Goal: Communication & Community: Answer question/provide support

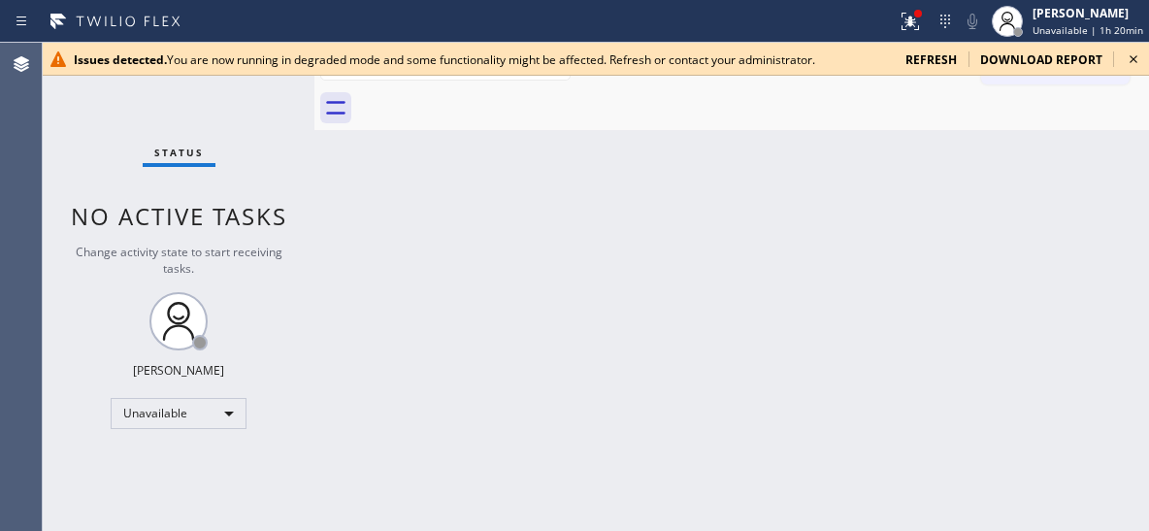
click at [1144, 58] on icon at bounding box center [1133, 59] width 23 height 23
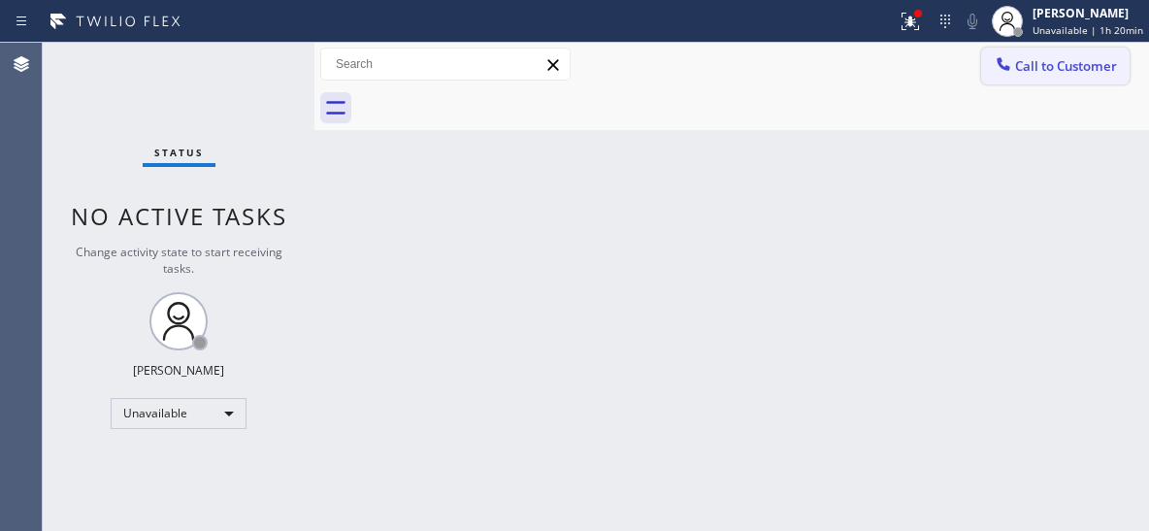
click at [1080, 70] on span "Call to Customer" at bounding box center [1066, 65] width 102 height 17
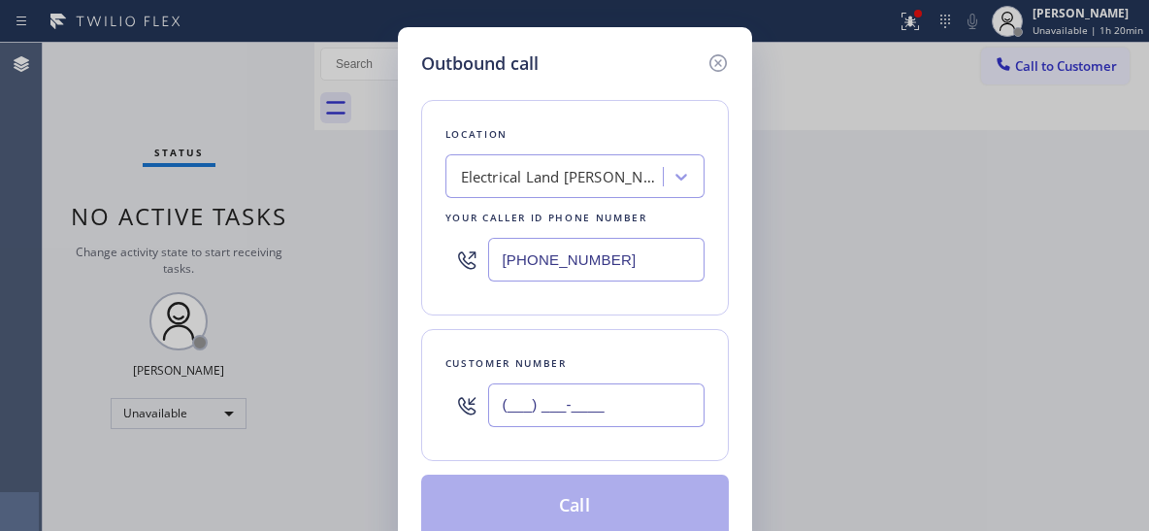
click at [525, 393] on input "(___) ___-____" at bounding box center [596, 405] width 216 height 44
paste input "2) 138-2008"
type input "(__2) 138-2008"
click at [507, 252] on input "[PHONE_NUMBER]" at bounding box center [596, 260] width 216 height 44
click at [508, 252] on input "[PHONE_NUMBER]" at bounding box center [596, 260] width 216 height 44
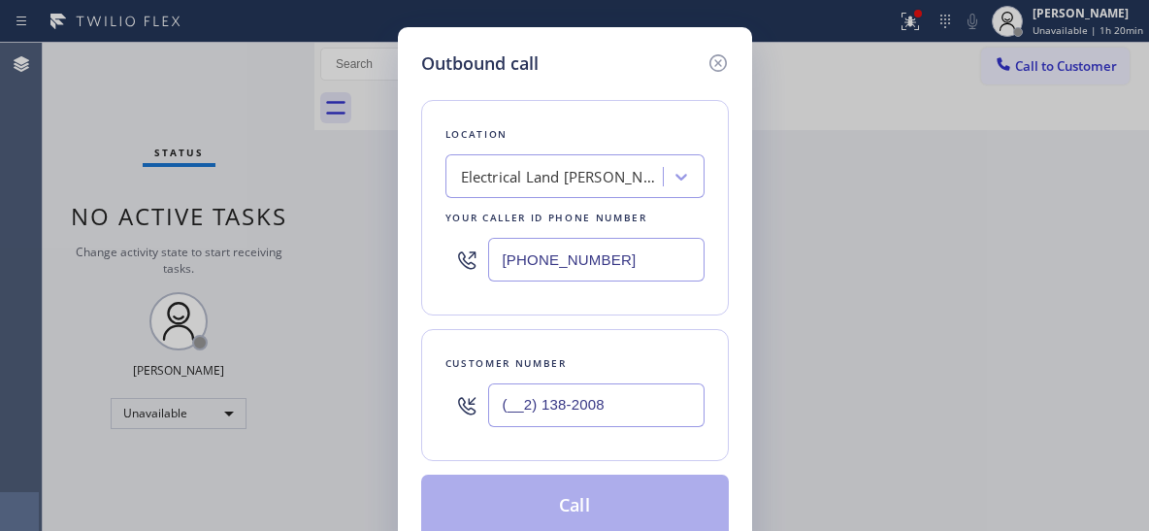
click at [508, 252] on input "[PHONE_NUMBER]" at bounding box center [596, 260] width 216 height 44
paste input "323) 416-2342"
type input "[PHONE_NUMBER]"
drag, startPoint x: 660, startPoint y: 395, endPoint x: 407, endPoint y: 399, distance: 253.3
click at [412, 405] on div "Outbound call Location 4B2.Paid Viking Repair Service Your caller id phone numb…" at bounding box center [575, 293] width 354 height 533
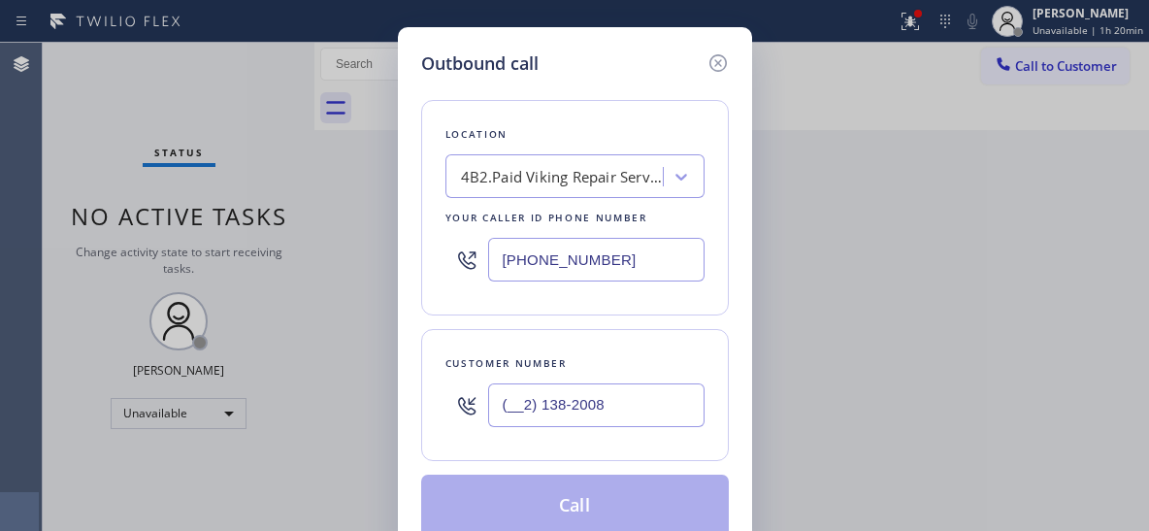
paste input "213) 820-0842"
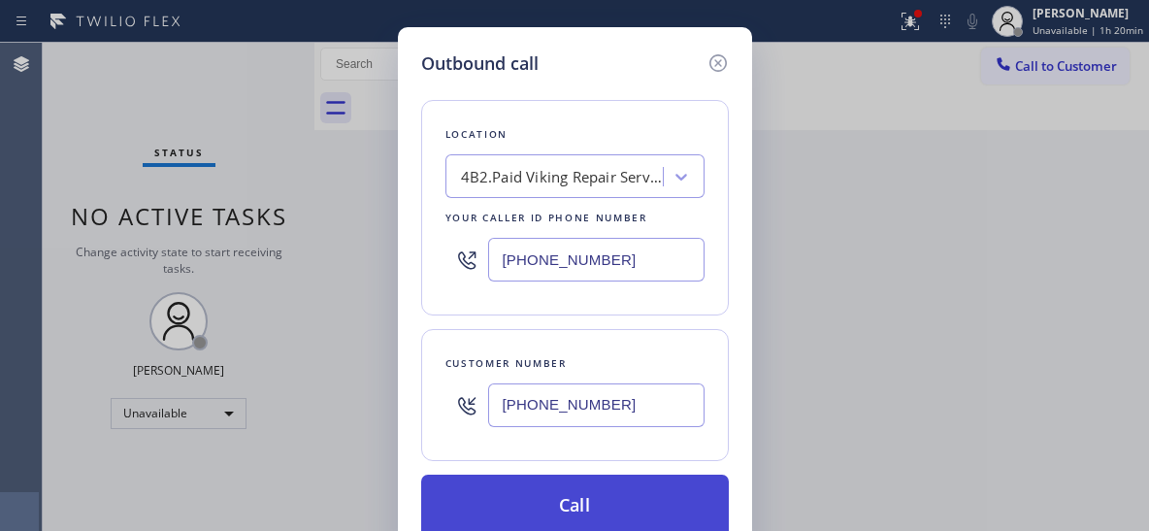
type input "[PHONE_NUMBER]"
click at [586, 498] on button "Call" at bounding box center [575, 506] width 308 height 62
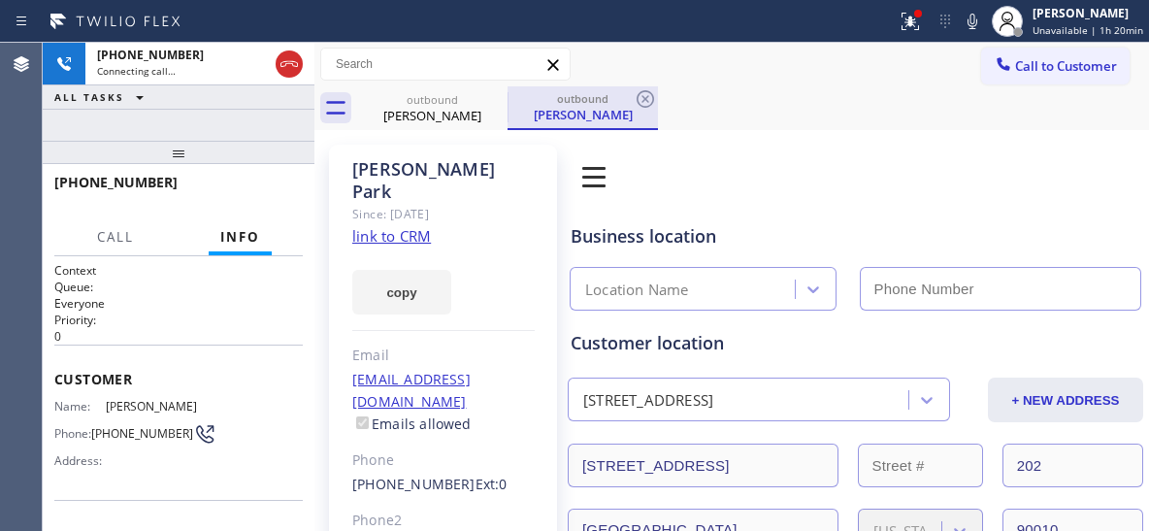
type input "[PHONE_NUMBER]"
click at [572, 100] on div "outbound" at bounding box center [582, 98] width 147 height 15
click at [640, 103] on icon at bounding box center [645, 98] width 23 height 23
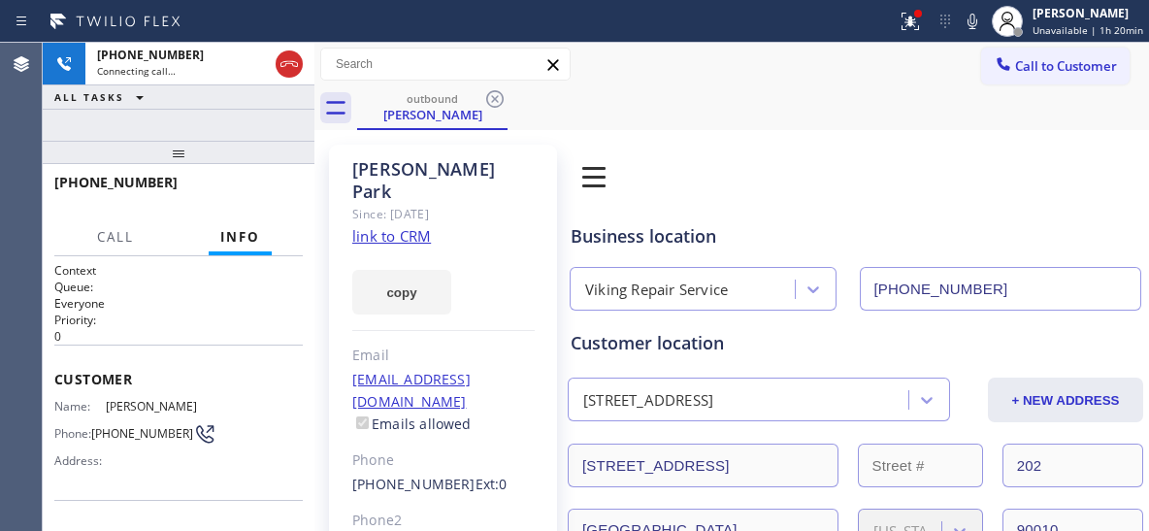
click at [194, 127] on div "+12138200842 Connecting call… ALL TASKS ALL TASKS ACTIVE TASKS TASKS IN WRAP UP…" at bounding box center [179, 287] width 272 height 488
drag, startPoint x: 190, startPoint y: 90, endPoint x: 200, endPoint y: 87, distance: 10.1
click at [190, 89] on div "+12138200842 Connecting call… ALL TASKS ALL TASKS ACTIVE TASKS TASKS IN WRAP UP…" at bounding box center [179, 287] width 272 height 488
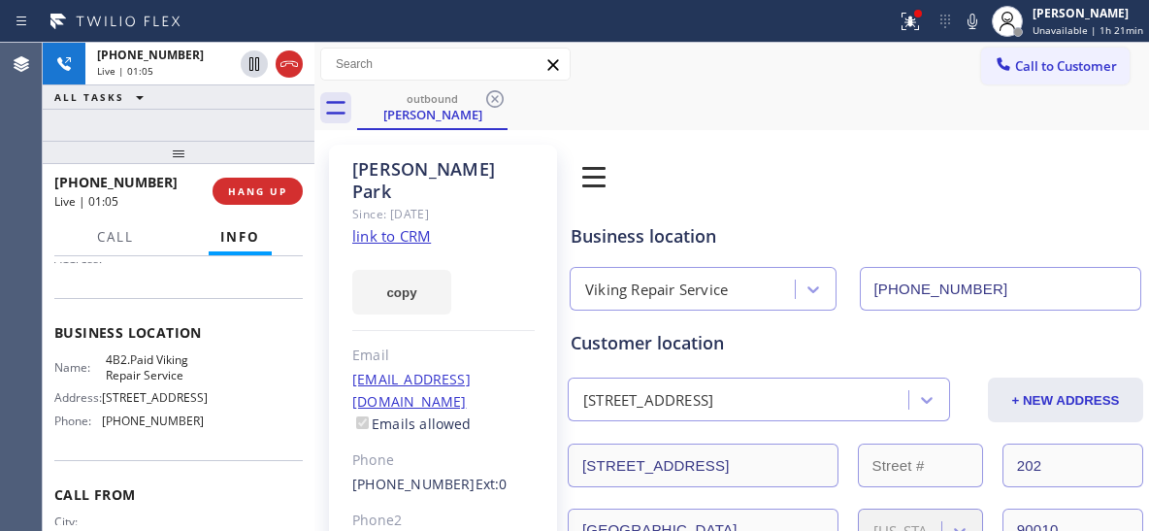
scroll to position [290, 0]
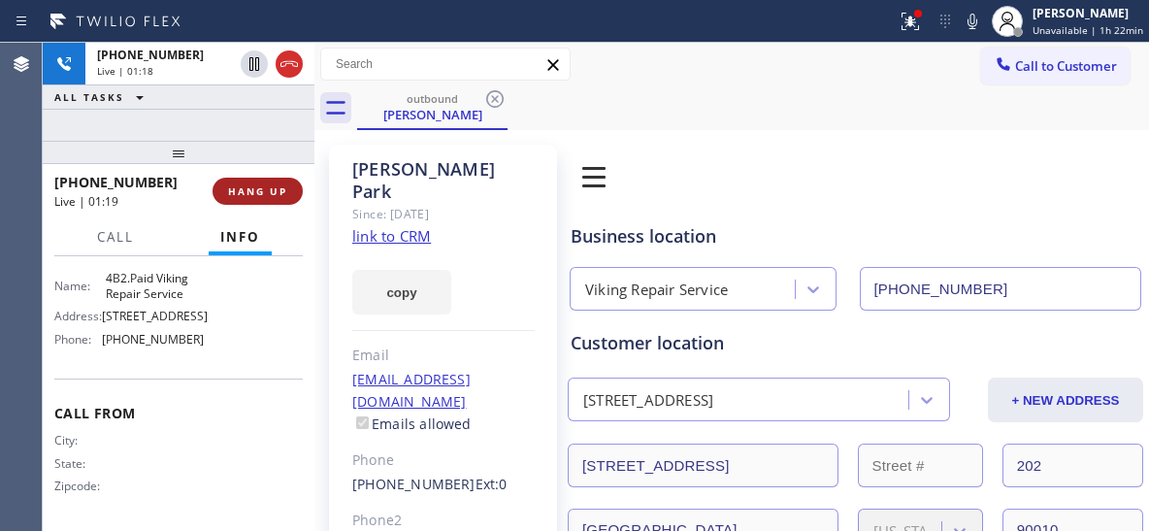
click at [272, 191] on span "HANG UP" at bounding box center [257, 191] width 59 height 14
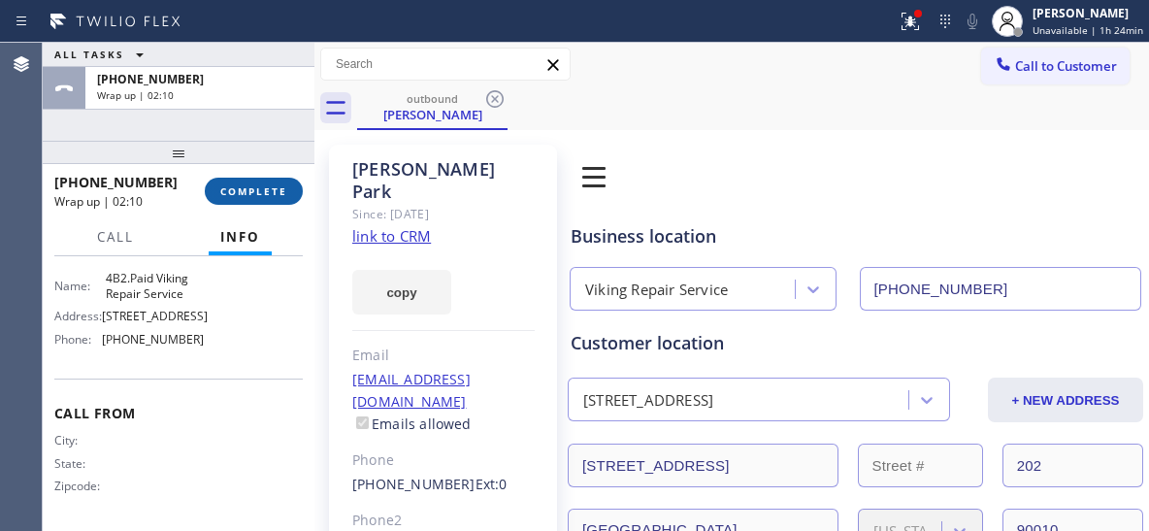
click at [269, 190] on span "COMPLETE" at bounding box center [253, 191] width 67 height 14
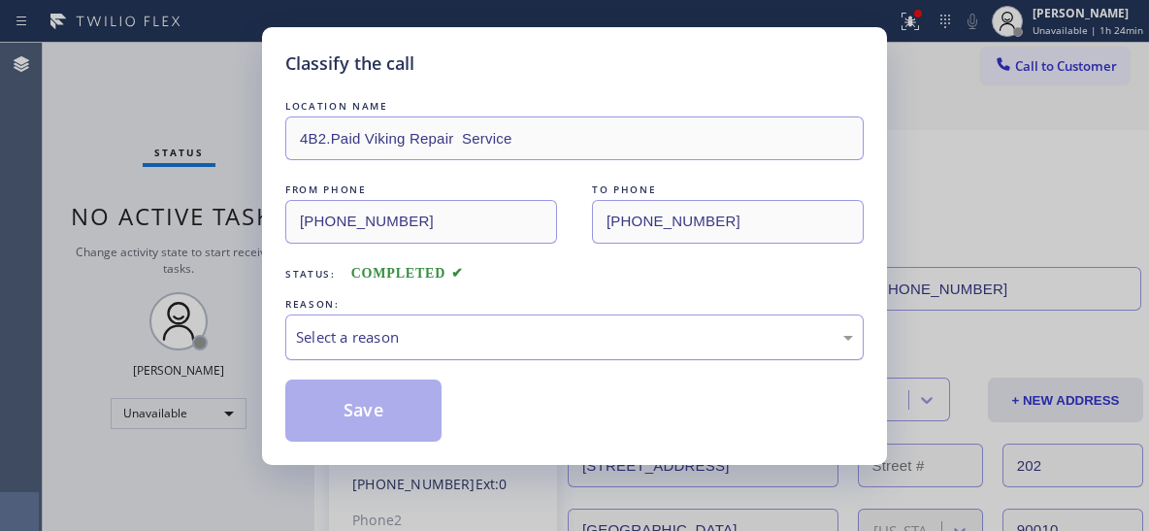
drag, startPoint x: 592, startPoint y: 341, endPoint x: 561, endPoint y: 345, distance: 31.4
click at [590, 341] on div "Select a reason" at bounding box center [574, 337] width 557 height 22
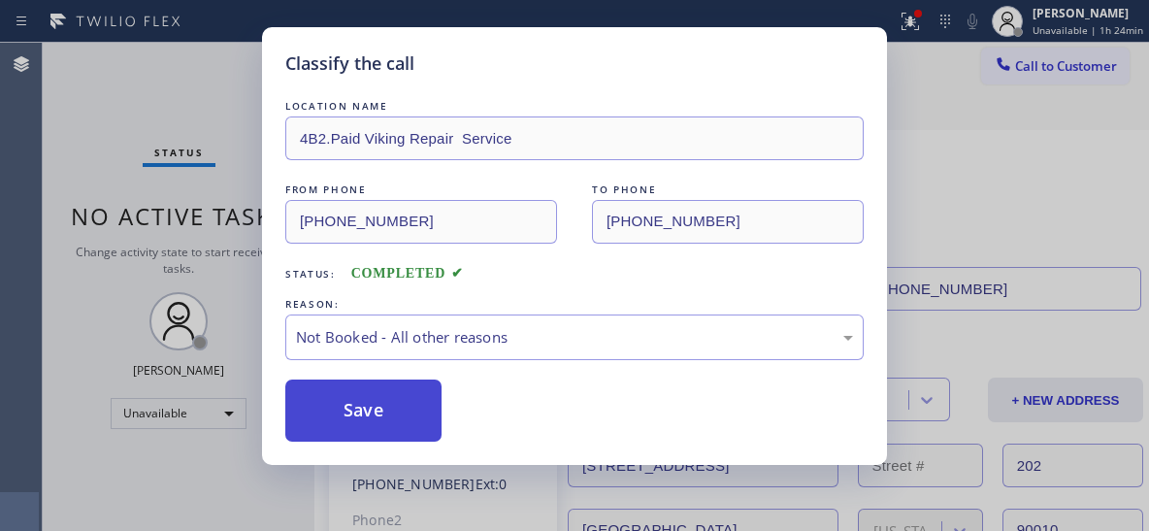
click at [367, 410] on button "Save" at bounding box center [363, 410] width 156 height 62
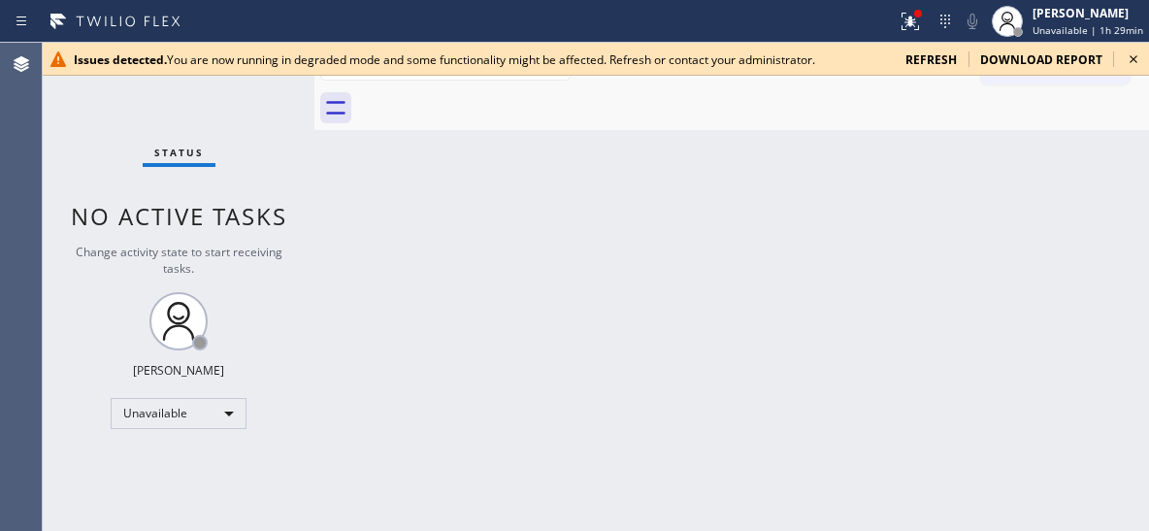
click at [1133, 59] on icon at bounding box center [1133, 59] width 23 height 23
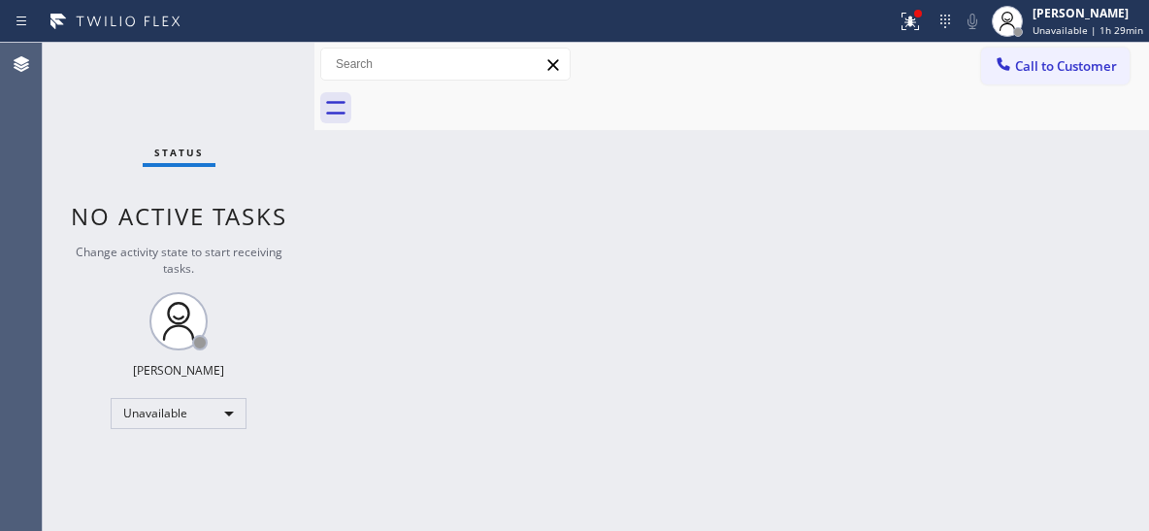
drag, startPoint x: 767, startPoint y: 236, endPoint x: 750, endPoint y: 226, distance: 19.1
click at [767, 236] on div "Back to Dashboard Change Sender ID Customers Technicians Select a contact Outbo…" at bounding box center [731, 287] width 835 height 488
click at [938, 342] on div "Back to Dashboard Change Sender ID Customers Technicians Select a contact Outbo…" at bounding box center [731, 287] width 835 height 488
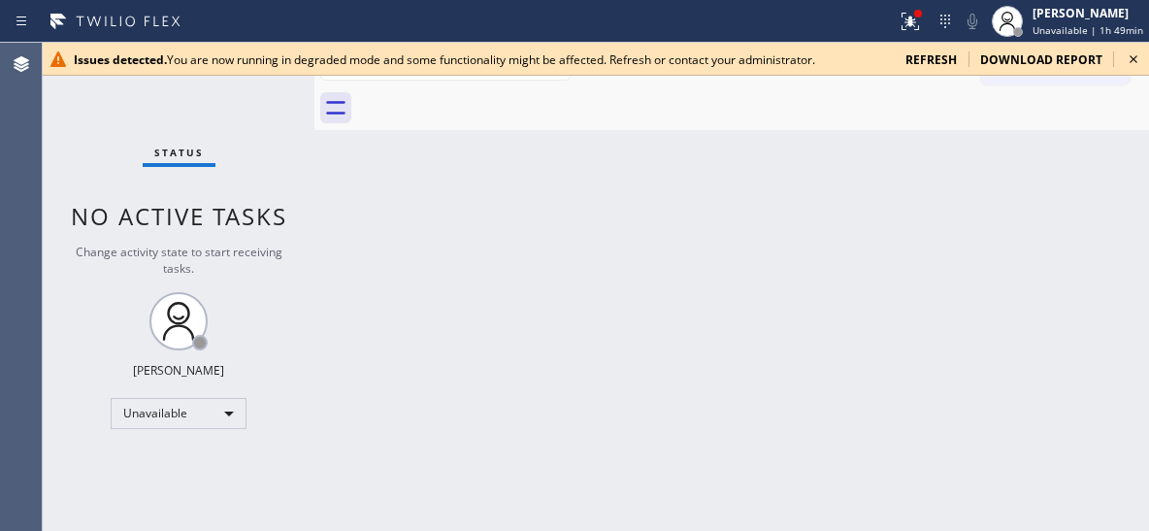
click at [1129, 54] on icon at bounding box center [1133, 59] width 23 height 23
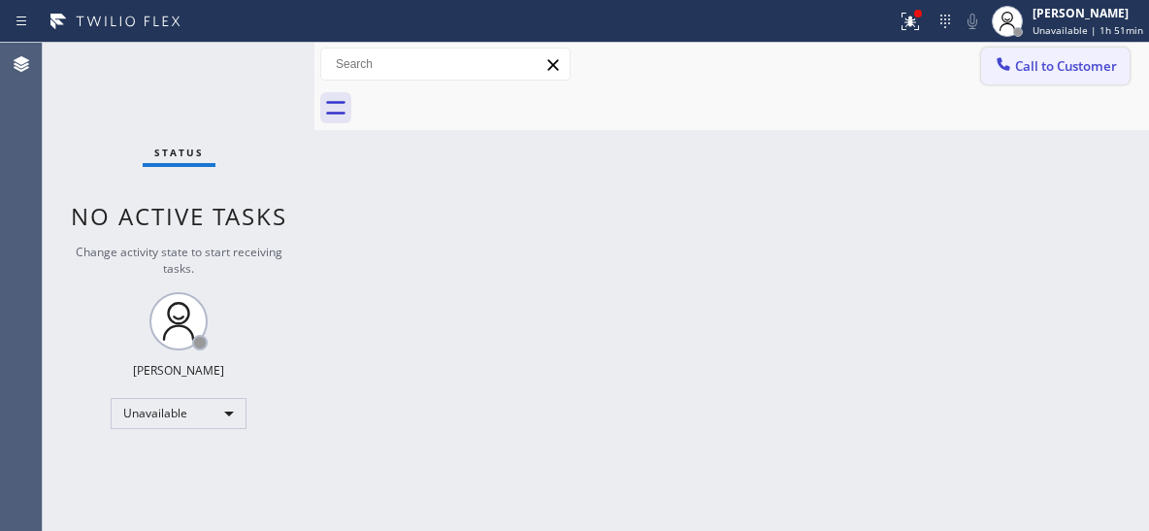
click at [1065, 65] on span "Call to Customer" at bounding box center [1066, 65] width 102 height 17
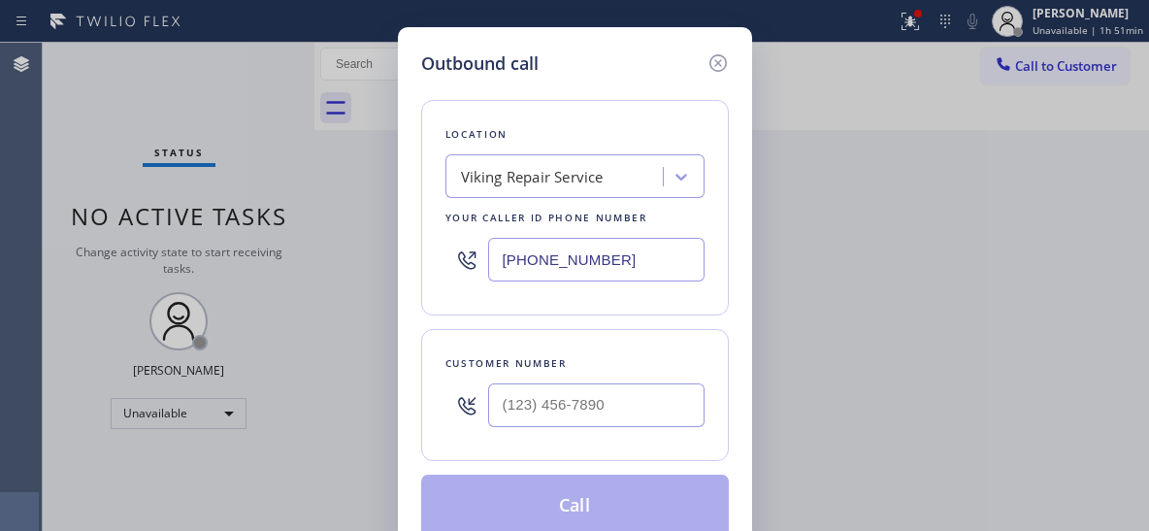
drag, startPoint x: 626, startPoint y: 257, endPoint x: 457, endPoint y: 231, distance: 170.9
click at [457, 231] on div "[PHONE_NUMBER]" at bounding box center [574, 259] width 259 height 63
paste input "602) 691-7988"
type input "[PHONE_NUMBER]"
click at [545, 395] on input "(___) ___-____" at bounding box center [596, 405] width 216 height 44
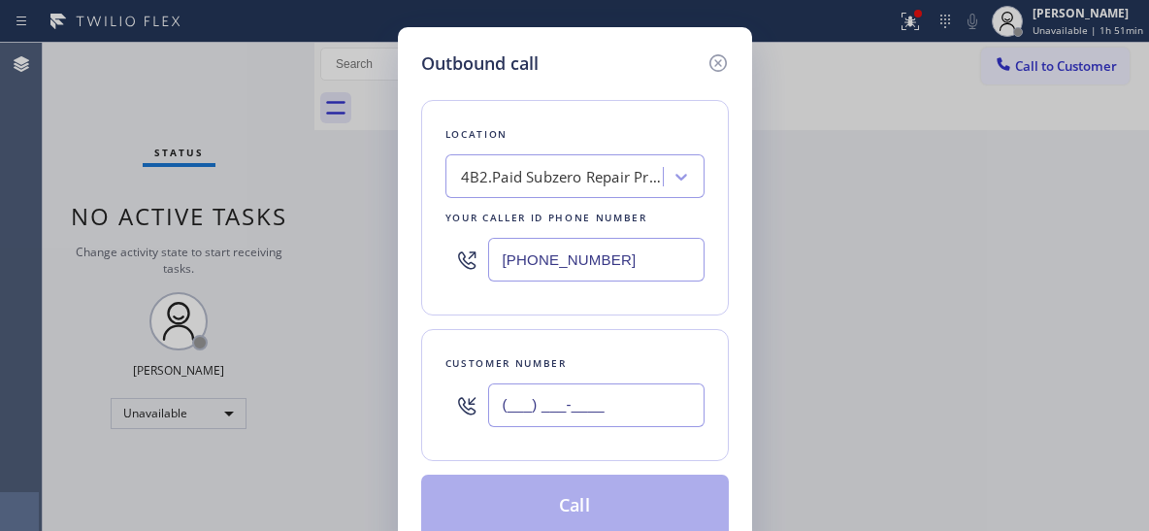
paste input "480) 229-7192"
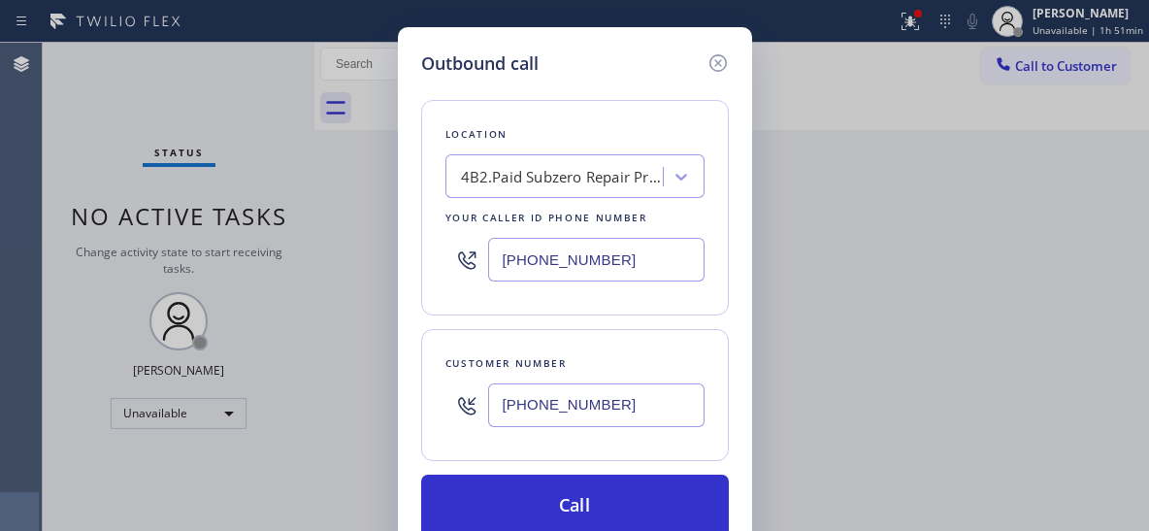
type input "[PHONE_NUMBER]"
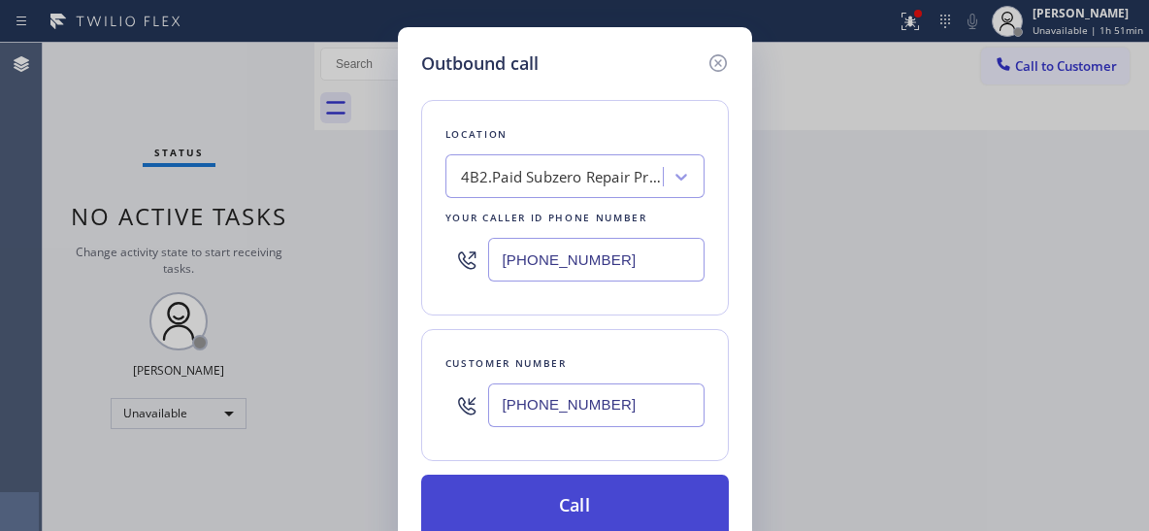
click at [564, 509] on button "Call" at bounding box center [575, 506] width 308 height 62
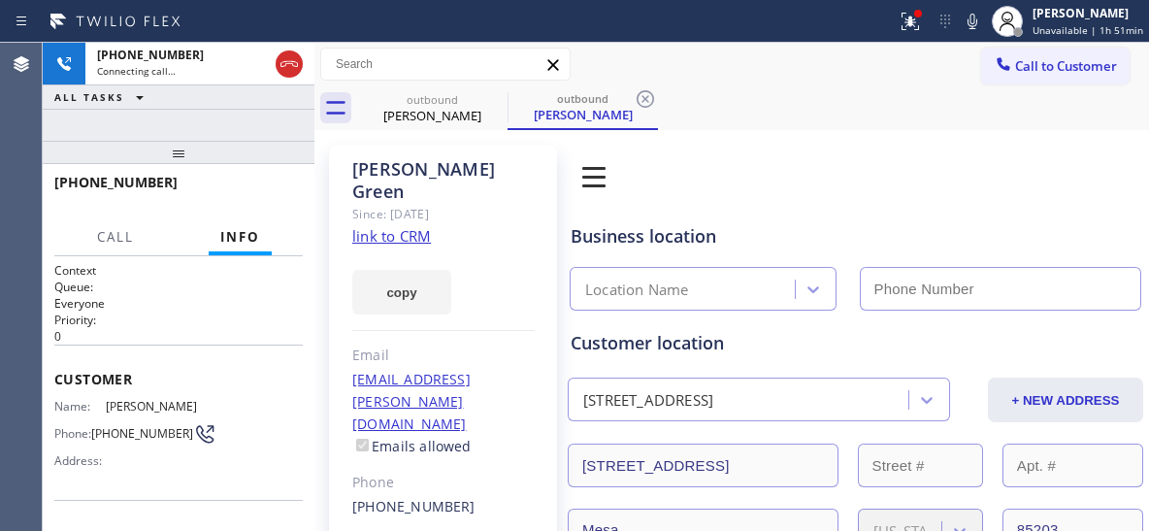
type input "[PHONE_NUMBER]"
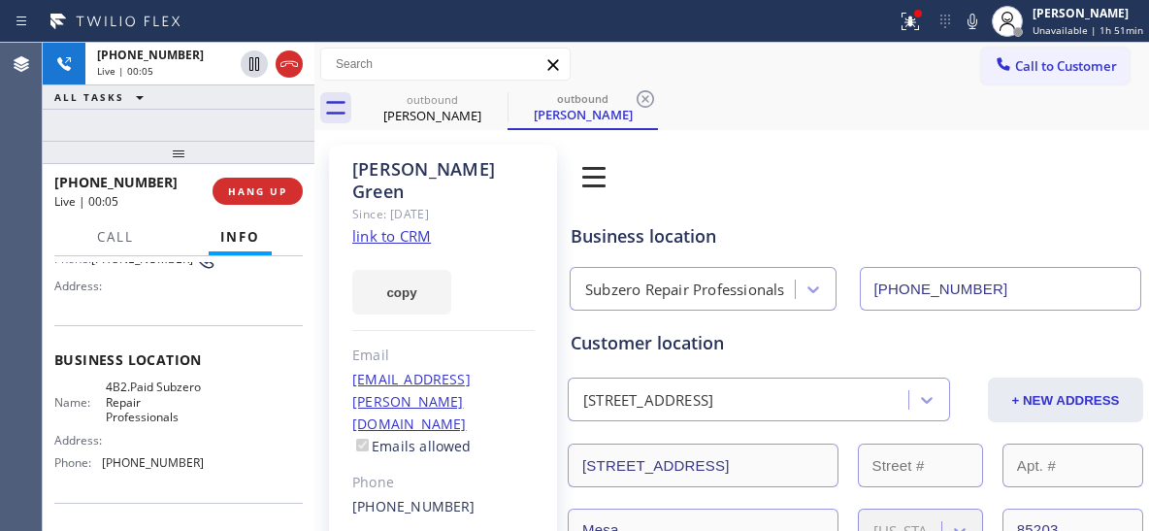
scroll to position [194, 0]
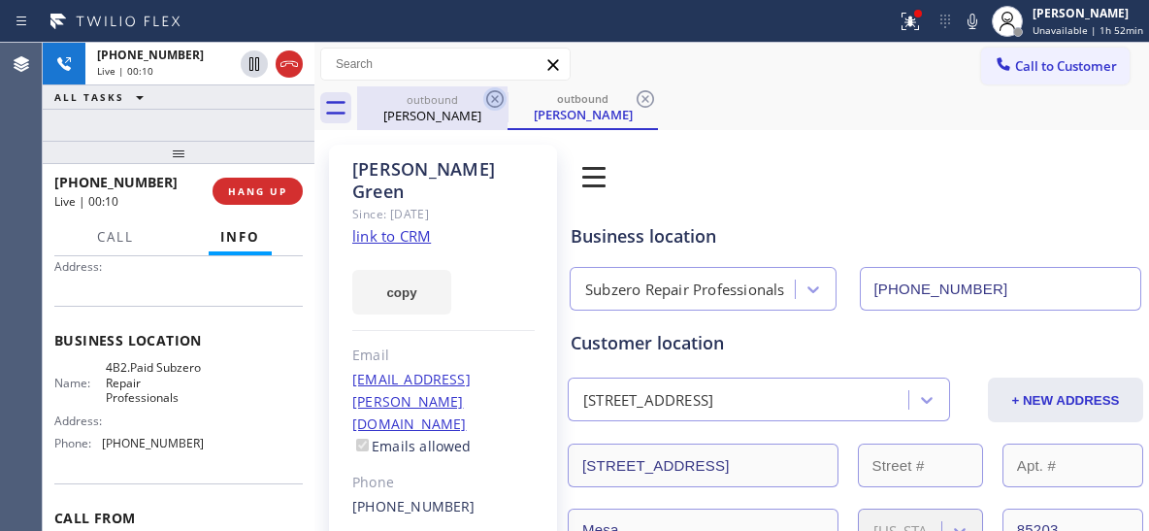
click at [491, 100] on icon at bounding box center [494, 98] width 23 height 23
click at [977, 14] on icon at bounding box center [973, 22] width 10 height 16
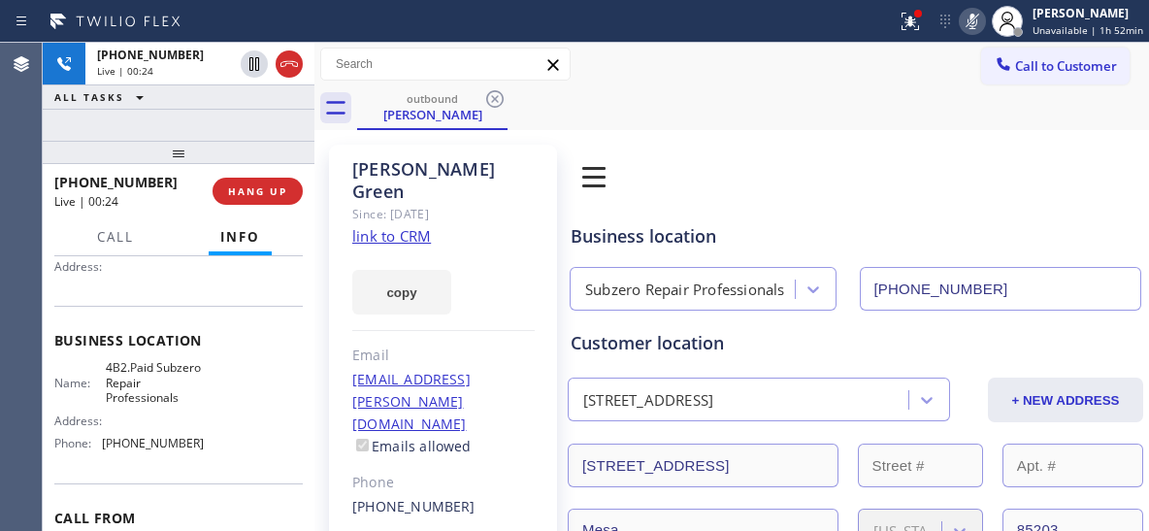
click at [977, 22] on icon at bounding box center [973, 22] width 10 height 16
click at [984, 18] on icon at bounding box center [972, 21] width 23 height 23
click at [968, 22] on icon at bounding box center [972, 21] width 23 height 23
click at [221, 141] on div at bounding box center [179, 152] width 272 height 23
click at [969, 17] on icon at bounding box center [972, 21] width 23 height 23
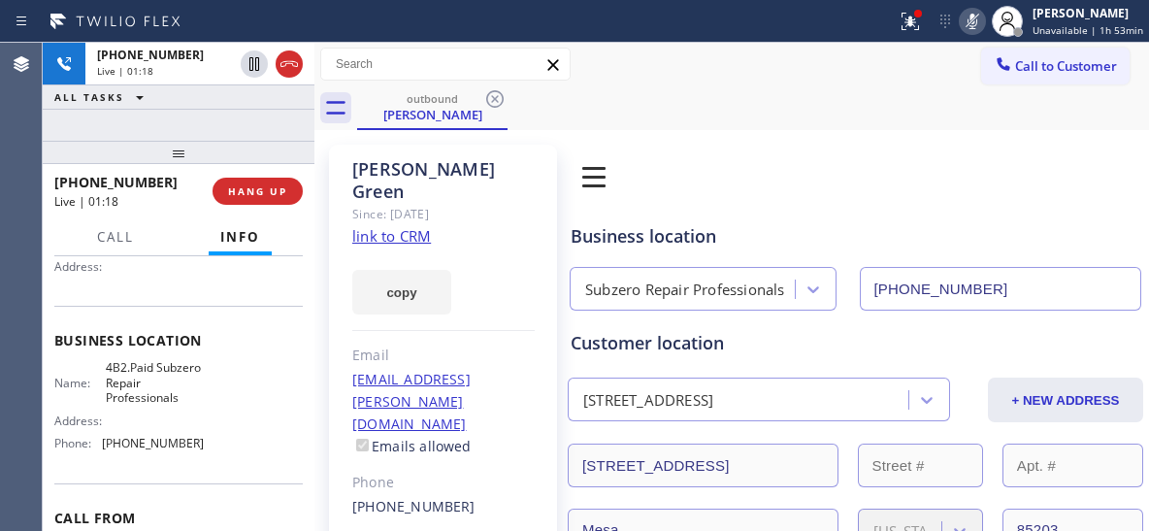
click at [974, 22] on rect at bounding box center [973, 20] width 14 height 14
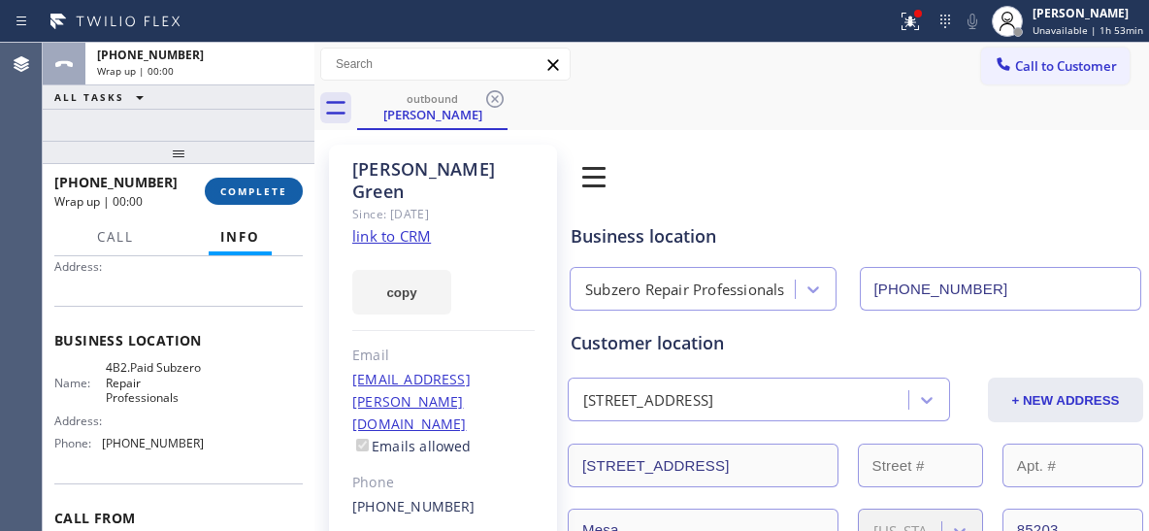
click at [286, 185] on span "COMPLETE" at bounding box center [253, 191] width 67 height 14
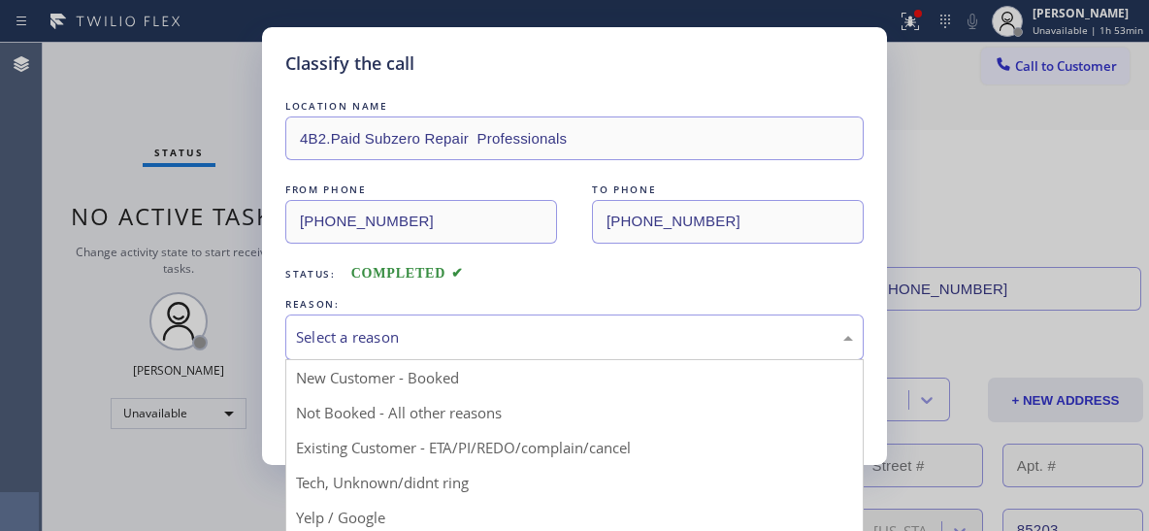
click at [668, 335] on div "Select a reason" at bounding box center [574, 337] width 557 height 22
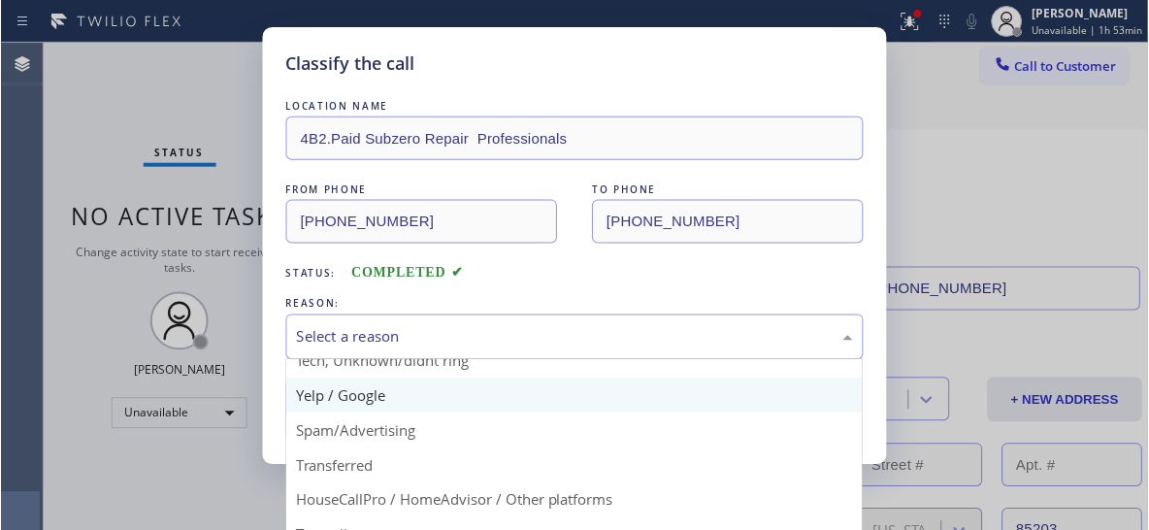
scroll to position [25, 0]
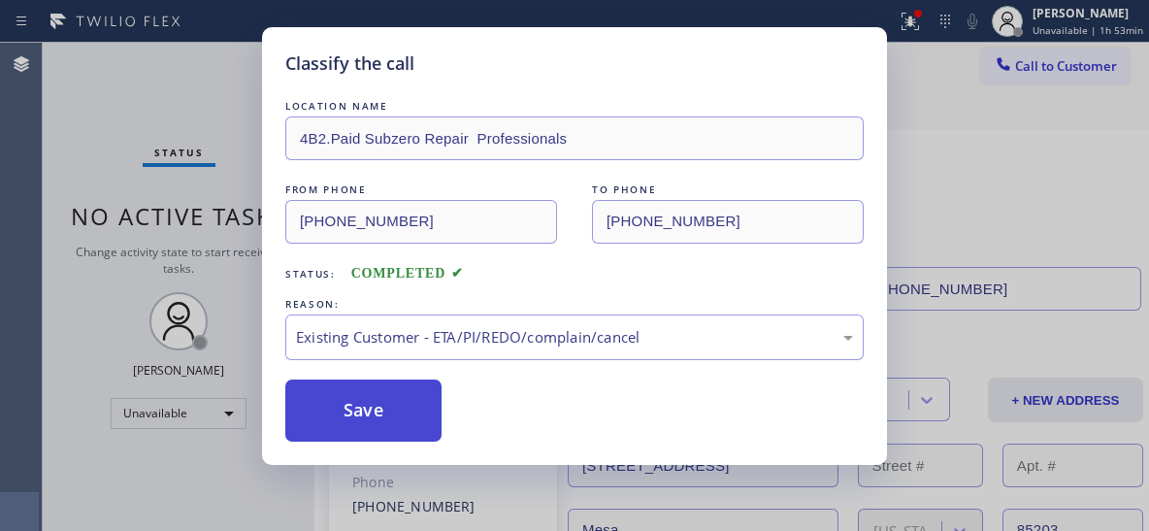
click at [318, 392] on button "Save" at bounding box center [363, 410] width 156 height 62
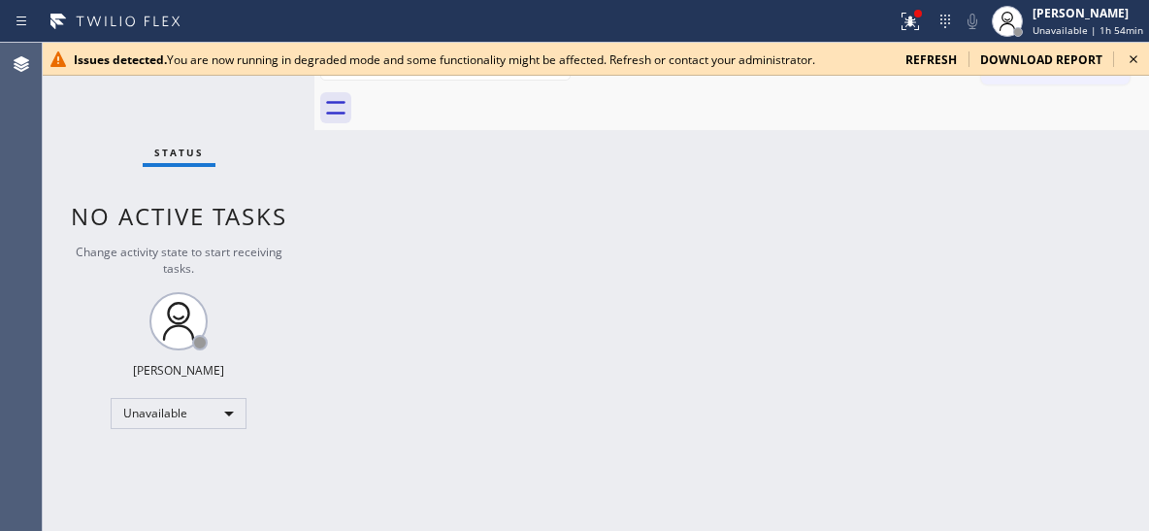
click at [1132, 57] on icon at bounding box center [1134, 59] width 8 height 8
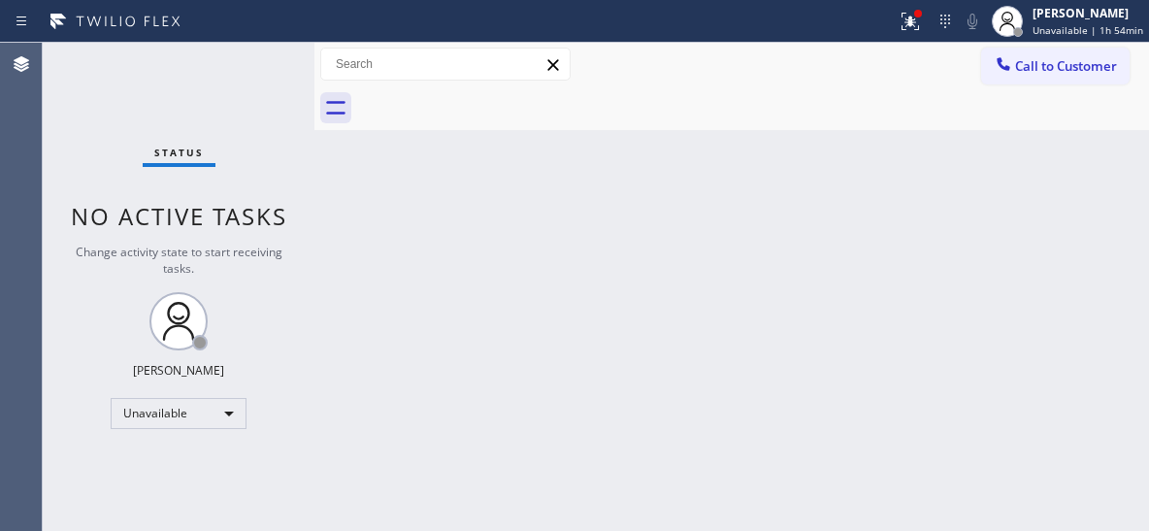
click at [793, 216] on div "Back to Dashboard Change Sender ID Customers Technicians Select a contact Outbo…" at bounding box center [731, 287] width 835 height 488
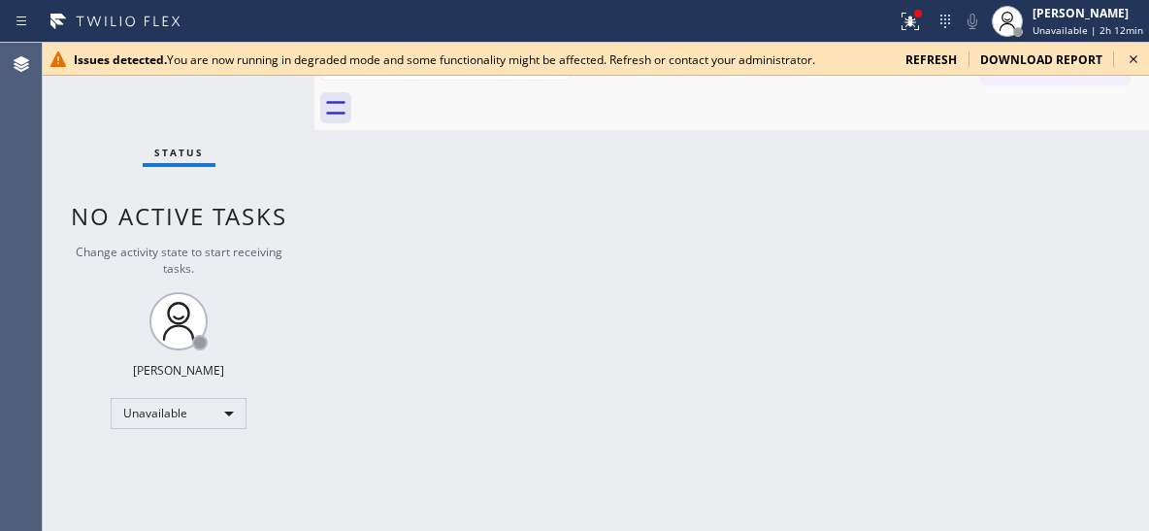
click at [1140, 58] on icon at bounding box center [1133, 59] width 23 height 23
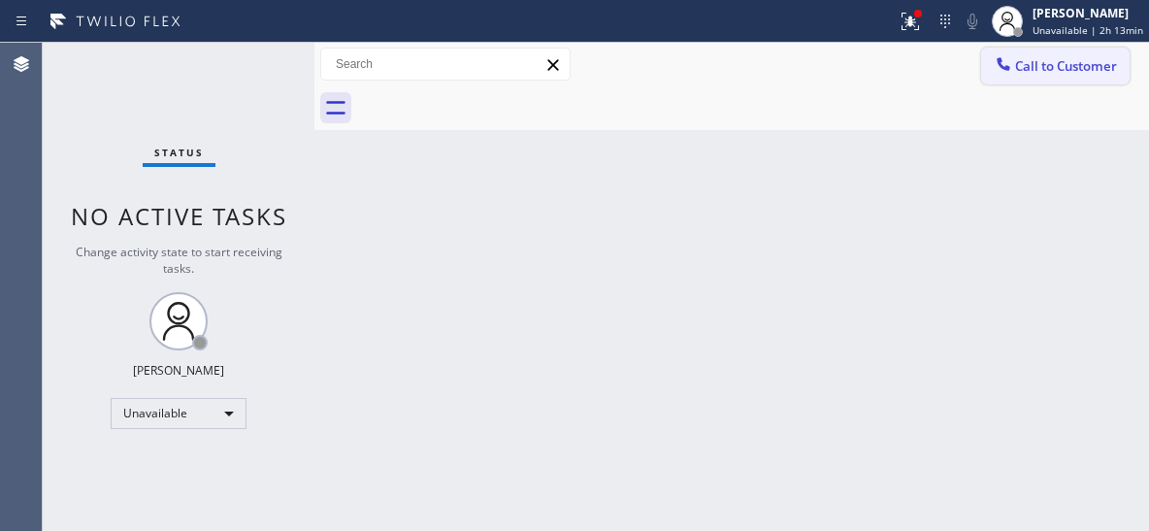
drag, startPoint x: 1066, startPoint y: 59, endPoint x: 800, endPoint y: 201, distance: 301.3
click at [1065, 60] on span "Call to Customer" at bounding box center [1066, 65] width 102 height 17
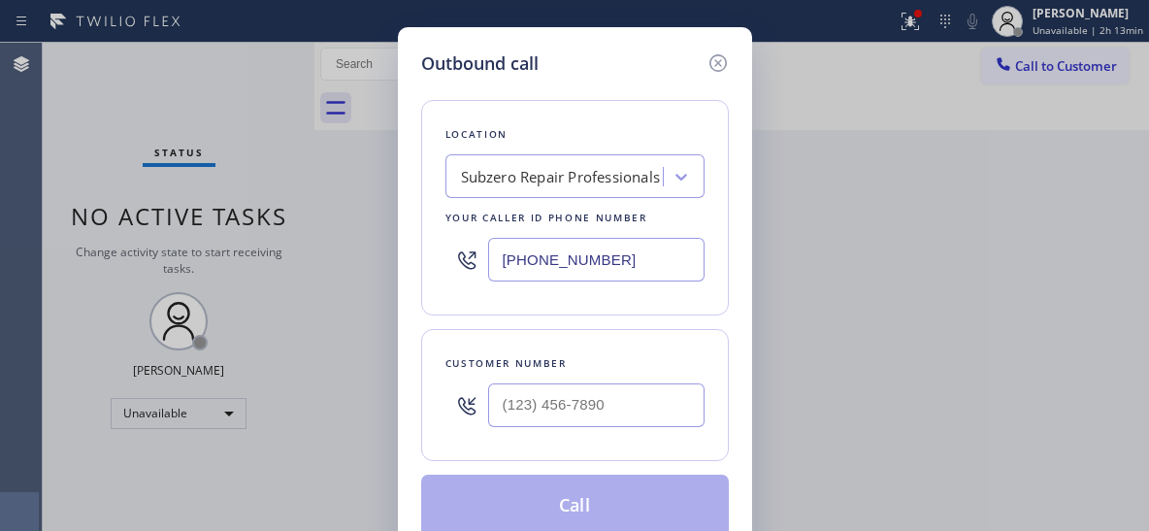
click at [615, 243] on input "[PHONE_NUMBER]" at bounding box center [596, 260] width 216 height 44
drag, startPoint x: 636, startPoint y: 247, endPoint x: 503, endPoint y: 250, distance: 133.0
click at [509, 251] on input "[PHONE_NUMBER]" at bounding box center [596, 260] width 216 height 44
paste input "text"
drag, startPoint x: 640, startPoint y: 247, endPoint x: 422, endPoint y: 283, distance: 221.3
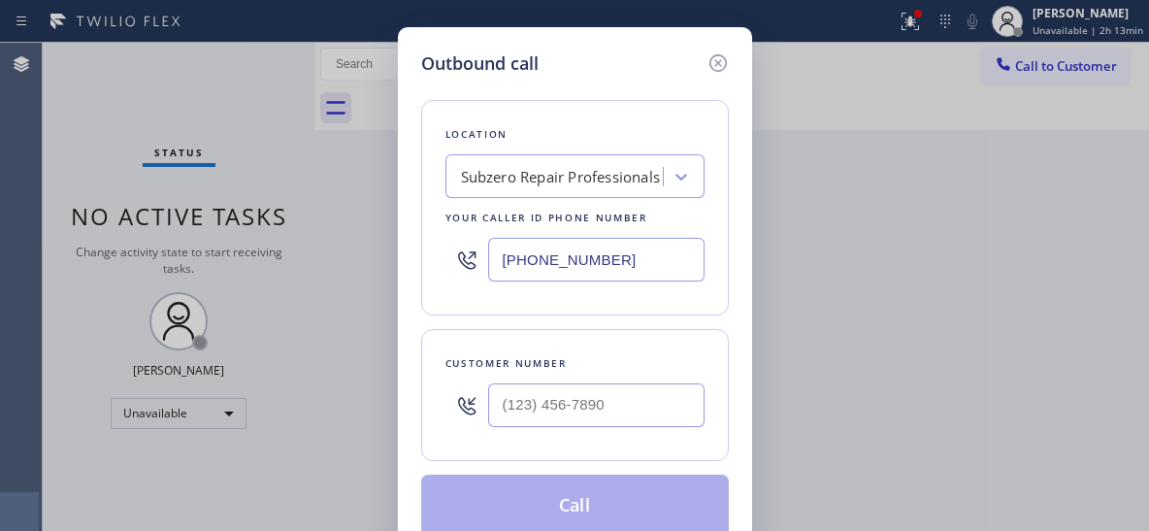
click at [422, 283] on div "Location Subzero Repair Professionals Your caller id phone number (602) 691-7988" at bounding box center [575, 207] width 308 height 215
paste input "text"
drag, startPoint x: 649, startPoint y: 270, endPoint x: 482, endPoint y: 284, distance: 167.6
click at [482, 284] on div "[PHONE_NUMBER]" at bounding box center [574, 259] width 259 height 63
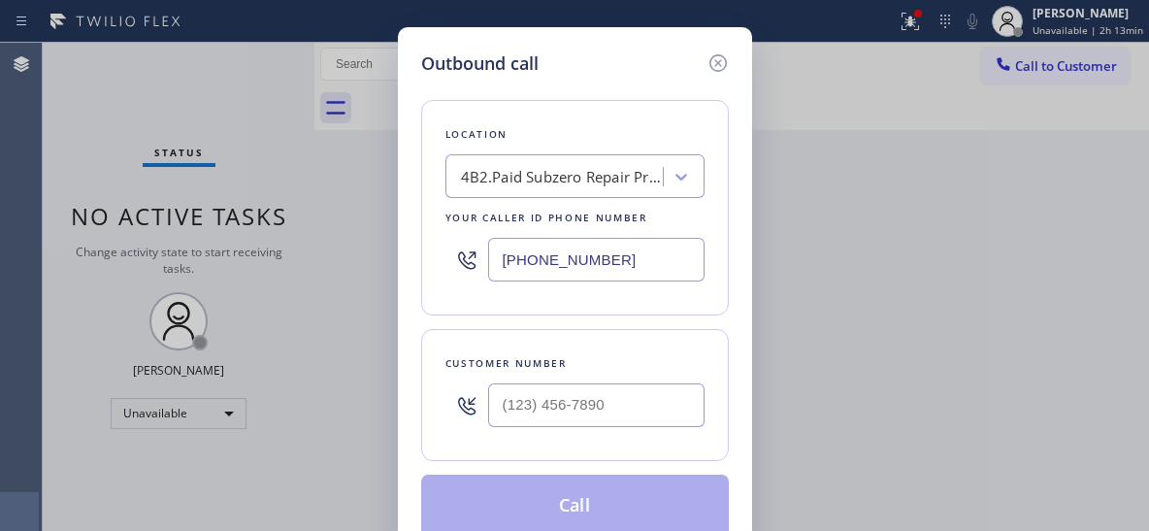
type input "[PHONE_NUMBER]"
drag, startPoint x: 645, startPoint y: 403, endPoint x: 650, endPoint y: 390, distance: 13.5
click at [645, 404] on input "(___) ___-____" at bounding box center [596, 405] width 216 height 44
paste input "608) 213-1974"
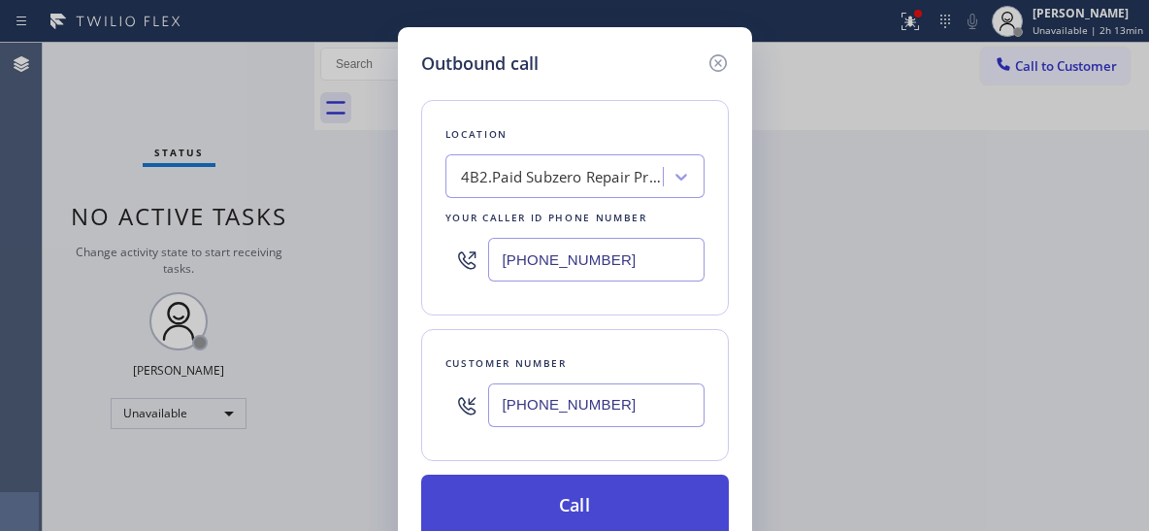
type input "[PHONE_NUMBER]"
drag, startPoint x: 664, startPoint y: 507, endPoint x: 655, endPoint y: 502, distance: 10.0
click at [664, 509] on button "Call" at bounding box center [575, 506] width 308 height 62
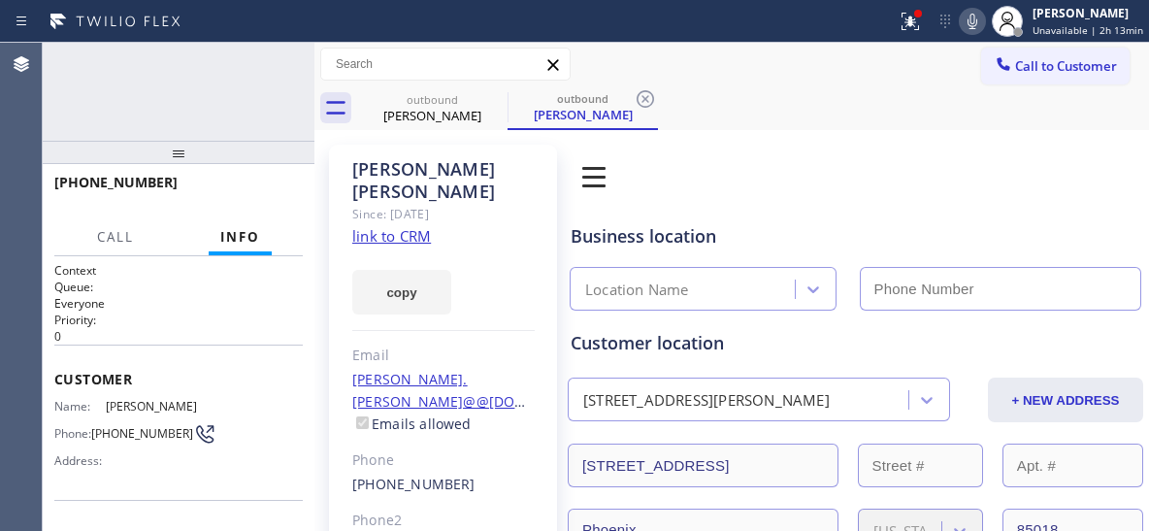
type input "[PHONE_NUMBER]"
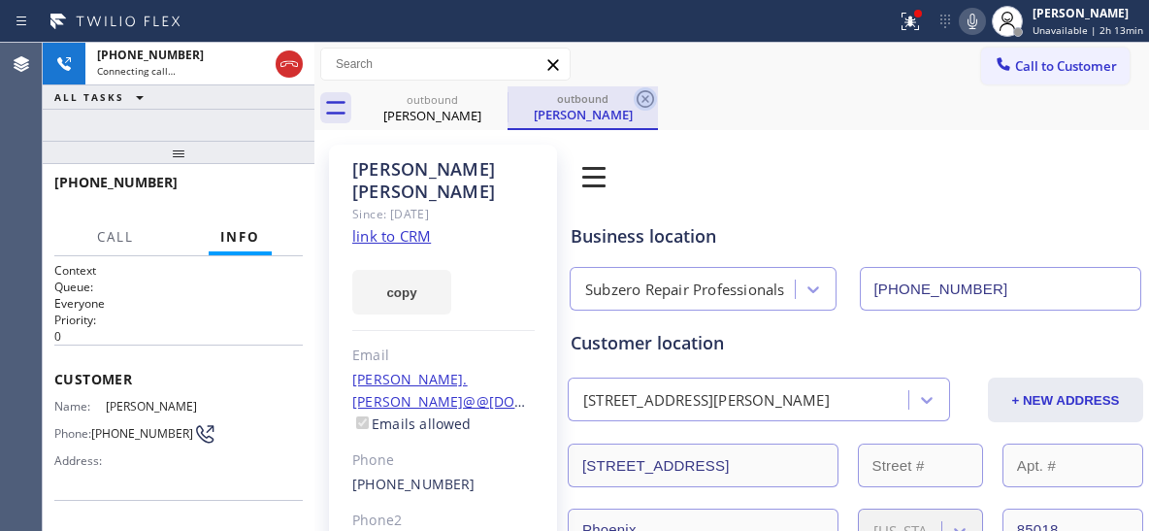
click at [636, 98] on icon at bounding box center [645, 98] width 23 height 23
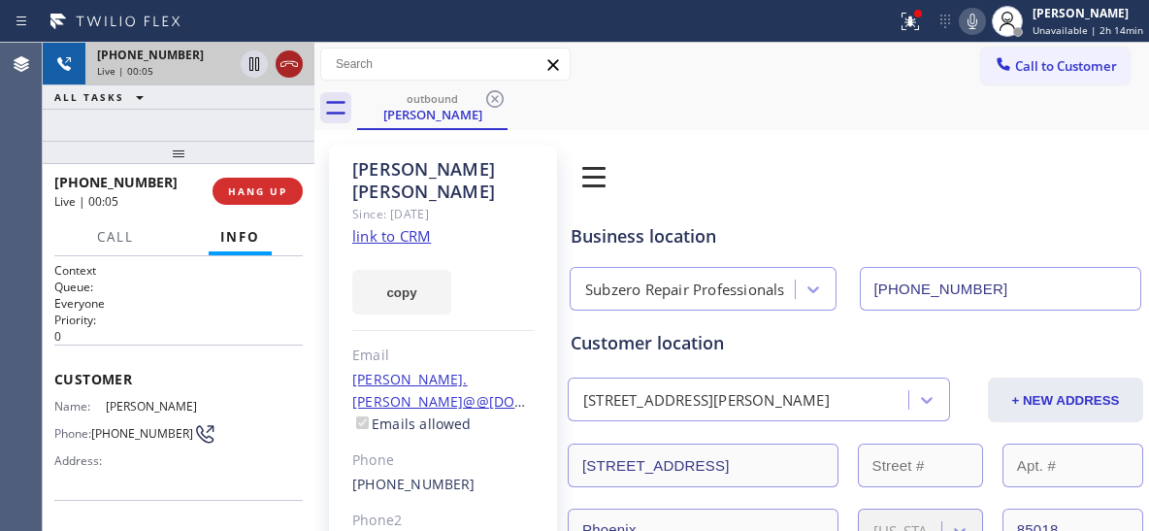
click at [296, 66] on icon at bounding box center [288, 64] width 17 height 6
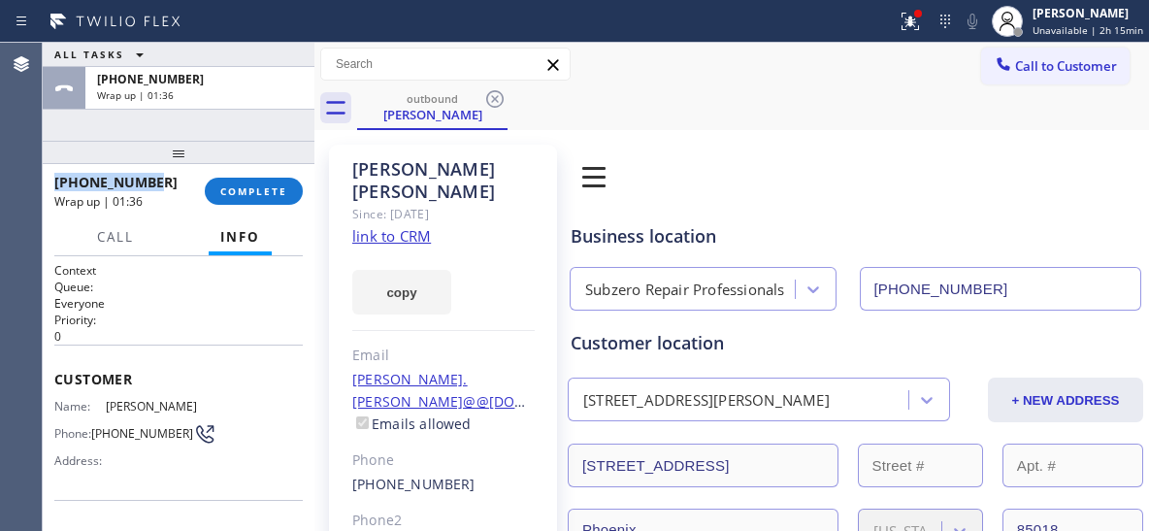
drag, startPoint x: 145, startPoint y: 178, endPoint x: 49, endPoint y: 181, distance: 95.2
click at [49, 181] on div "+16082131974 Wrap up | 01:36 COMPLETE" at bounding box center [179, 191] width 272 height 54
copy span "+16082131974"
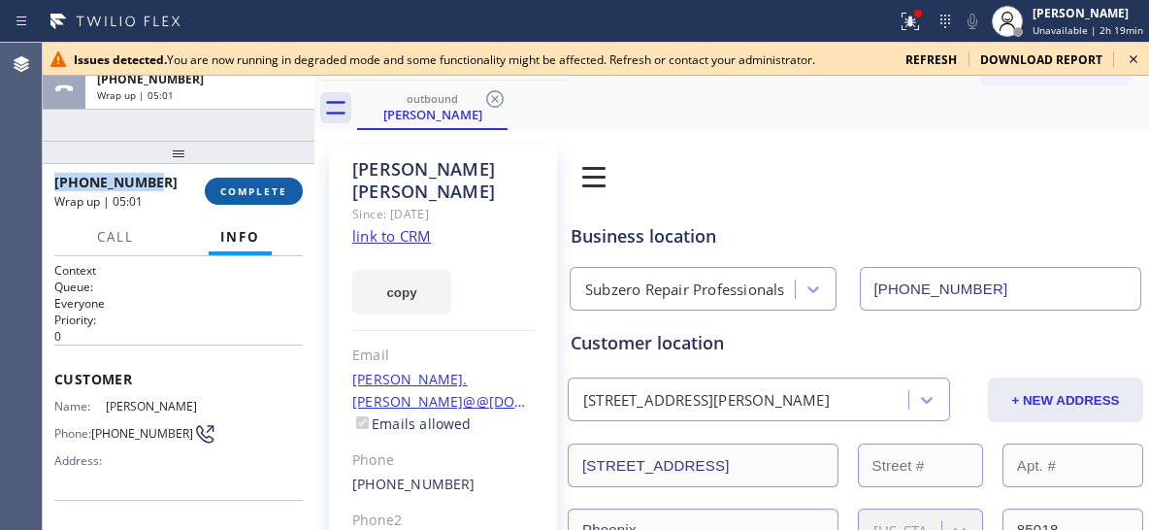
click at [267, 181] on button "COMPLETE" at bounding box center [254, 191] width 98 height 27
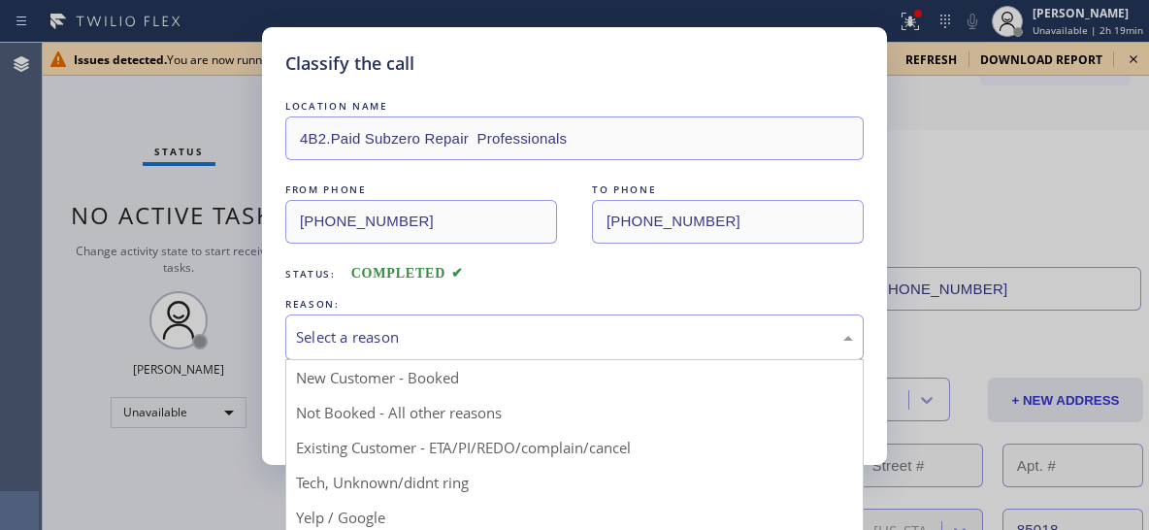
drag, startPoint x: 553, startPoint y: 329, endPoint x: 528, endPoint y: 351, distance: 33.7
click at [554, 329] on div "Select a reason" at bounding box center [574, 337] width 557 height 22
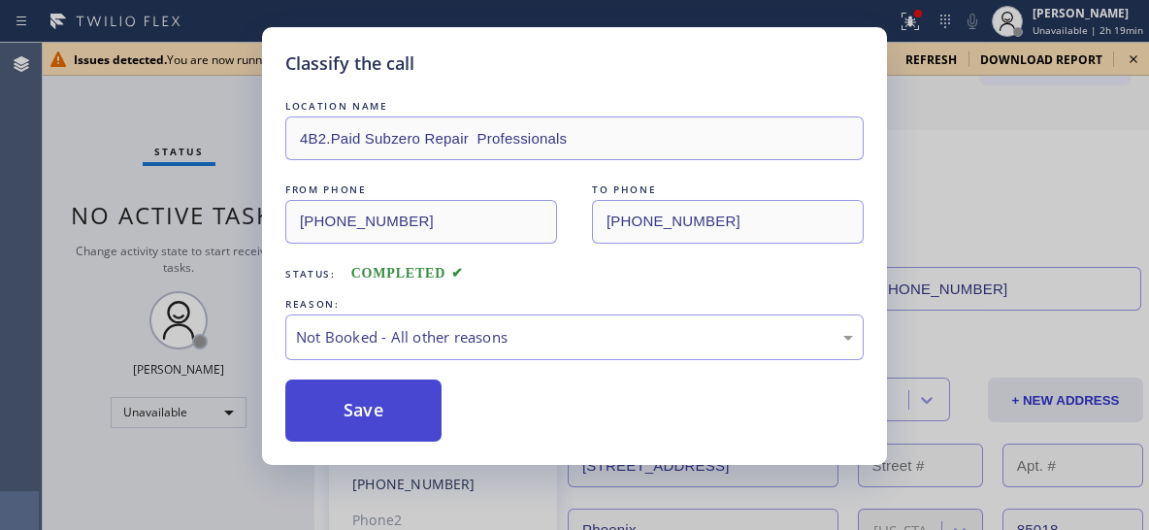
click at [400, 416] on button "Save" at bounding box center [363, 410] width 156 height 62
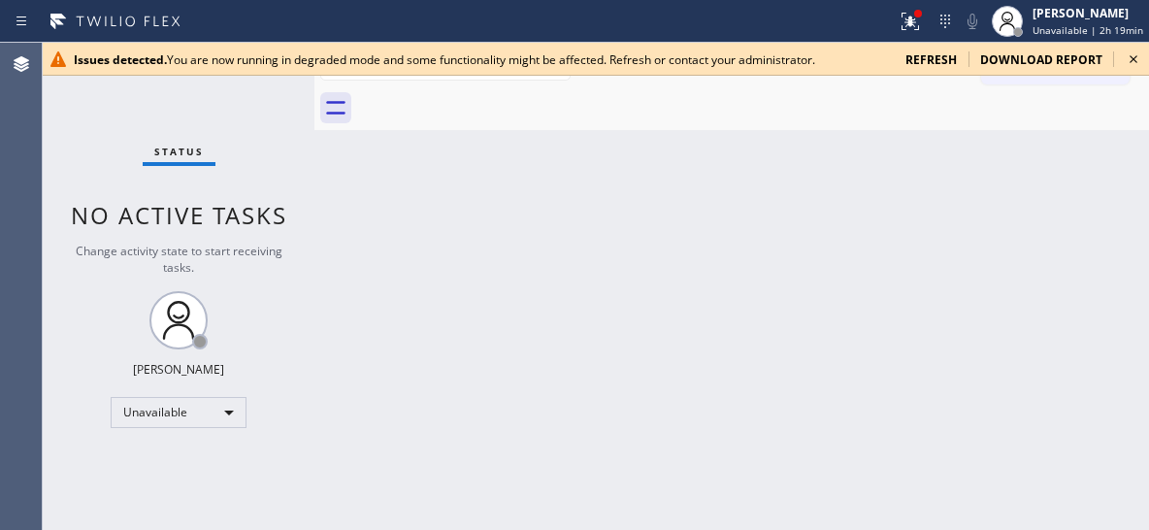
click at [1133, 57] on icon at bounding box center [1133, 59] width 23 height 23
click at [1136, 54] on icon at bounding box center [1133, 59] width 23 height 23
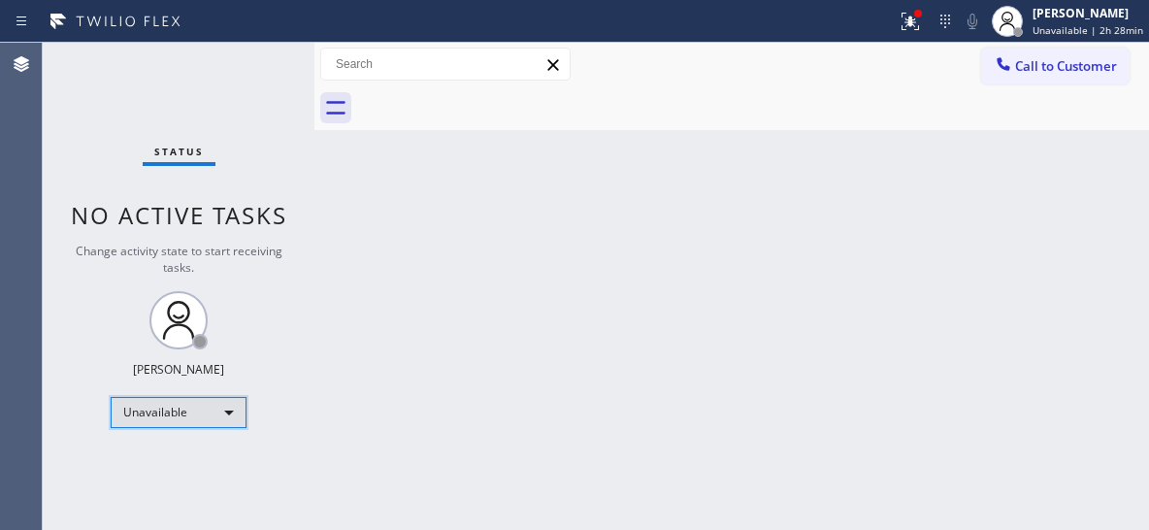
click at [204, 411] on div "Unavailable" at bounding box center [179, 412] width 136 height 31
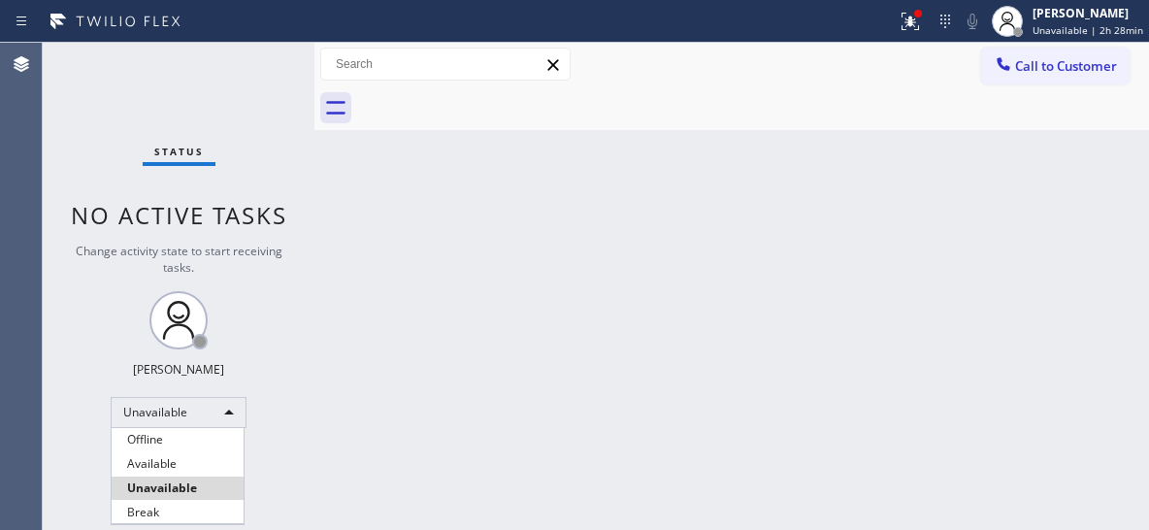
drag, startPoint x: 165, startPoint y: 510, endPoint x: 119, endPoint y: 476, distance: 56.9
click at [164, 509] on li "Break" at bounding box center [178, 512] width 132 height 23
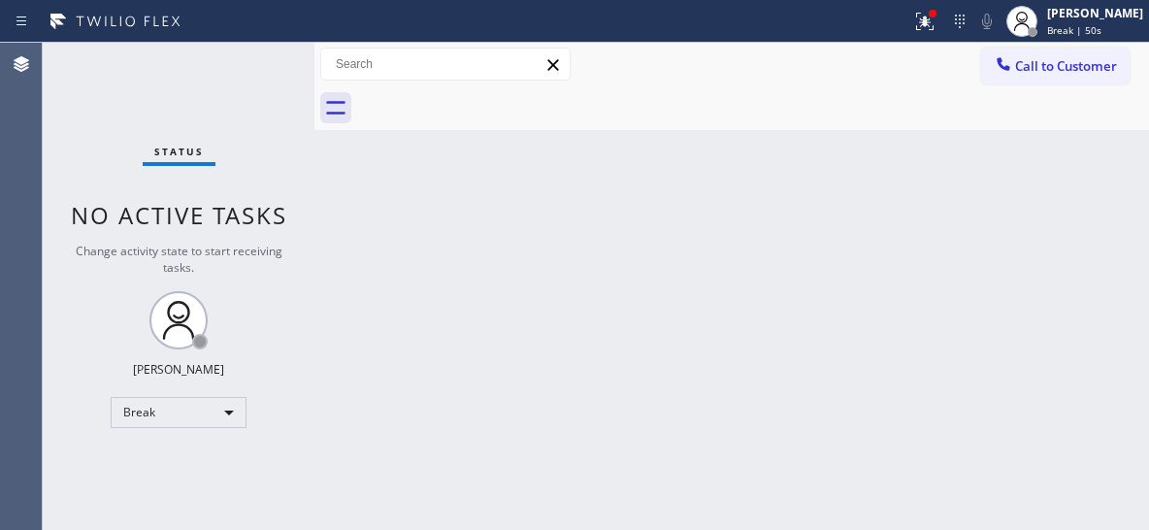
drag, startPoint x: 868, startPoint y: 239, endPoint x: 841, endPoint y: 173, distance: 71.0
click at [864, 229] on div "Back to Dashboard Change Sender ID Customers Technicians Select a contact Outbo…" at bounding box center [731, 286] width 835 height 487
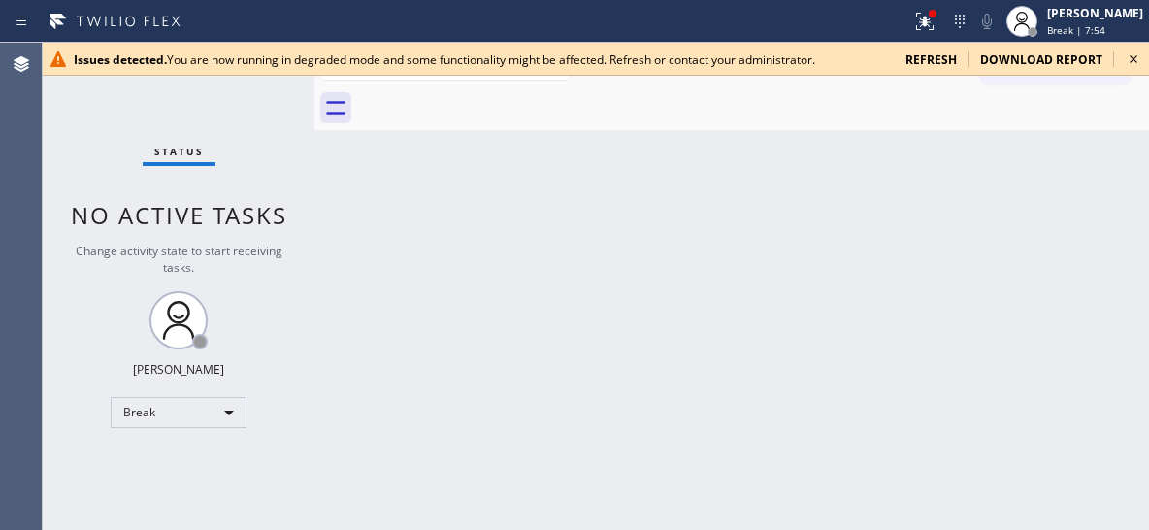
click at [1135, 56] on icon at bounding box center [1133, 59] width 23 height 23
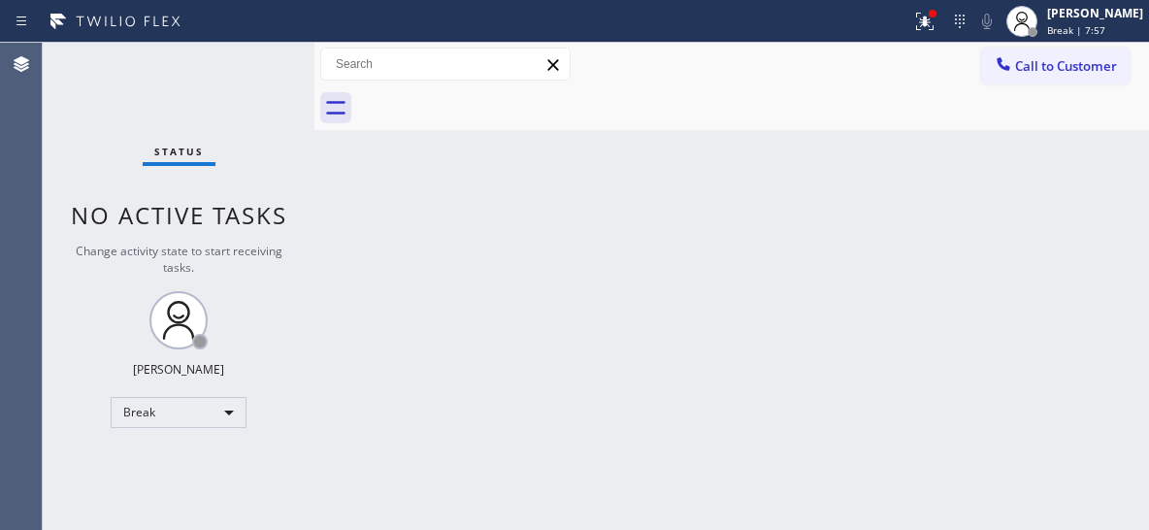
click at [970, 244] on div "Back to Dashboard Change Sender ID Customers Technicians Select a contact Outbo…" at bounding box center [731, 286] width 835 height 487
click at [1093, 15] on div "[PERSON_NAME]" at bounding box center [1095, 13] width 96 height 16
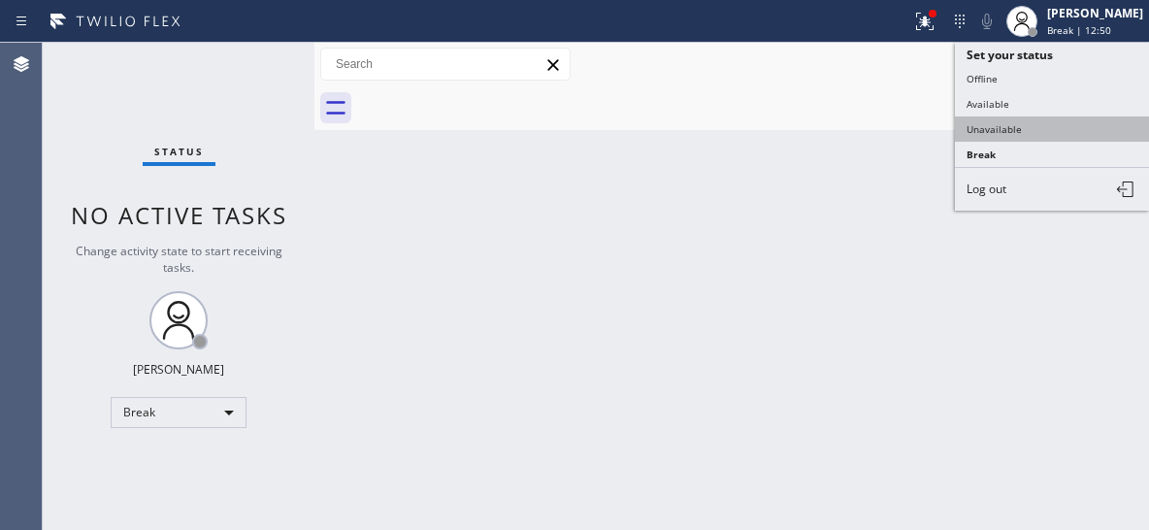
click at [1031, 132] on button "Unavailable" at bounding box center [1052, 128] width 194 height 25
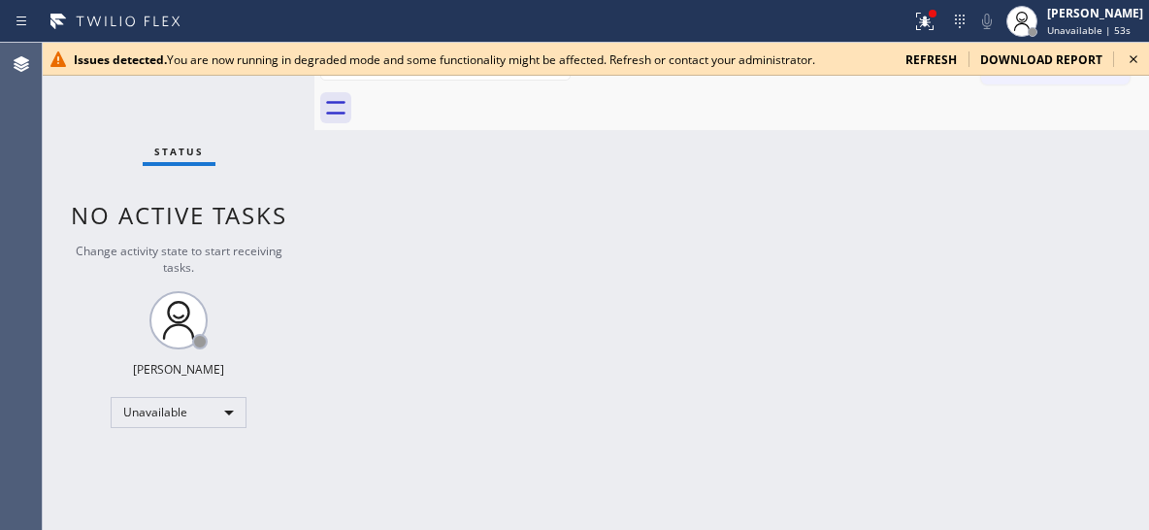
click at [954, 204] on div "Back to Dashboard Change Sender ID Customers Technicians Select a contact Outbo…" at bounding box center [731, 286] width 835 height 487
click at [1133, 58] on icon at bounding box center [1133, 59] width 23 height 23
drag, startPoint x: 1137, startPoint y: 55, endPoint x: 1124, endPoint y: 42, distance: 19.2
click at [1136, 54] on icon at bounding box center [1133, 59] width 23 height 23
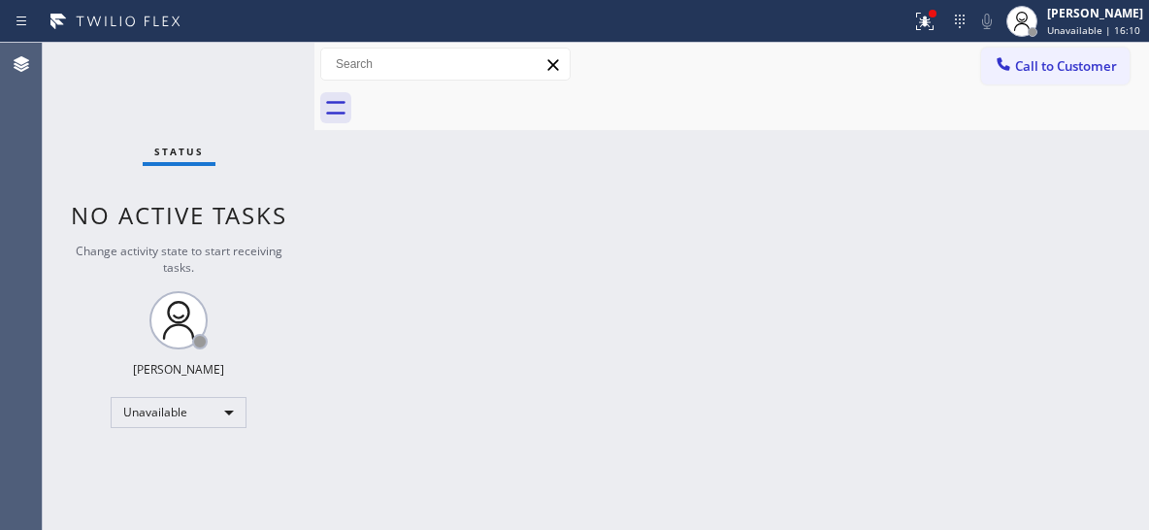
click at [801, 350] on div "Back to Dashboard Change Sender ID Customers Technicians Select a contact Outbo…" at bounding box center [731, 286] width 835 height 487
drag, startPoint x: 798, startPoint y: 303, endPoint x: 781, endPoint y: 279, distance: 28.5
click at [795, 299] on div "Back to Dashboard Change Sender ID Customers Technicians Select a contact Outbo…" at bounding box center [731, 286] width 835 height 487
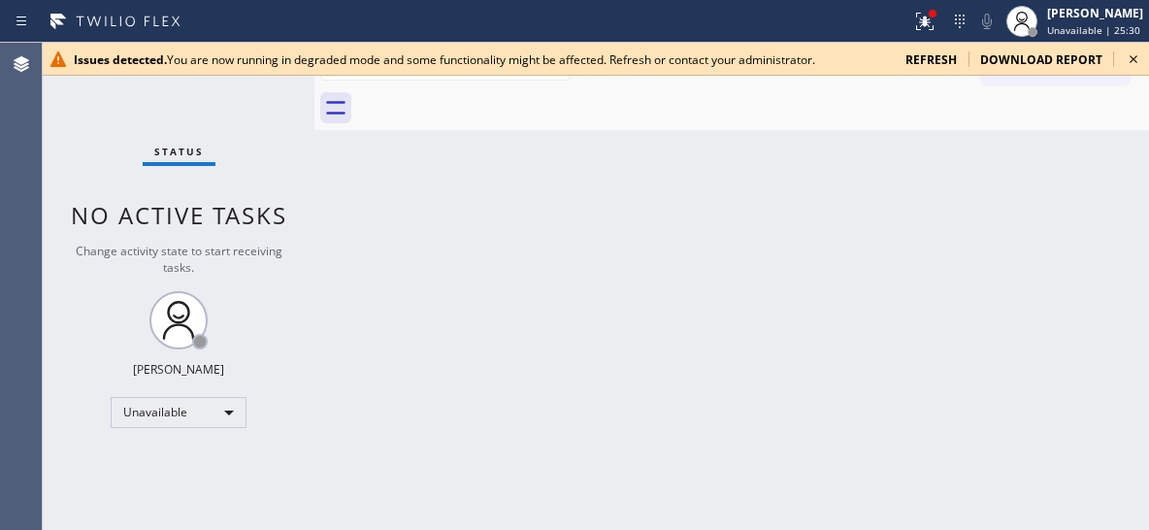
click at [1132, 56] on icon at bounding box center [1133, 59] width 23 height 23
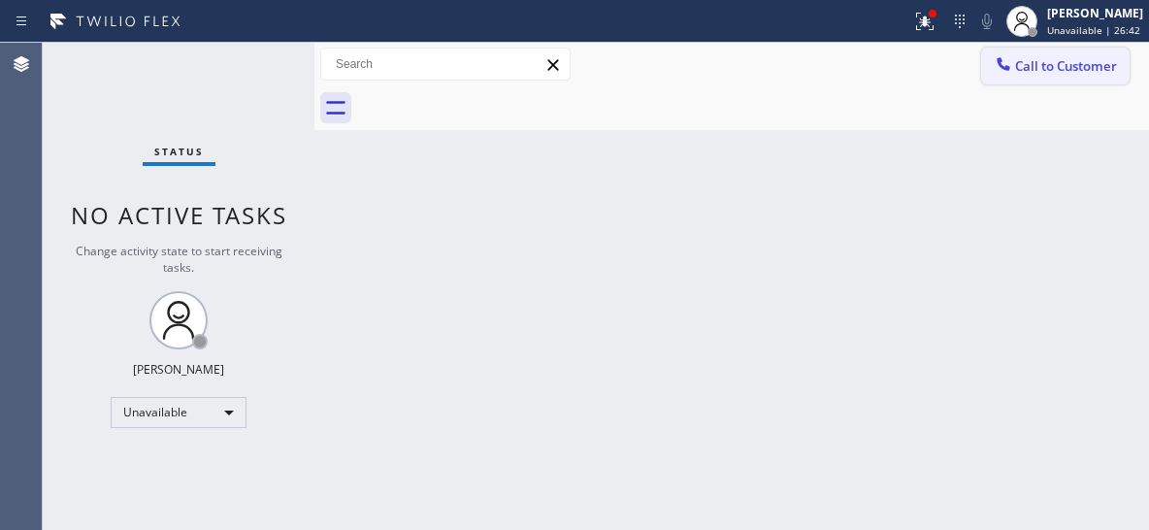
click at [1074, 67] on span "Call to Customer" at bounding box center [1066, 65] width 102 height 17
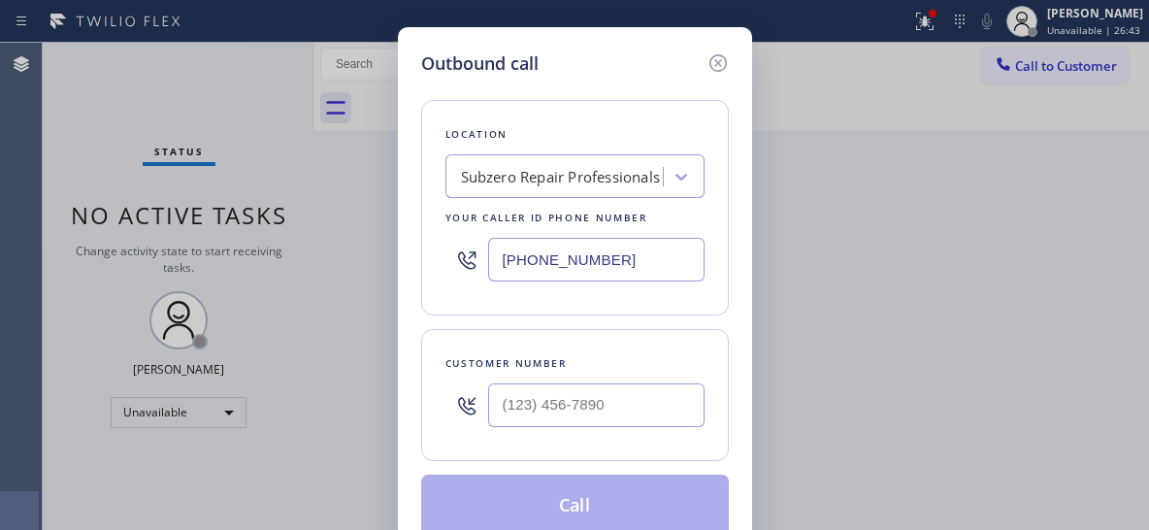
drag, startPoint x: 658, startPoint y: 251, endPoint x: 488, endPoint y: 227, distance: 171.6
click at [488, 234] on div "[PHONE_NUMBER]" at bounding box center [574, 259] width 259 height 63
paste input "877) 618-6771"
type input "[PHONE_NUMBER]"
click at [597, 411] on input "(___) ___-____" at bounding box center [596, 405] width 216 height 44
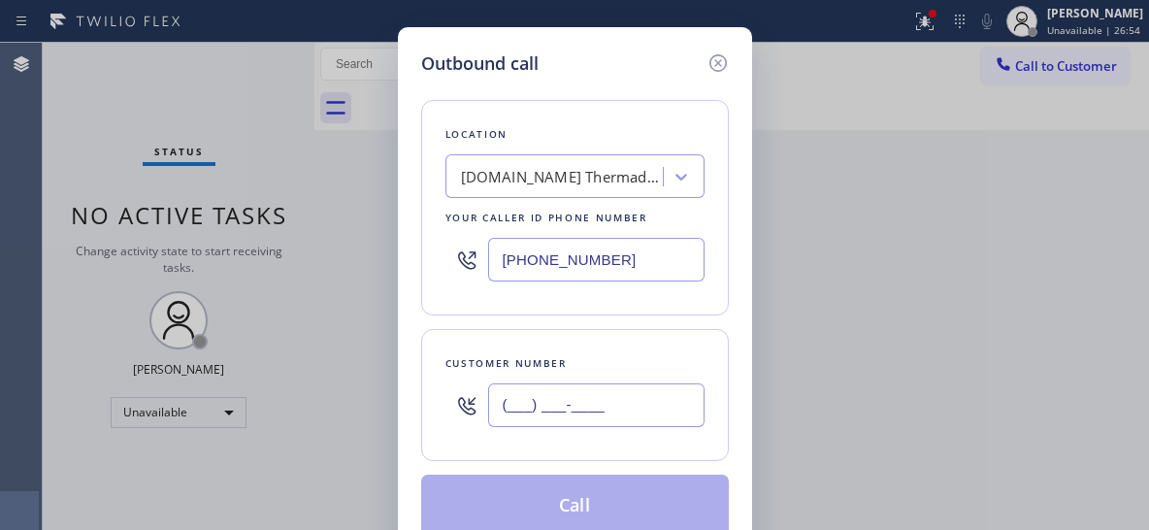
paste input "786) 509-3953"
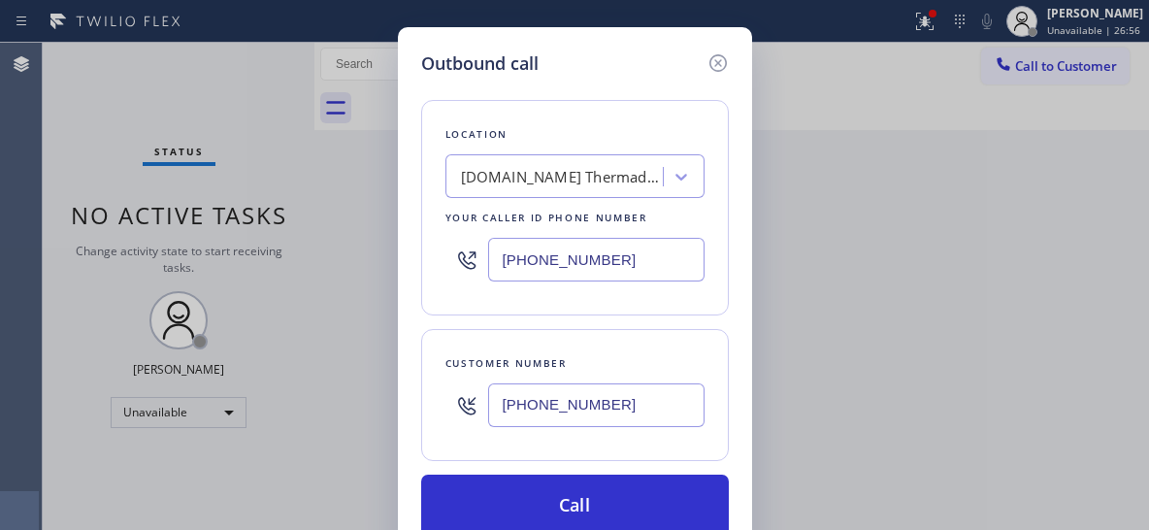
type input "[PHONE_NUMBER]"
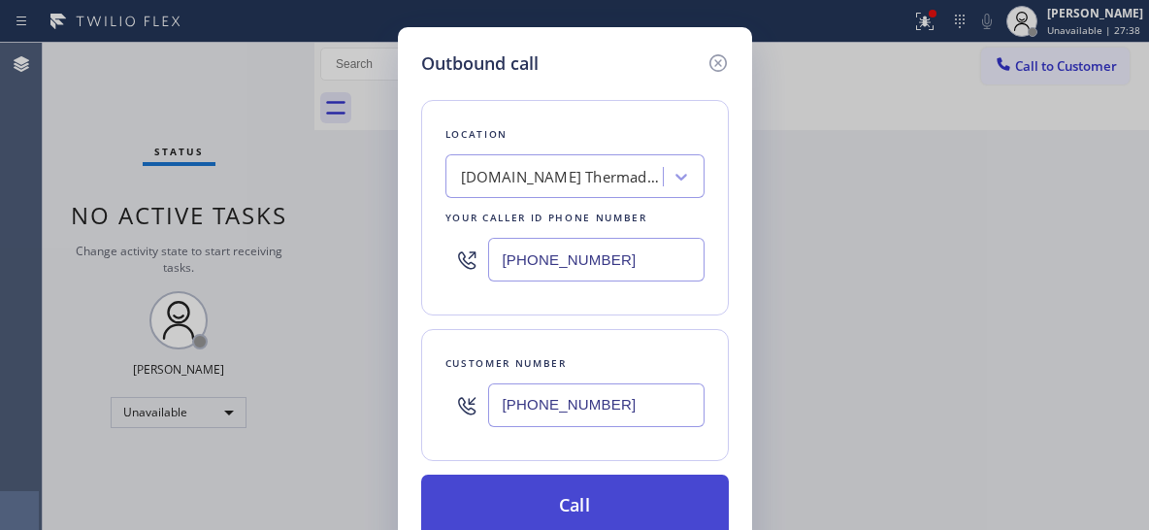
drag, startPoint x: 564, startPoint y: 494, endPoint x: 563, endPoint y: 477, distance: 16.5
click at [565, 489] on button "Call" at bounding box center [575, 506] width 308 height 62
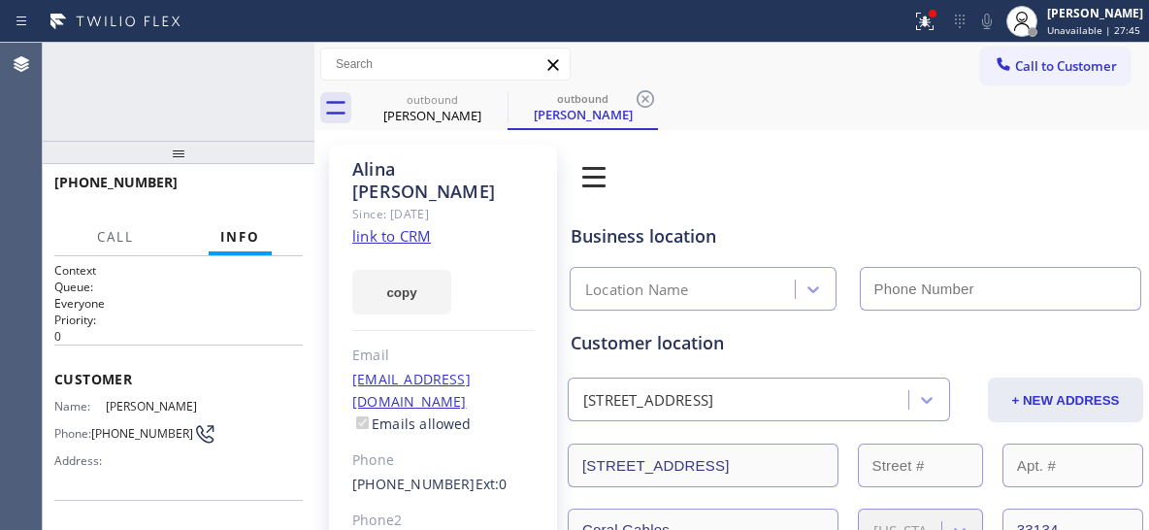
type input "[PHONE_NUMBER]"
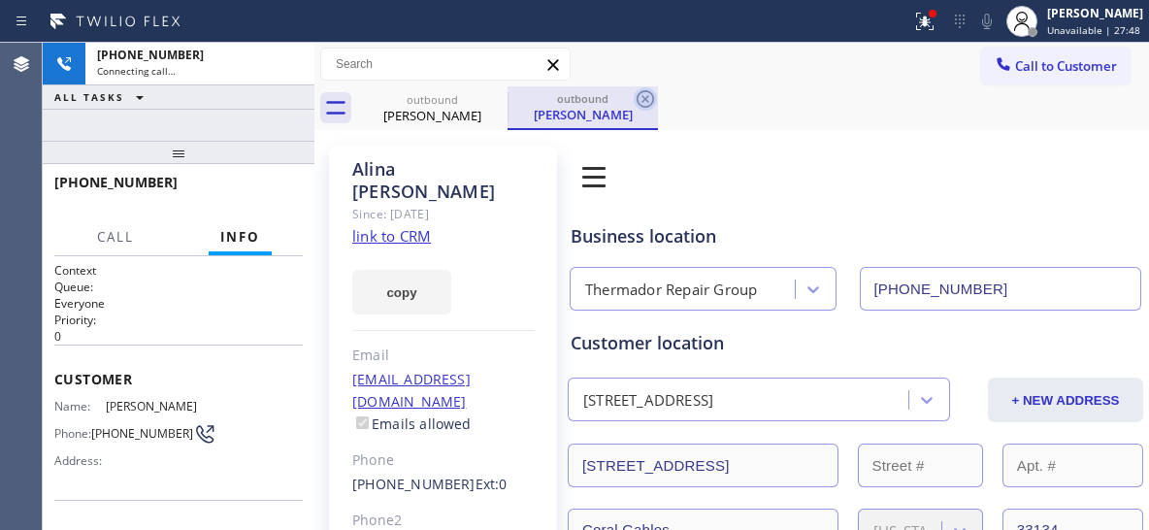
click at [642, 99] on icon at bounding box center [645, 98] width 23 height 23
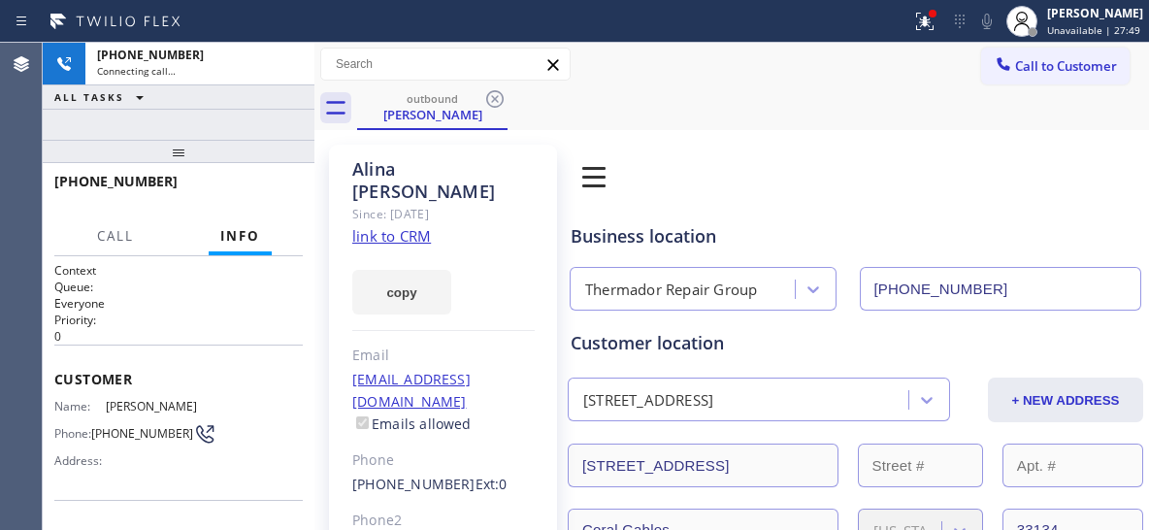
drag, startPoint x: 185, startPoint y: 160, endPoint x: 194, endPoint y: 103, distance: 57.9
click at [188, 101] on div "+17865093953 Connecting call… ALL TASKS ALL TASKS ACTIVE TASKS TASKS IN WRAP UP…" at bounding box center [179, 286] width 272 height 487
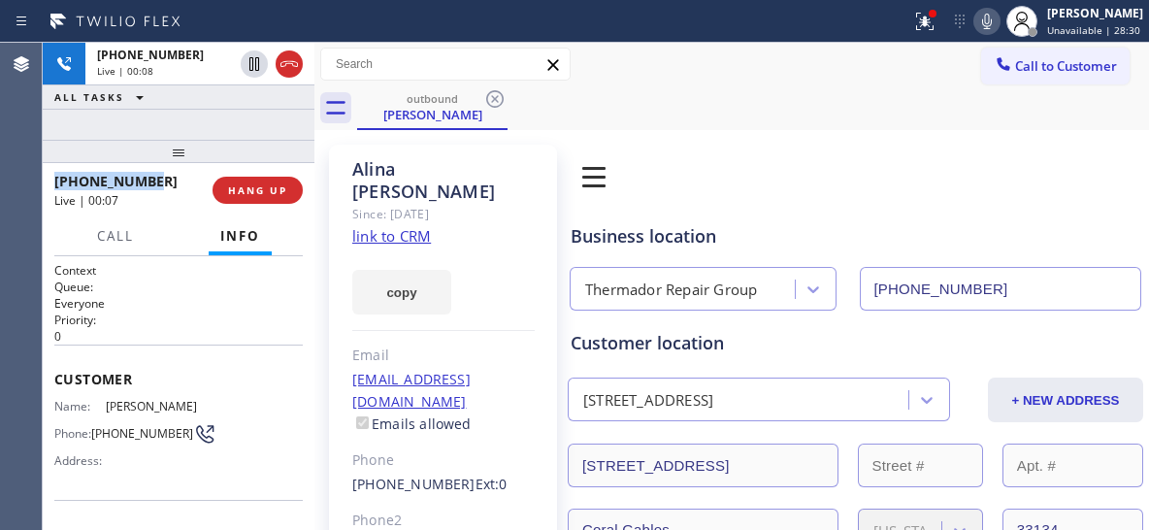
drag, startPoint x: 163, startPoint y: 178, endPoint x: 56, endPoint y: 180, distance: 106.8
click at [56, 180] on div "+17865093953" at bounding box center [126, 181] width 145 height 18
copy span "+17865093953"
click at [794, 117] on div "outbound Alina Antonetti" at bounding box center [753, 108] width 792 height 44
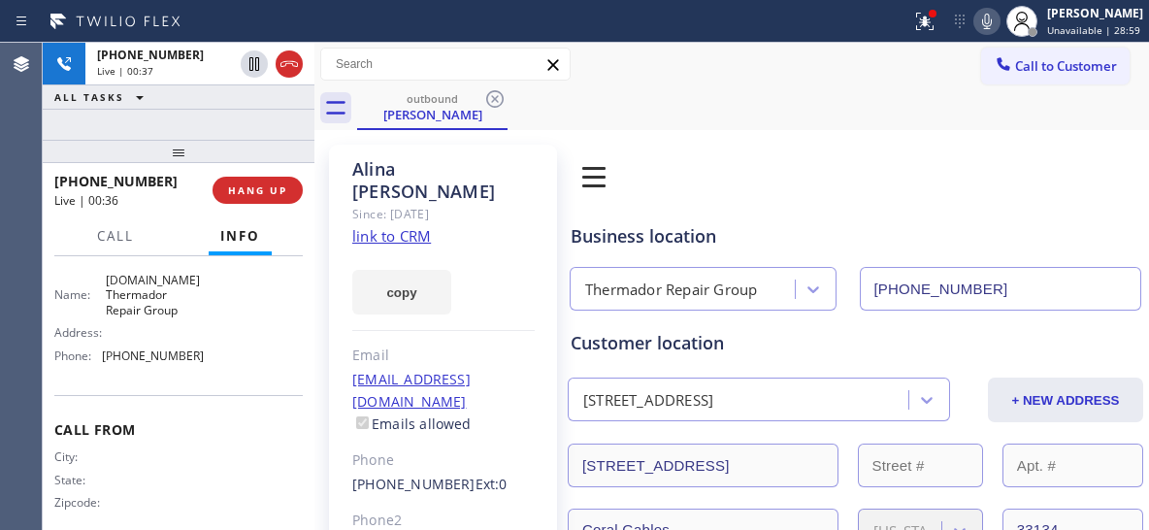
scroll to position [307, 0]
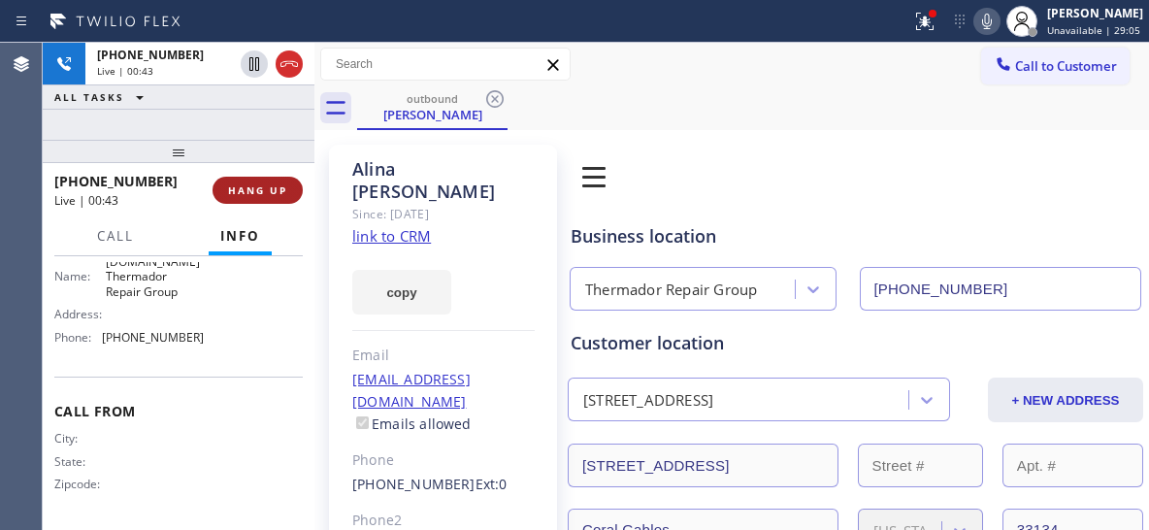
click at [275, 192] on span "HANG UP" at bounding box center [257, 190] width 59 height 14
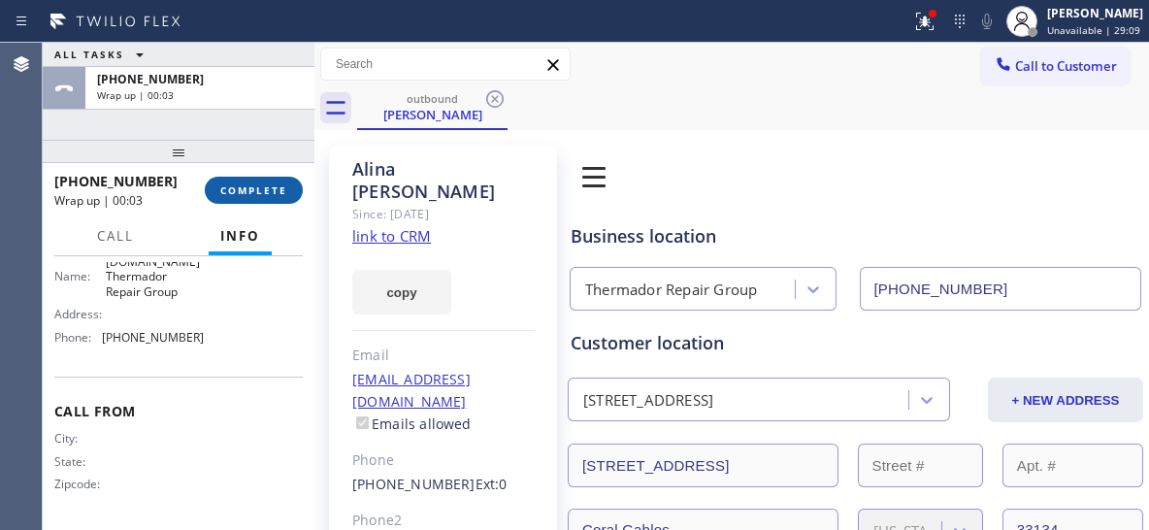
click at [268, 187] on span "COMPLETE" at bounding box center [253, 190] width 67 height 14
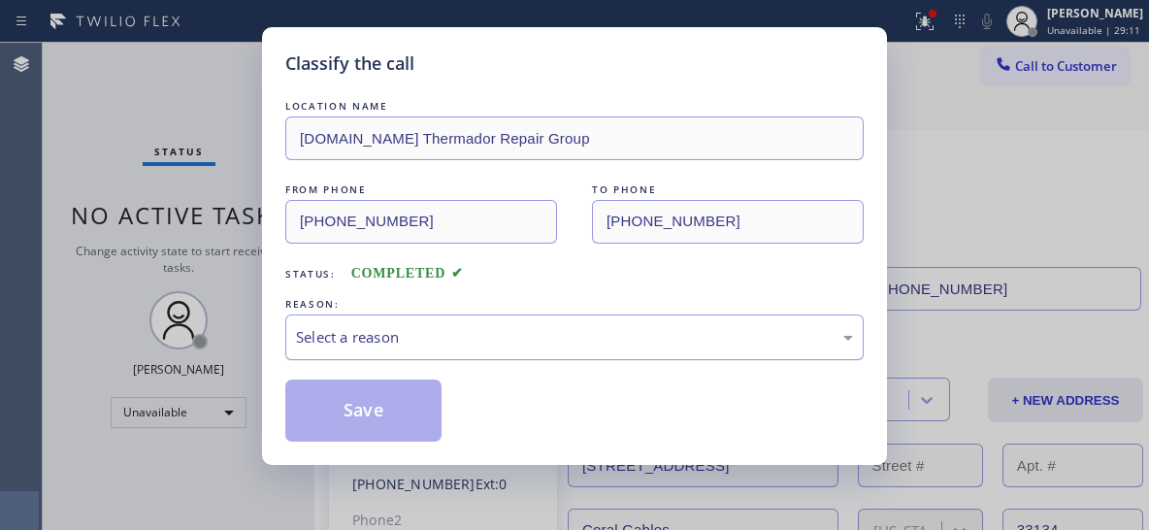
drag, startPoint x: 651, startPoint y: 345, endPoint x: 581, endPoint y: 355, distance: 70.7
click at [651, 344] on div "Select a reason" at bounding box center [574, 337] width 557 height 22
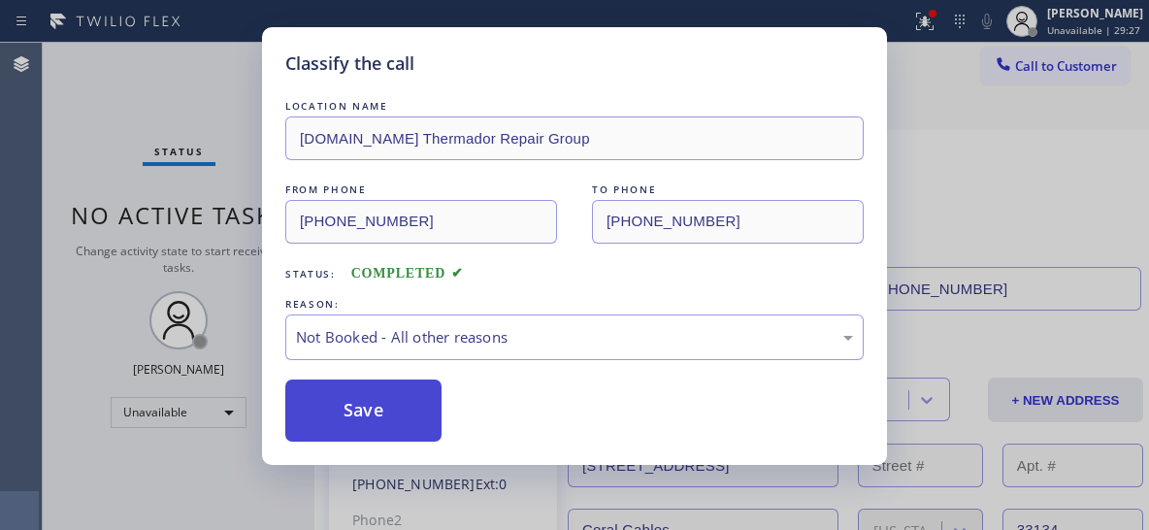
drag, startPoint x: 348, startPoint y: 425, endPoint x: 350, endPoint y: 415, distance: 9.9
click at [348, 423] on button "Save" at bounding box center [363, 410] width 156 height 62
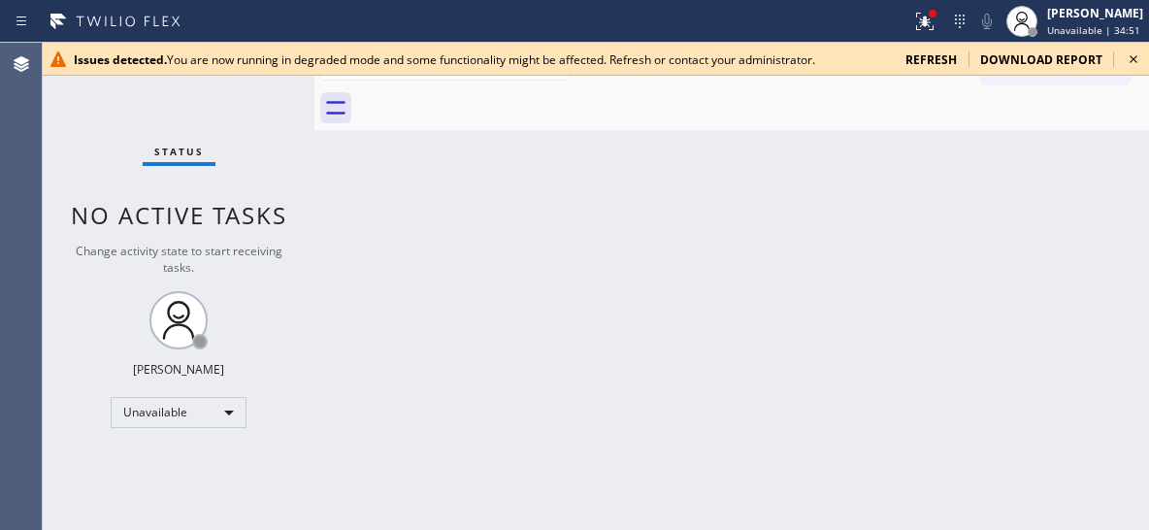
click at [1130, 57] on icon at bounding box center [1133, 59] width 23 height 23
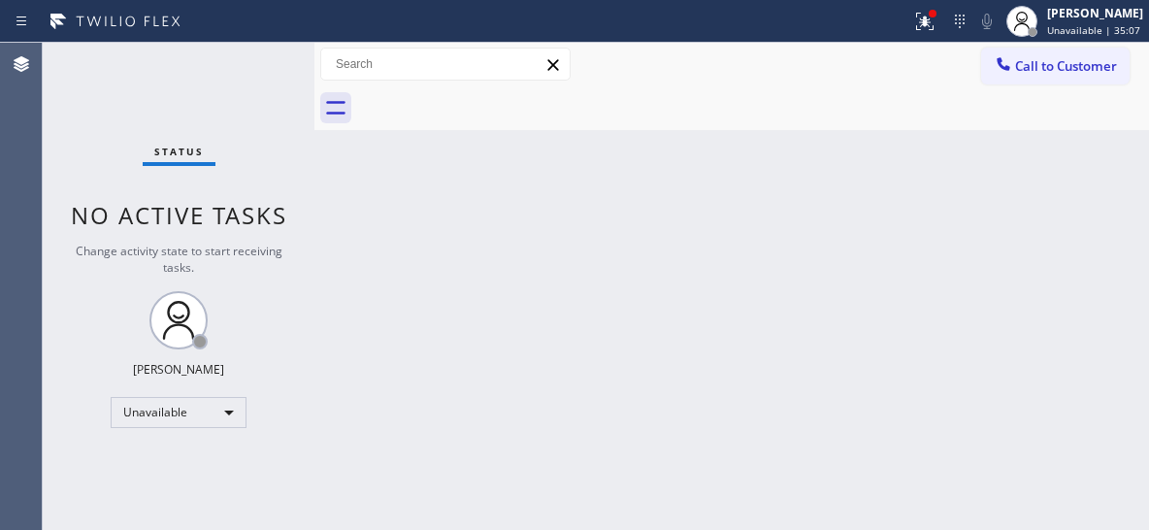
click at [806, 220] on div "Back to Dashboard Change Sender ID Customers Technicians Select a contact Outbo…" at bounding box center [731, 286] width 835 height 487
drag, startPoint x: 1077, startPoint y: 74, endPoint x: 1053, endPoint y: 100, distance: 35.7
click at [1076, 74] on span "Call to Customer" at bounding box center [1066, 65] width 102 height 17
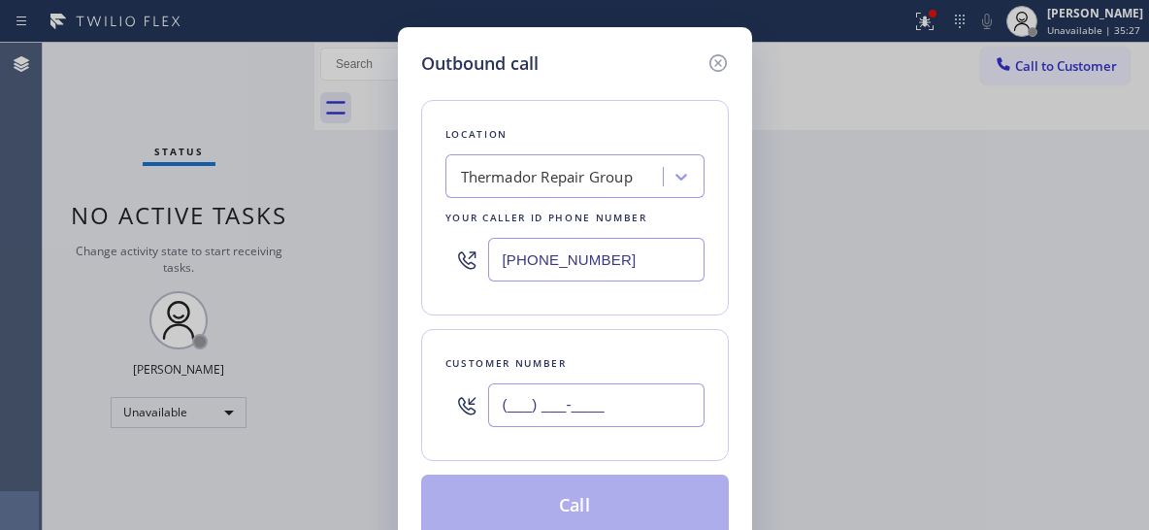
click at [579, 408] on input "(___) ___-____" at bounding box center [596, 405] width 216 height 44
paste input "786) 509-3953"
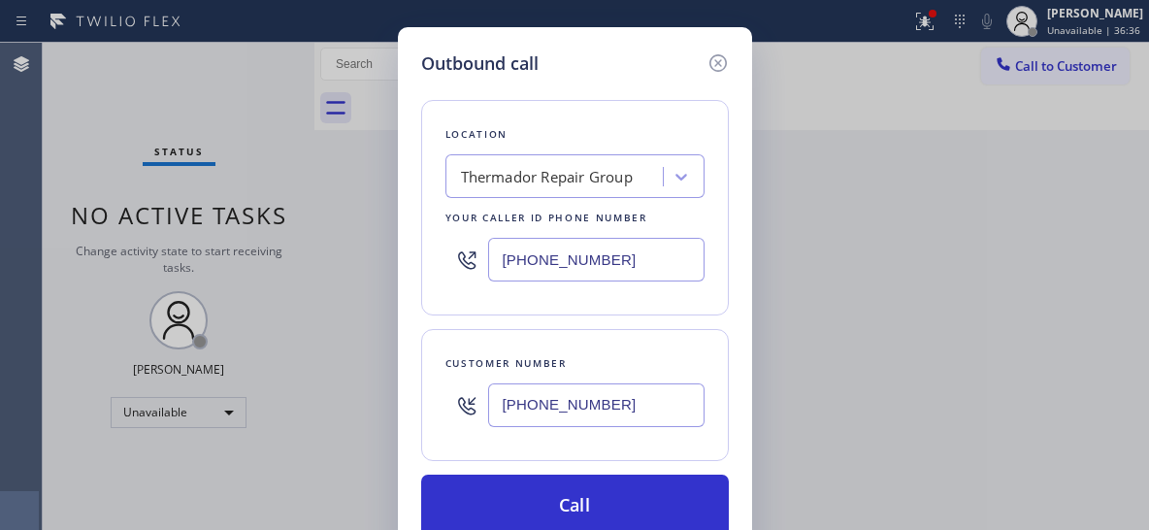
drag, startPoint x: 625, startPoint y: 405, endPoint x: 480, endPoint y: 424, distance: 145.9
click at [480, 424] on div "[PHONE_NUMBER]" at bounding box center [574, 405] width 259 height 63
paste input "text"
type input "[PHONE_NUMBER]"
click at [755, 97] on div "Outbound call Location Thermador Repair Group Your caller id phone number (877)…" at bounding box center [574, 265] width 1149 height 530
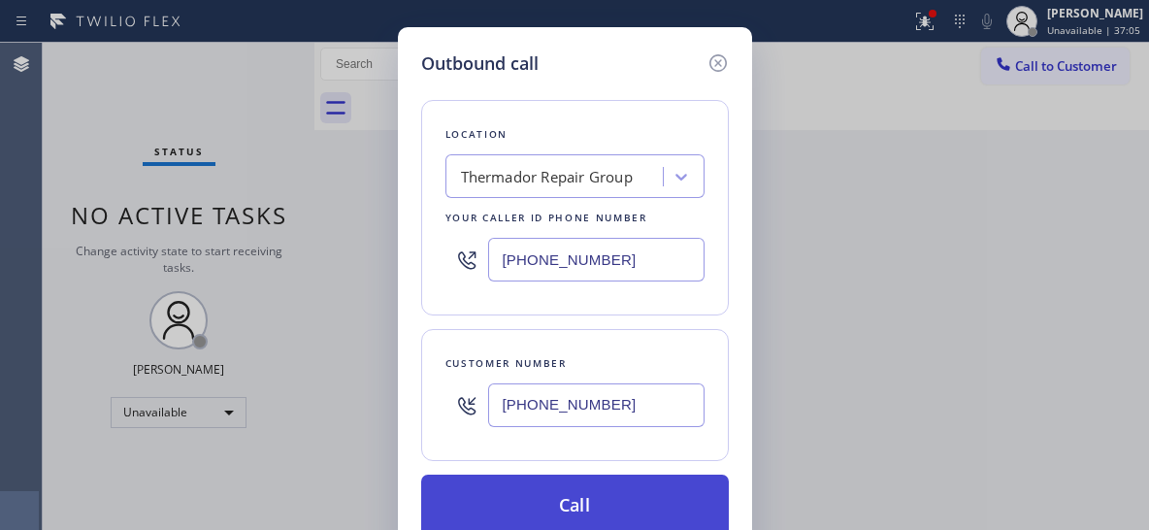
click at [642, 509] on button "Call" at bounding box center [575, 506] width 308 height 62
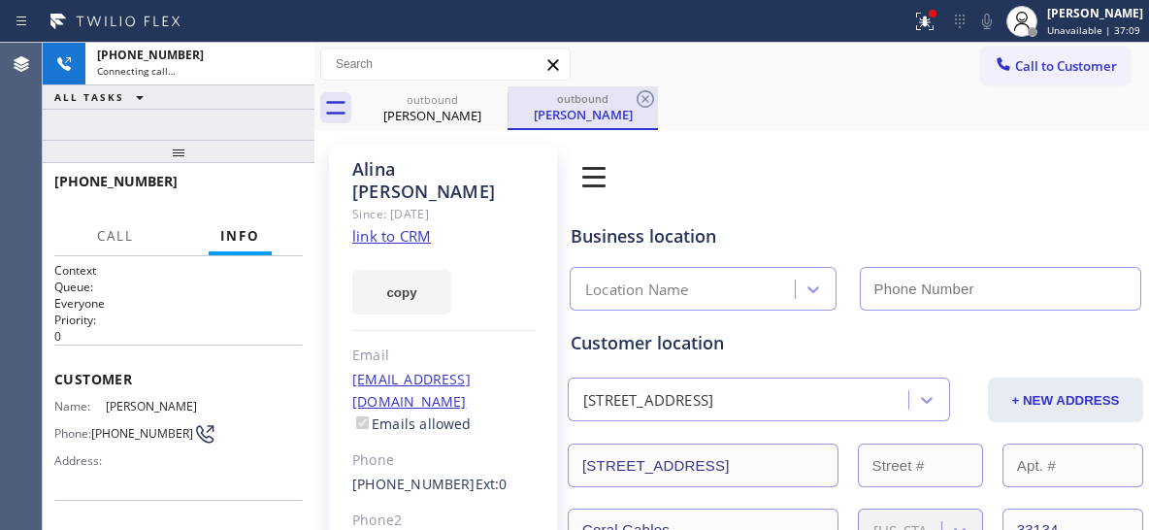
type input "[PHONE_NUMBER]"
click at [614, 98] on div "outbound" at bounding box center [582, 98] width 147 height 15
click at [645, 101] on icon at bounding box center [645, 98] width 23 height 23
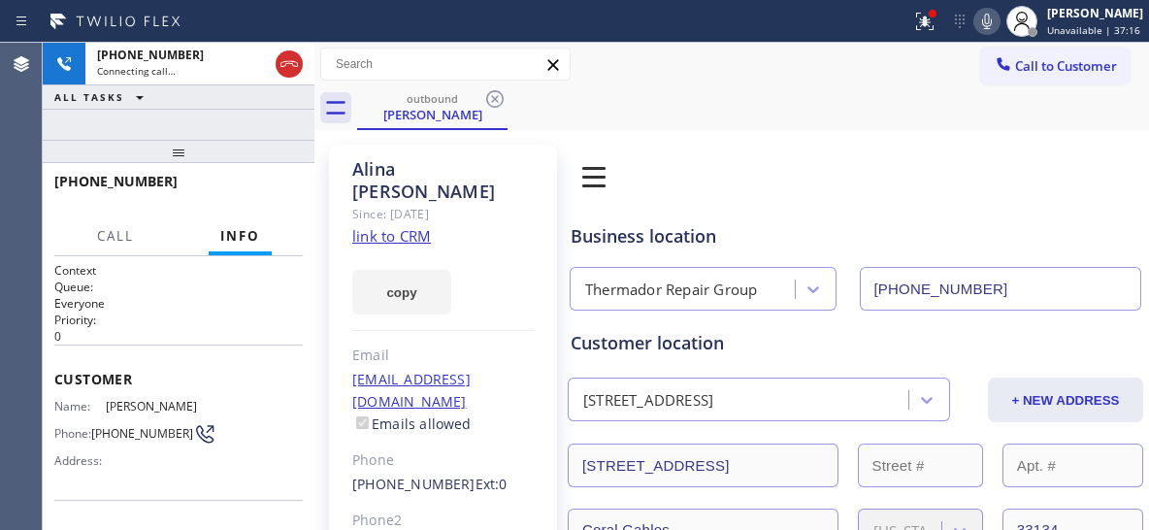
click at [189, 129] on div "+17865093953 Connecting call… ALL TASKS ALL TASKS ACTIVE TASKS TASKS IN WRAP UP" at bounding box center [179, 91] width 272 height 97
drag, startPoint x: 286, startPoint y: 66, endPoint x: 450, endPoint y: 76, distance: 164.3
click at [286, 66] on icon at bounding box center [289, 63] width 23 height 23
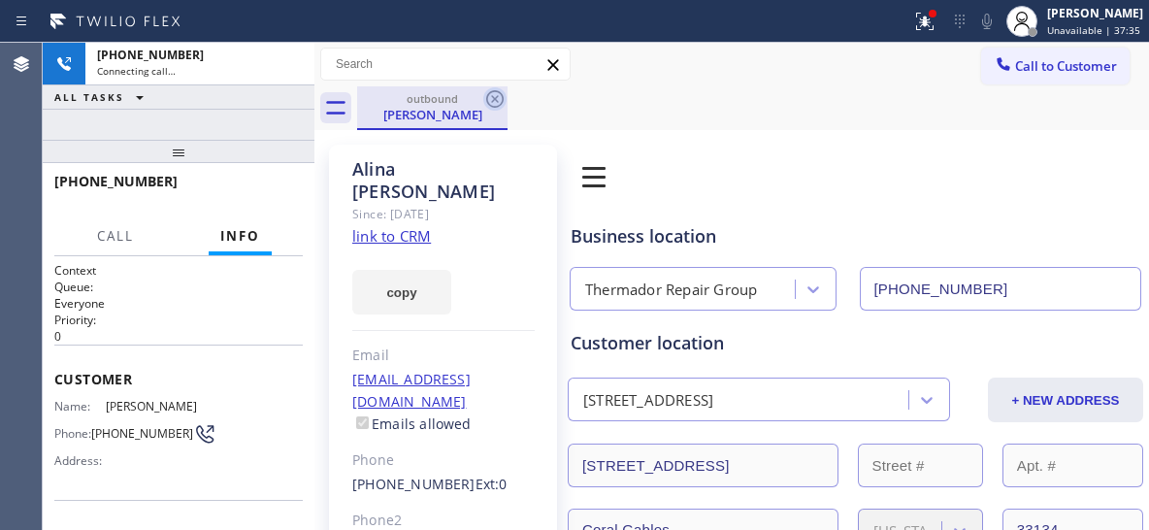
click at [500, 98] on icon at bounding box center [494, 98] width 23 height 23
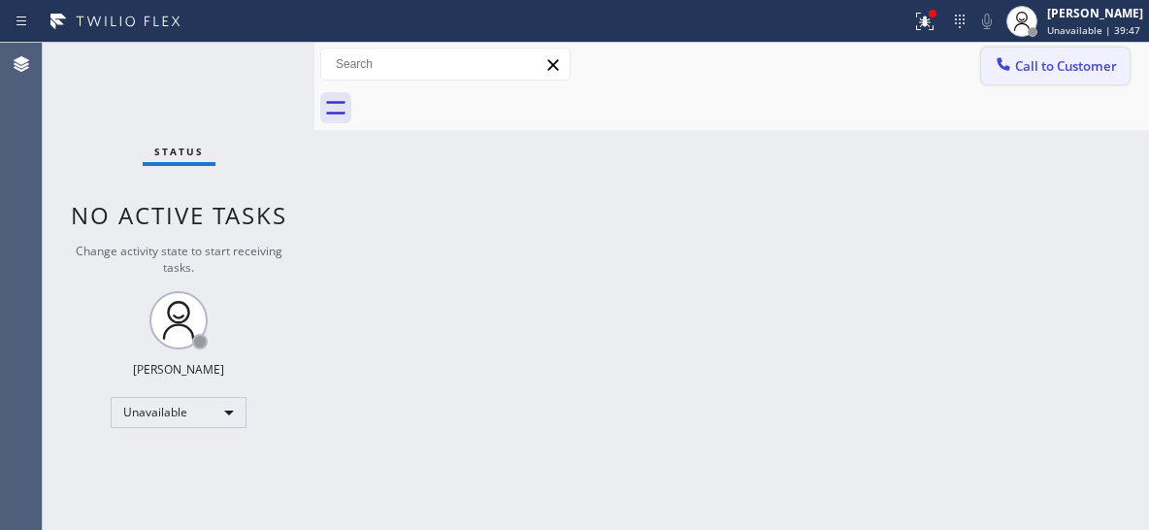
drag, startPoint x: 1052, startPoint y: 69, endPoint x: 535, endPoint y: 292, distance: 563.4
click at [1051, 65] on span "Call to Customer" at bounding box center [1066, 65] width 102 height 17
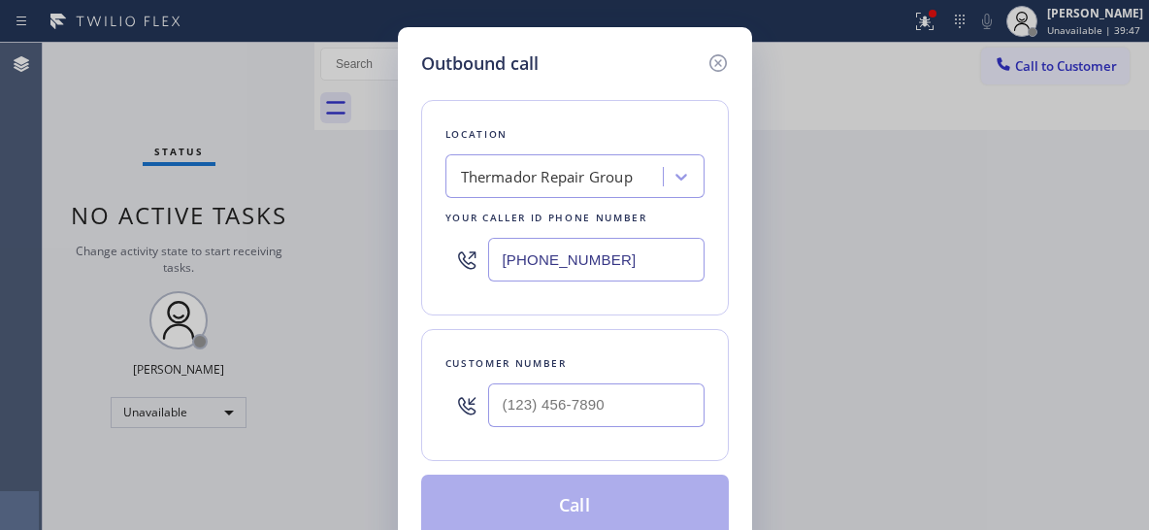
drag, startPoint x: 531, startPoint y: 258, endPoint x: 454, endPoint y: 238, distance: 79.3
click at [454, 245] on div "[PHONE_NUMBER]" at bounding box center [574, 259] width 259 height 63
paste input "323) 416-2342"
type input "[PHONE_NUMBER]"
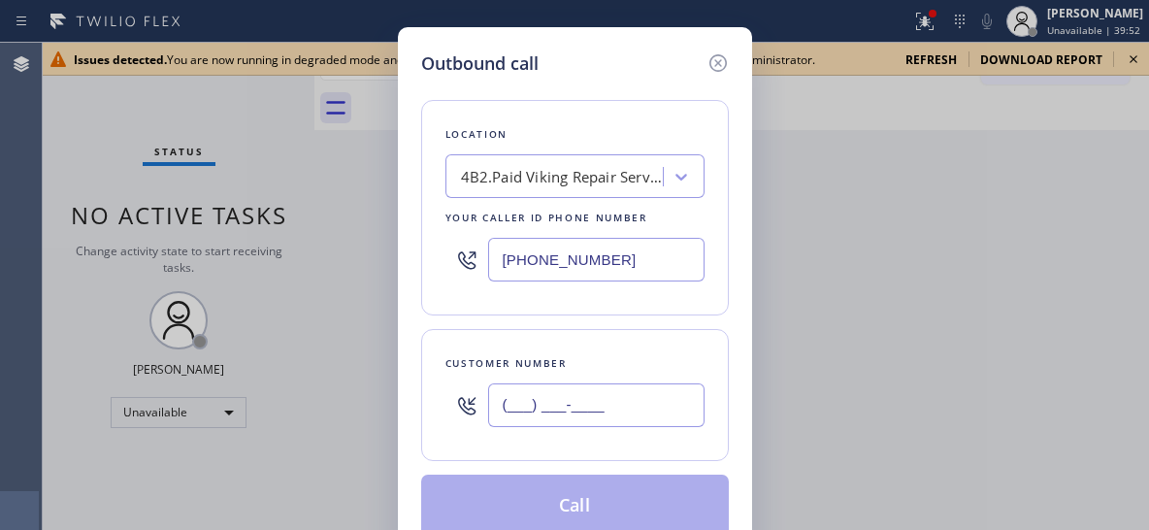
click at [603, 385] on input "(___) ___-____" at bounding box center [596, 405] width 216 height 44
paste input "213) 820-0842"
type input "[PHONE_NUMBER]"
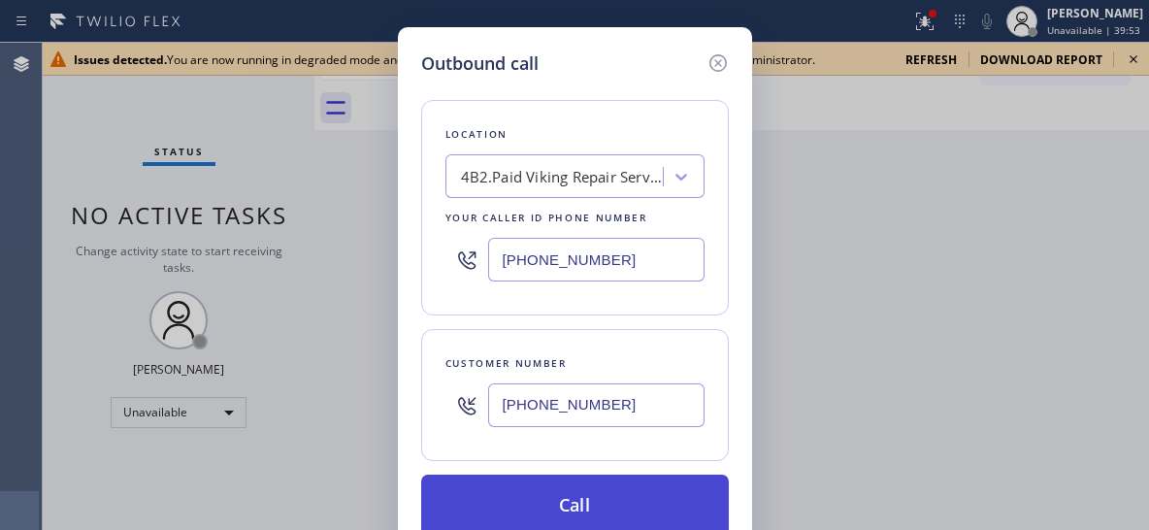
click at [557, 499] on button "Call" at bounding box center [575, 506] width 308 height 62
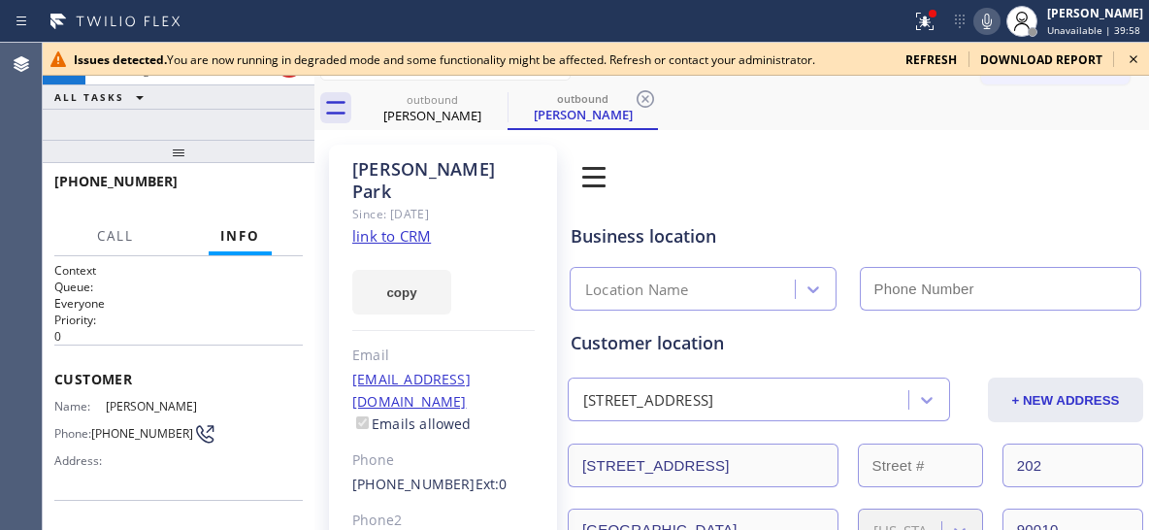
type input "[PHONE_NUMBER]"
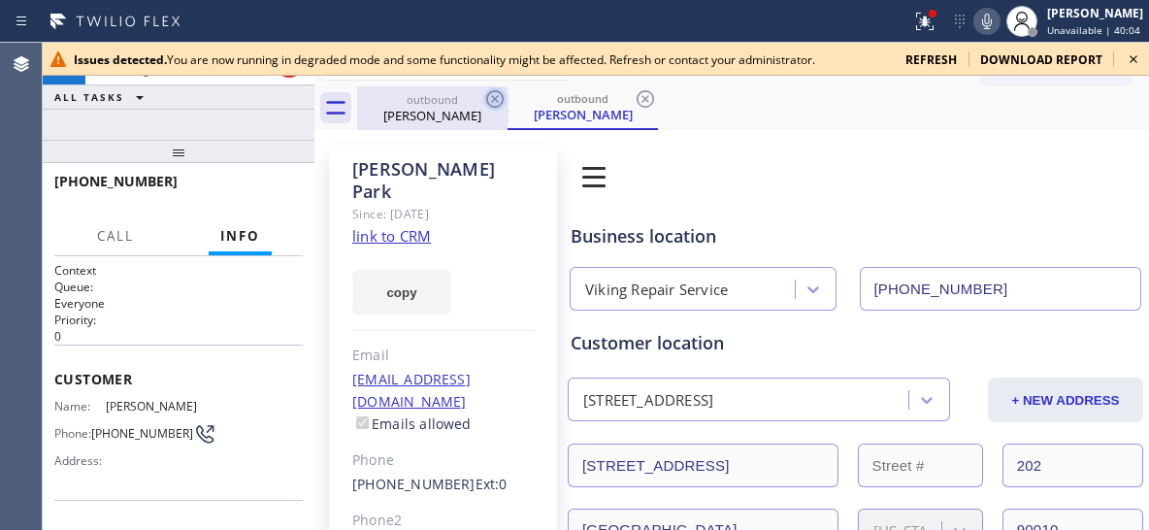
click at [490, 100] on icon at bounding box center [494, 98] width 23 height 23
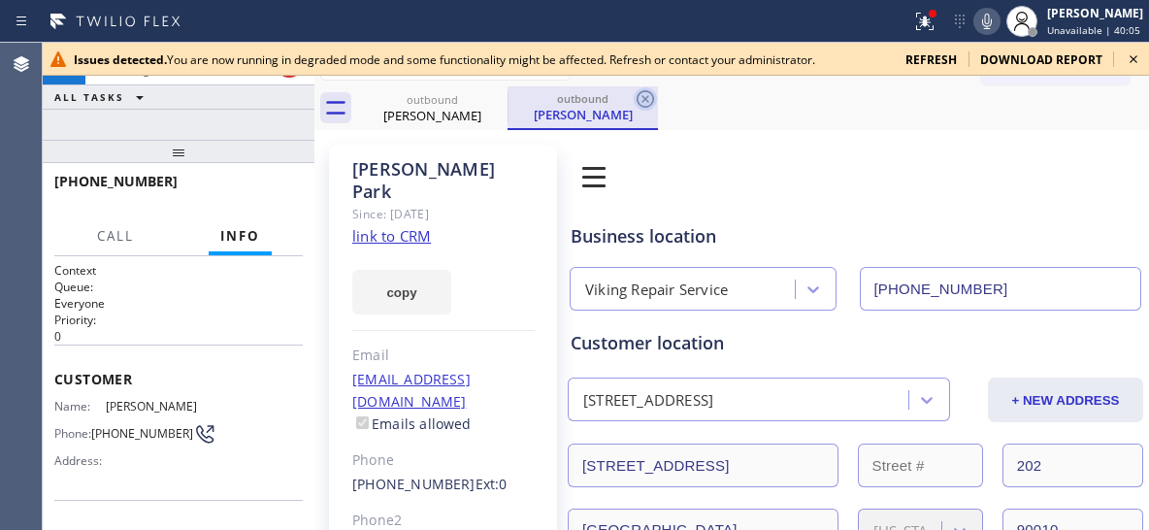
click at [644, 95] on icon at bounding box center [645, 98] width 23 height 23
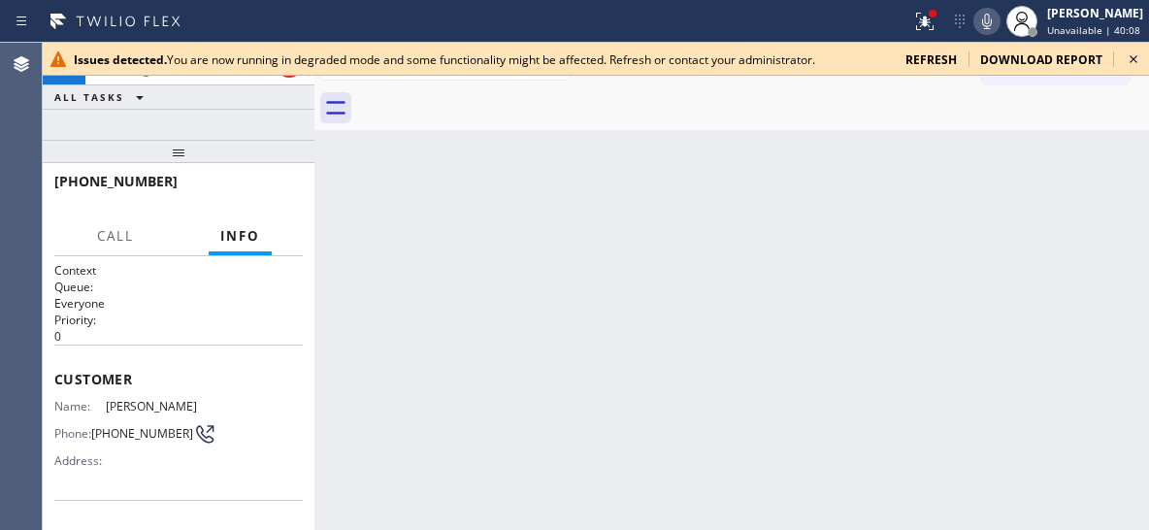
click at [1136, 57] on icon at bounding box center [1133, 59] width 23 height 23
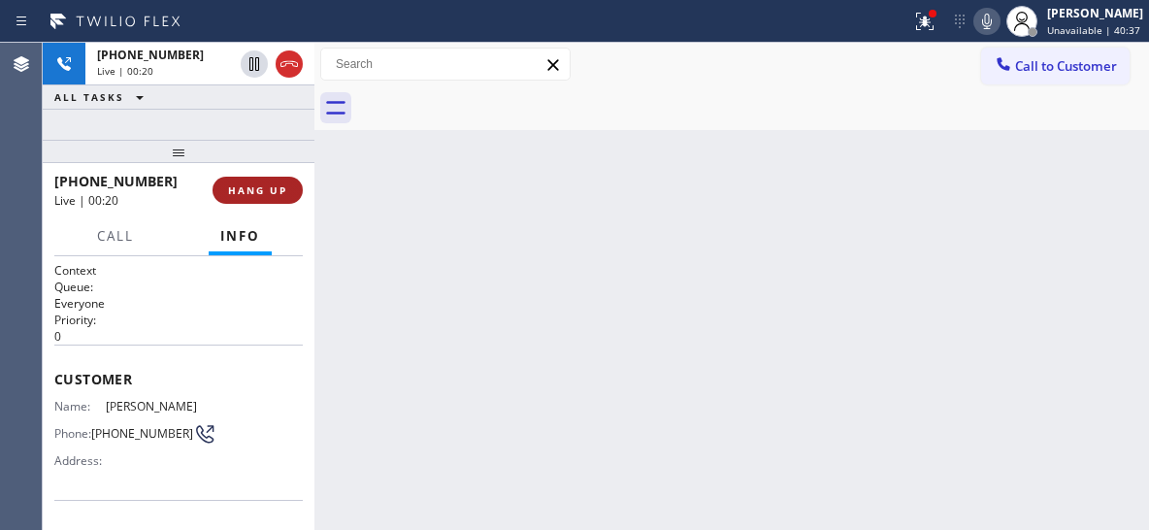
click at [244, 194] on span "HANG UP" at bounding box center [257, 190] width 59 height 14
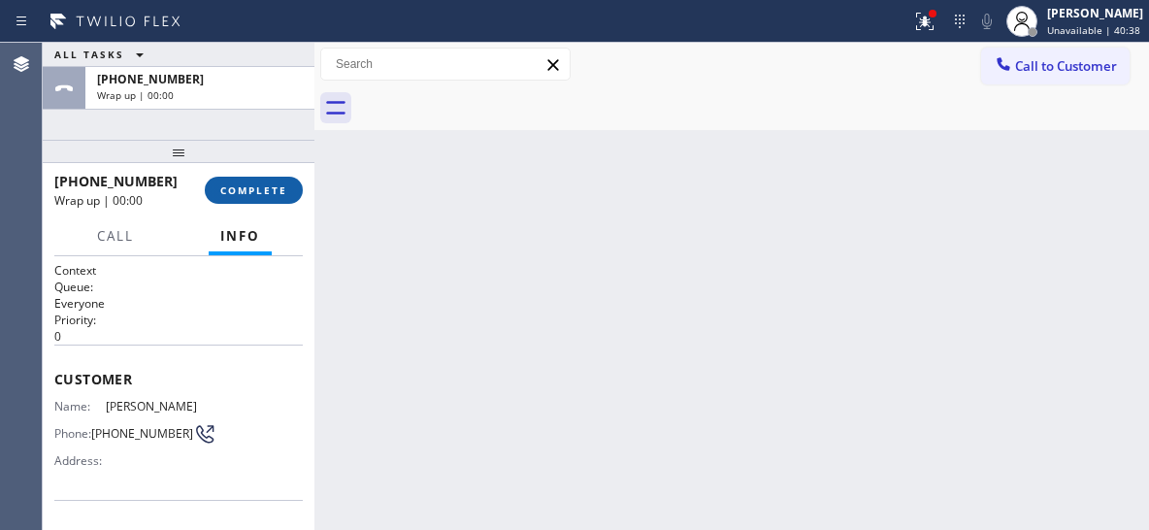
click at [244, 194] on span "COMPLETE" at bounding box center [253, 190] width 67 height 14
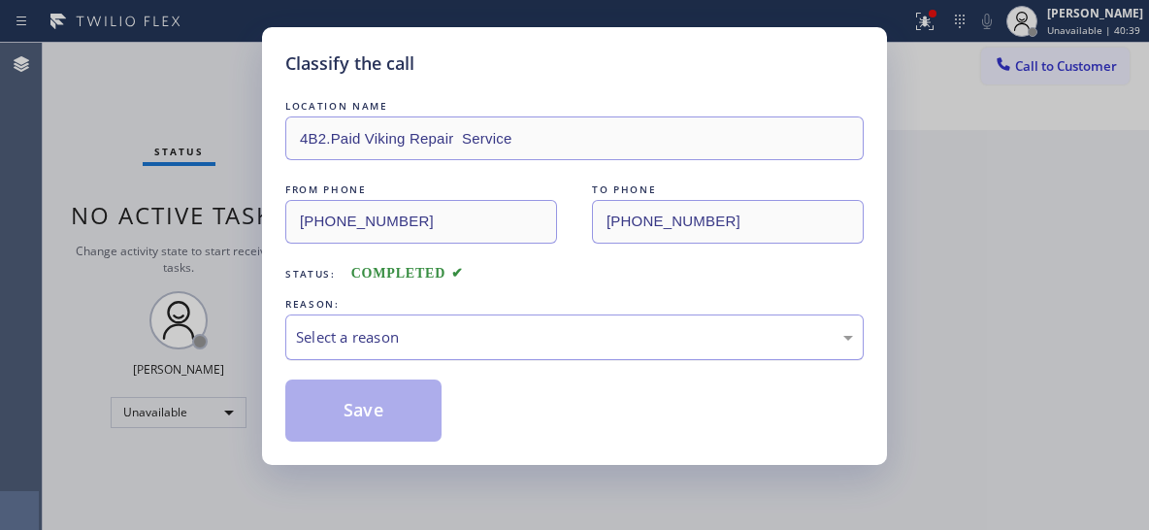
drag, startPoint x: 544, startPoint y: 322, endPoint x: 532, endPoint y: 329, distance: 14.3
click at [544, 322] on div "Select a reason" at bounding box center [574, 337] width 578 height 46
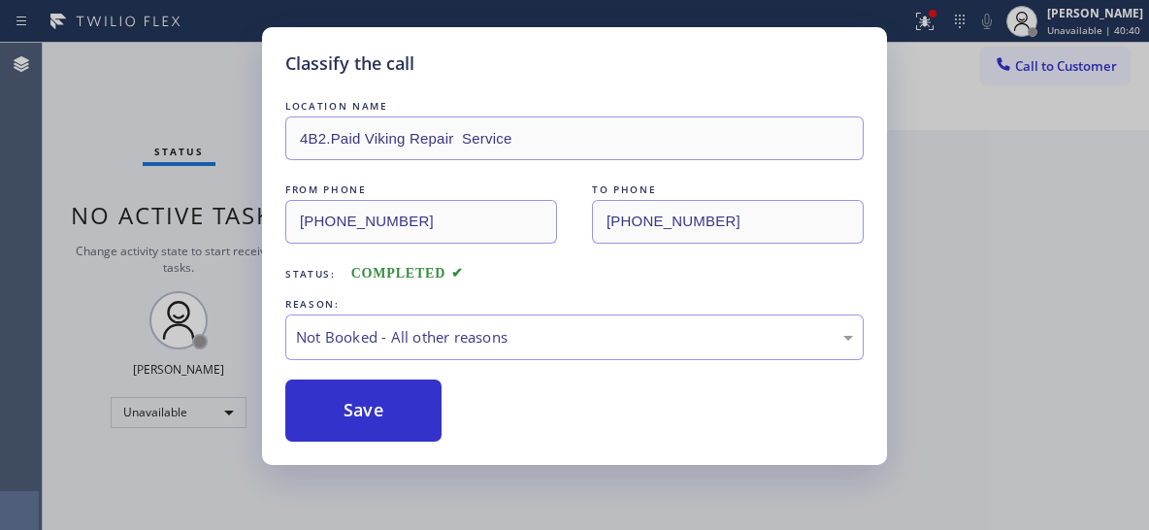
drag, startPoint x: 392, startPoint y: 411, endPoint x: 593, endPoint y: 65, distance: 399.6
click at [392, 407] on button "Save" at bounding box center [363, 410] width 156 height 62
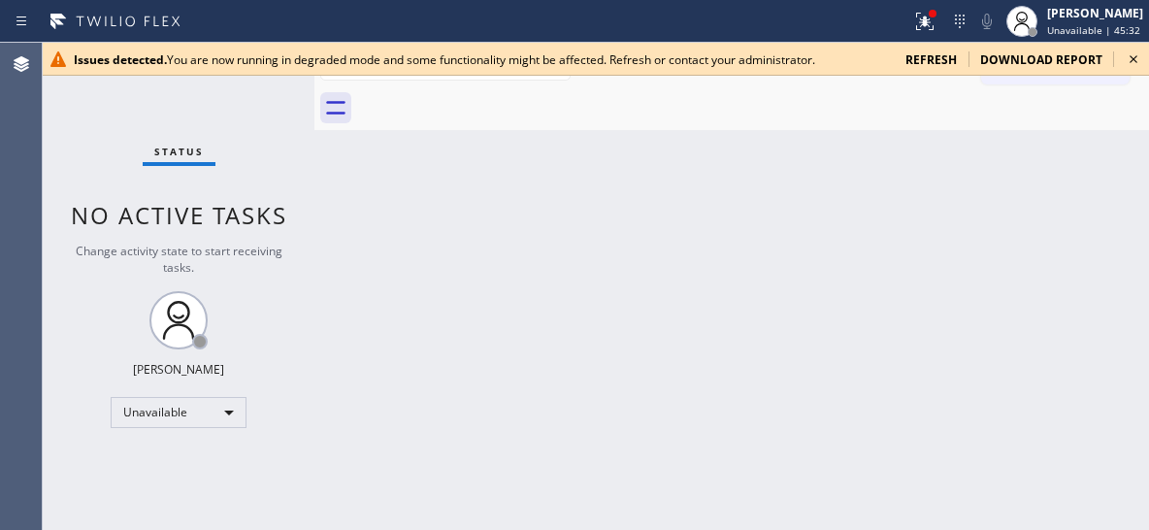
click at [1140, 55] on icon at bounding box center [1133, 59] width 23 height 23
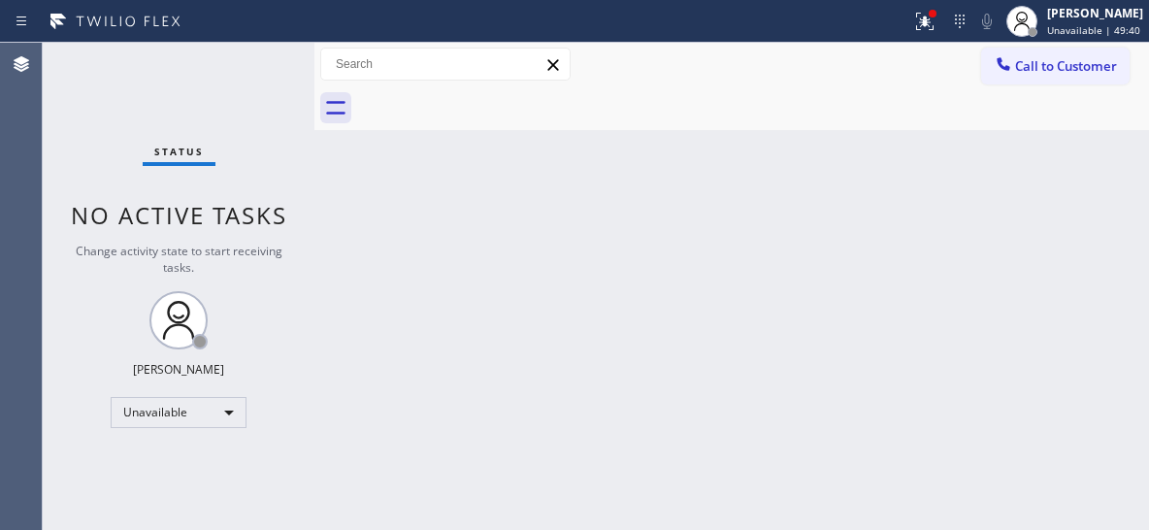
click at [842, 286] on div "Back to Dashboard Change Sender ID Customers Technicians Select a contact Outbo…" at bounding box center [731, 286] width 835 height 487
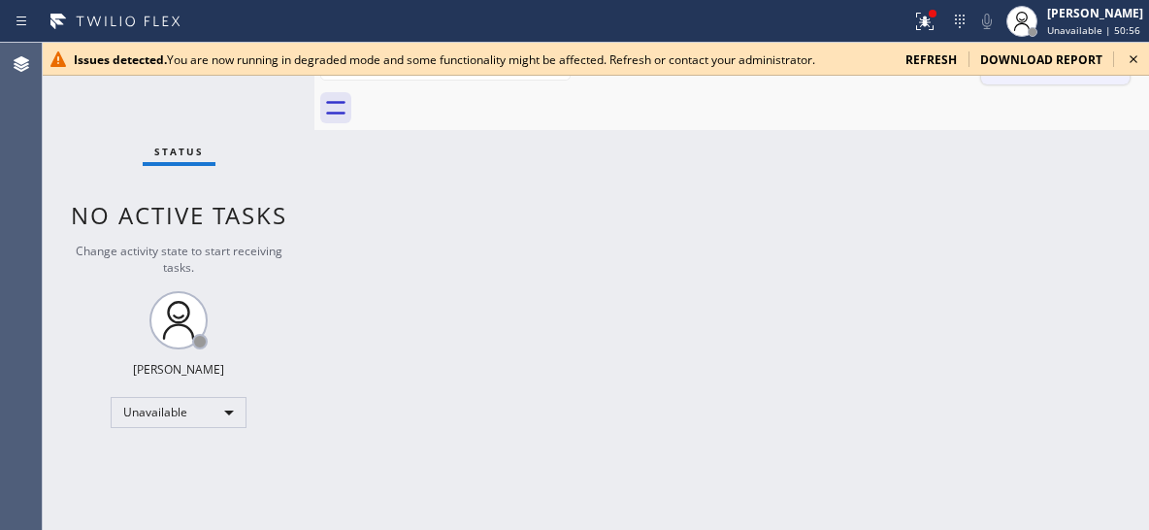
drag, startPoint x: 1139, startPoint y: 55, endPoint x: 1118, endPoint y: 72, distance: 27.0
click at [1139, 54] on icon at bounding box center [1133, 59] width 23 height 23
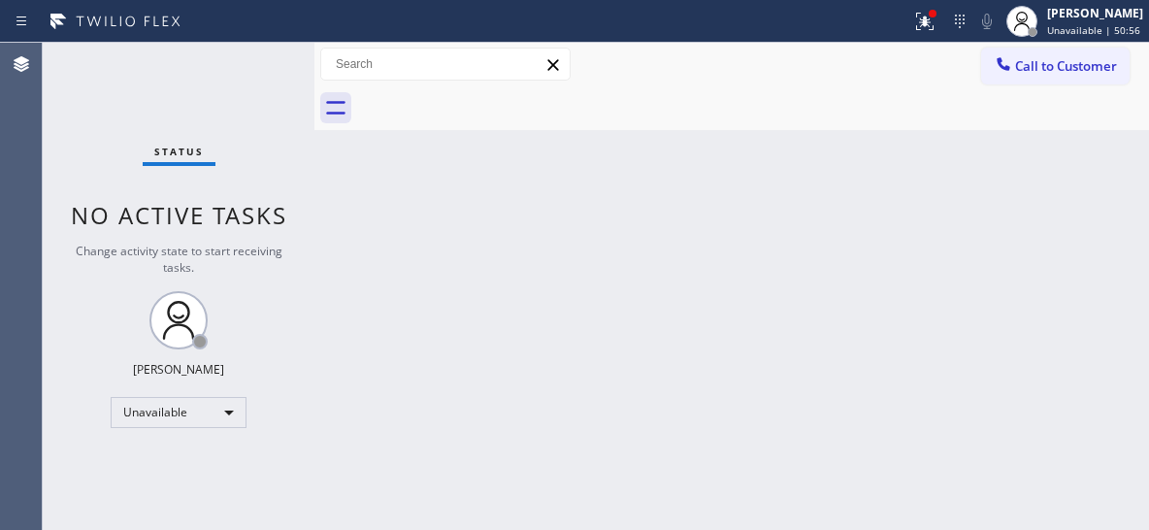
click at [1104, 67] on span "Call to Customer" at bounding box center [1066, 65] width 102 height 17
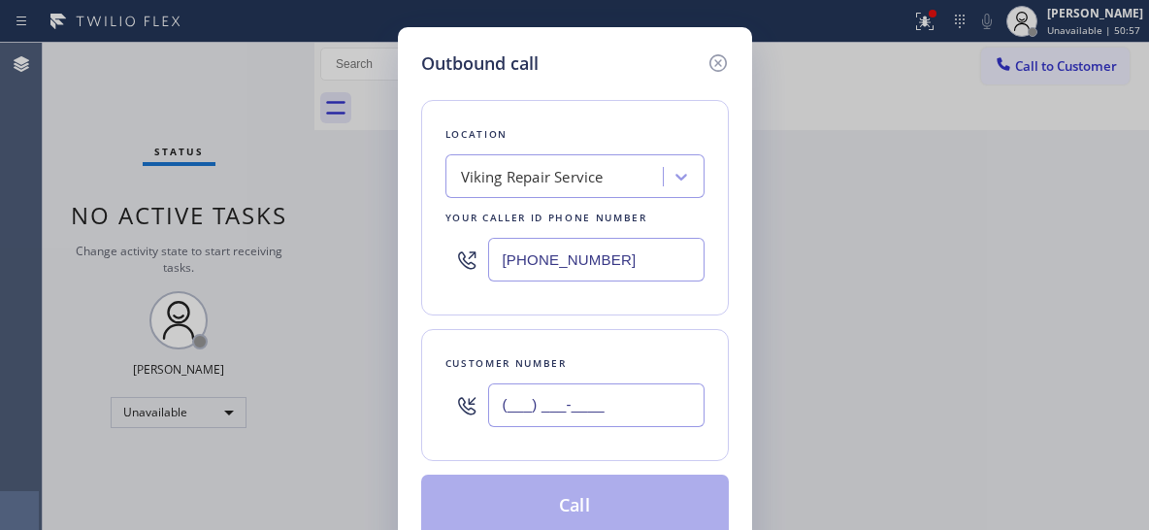
drag, startPoint x: 664, startPoint y: 416, endPoint x: 452, endPoint y: 422, distance: 211.6
click at [452, 422] on div "(___) ___-____" at bounding box center [574, 405] width 259 height 63
paste input "305) 970-6701"
type input "[PHONE_NUMBER]"
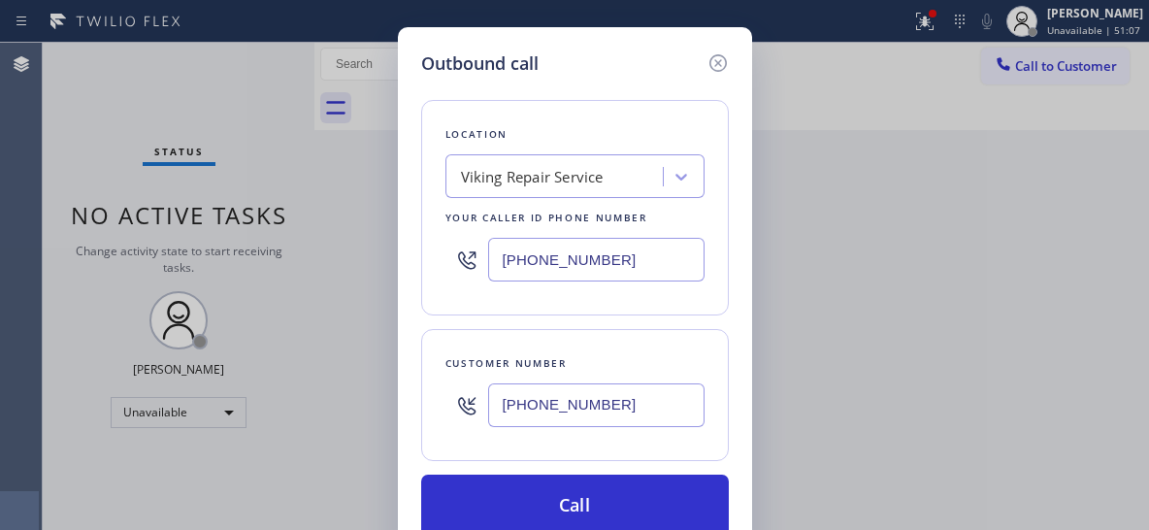
paste input "855) 731-495"
type input "[PHONE_NUMBER]"
click at [472, 250] on icon at bounding box center [466, 259] width 23 height 23
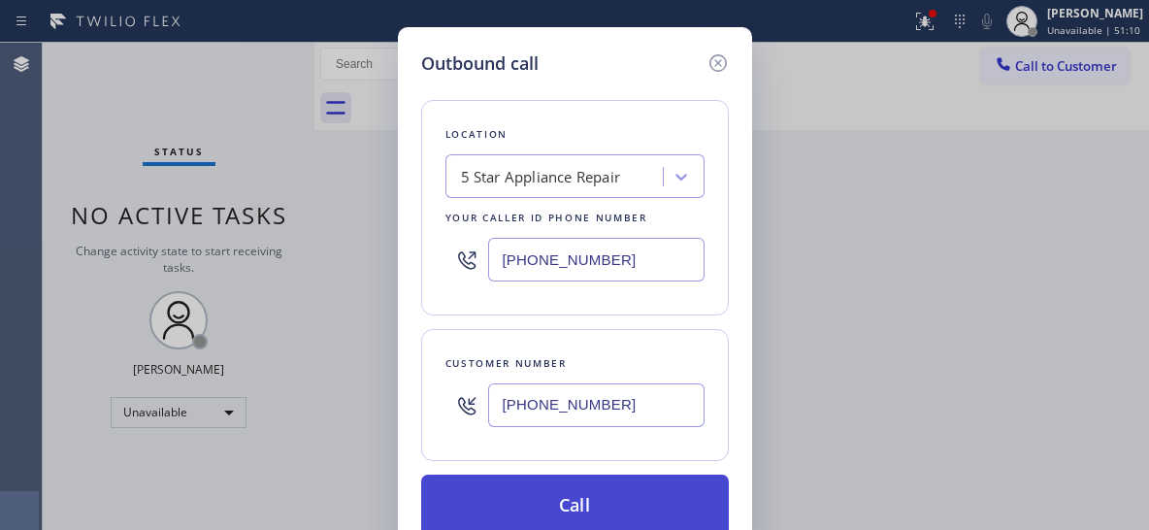
click at [514, 503] on button "Call" at bounding box center [575, 506] width 308 height 62
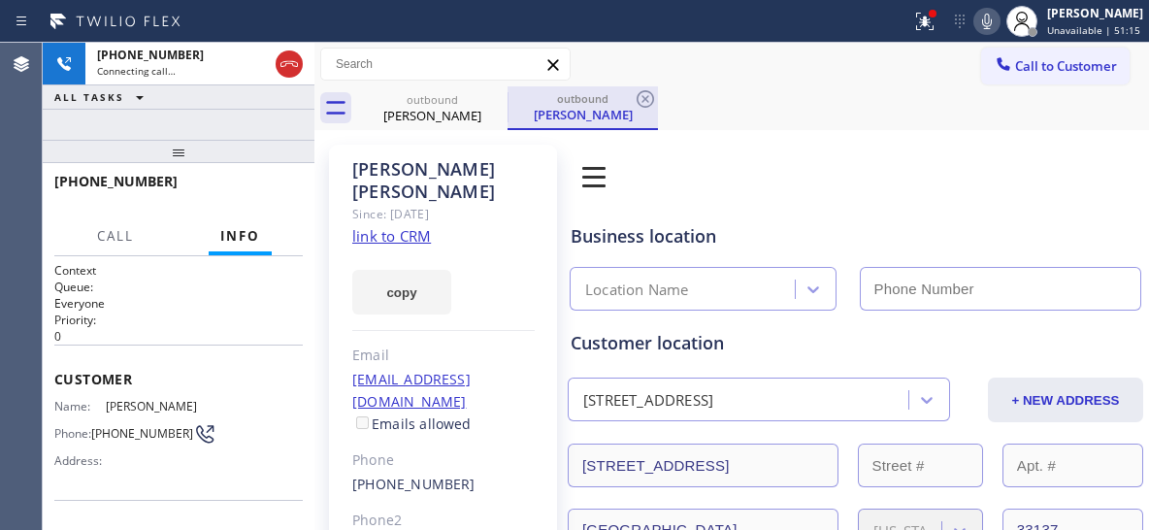
type input "[PHONE_NUMBER]"
drag, startPoint x: 589, startPoint y: 106, endPoint x: 616, endPoint y: 111, distance: 27.6
click at [590, 106] on div "Gary Stys" at bounding box center [582, 114] width 147 height 17
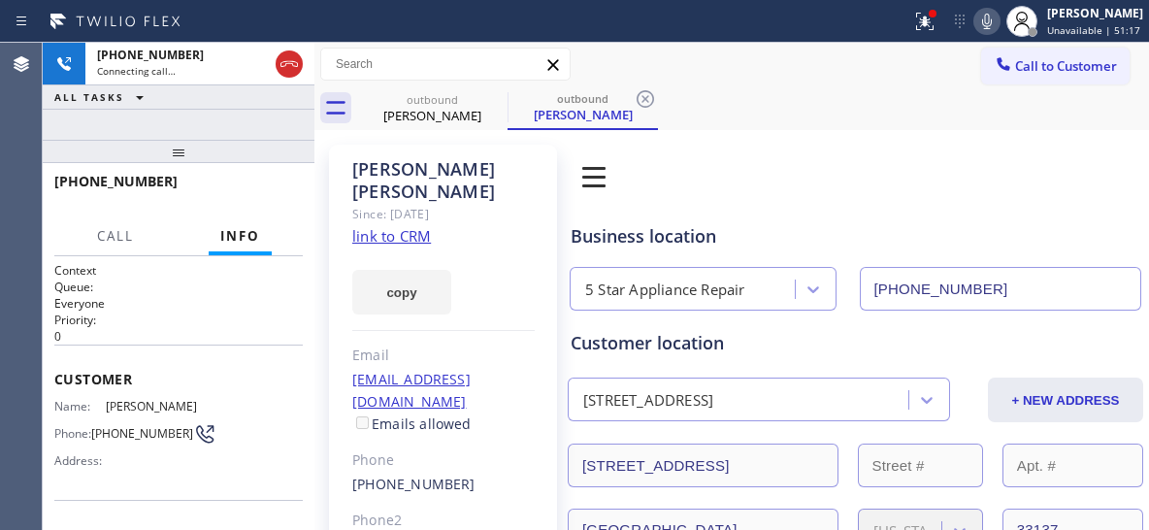
drag, startPoint x: 644, startPoint y: 97, endPoint x: 668, endPoint y: 87, distance: 25.2
click at [645, 97] on icon at bounding box center [645, 98] width 23 height 23
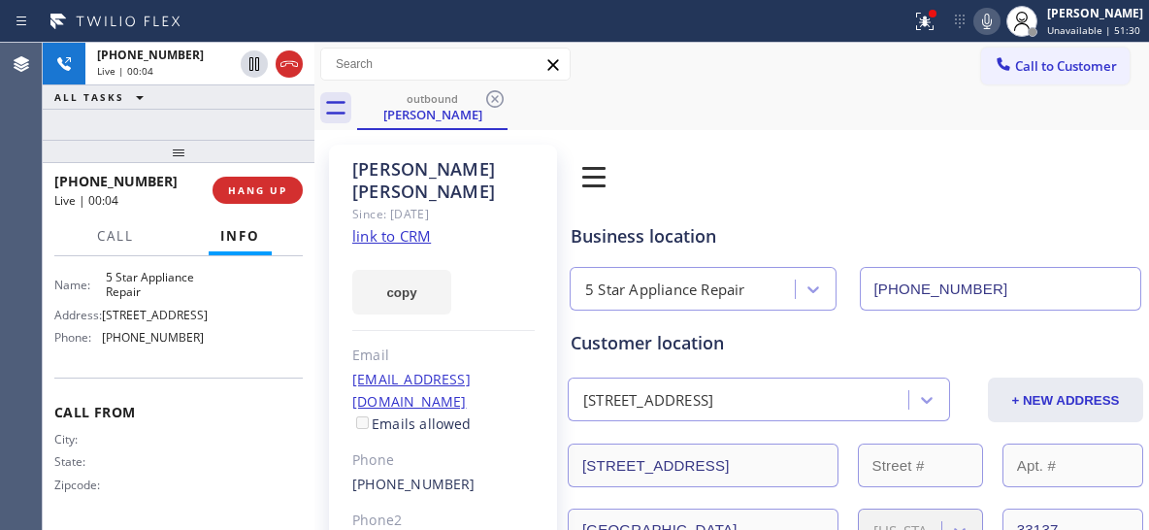
scroll to position [291, 0]
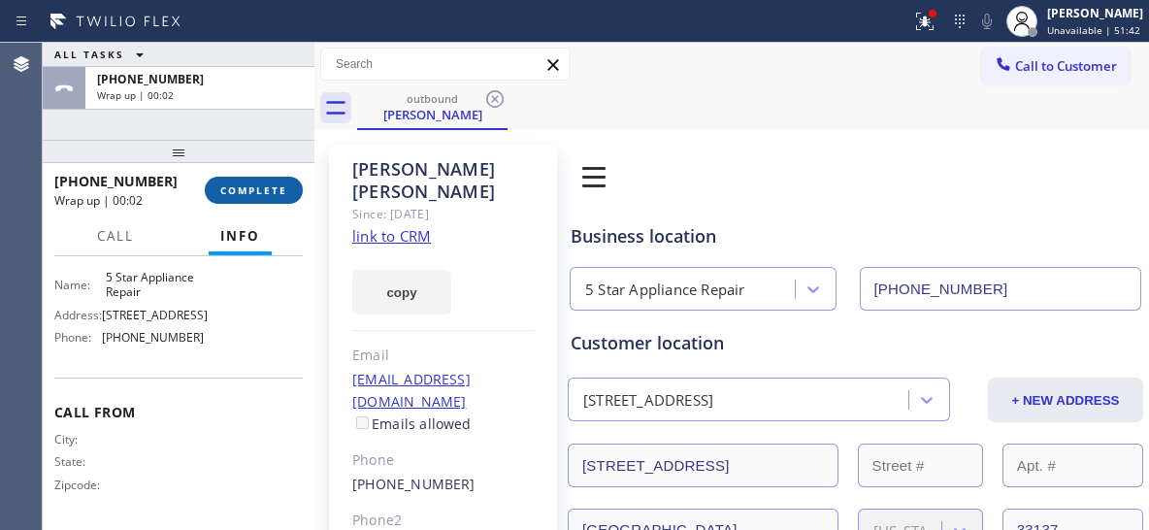
click at [256, 191] on span "COMPLETE" at bounding box center [253, 190] width 67 height 14
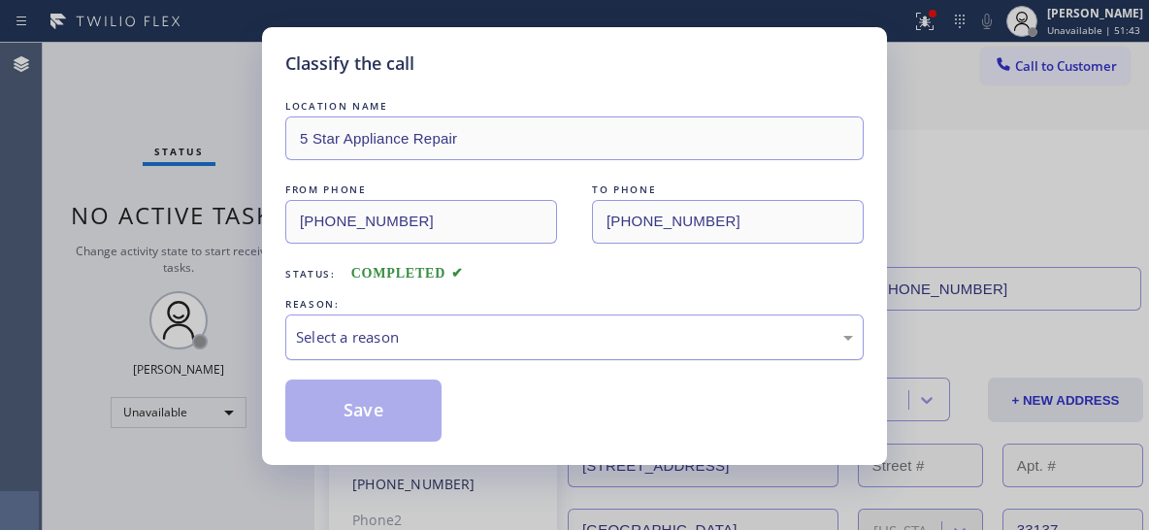
click at [498, 345] on div "Select a reason" at bounding box center [574, 337] width 557 height 22
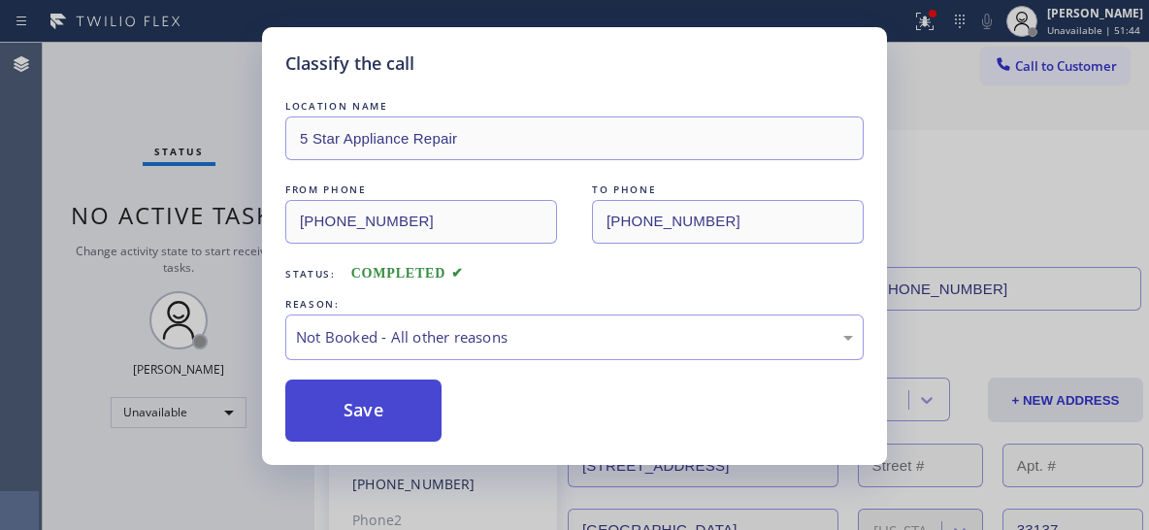
click at [362, 403] on button "Save" at bounding box center [363, 410] width 156 height 62
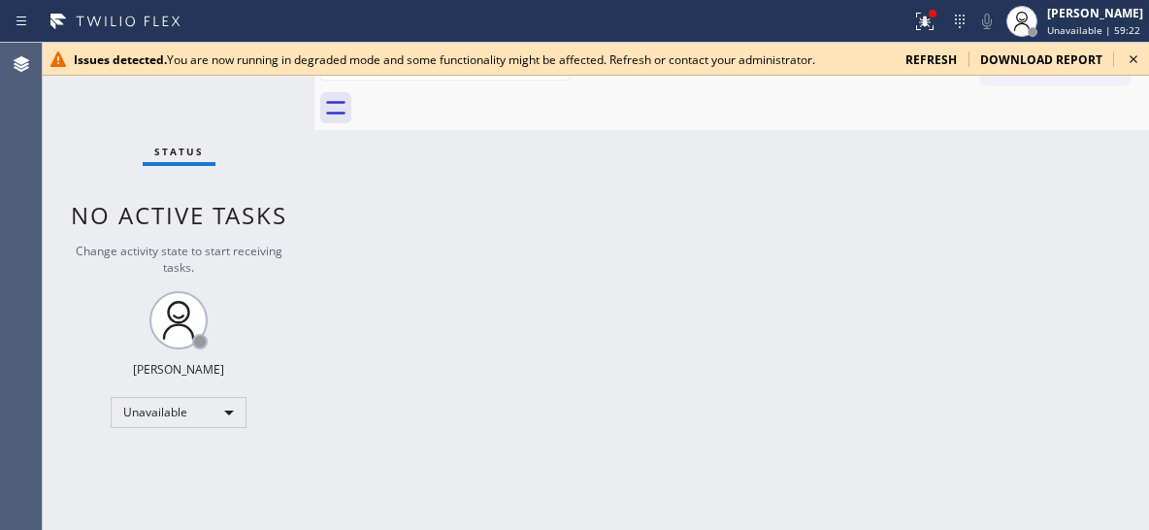
click at [1130, 58] on icon at bounding box center [1133, 59] width 23 height 23
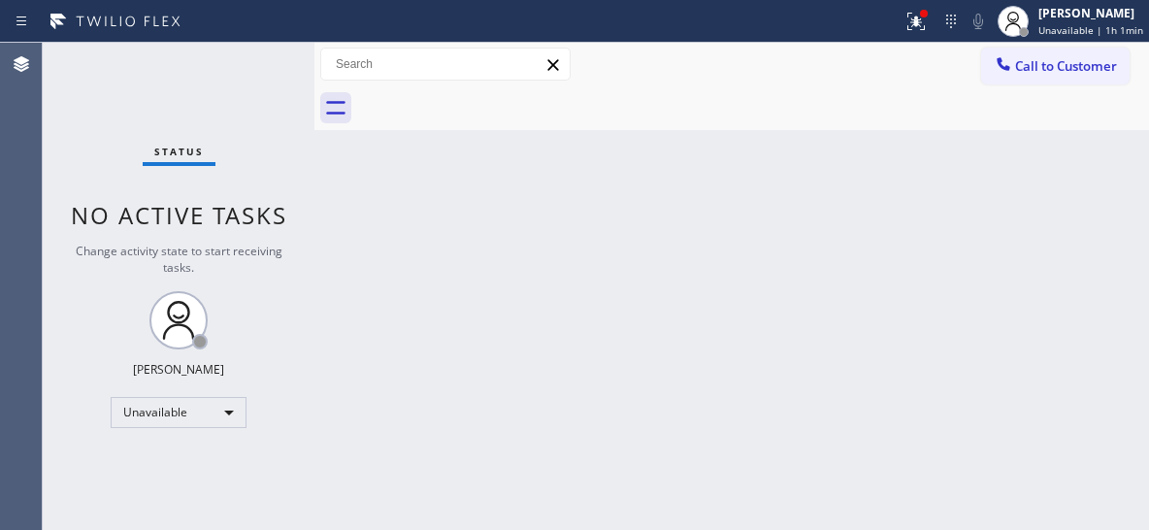
click at [755, 314] on div "Back to Dashboard Change Sender ID Customers Technicians Select a contact Outbo…" at bounding box center [731, 286] width 835 height 487
click at [905, 295] on div "Back to Dashboard Change Sender ID Customers Technicians Select a contact Outbo…" at bounding box center [731, 286] width 835 height 487
drag, startPoint x: 1047, startPoint y: 57, endPoint x: 1023, endPoint y: 74, distance: 29.3
click at [1045, 58] on button "Call to Customer" at bounding box center [1055, 66] width 148 height 37
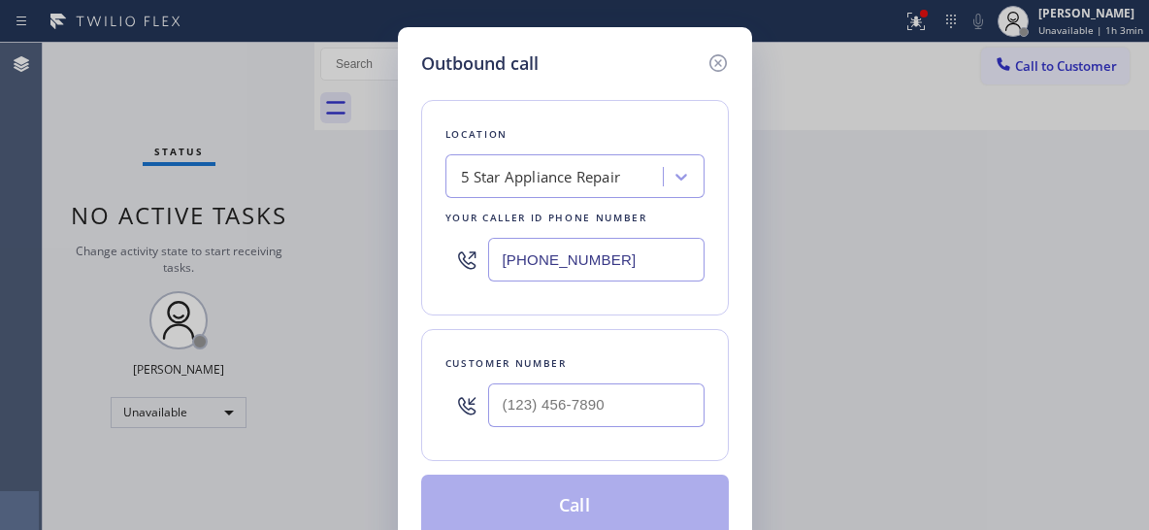
drag, startPoint x: 630, startPoint y: 258, endPoint x: 444, endPoint y: 266, distance: 185.5
click at [445, 266] on div "[PHONE_NUMBER]" at bounding box center [574, 259] width 259 height 63
paste input "323) 416-234"
type input "[PHONE_NUMBER]"
click at [549, 421] on input "(___) ___-____" at bounding box center [596, 405] width 216 height 44
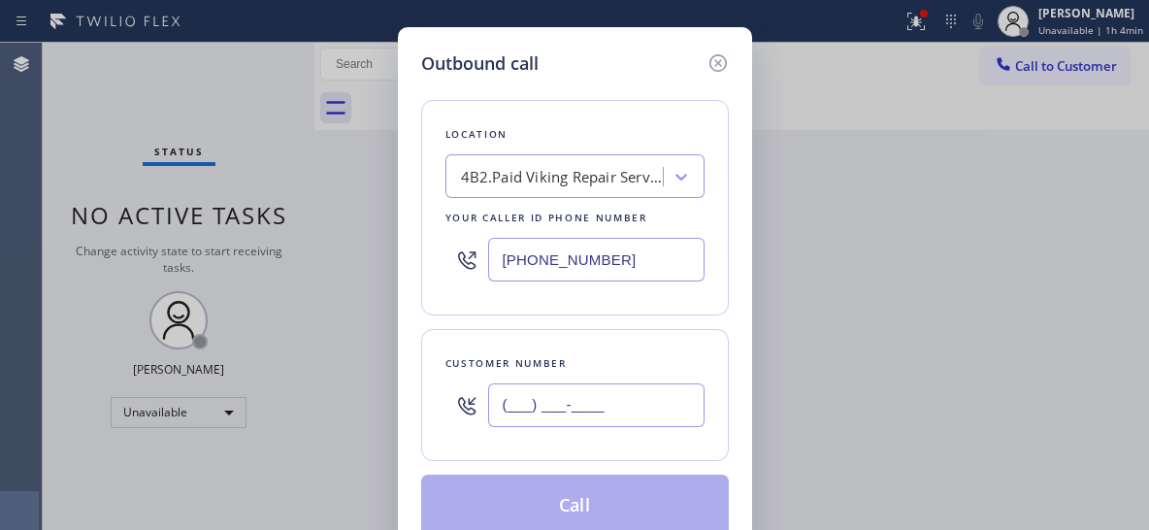
paste input "310) 968-3083"
type input "[PHONE_NUMBER]"
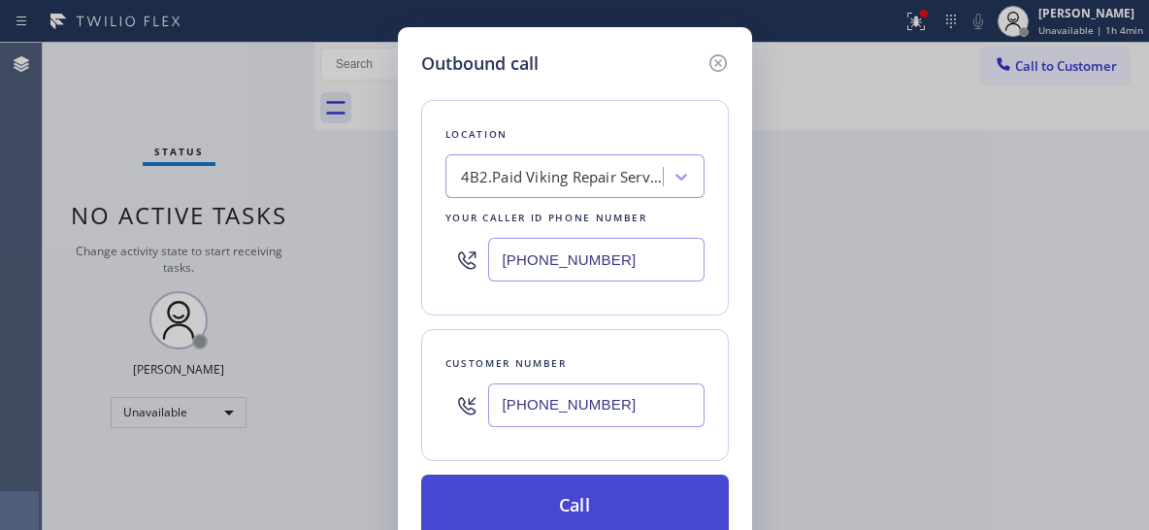
click at [598, 519] on button "Call" at bounding box center [575, 506] width 308 height 62
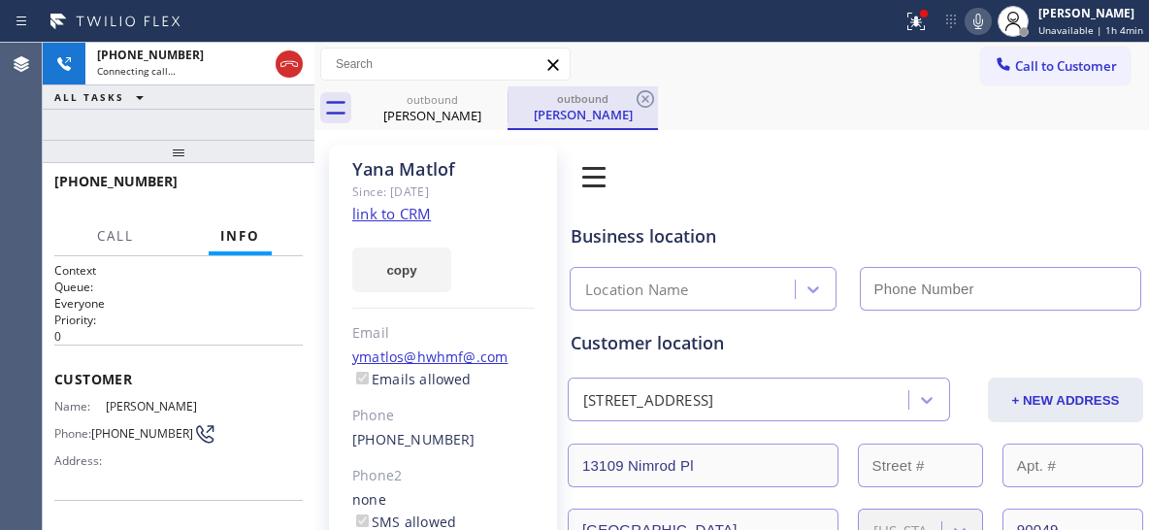
type input "[PHONE_NUMBER]"
drag, startPoint x: 587, startPoint y: 112, endPoint x: 604, endPoint y: 114, distance: 16.6
click at [588, 111] on div "Yana Matlof" at bounding box center [582, 114] width 147 height 17
click at [636, 100] on icon at bounding box center [645, 98] width 23 height 23
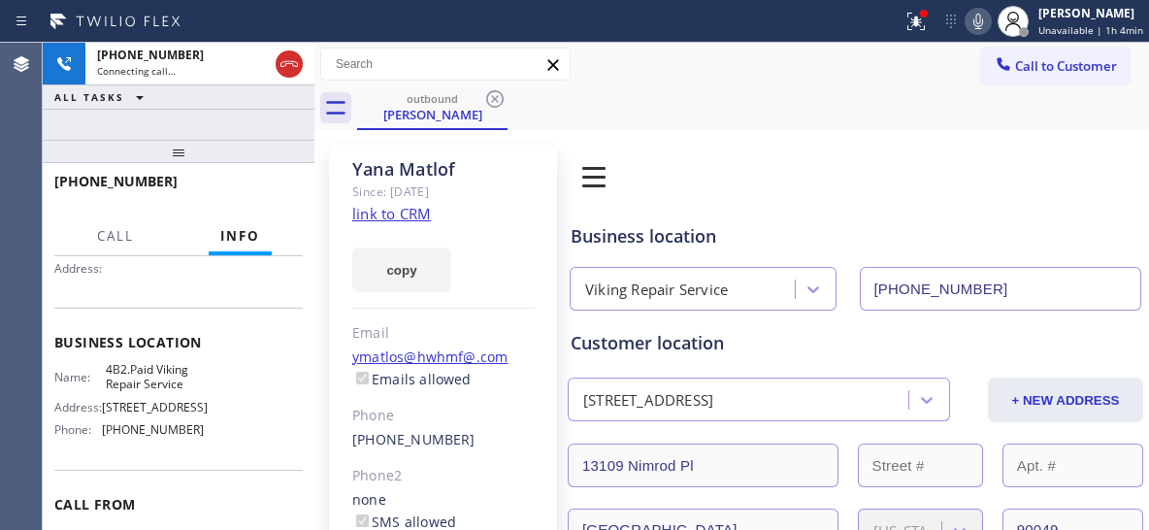
scroll to position [194, 0]
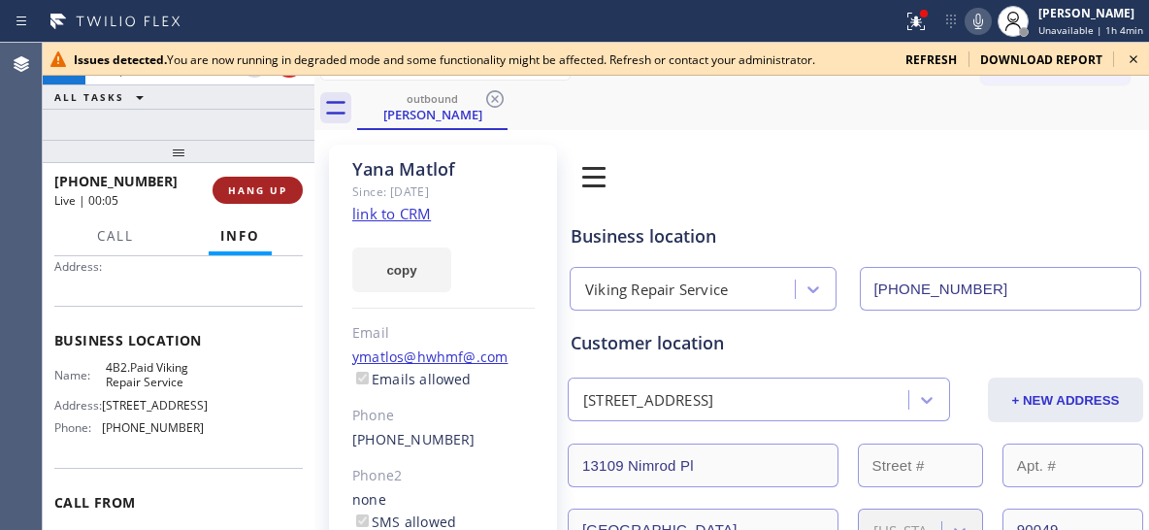
click at [246, 185] on span "HANG UP" at bounding box center [257, 190] width 59 height 14
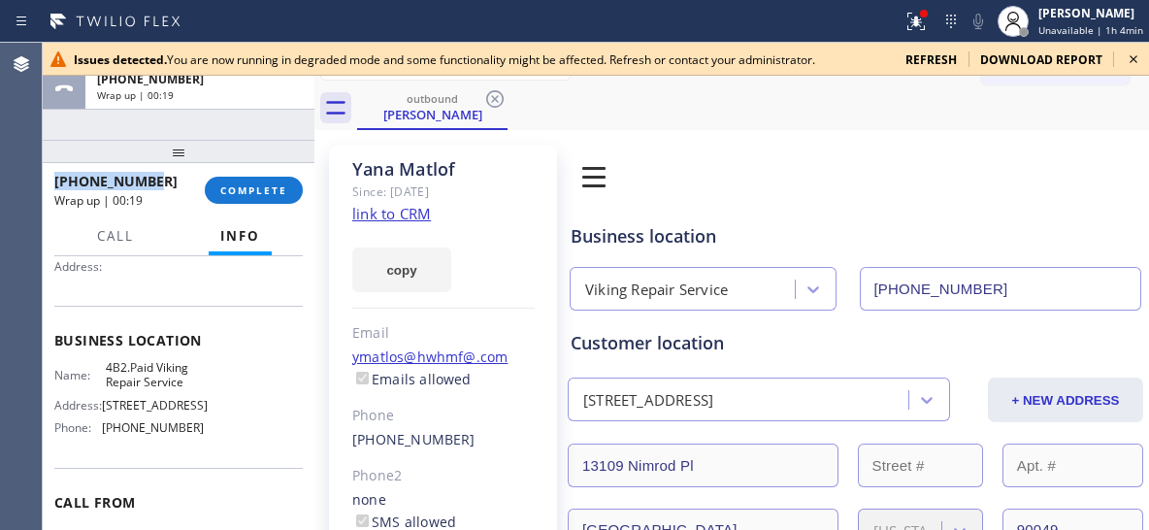
drag, startPoint x: 151, startPoint y: 179, endPoint x: 51, endPoint y: 173, distance: 100.1
click at [51, 173] on div "+13109683083 Wrap up | 00:19 COMPLETE" at bounding box center [179, 190] width 272 height 54
copy span "+13109683083"
click at [148, 198] on div "Wrap up | 00:40" at bounding box center [122, 200] width 137 height 16
drag, startPoint x: 143, startPoint y: 187, endPoint x: 95, endPoint y: 195, distance: 48.2
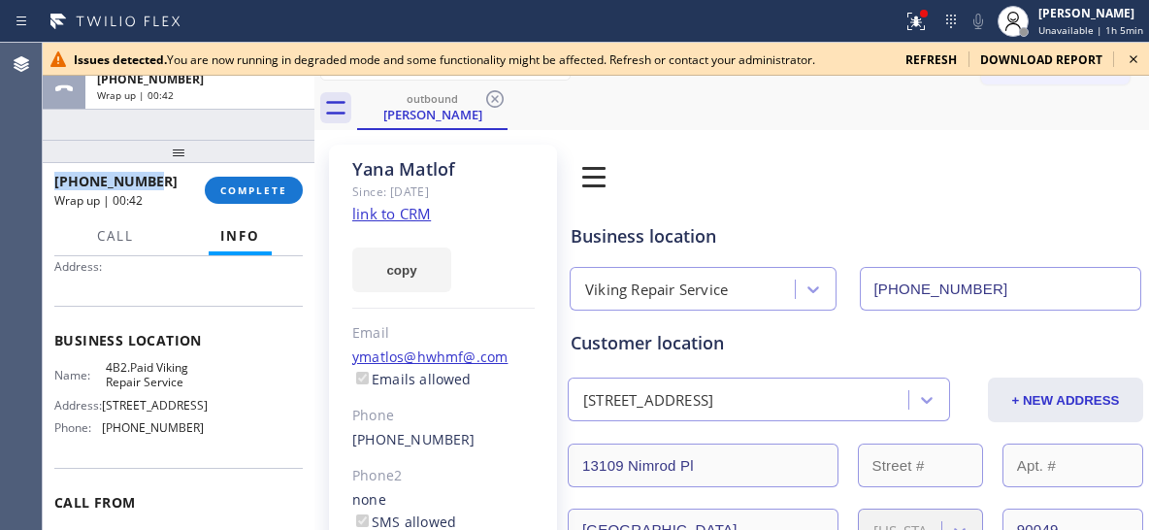
click at [55, 186] on div "+13109683083" at bounding box center [122, 181] width 137 height 18
copy span "+13109683083"
click at [245, 192] on span "COMPLETE" at bounding box center [253, 190] width 67 height 14
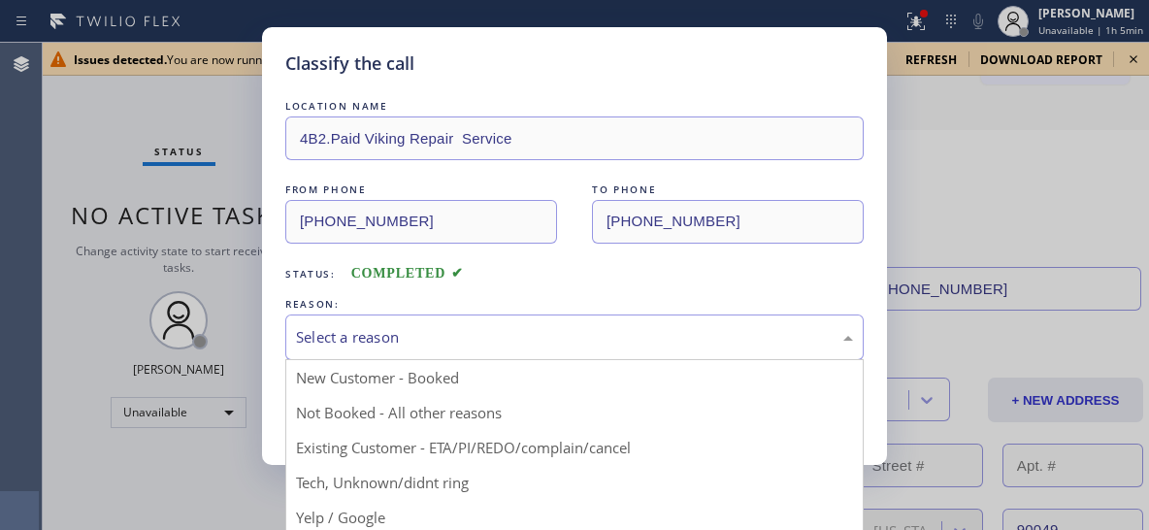
click at [638, 334] on div "Select a reason" at bounding box center [574, 337] width 557 height 22
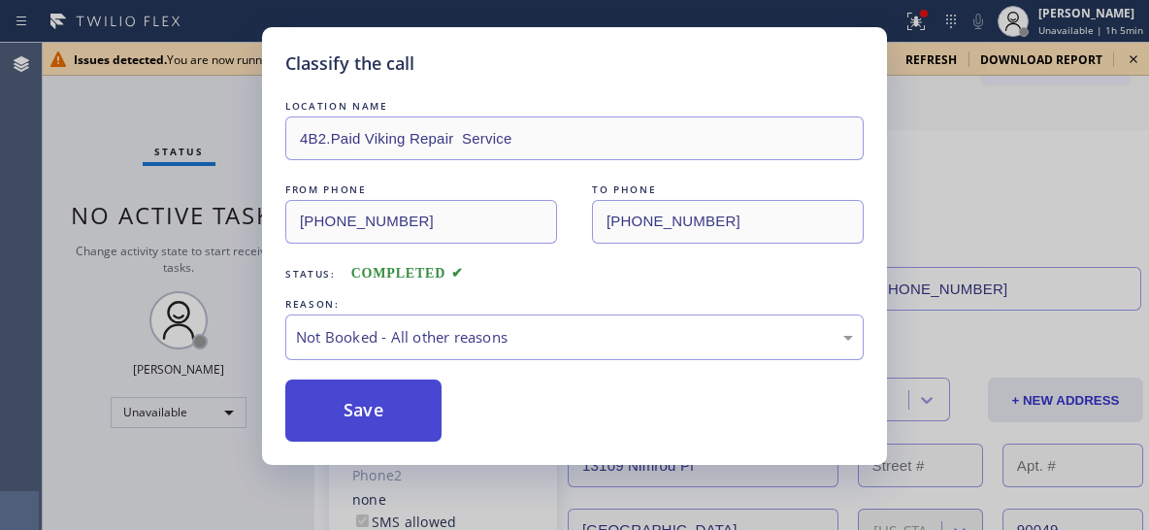
drag, startPoint x: 350, startPoint y: 421, endPoint x: 335, endPoint y: 412, distance: 17.8
click at [351, 419] on button "Save" at bounding box center [363, 410] width 156 height 62
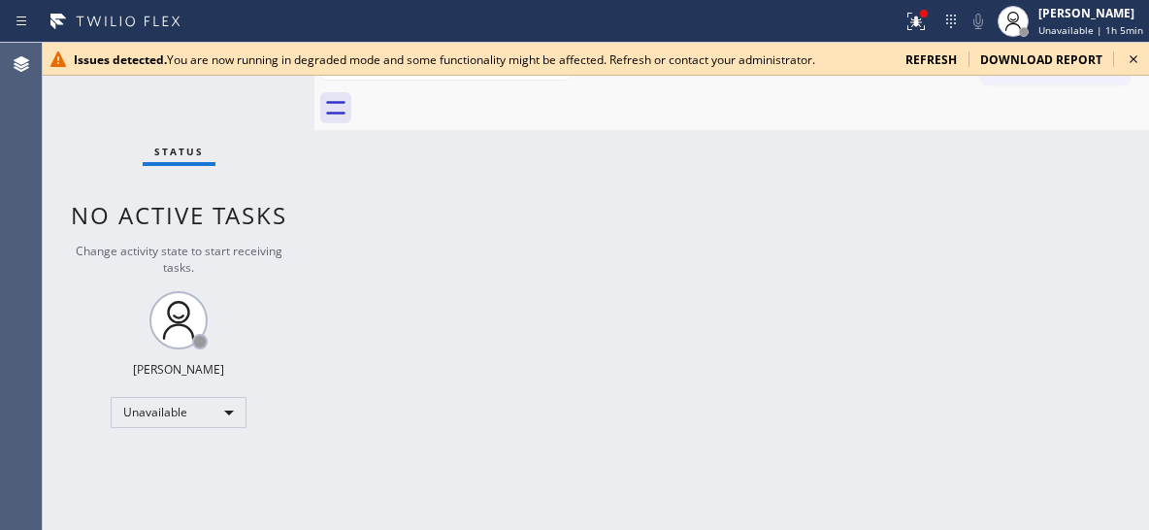
click at [804, 280] on div "Back to Dashboard Change Sender ID Customers Technicians Select a contact Outbo…" at bounding box center [731, 286] width 835 height 487
click at [1130, 59] on icon at bounding box center [1133, 59] width 23 height 23
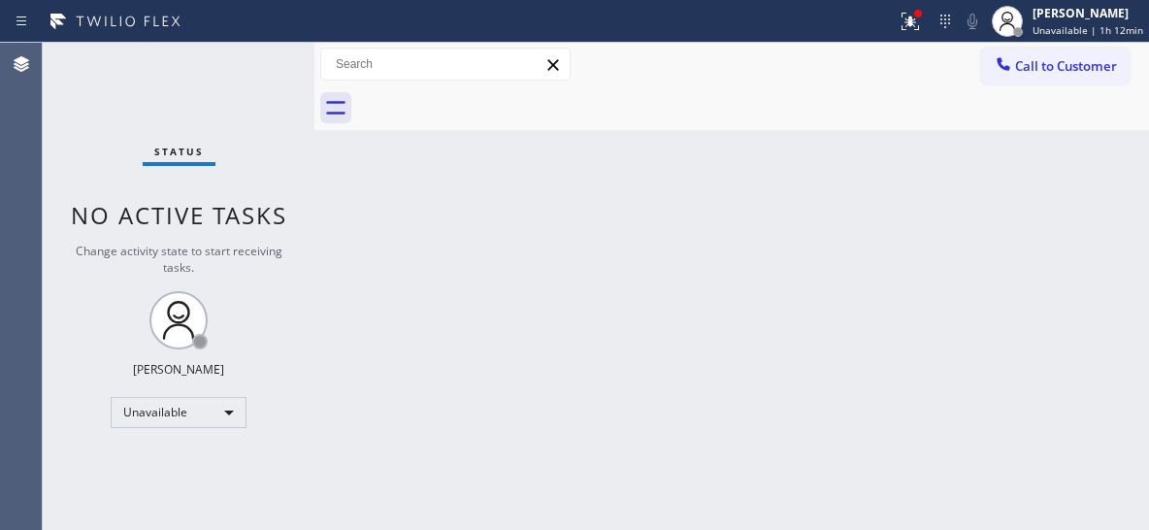
click at [748, 405] on div "Back to Dashboard Change Sender ID Customers Technicians Select a contact Outbo…" at bounding box center [731, 286] width 835 height 487
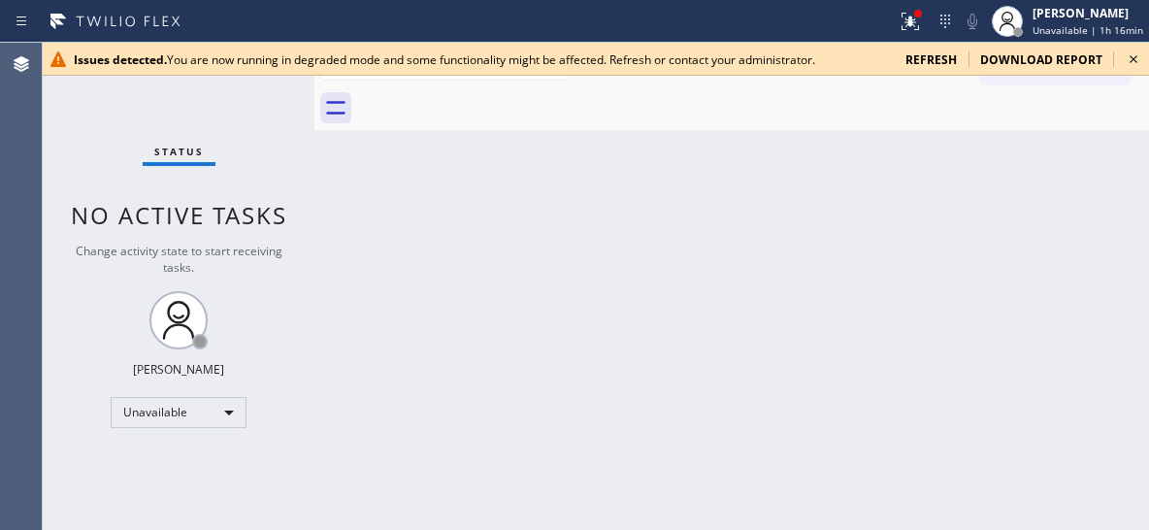
click at [1138, 54] on icon at bounding box center [1133, 59] width 23 height 23
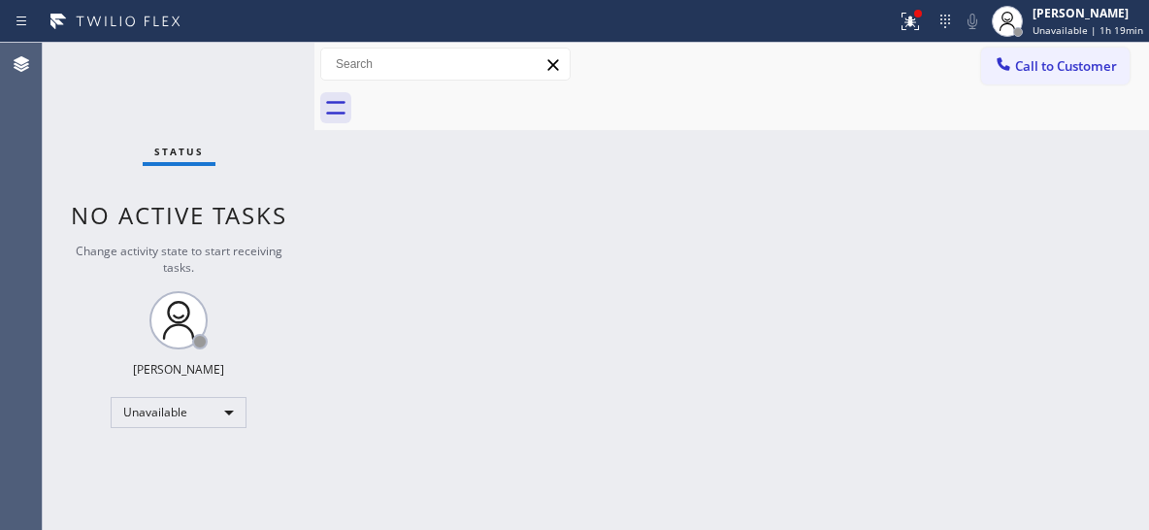
click at [973, 210] on div "Back to Dashboard Change Sender ID Customers Technicians Select a contact Outbo…" at bounding box center [731, 286] width 835 height 487
drag, startPoint x: 1073, startPoint y: 42, endPoint x: 1029, endPoint y: 65, distance: 50.4
click at [1068, 43] on div "Status report Issues detected You are now running in degraded mode and some fun…" at bounding box center [574, 265] width 1149 height 530
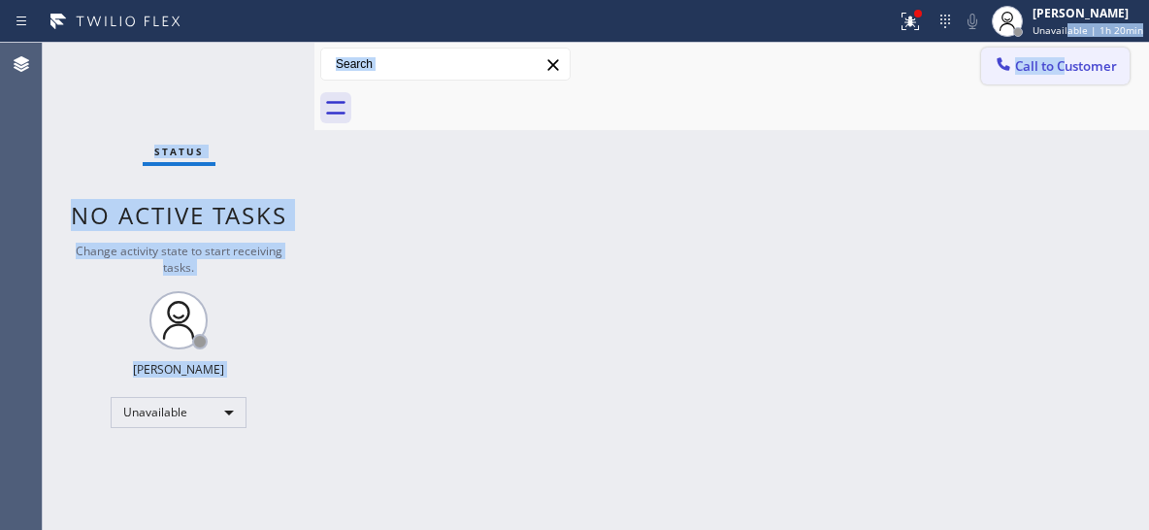
click at [1074, 69] on span "Call to Customer" at bounding box center [1066, 65] width 102 height 17
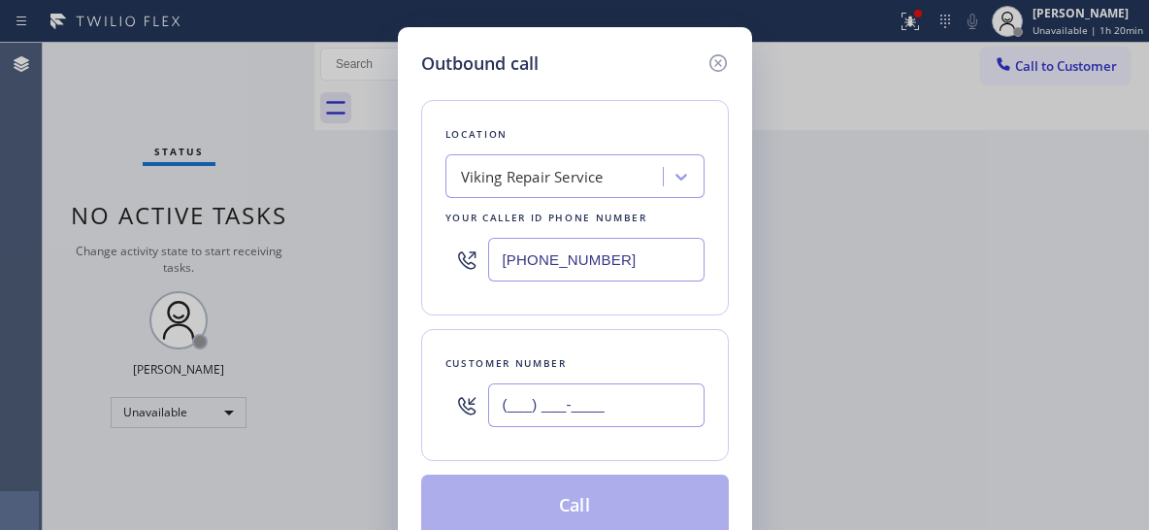
paste input "2) 067-1511"
drag, startPoint x: 650, startPoint y: 383, endPoint x: 473, endPoint y: 387, distance: 177.6
click at [489, 391] on input "(__2) 067-1511" at bounding box center [596, 405] width 216 height 44
drag, startPoint x: 625, startPoint y: 396, endPoint x: 638, endPoint y: 398, distance: 12.8
click at [626, 396] on input "(___) ___-____" at bounding box center [596, 405] width 216 height 44
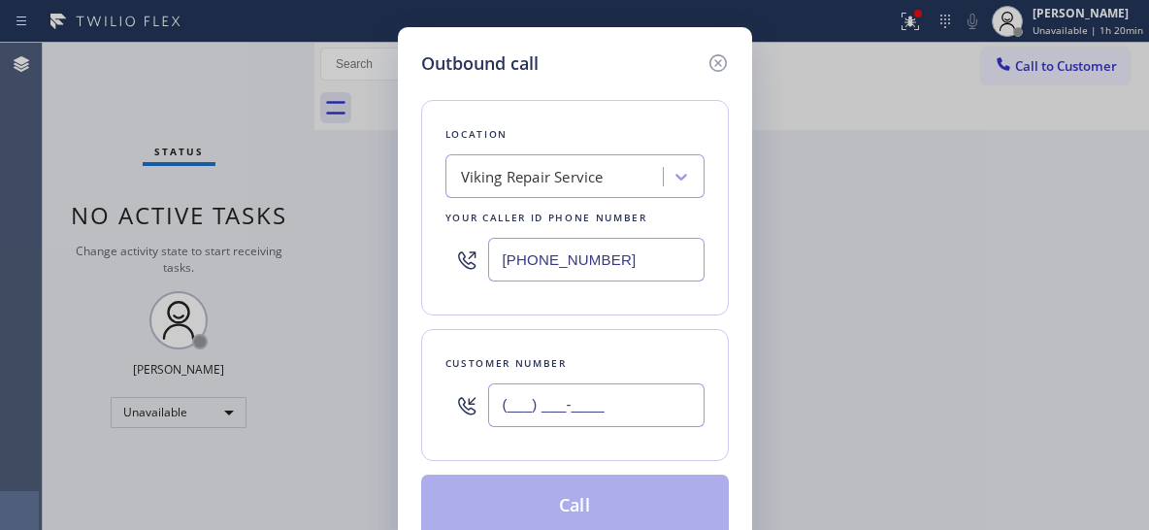
paste input "206) 715-1118"
drag, startPoint x: 630, startPoint y: 399, endPoint x: 451, endPoint y: 410, distance: 178.9
click at [451, 410] on div "(___) ___-____" at bounding box center [574, 405] width 259 height 63
type input "[PHONE_NUMBER]"
drag, startPoint x: 639, startPoint y: 254, endPoint x: 411, endPoint y: 235, distance: 228.9
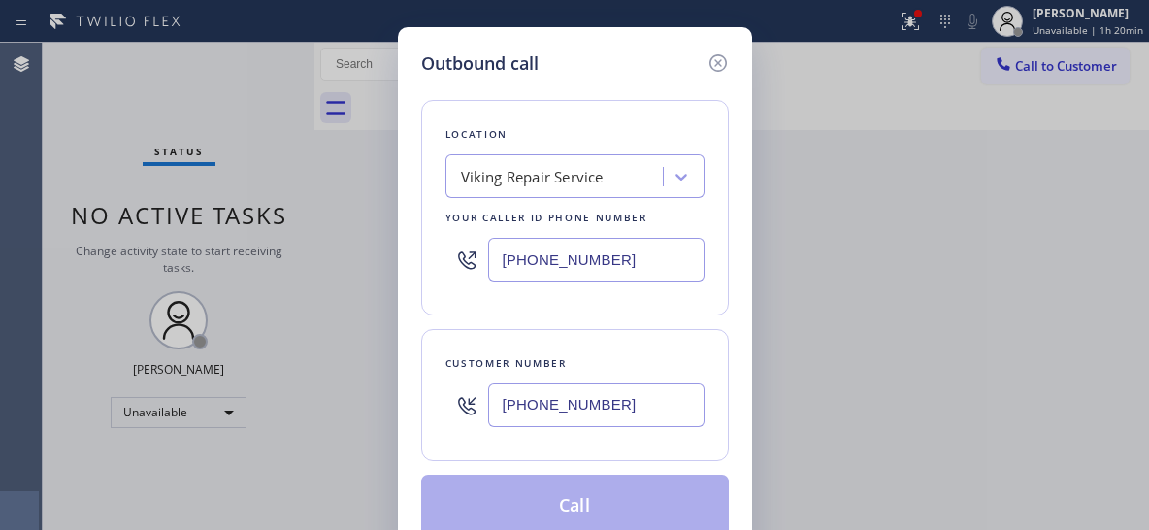
click at [413, 236] on div "Outbound call Location Viking Repair Service Your caller id phone number (323) …" at bounding box center [575, 293] width 354 height 533
paste input "206) 309-8891"
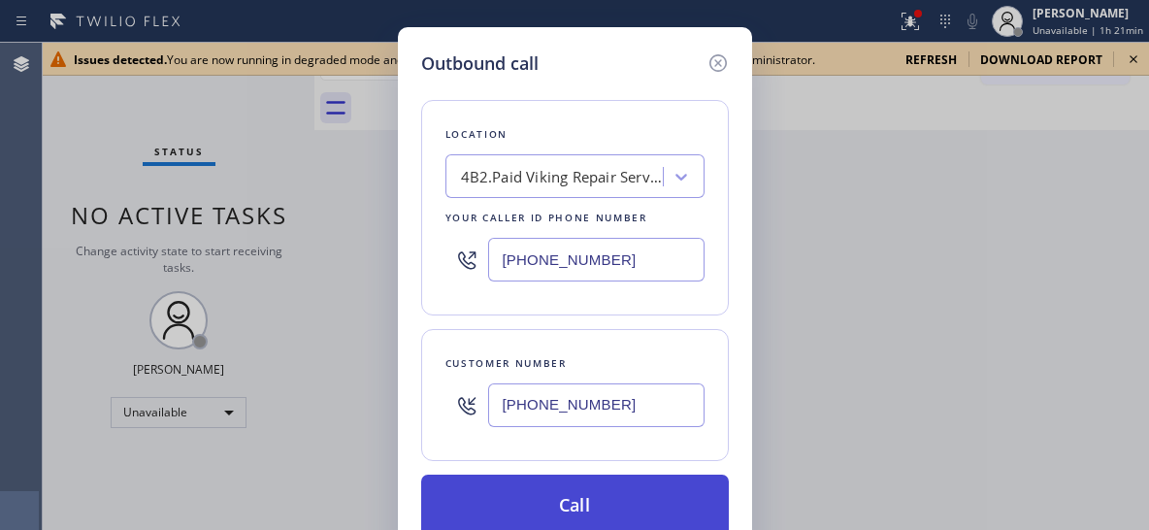
type input "[PHONE_NUMBER]"
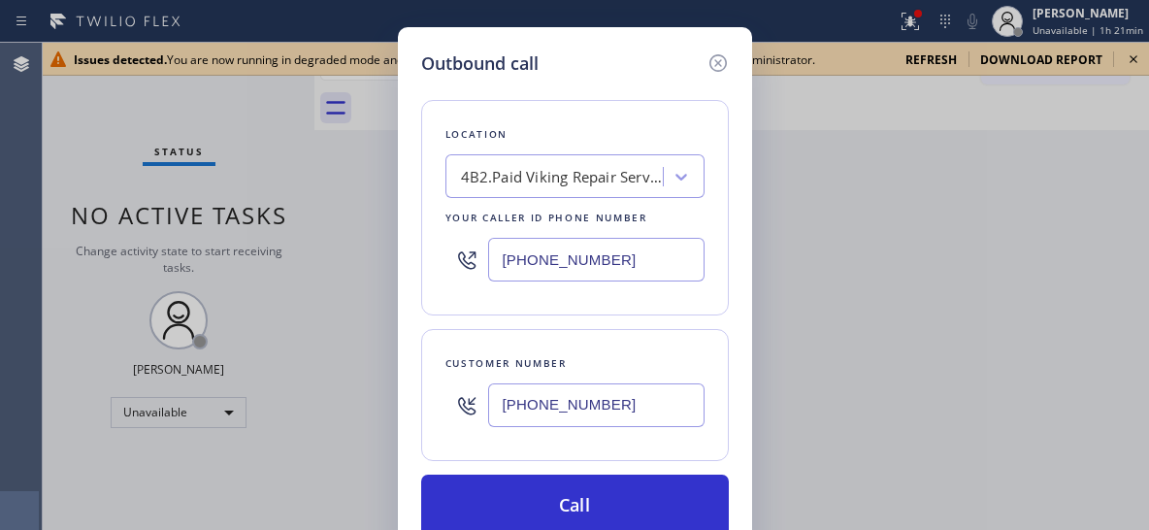
drag, startPoint x: 600, startPoint y: 511, endPoint x: 688, endPoint y: 393, distance: 147.7
click at [605, 508] on button "Call" at bounding box center [575, 506] width 308 height 62
click at [1135, 57] on div "Issues detected. You are now running in degraded mode and some functionality mi…" at bounding box center [596, 286] width 1106 height 487
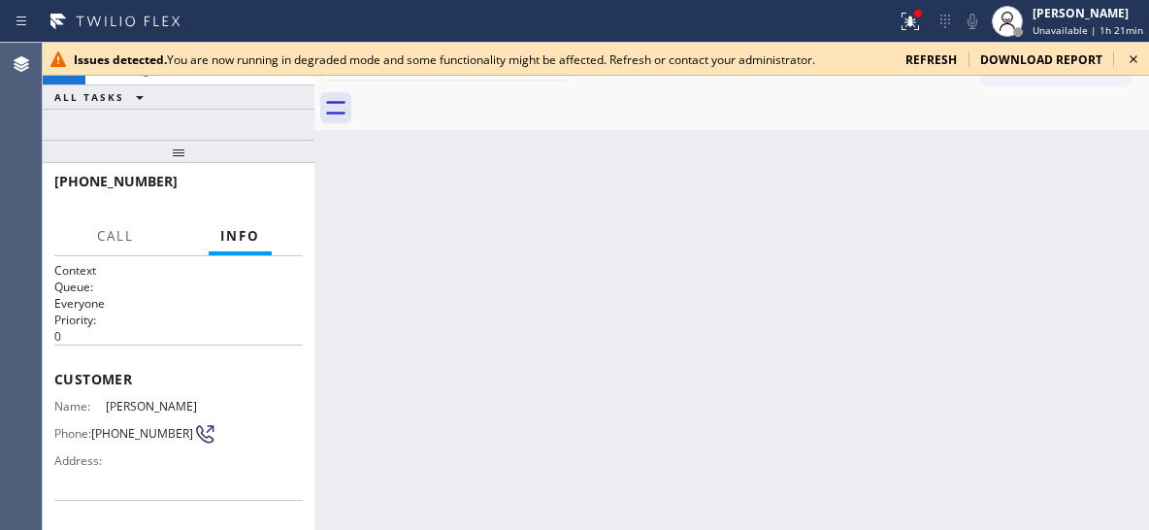
click at [1138, 58] on icon at bounding box center [1133, 59] width 23 height 23
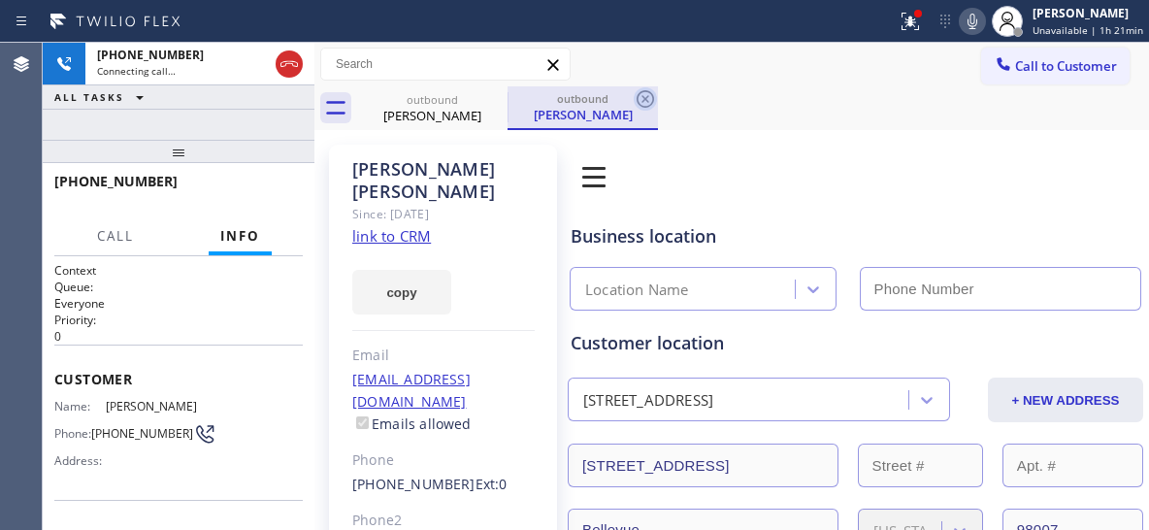
type input "[PHONE_NUMBER]"
drag, startPoint x: 644, startPoint y: 105, endPoint x: 207, endPoint y: 179, distance: 443.8
click at [645, 101] on icon at bounding box center [645, 98] width 23 height 23
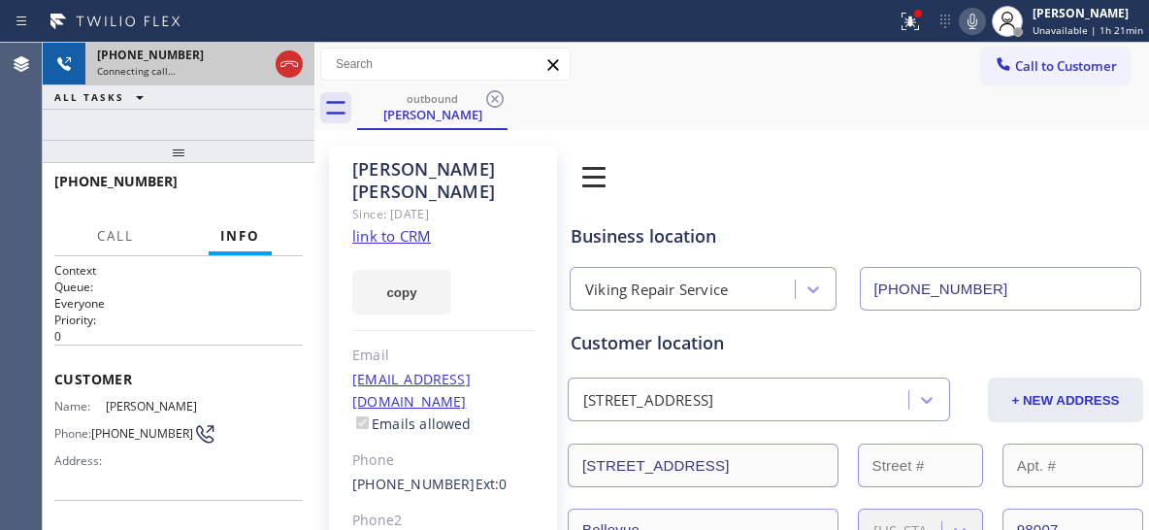
drag, startPoint x: 204, startPoint y: 158, endPoint x: 297, endPoint y: 50, distance: 142.4
click at [204, 128] on div "+12067151118 Connecting call… ALL TASKS ALL TASKS ACTIVE TASKS TASKS IN WRAP UP…" at bounding box center [179, 286] width 272 height 487
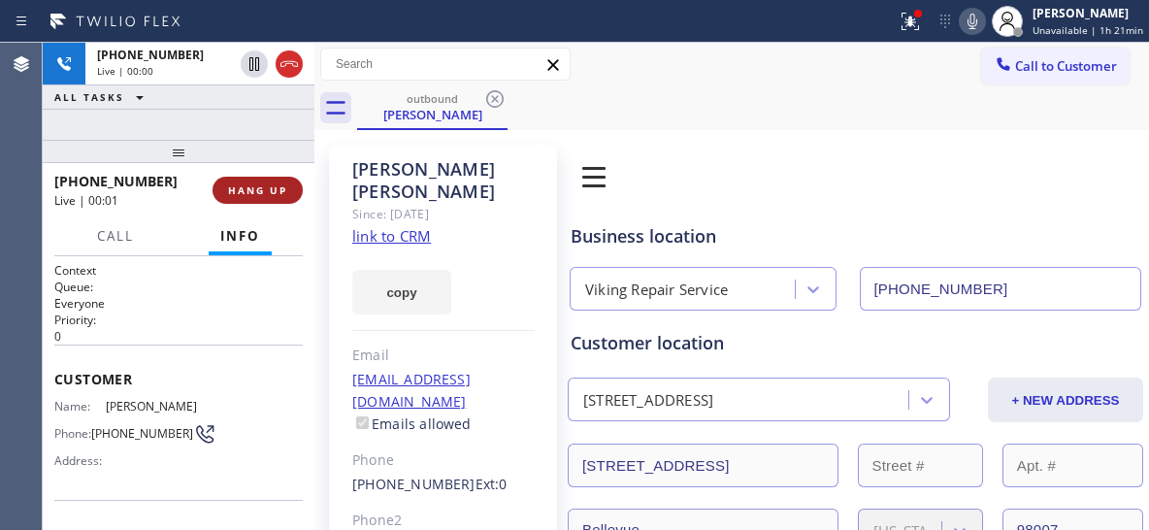
click at [262, 181] on button "HANG UP" at bounding box center [258, 190] width 90 height 27
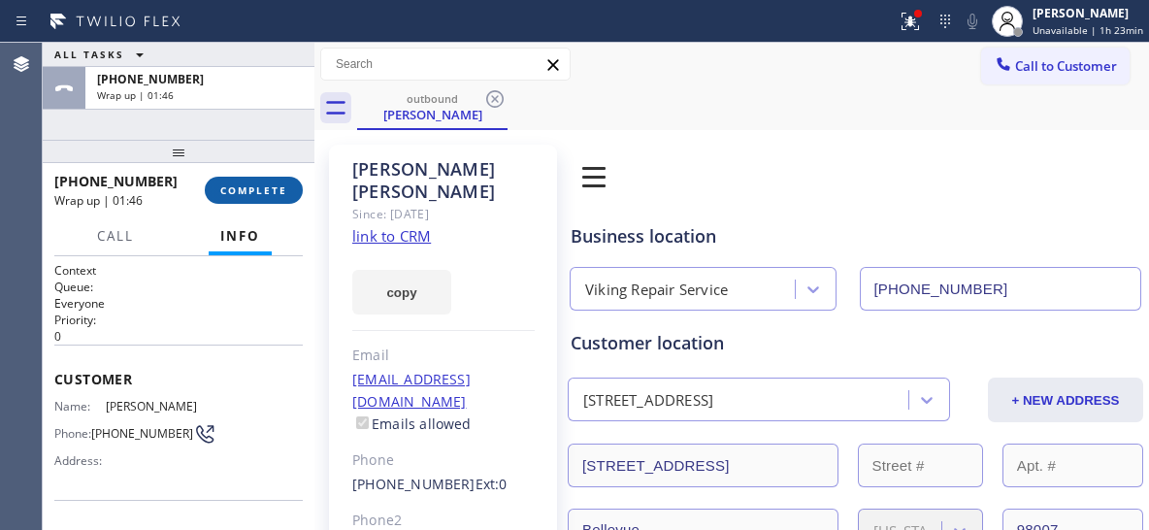
click at [235, 180] on button "COMPLETE" at bounding box center [254, 190] width 98 height 27
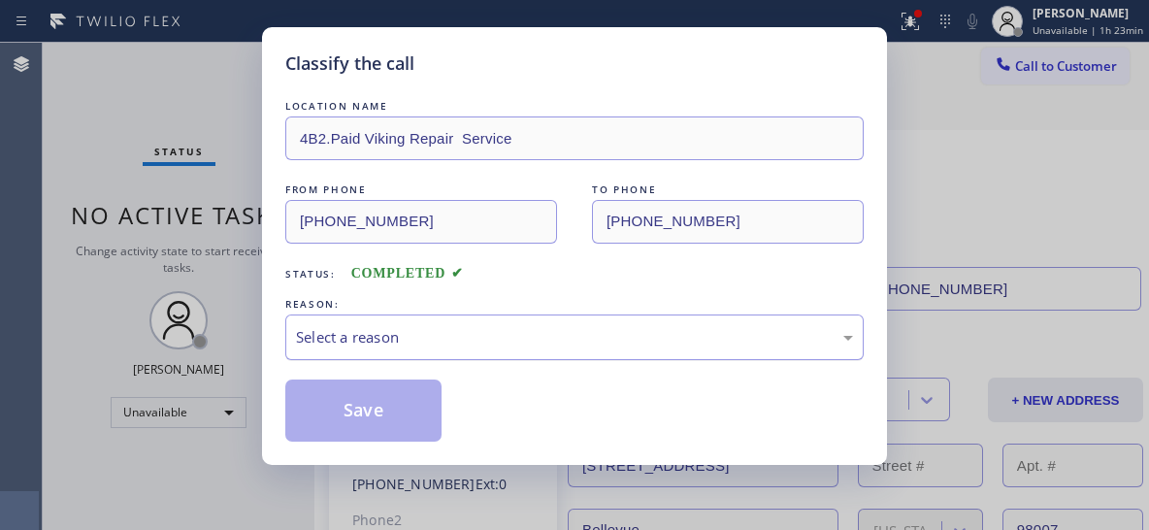
click at [528, 340] on div "Select a reason" at bounding box center [574, 337] width 557 height 22
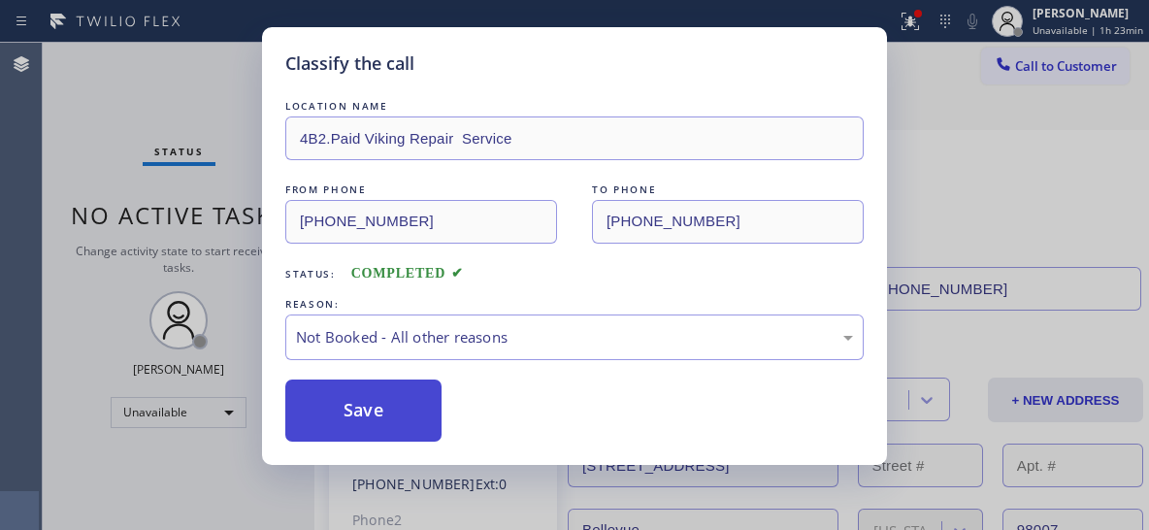
click at [337, 410] on button "Save" at bounding box center [363, 410] width 156 height 62
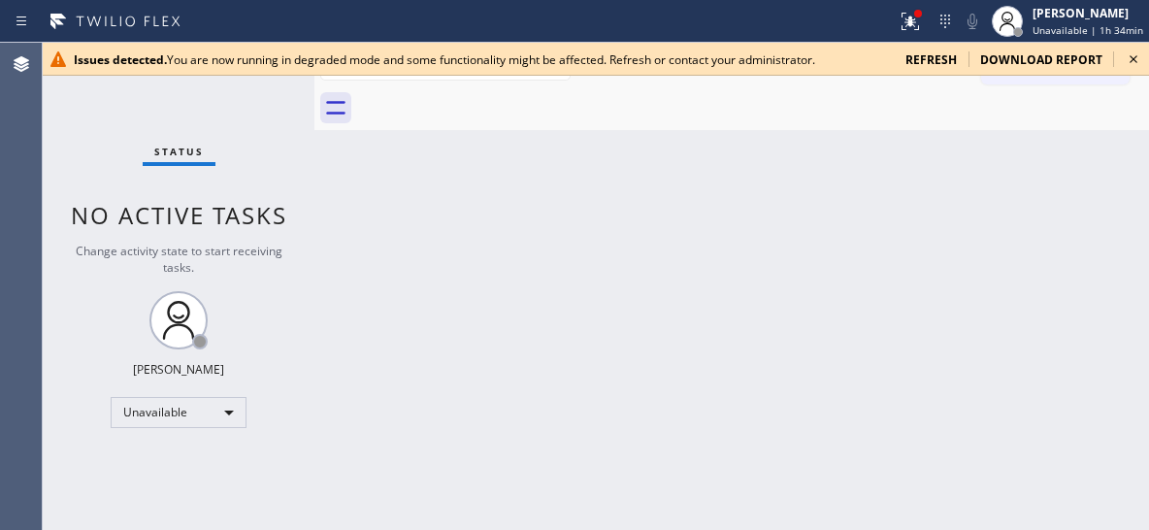
click at [1129, 58] on icon at bounding box center [1133, 59] width 23 height 23
click at [1138, 53] on icon at bounding box center [1133, 59] width 23 height 23
click at [1132, 65] on icon at bounding box center [1133, 59] width 23 height 23
click at [1137, 55] on icon at bounding box center [1133, 59] width 23 height 23
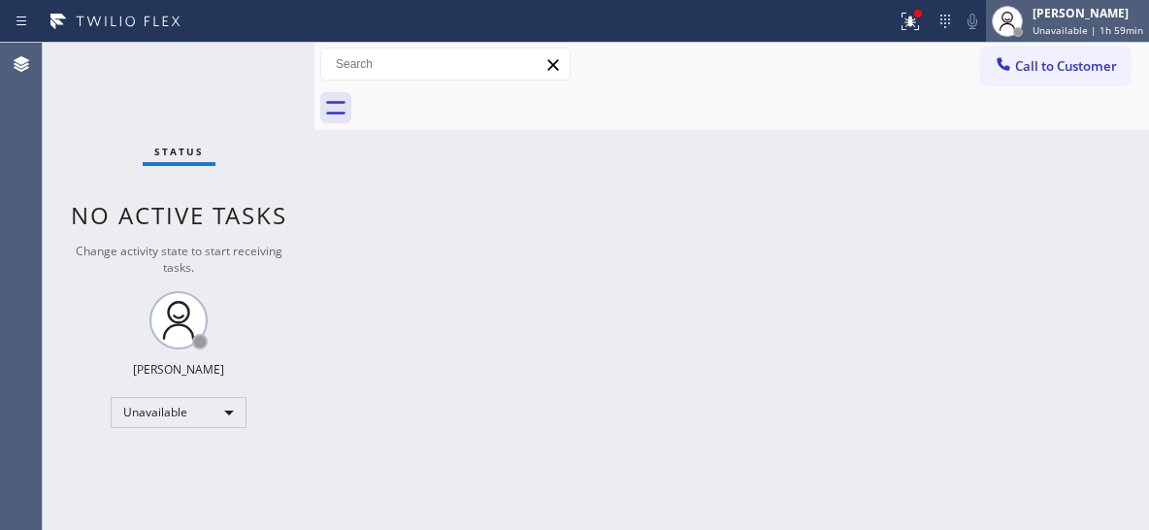
click at [1114, 16] on div "[PERSON_NAME]" at bounding box center [1088, 13] width 111 height 16
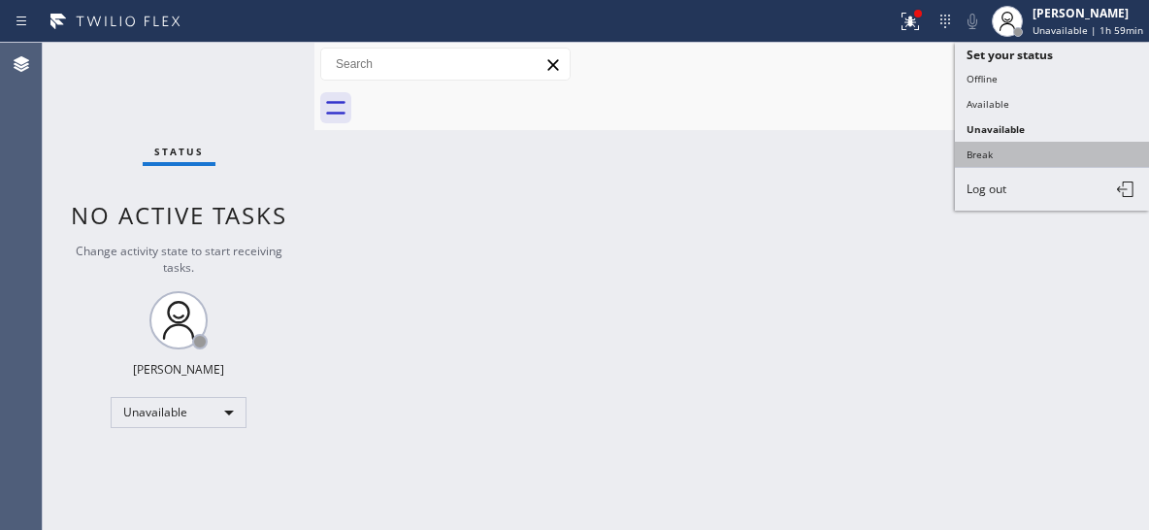
click at [1001, 151] on button "Break" at bounding box center [1052, 154] width 194 height 25
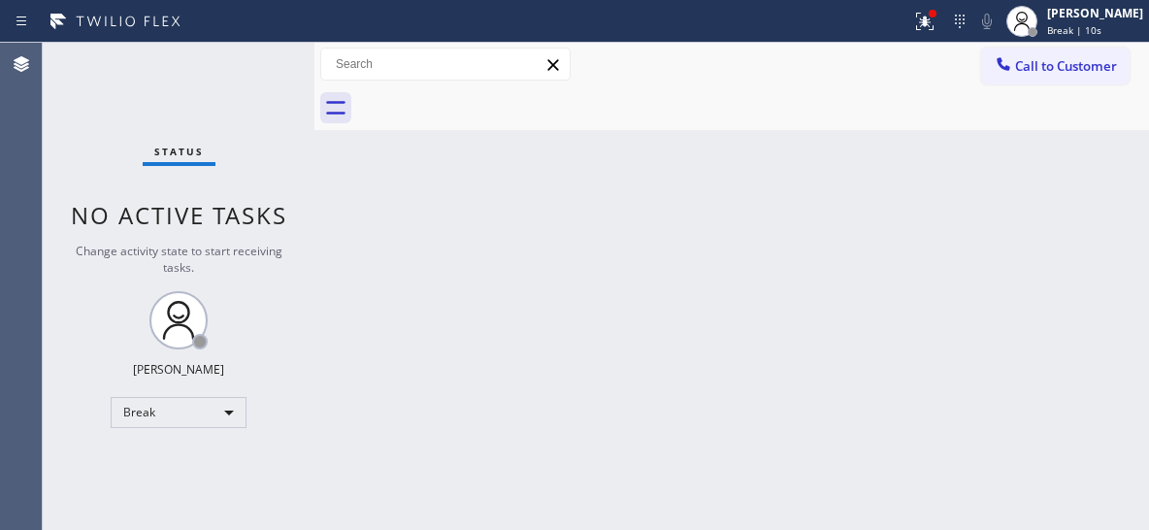
click at [953, 292] on div "Back to Dashboard Change Sender ID Customers Technicians Select a contact Outbo…" at bounding box center [731, 286] width 835 height 487
drag, startPoint x: 750, startPoint y: 274, endPoint x: 767, endPoint y: 241, distance: 36.9
click at [751, 274] on div "Back to Dashboard Change Sender ID Customers Technicians Select a contact Outbo…" at bounding box center [731, 286] width 835 height 487
drag, startPoint x: 804, startPoint y: 142, endPoint x: 608, endPoint y: 171, distance: 198.2
click at [805, 142] on div "Back to Dashboard Change Sender ID Customers Technicians Select a contact Outbo…" at bounding box center [731, 286] width 835 height 487
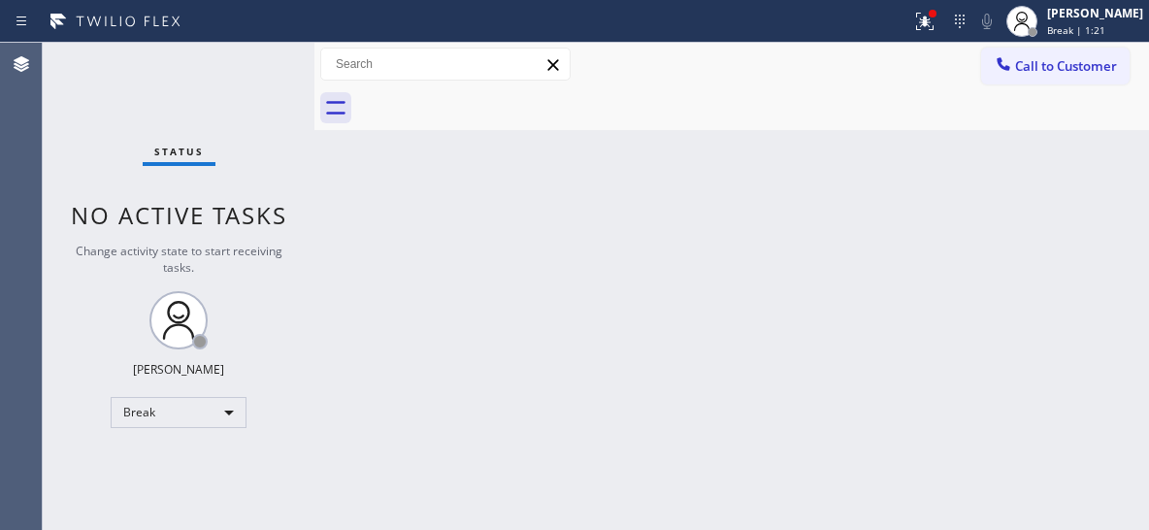
click at [842, 306] on div "Back to Dashboard Change Sender ID Customers Technicians Select a contact Outbo…" at bounding box center [731, 286] width 835 height 487
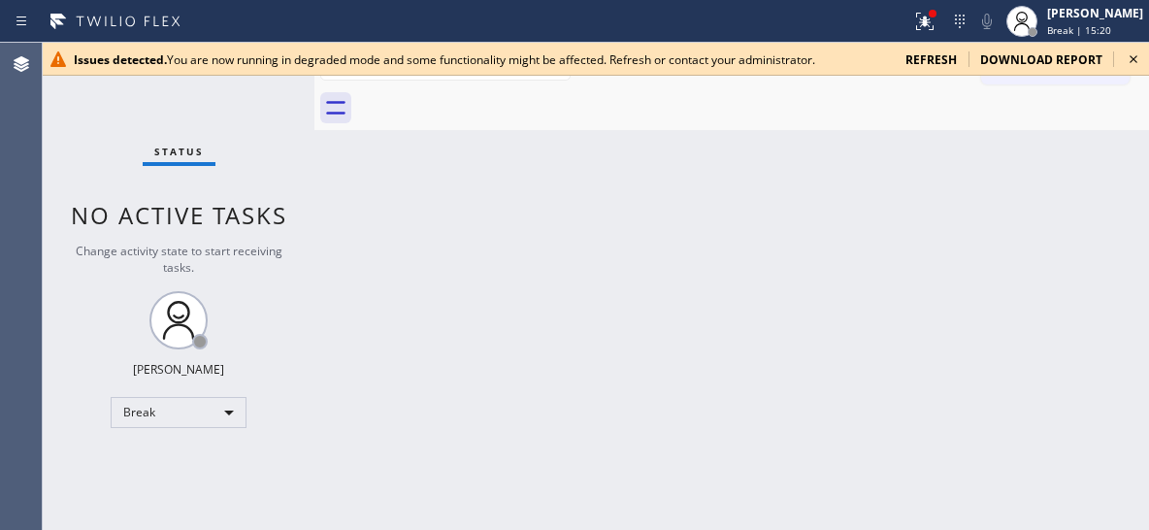
click at [795, 249] on div "Back to Dashboard Change Sender ID Customers Technicians Select a contact Outbo…" at bounding box center [731, 286] width 835 height 487
drag, startPoint x: 431, startPoint y: 323, endPoint x: 422, endPoint y: 317, distance: 10.5
click at [425, 321] on div "Back to Dashboard Change Sender ID Customers Technicians Select a contact Outbo…" at bounding box center [731, 286] width 835 height 487
click at [769, 314] on div "Back to Dashboard Change Sender ID Customers Technicians Select a contact Outbo…" at bounding box center [731, 286] width 835 height 487
click at [1130, 54] on icon at bounding box center [1133, 59] width 23 height 23
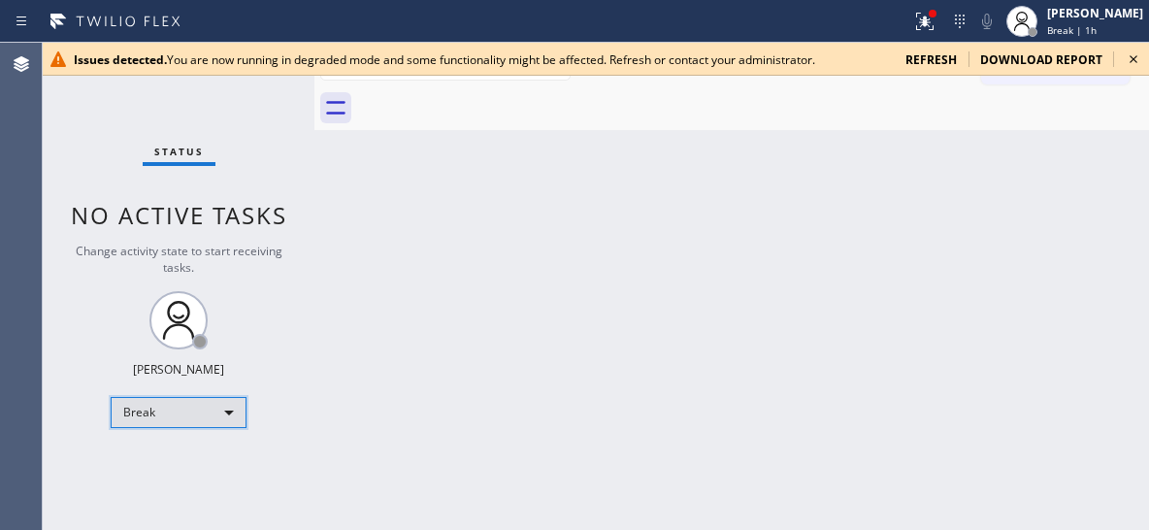
click at [202, 417] on div "Break" at bounding box center [179, 412] width 136 height 31
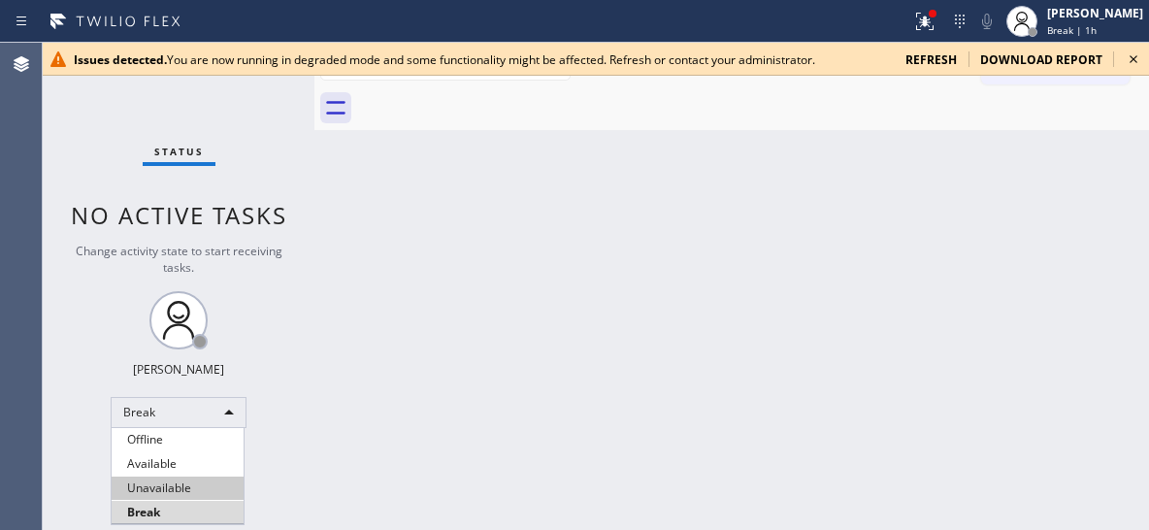
click at [191, 481] on li "Unavailable" at bounding box center [178, 487] width 132 height 23
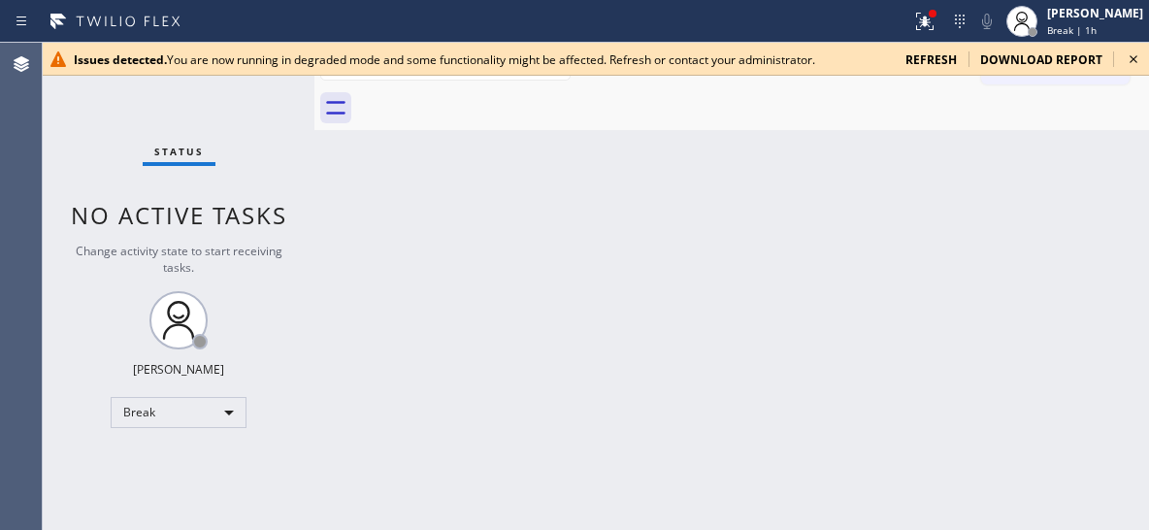
click at [1136, 58] on icon at bounding box center [1133, 59] width 23 height 23
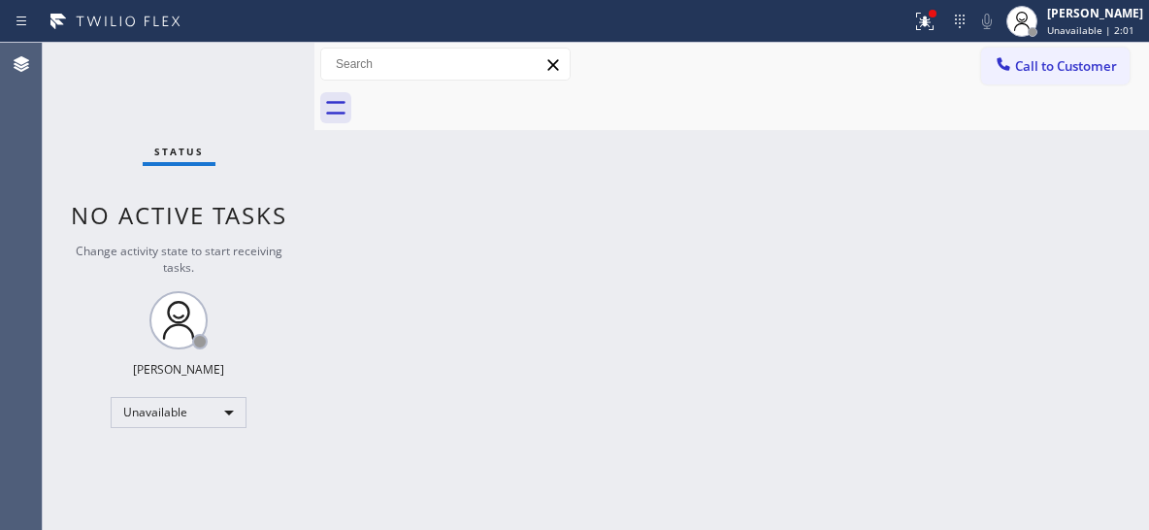
click at [864, 415] on div "Back to Dashboard Change Sender ID Customers Technicians Select a contact Outbo…" at bounding box center [731, 286] width 835 height 487
click at [837, 168] on div "Back to Dashboard Change Sender ID Customers Technicians Select a contact Outbo…" at bounding box center [731, 286] width 835 height 487
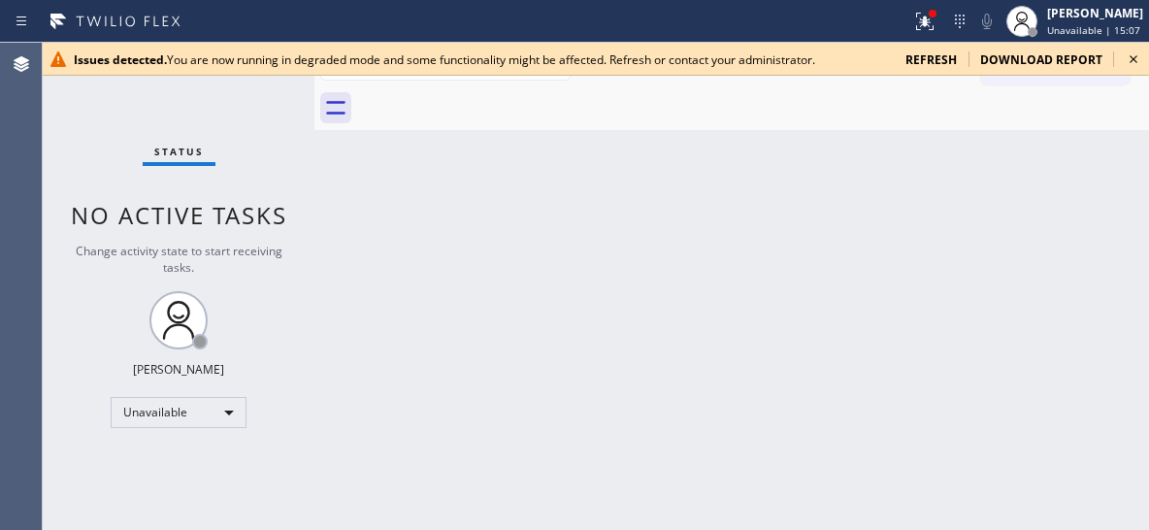
click at [1137, 57] on icon at bounding box center [1133, 59] width 23 height 23
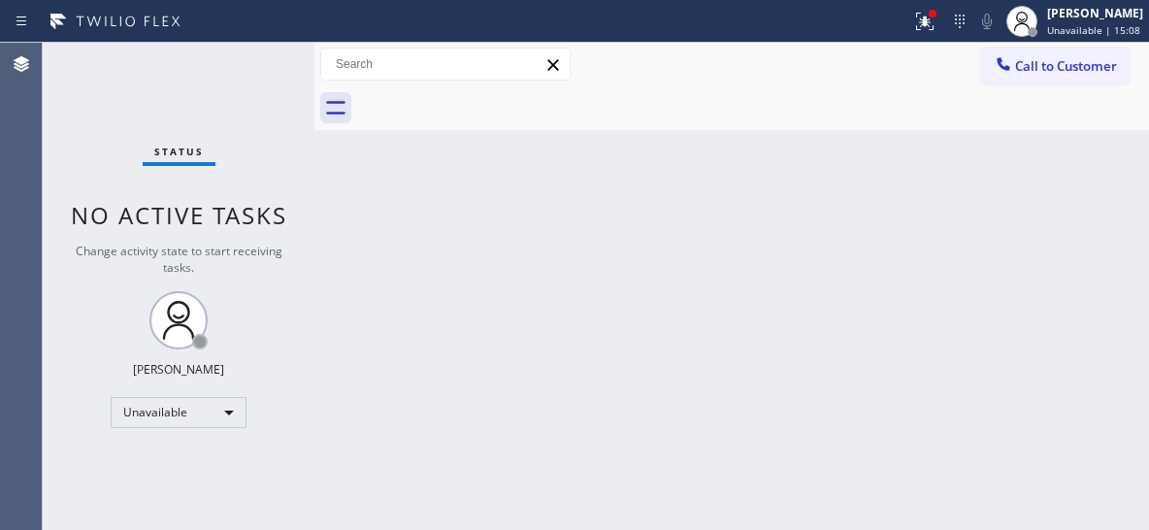
drag, startPoint x: 1105, startPoint y: 65, endPoint x: 1094, endPoint y: 68, distance: 12.0
click at [1101, 66] on span "Call to Customer" at bounding box center [1066, 65] width 102 height 17
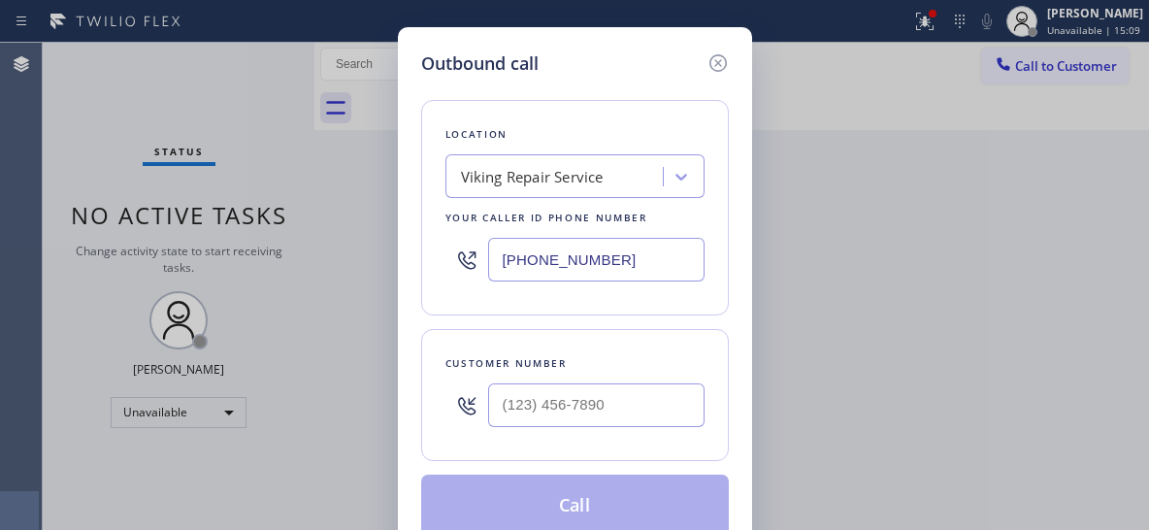
drag, startPoint x: 530, startPoint y: 250, endPoint x: 464, endPoint y: 236, distance: 67.6
click at [464, 236] on div "[PHONE_NUMBER]" at bounding box center [574, 259] width 259 height 63
paste input "857) 219-2462"
type input "(857) 219-2462"
click at [579, 408] on input "(___) ___-____" at bounding box center [596, 405] width 216 height 44
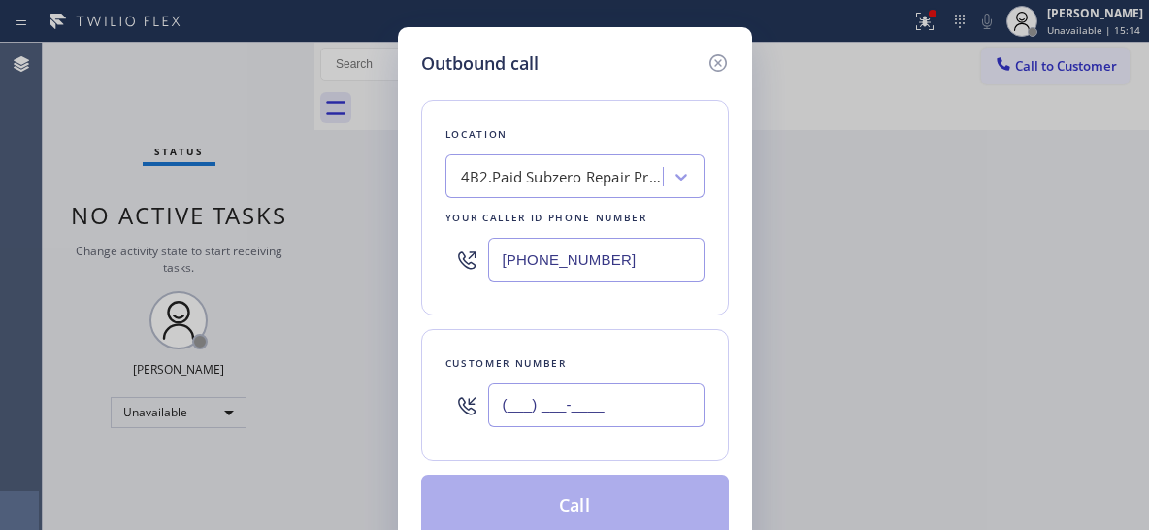
paste input "617) 840-8303"
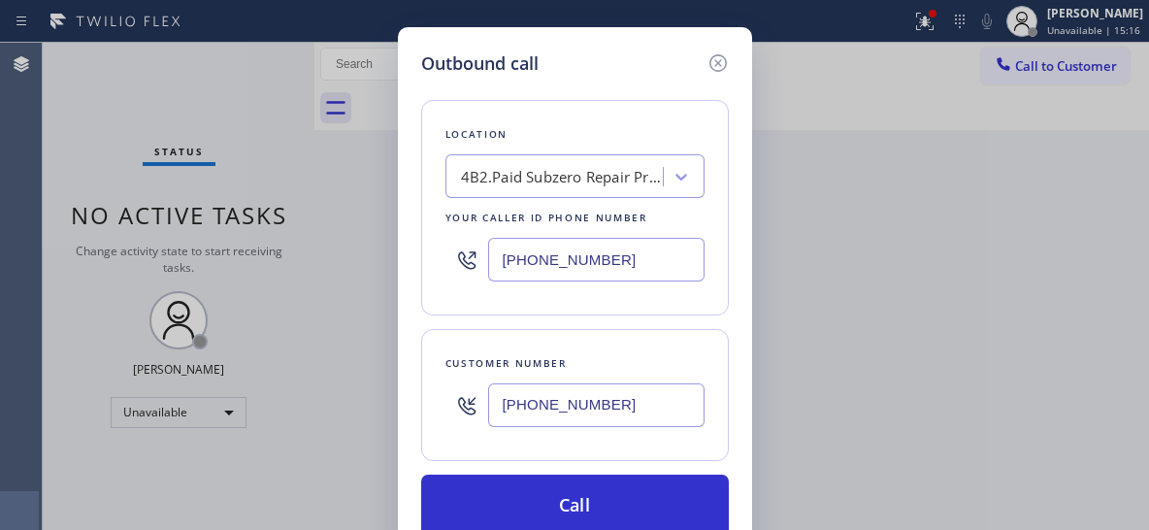
type input "(617) 840-8303"
drag, startPoint x: 618, startPoint y: 497, endPoint x: 612, endPoint y: 468, distance: 29.7
click at [616, 491] on button "Call" at bounding box center [575, 506] width 308 height 62
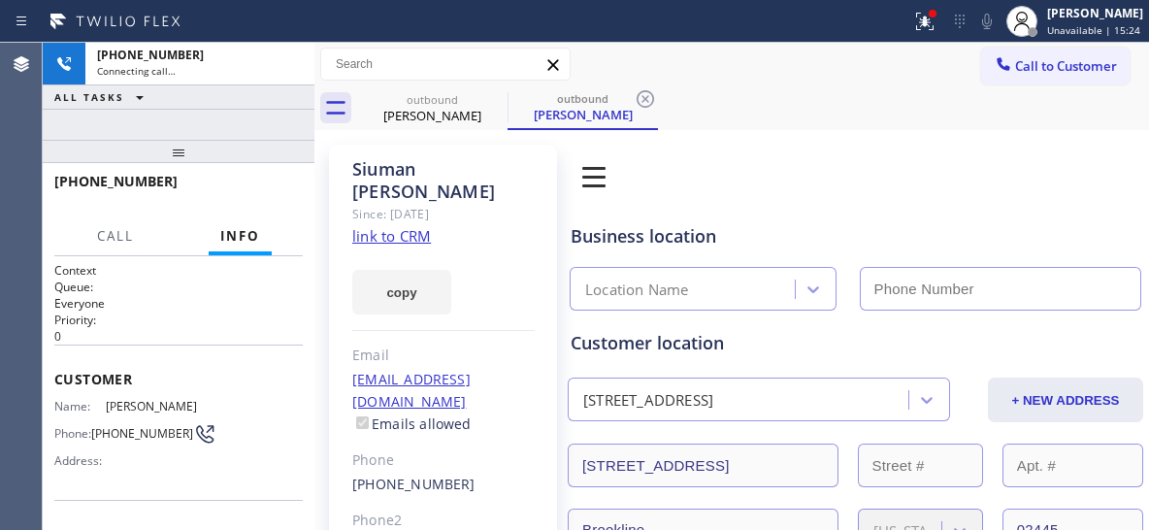
type input "(857) 219-2462"
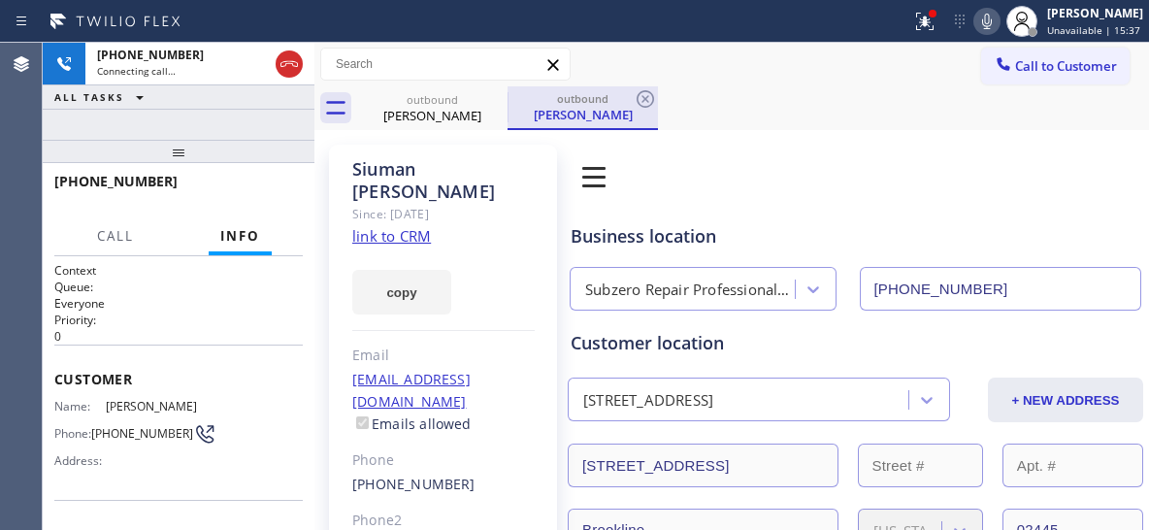
click at [604, 110] on div "Siuman Chu" at bounding box center [582, 114] width 147 height 17
click at [640, 99] on icon at bounding box center [645, 98] width 23 height 23
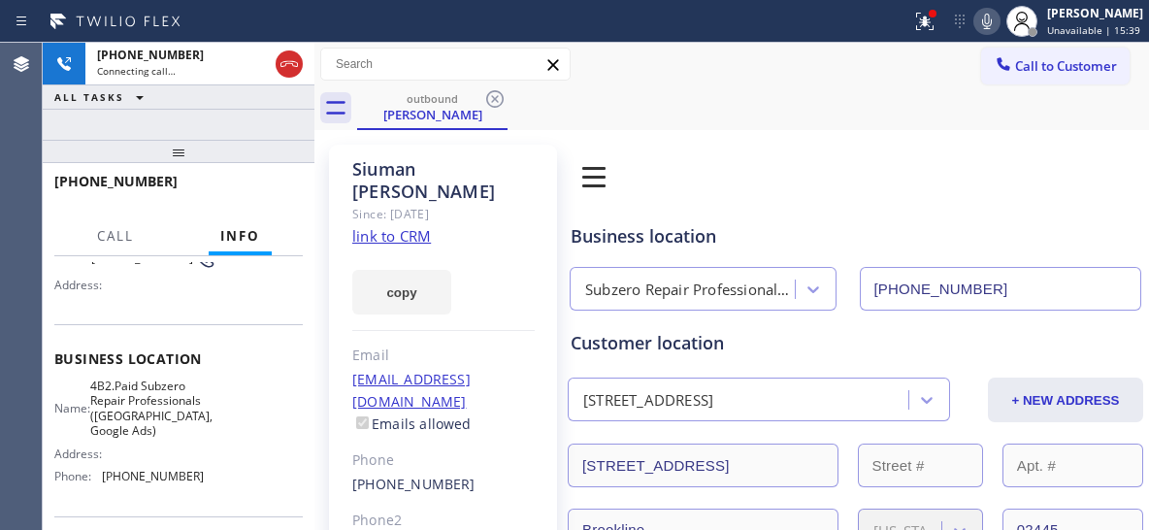
scroll to position [194, 0]
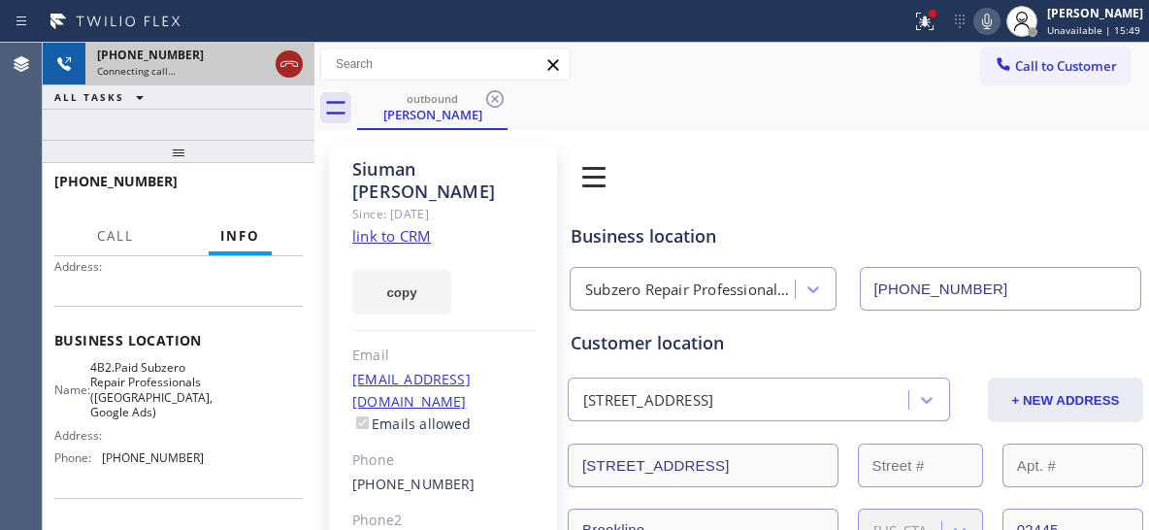
click at [287, 58] on icon at bounding box center [289, 63] width 23 height 23
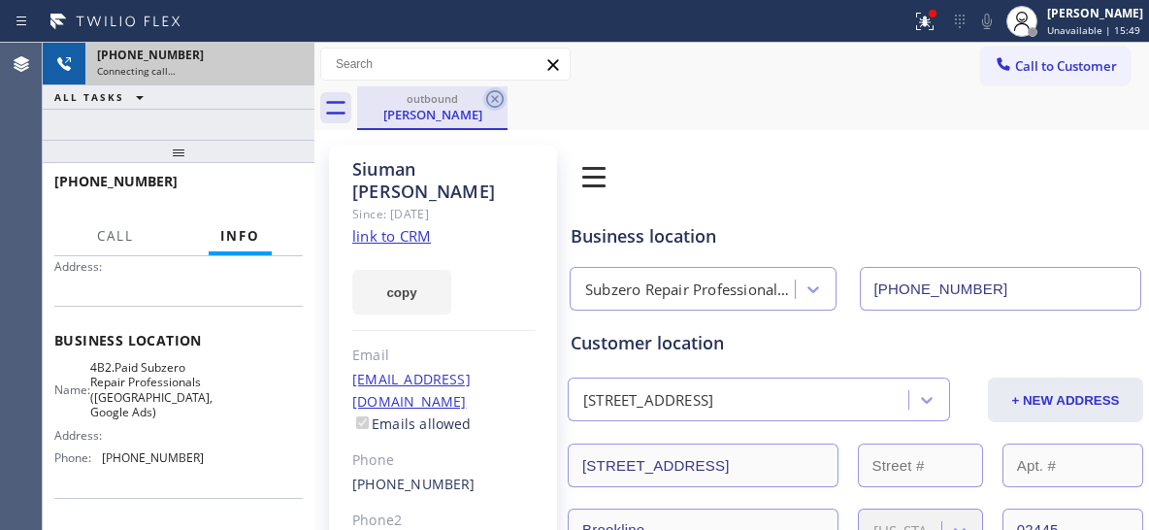
click at [502, 91] on icon at bounding box center [494, 98] width 23 height 23
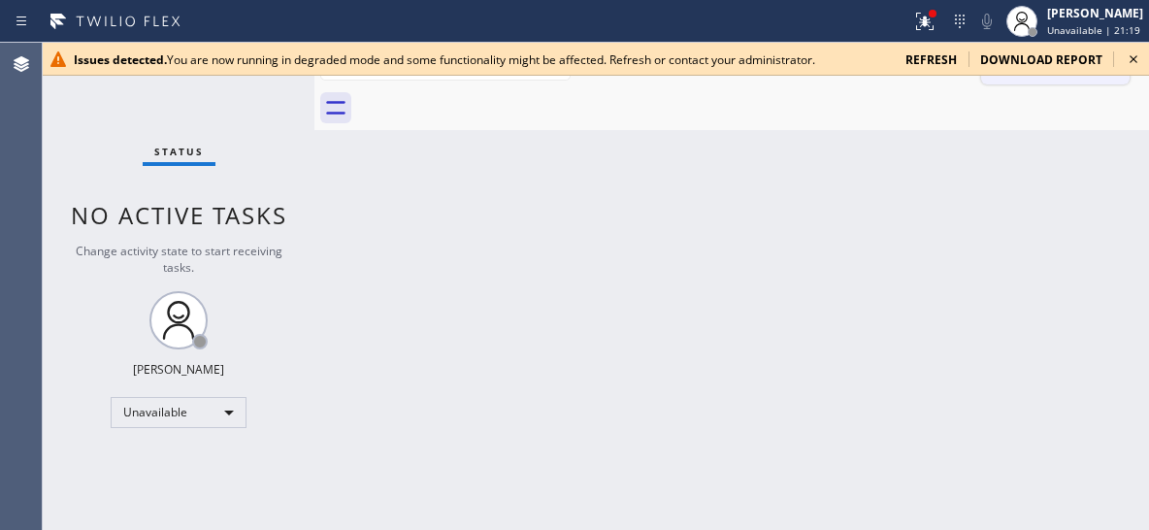
drag, startPoint x: 1130, startPoint y: 54, endPoint x: 1067, endPoint y: 60, distance: 62.4
click at [1129, 54] on icon at bounding box center [1133, 59] width 23 height 23
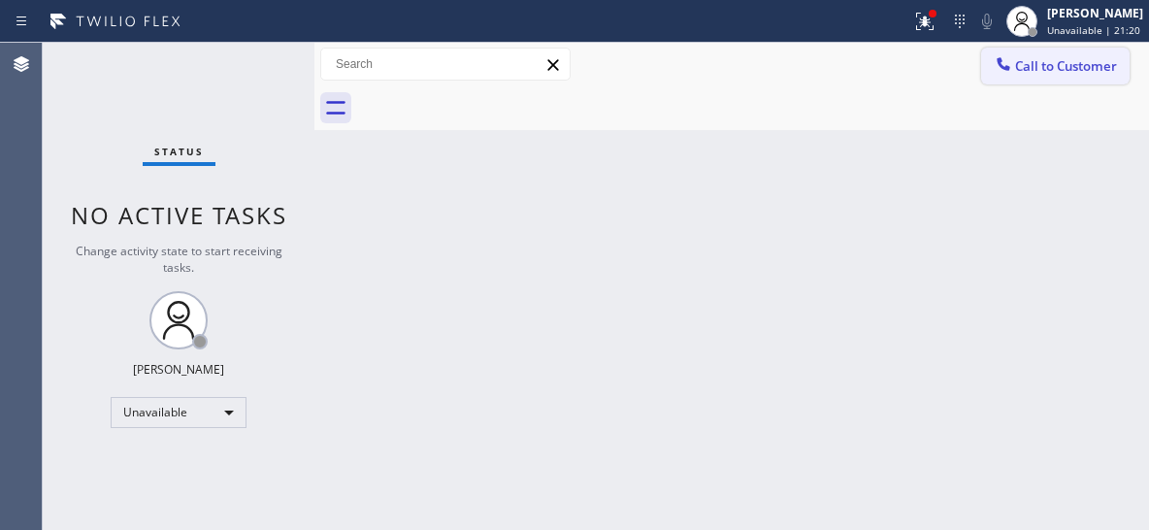
click at [1063, 62] on span "Call to Customer" at bounding box center [1066, 65] width 102 height 17
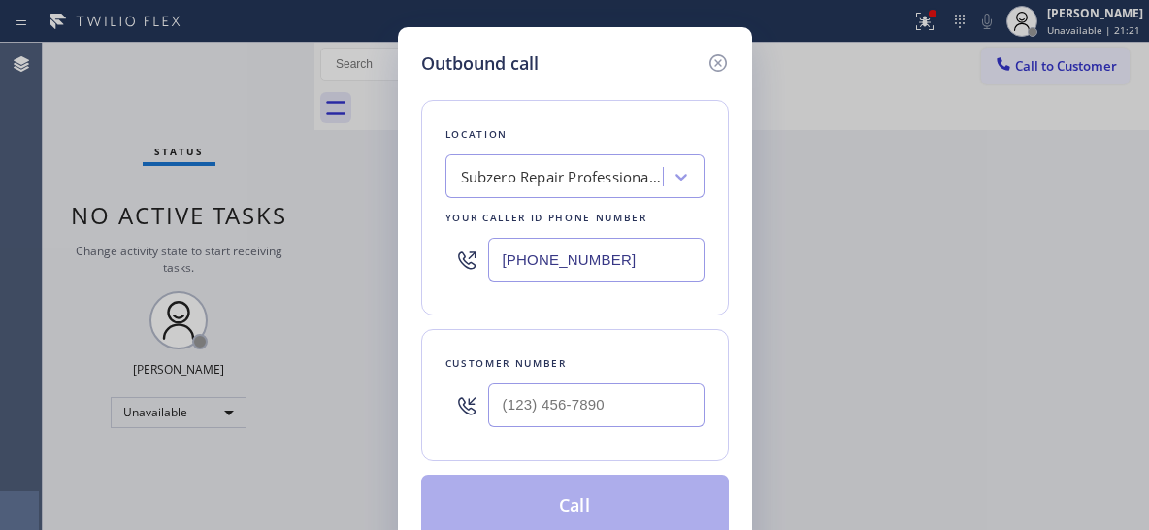
drag, startPoint x: 678, startPoint y: 250, endPoint x: 430, endPoint y: 273, distance: 249.4
click at [453, 274] on div "(857) 219-2462" at bounding box center [574, 259] width 259 height 63
paste input "949) 239-1524"
type input "[PHONE_NUMBER]"
click at [616, 412] on input "(___) ___-____" at bounding box center [596, 405] width 216 height 44
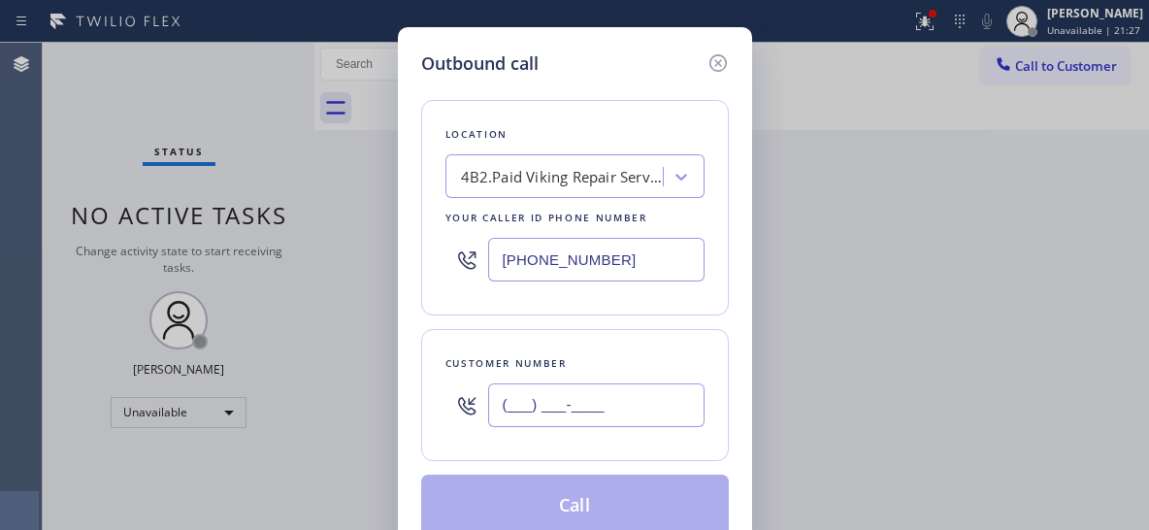
paste input "949) 357-6274"
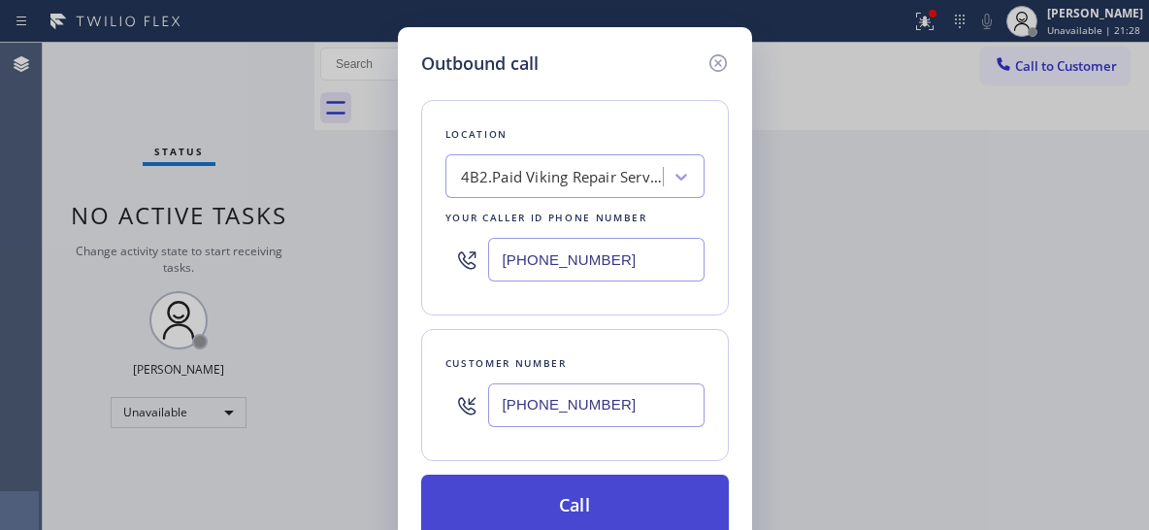
type input "[PHONE_NUMBER]"
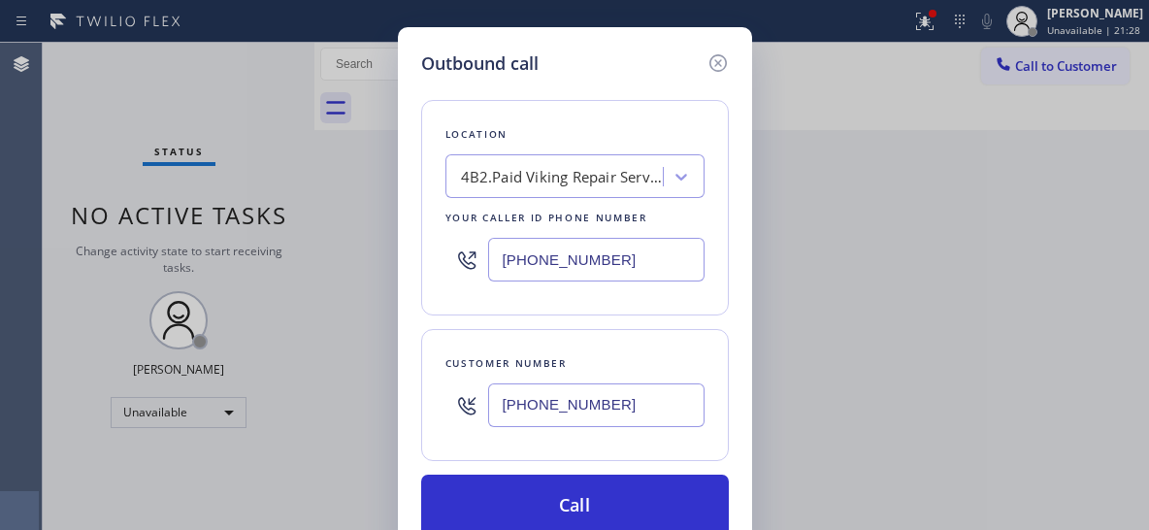
drag, startPoint x: 608, startPoint y: 502, endPoint x: 500, endPoint y: 381, distance: 162.2
click at [602, 497] on button "Call" at bounding box center [575, 506] width 308 height 62
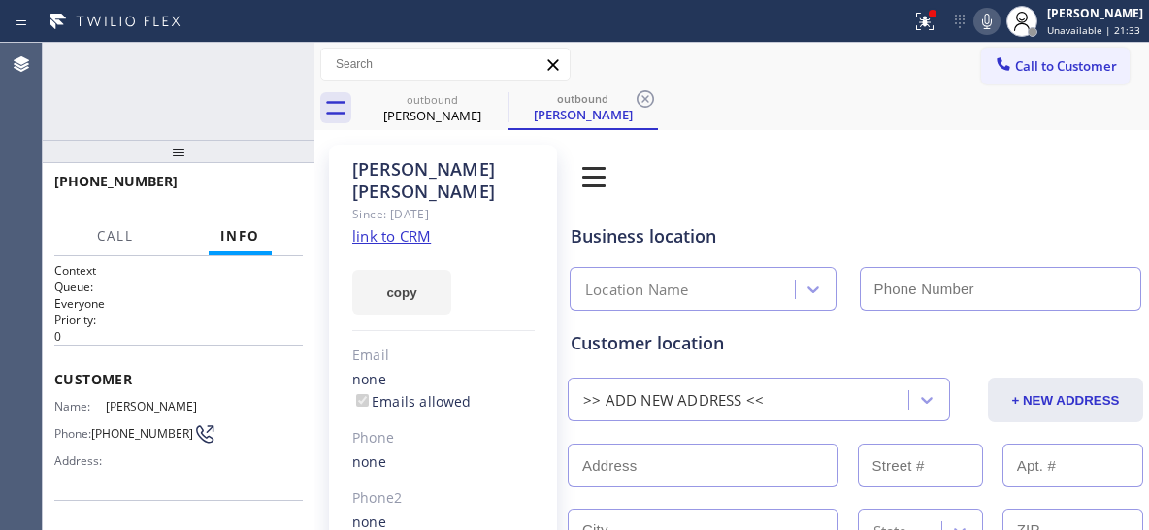
type input "[PHONE_NUMBER]"
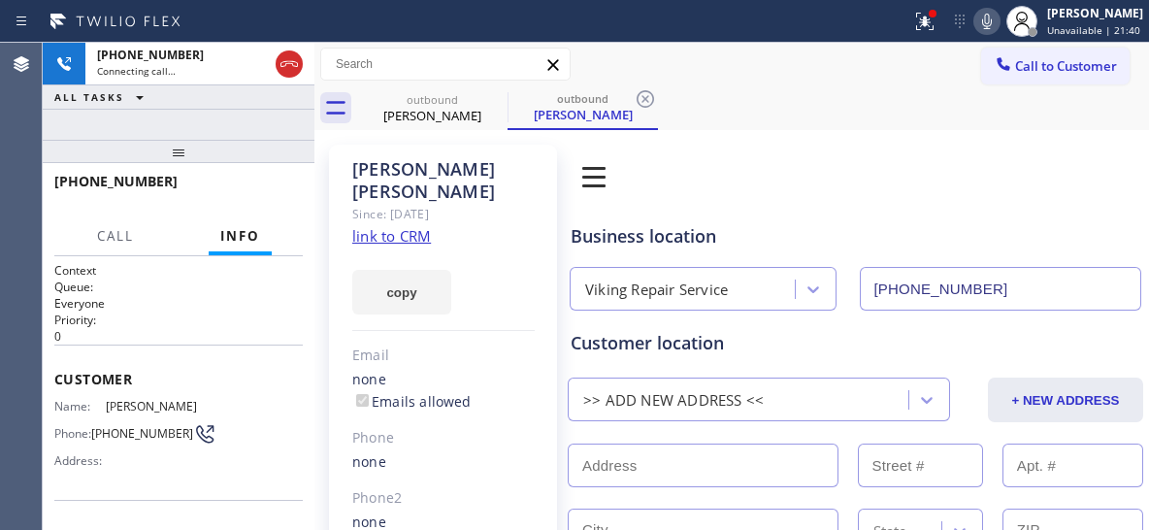
drag, startPoint x: 640, startPoint y: 99, endPoint x: 203, endPoint y: 181, distance: 445.2
click at [641, 99] on icon at bounding box center [645, 98] width 23 height 23
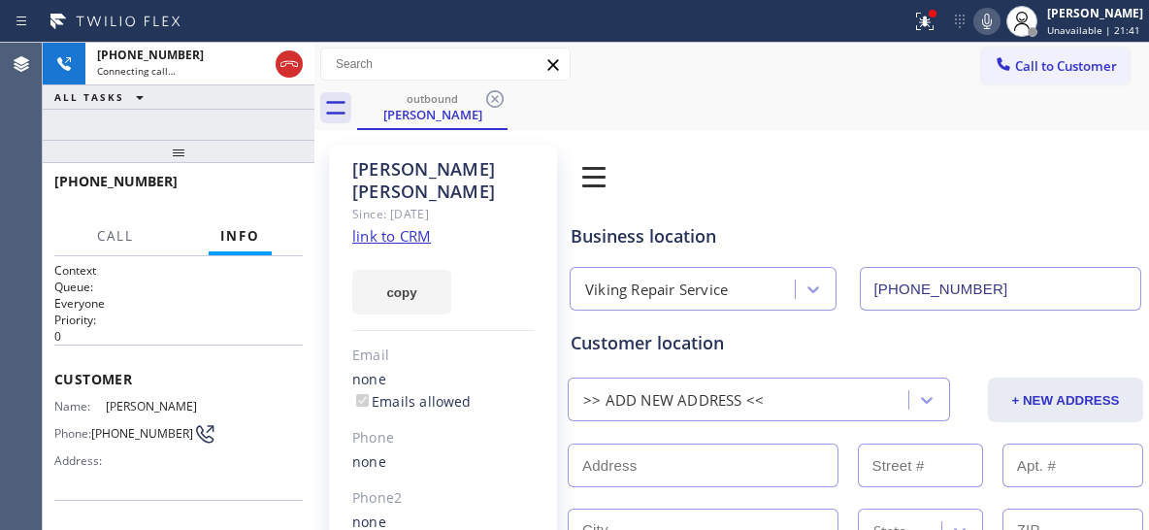
drag, startPoint x: 174, startPoint y: 159, endPoint x: 167, endPoint y: 133, distance: 27.1
click at [167, 133] on div "+19493576274 Connecting call… ALL TASKS ALL TASKS ACTIVE TASKS TASKS IN WRAP UP…" at bounding box center [179, 286] width 272 height 487
click at [747, 63] on div "Call to Customer Outbound call Location Viking Repair Service Your caller id ph…" at bounding box center [731, 65] width 835 height 34
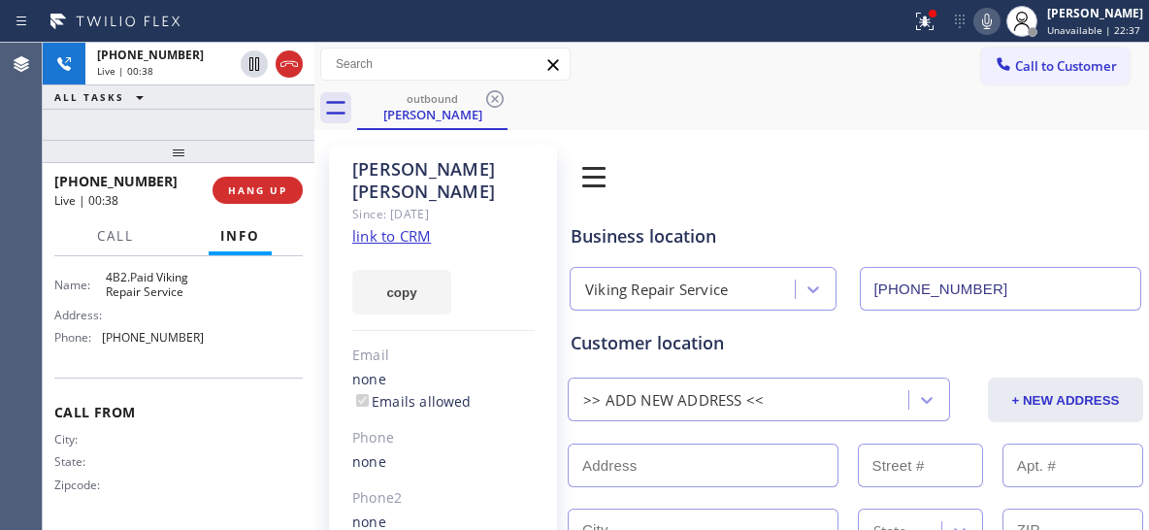
scroll to position [307, 0]
click at [284, 185] on span "HANG UP" at bounding box center [257, 190] width 59 height 14
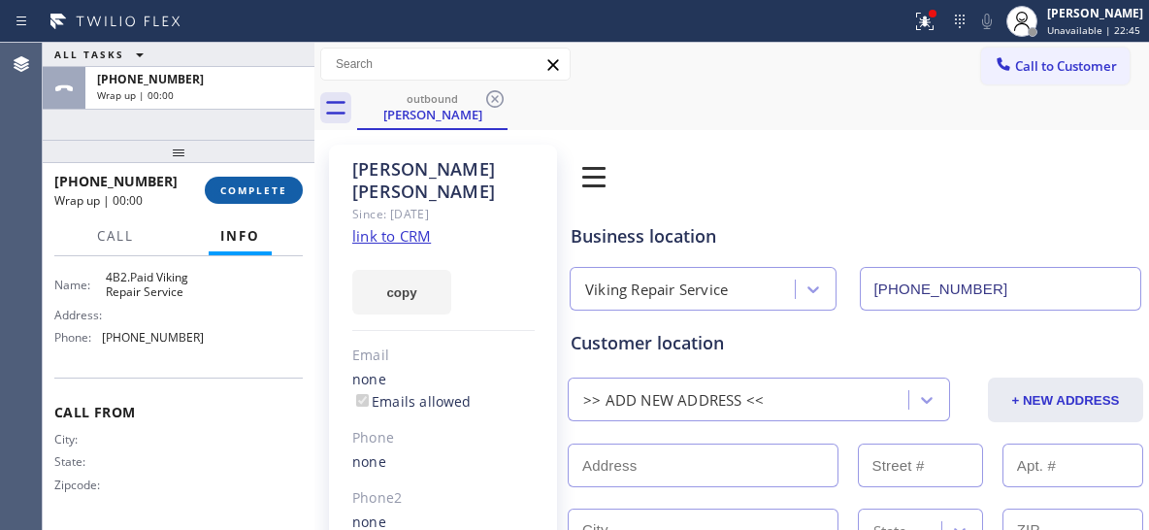
click at [269, 187] on span "COMPLETE" at bounding box center [253, 190] width 67 height 14
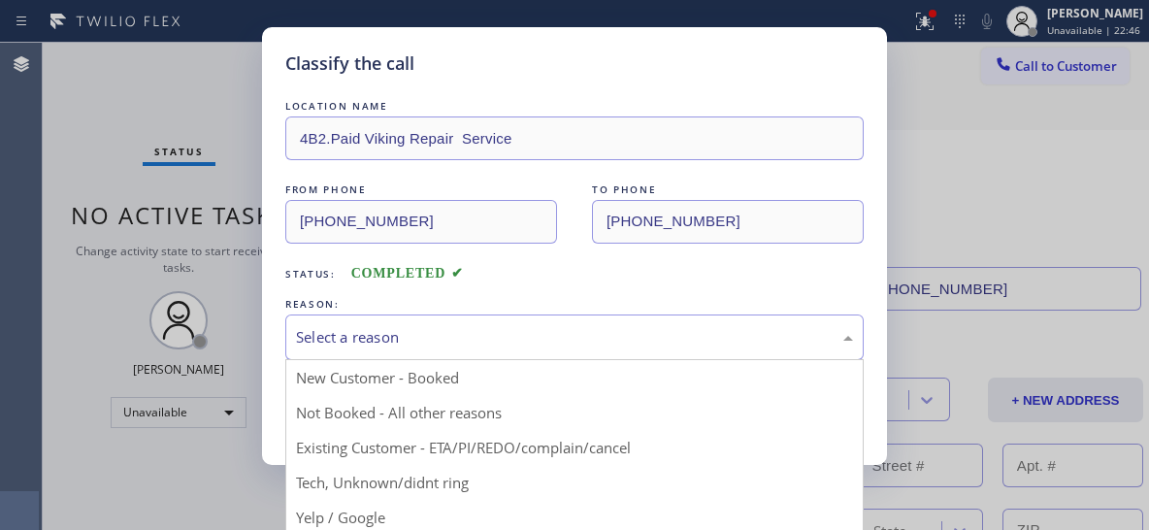
drag, startPoint x: 687, startPoint y: 331, endPoint x: 672, endPoint y: 335, distance: 16.0
click at [678, 334] on div "Select a reason" at bounding box center [574, 337] width 557 height 22
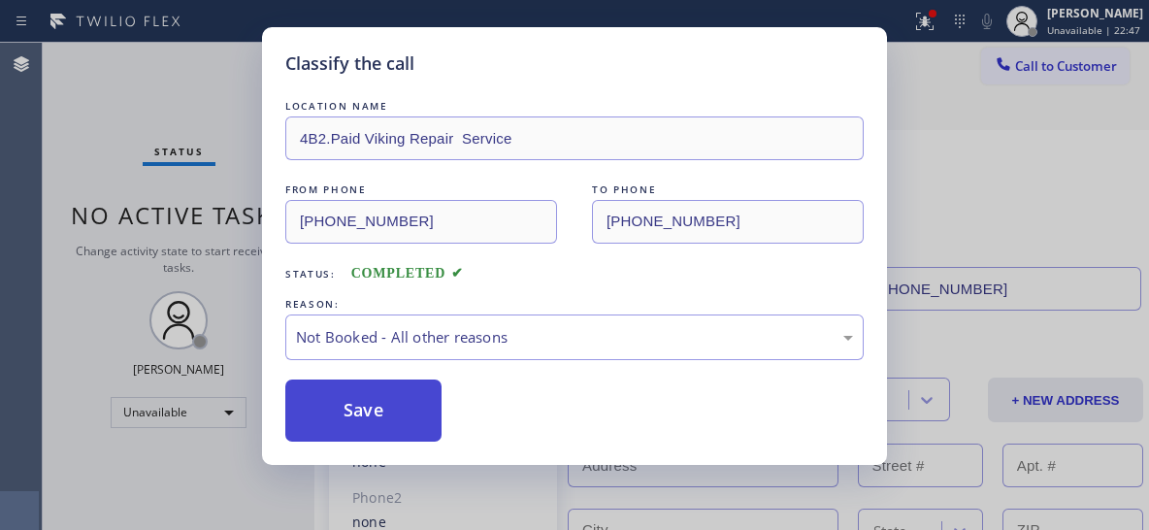
click at [414, 415] on button "Save" at bounding box center [363, 410] width 156 height 62
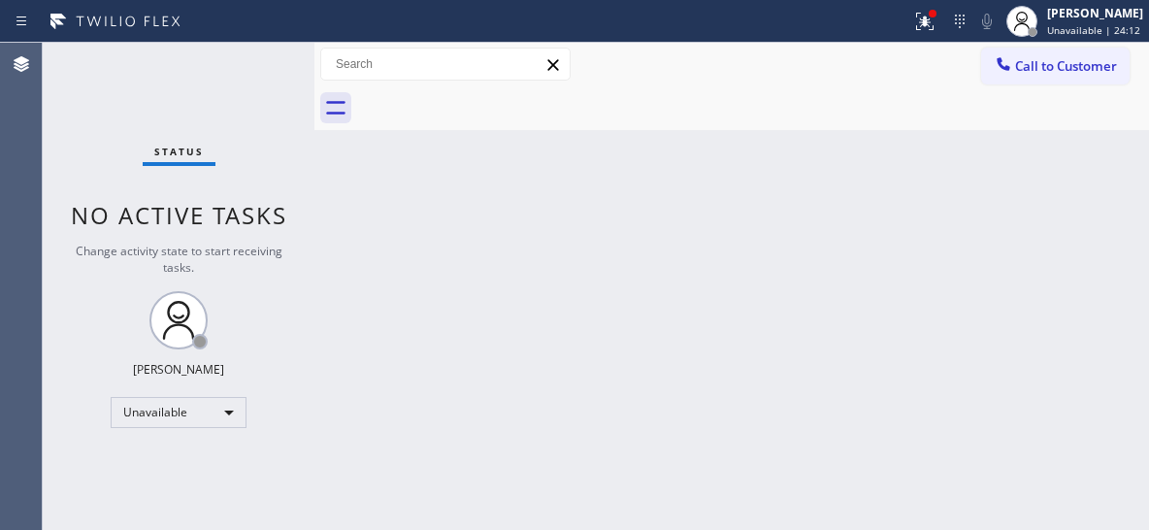
click at [813, 281] on div "Back to Dashboard Change Sender ID Customers Technicians Select a contact Outbo…" at bounding box center [731, 286] width 835 height 487
drag, startPoint x: 1037, startPoint y: 62, endPoint x: 663, endPoint y: 198, distance: 398.5
click at [1036, 62] on span "Call to Customer" at bounding box center [1066, 65] width 102 height 17
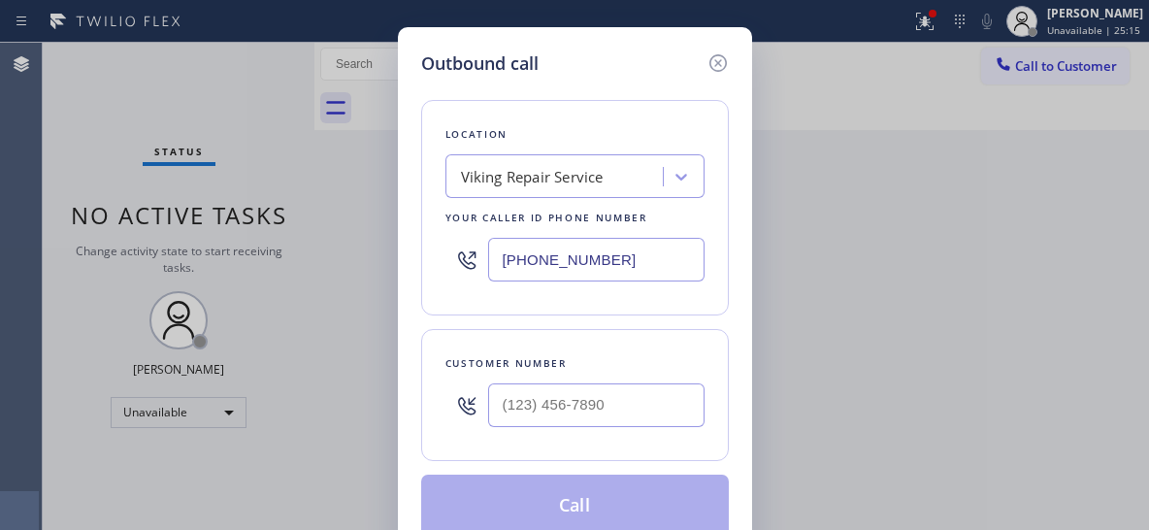
drag, startPoint x: 561, startPoint y: 243, endPoint x: 436, endPoint y: 237, distance: 125.3
click at [436, 237] on div "Location Viking Repair Service Your caller id phone number (949) 239-1524" at bounding box center [575, 207] width 308 height 215
paste input "425) 441-3062"
type input "[PHONE_NUMBER]"
drag, startPoint x: 578, startPoint y: 381, endPoint x: 594, endPoint y: 387, distance: 16.6
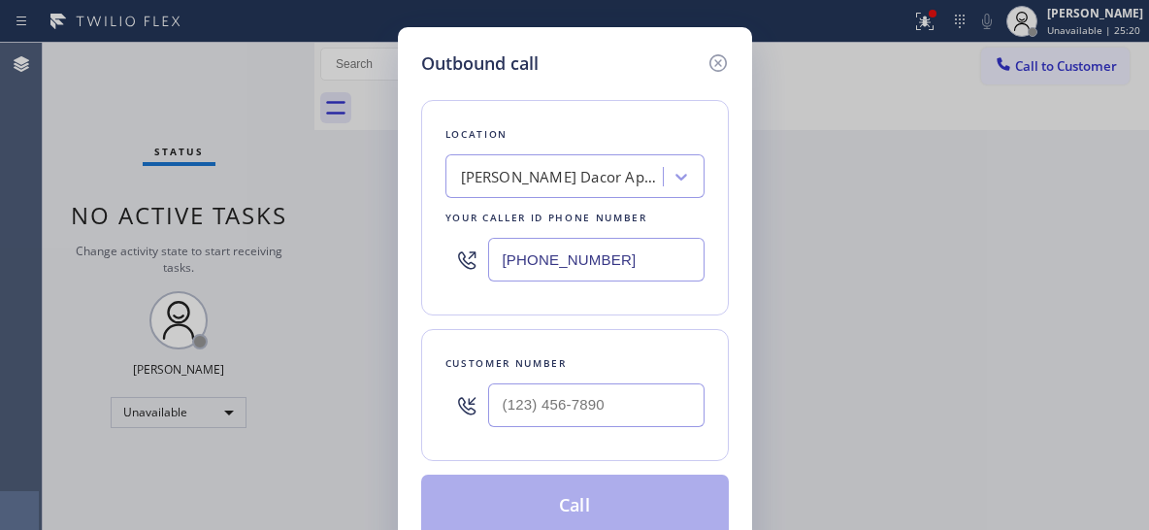
click at [582, 381] on div at bounding box center [596, 405] width 216 height 63
click at [608, 394] on input "(___) ___-____" at bounding box center [596, 405] width 216 height 44
paste input "206) 303-8047"
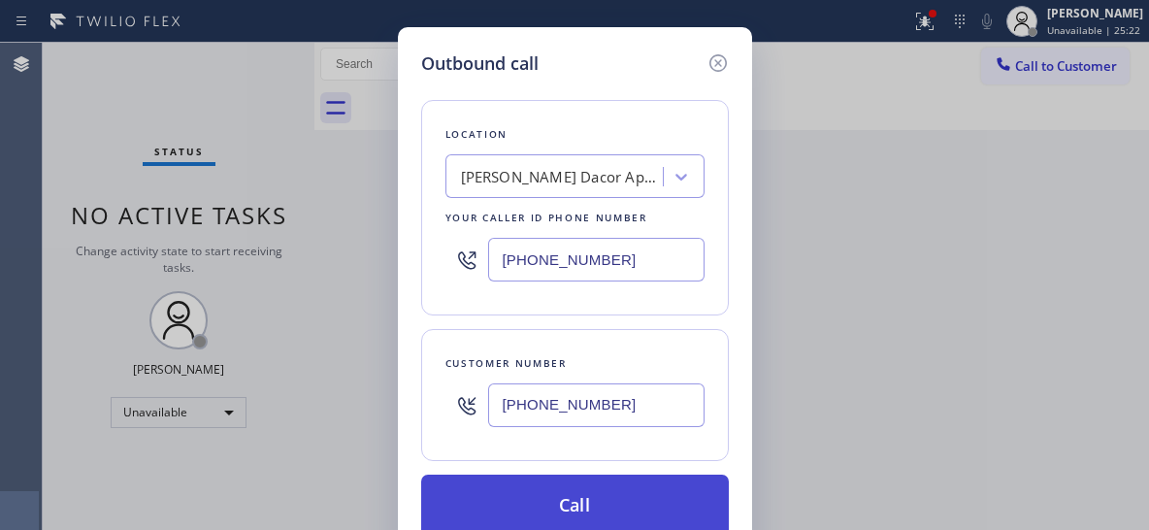
type input "[PHONE_NUMBER]"
click at [593, 509] on button "Call" at bounding box center [575, 506] width 308 height 62
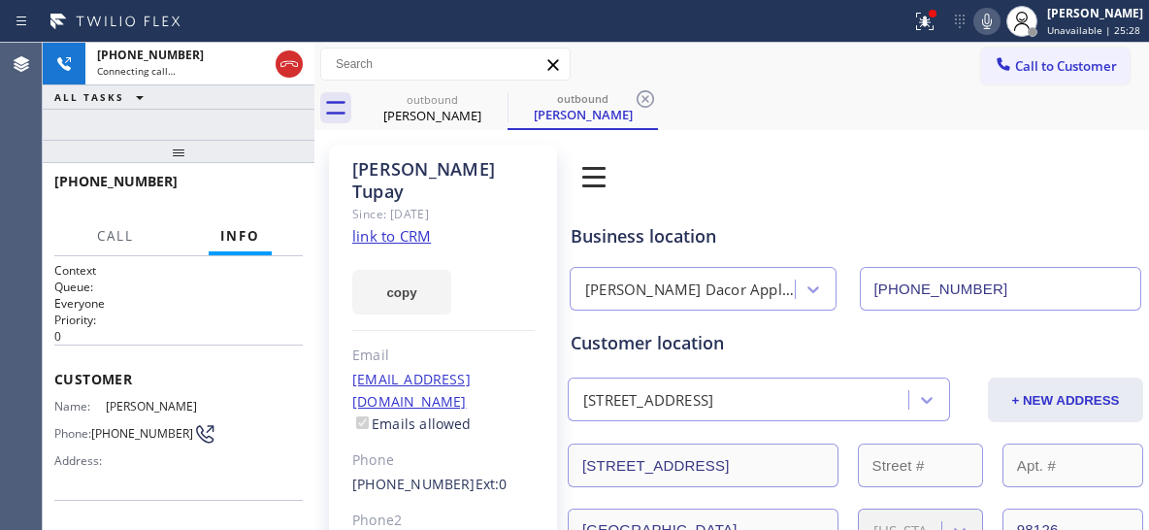
type input "[PHONE_NUMBER]"
drag, startPoint x: 642, startPoint y: 93, endPoint x: 206, endPoint y: 203, distance: 450.3
click at [642, 94] on icon at bounding box center [645, 98] width 23 height 23
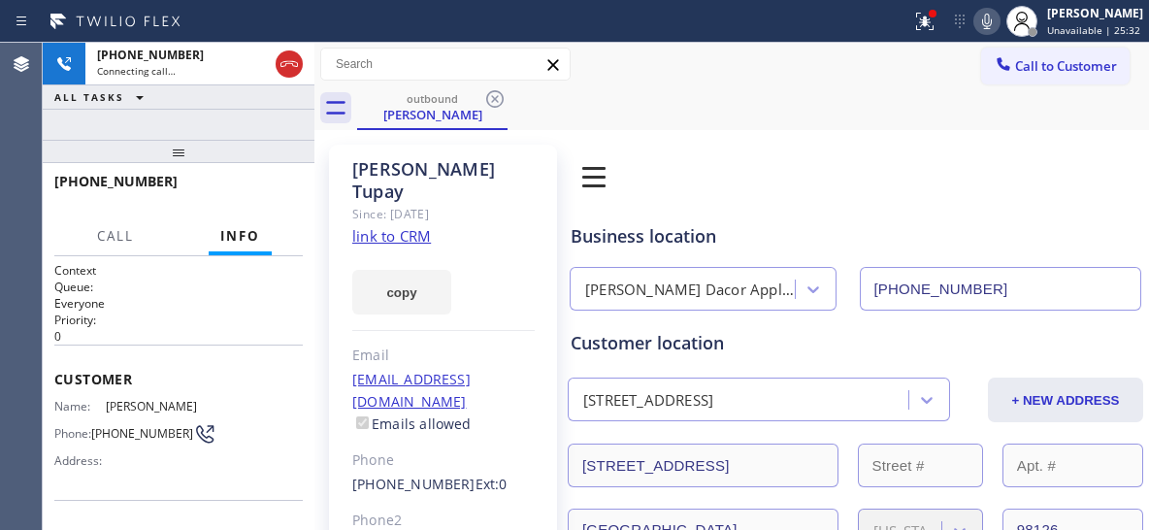
drag, startPoint x: 179, startPoint y: 147, endPoint x: 184, endPoint y: 110, distance: 37.3
click at [185, 111] on div "+12063038047 Connecting call… ALL TASKS ALL TASKS ACTIVE TASKS TASKS IN WRAP UP…" at bounding box center [179, 286] width 272 height 487
click at [279, 189] on span "HANG UP" at bounding box center [257, 190] width 59 height 14
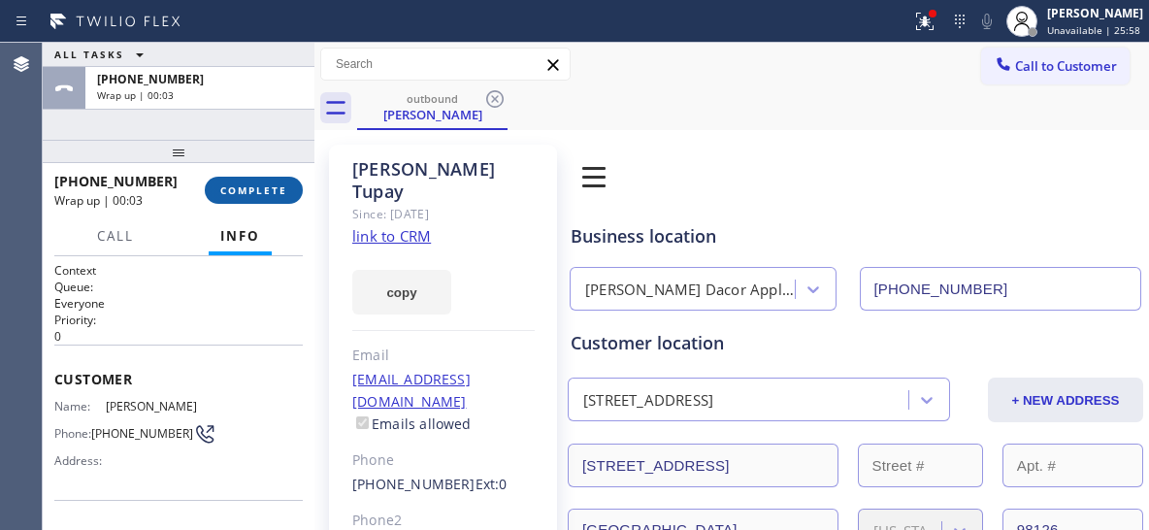
click at [272, 193] on span "COMPLETE" at bounding box center [253, 190] width 67 height 14
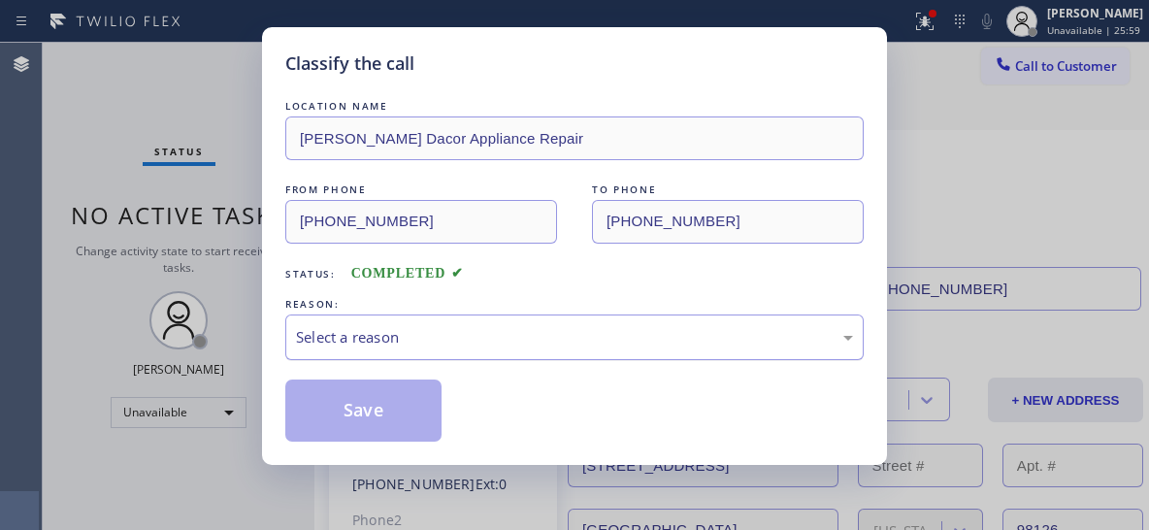
click at [651, 335] on div "Select a reason" at bounding box center [574, 337] width 557 height 22
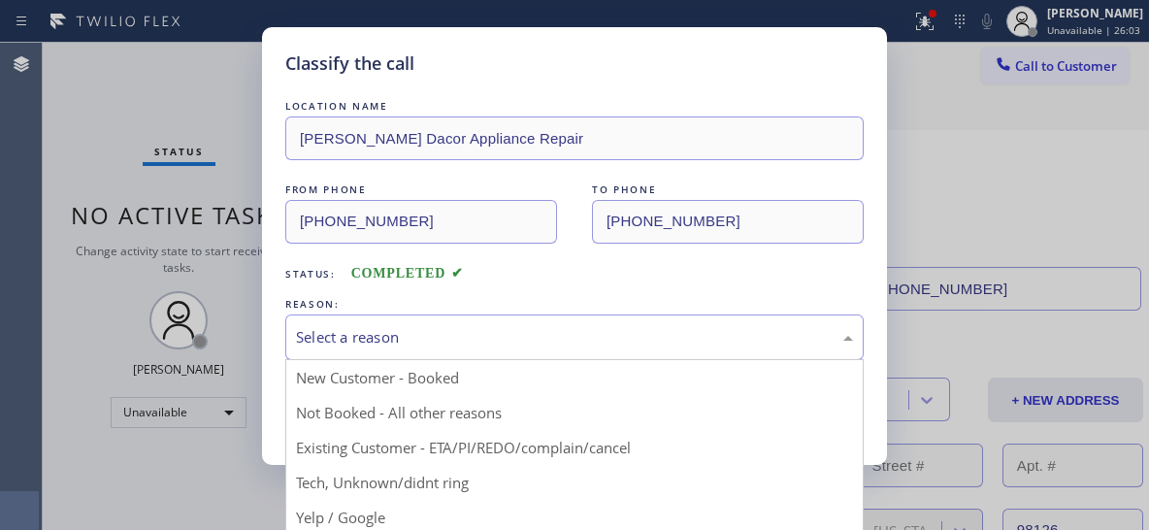
drag, startPoint x: 403, startPoint y: 400, endPoint x: 406, endPoint y: 411, distance: 11.1
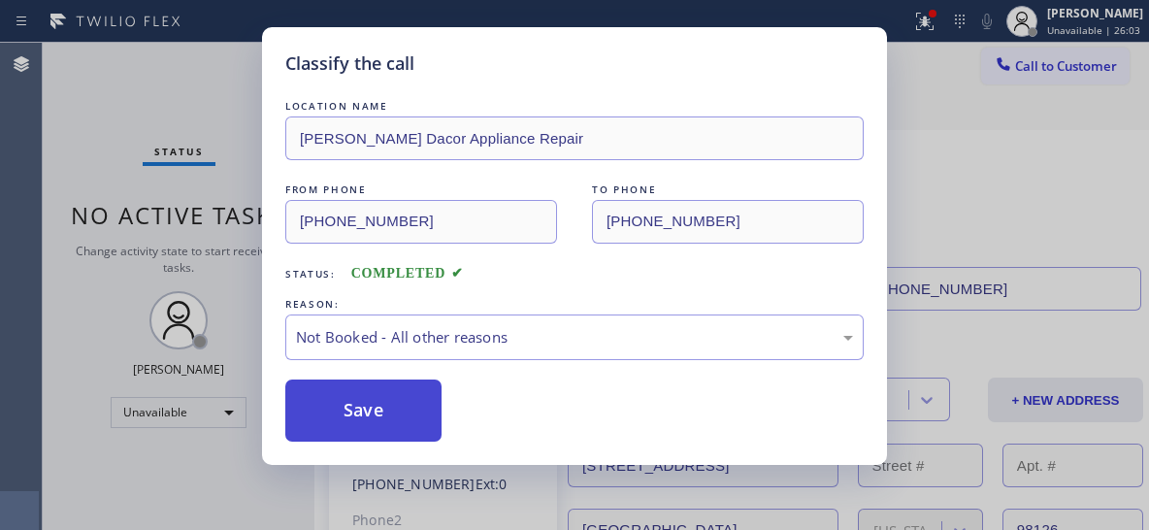
click at [408, 403] on button "Save" at bounding box center [363, 410] width 156 height 62
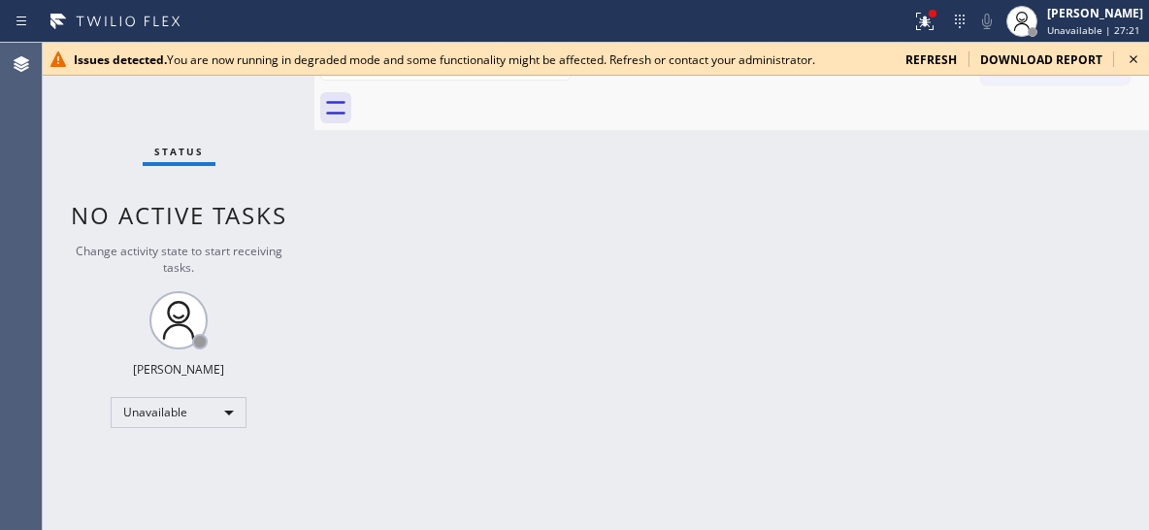
click at [1134, 57] on icon at bounding box center [1133, 59] width 23 height 23
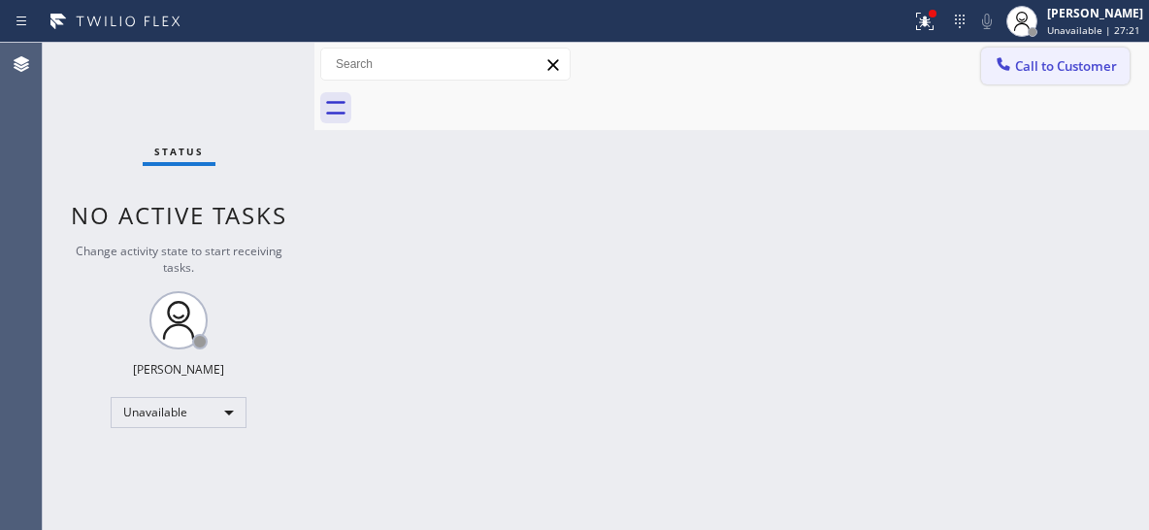
drag, startPoint x: 1070, startPoint y: 82, endPoint x: 1070, endPoint y: 62, distance: 19.4
click at [1069, 79] on button "Call to Customer" at bounding box center [1055, 66] width 148 height 37
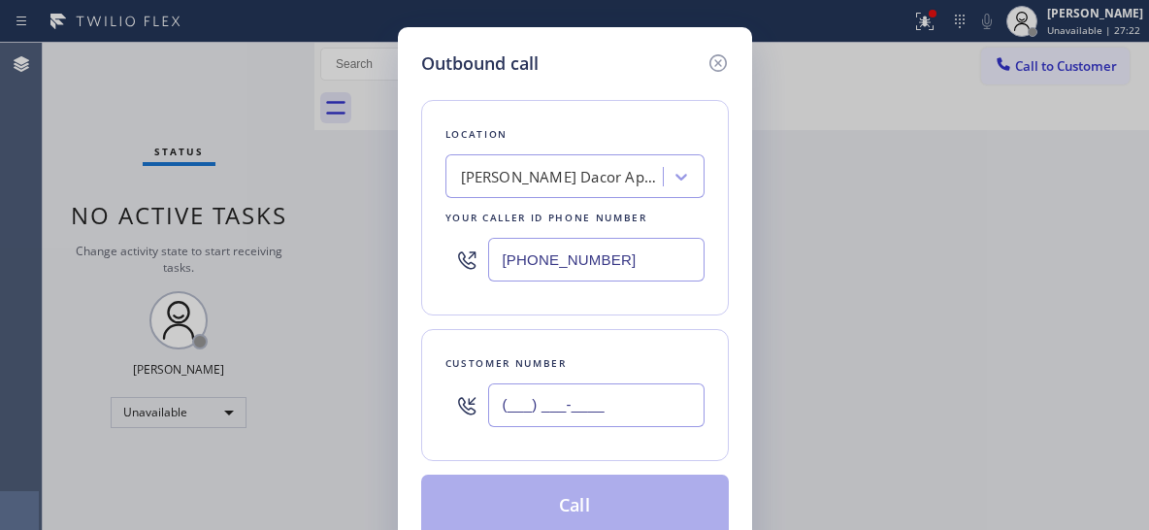
drag, startPoint x: 578, startPoint y: 384, endPoint x: 575, endPoint y: 398, distance: 13.9
click at [577, 385] on input "(___) ___-____" at bounding box center [596, 405] width 216 height 44
paste input "206) 303-804"
click at [645, 440] on div "Customer number (206) 303-804_" at bounding box center [575, 395] width 308 height 132
drag, startPoint x: 656, startPoint y: 400, endPoint x: 362, endPoint y: 403, distance: 294.1
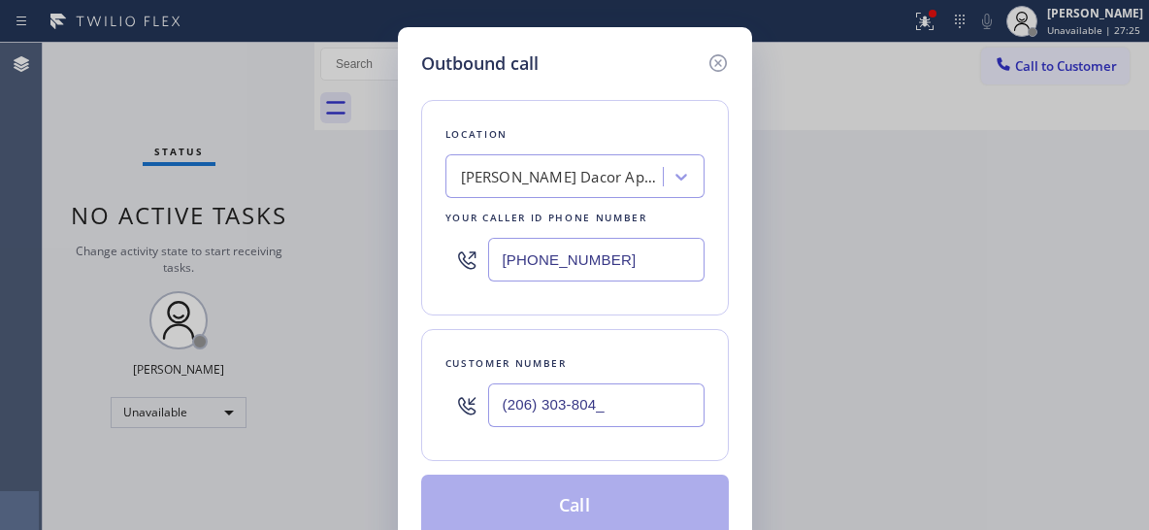
click at [362, 403] on div "Outbound call Location Briggs Dacor Appliance Repair Your caller id phone numbe…" at bounding box center [574, 265] width 1149 height 530
paste input "text"
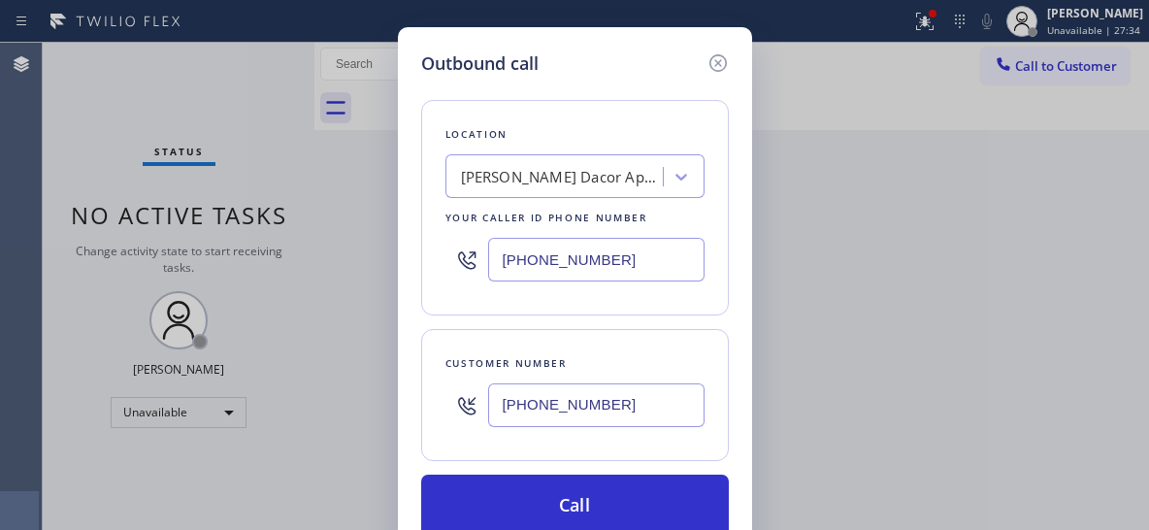
type input "[PHONE_NUMBER]"
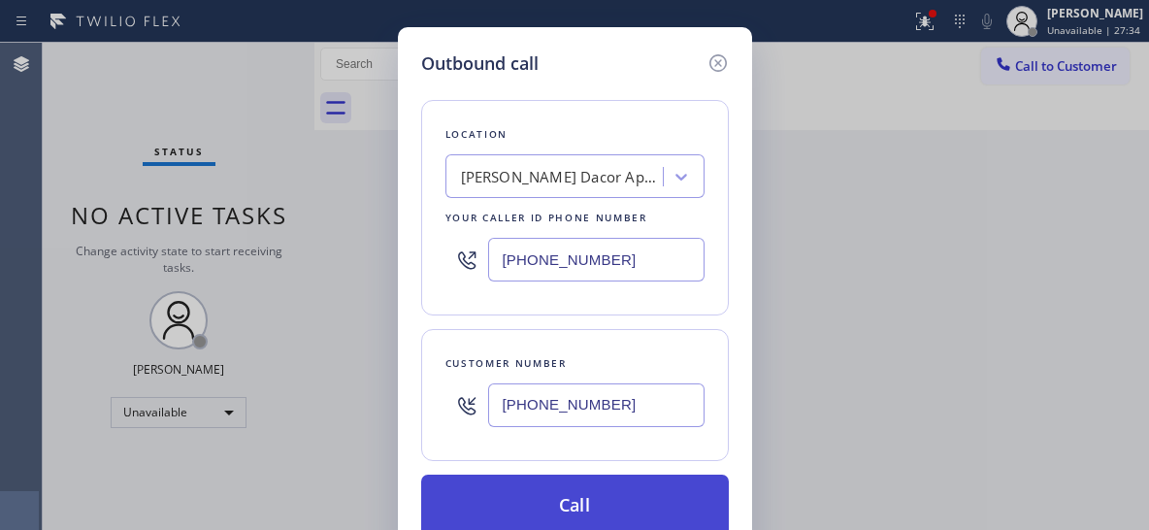
drag, startPoint x: 533, startPoint y: 467, endPoint x: 539, endPoint y: 481, distance: 15.7
click at [534, 467] on div "Location Briggs Dacor Appliance Repair Your caller id phone number (425) 441-30…" at bounding box center [575, 307] width 308 height 460
click at [540, 505] on button "Call" at bounding box center [575, 506] width 308 height 62
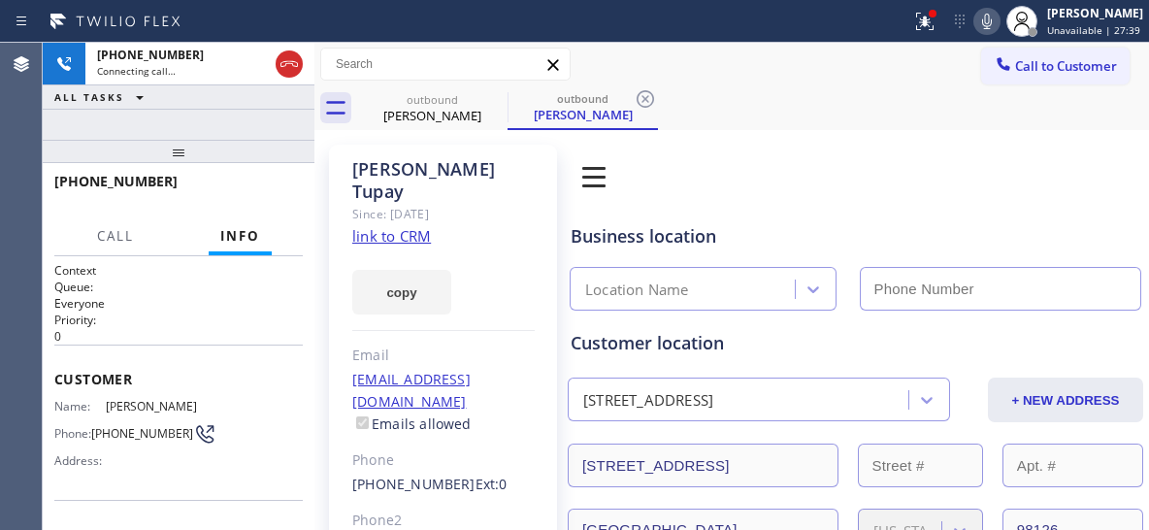
type input "[PHONE_NUMBER]"
click at [159, 123] on div "+12063038047 Connecting call… ALL TASKS ALL TASKS ACTIVE TASKS TASKS IN WRAP UP" at bounding box center [179, 91] width 272 height 97
type input "[PHONE_NUMBER]"
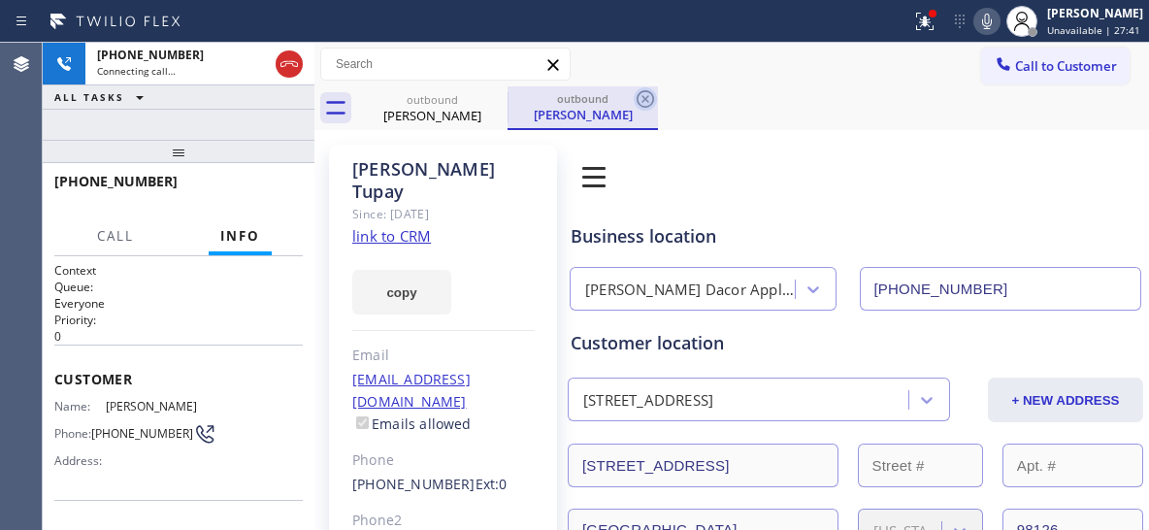
click at [646, 104] on icon at bounding box center [645, 98] width 23 height 23
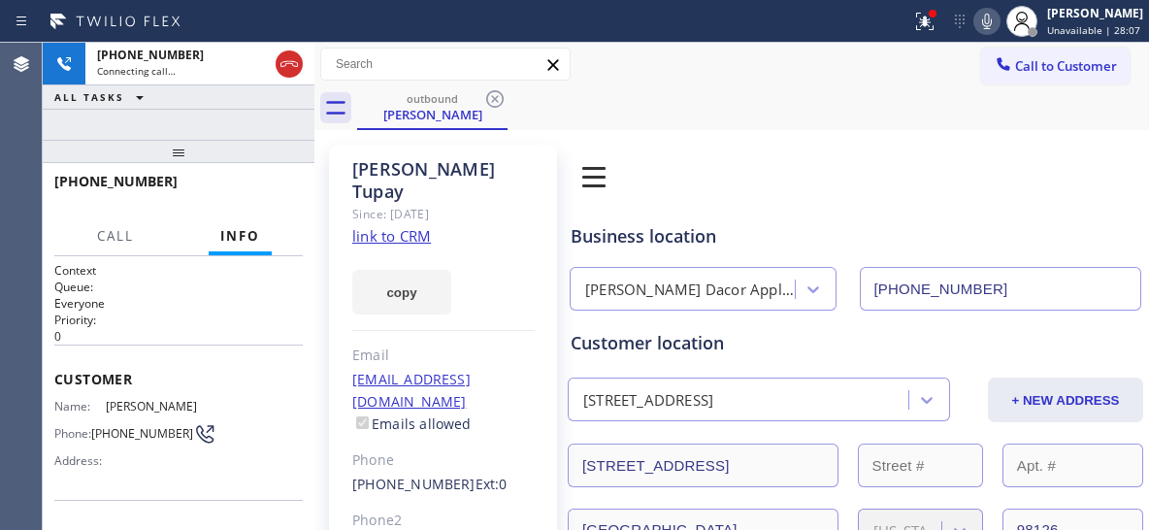
click at [883, 85] on div "Call to Customer Outbound call Location Briggs Dacor Appliance Repair Your call…" at bounding box center [731, 65] width 835 height 44
drag, startPoint x: 279, startPoint y: 56, endPoint x: 237, endPoint y: 146, distance: 99.0
click at [279, 55] on icon at bounding box center [289, 63] width 23 height 23
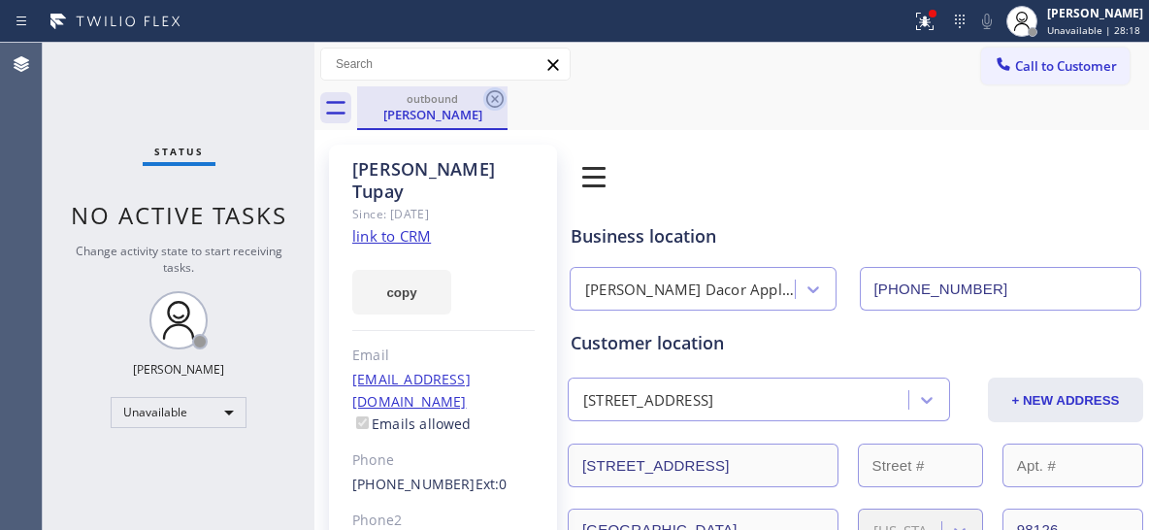
click at [497, 102] on icon at bounding box center [494, 98] width 23 height 23
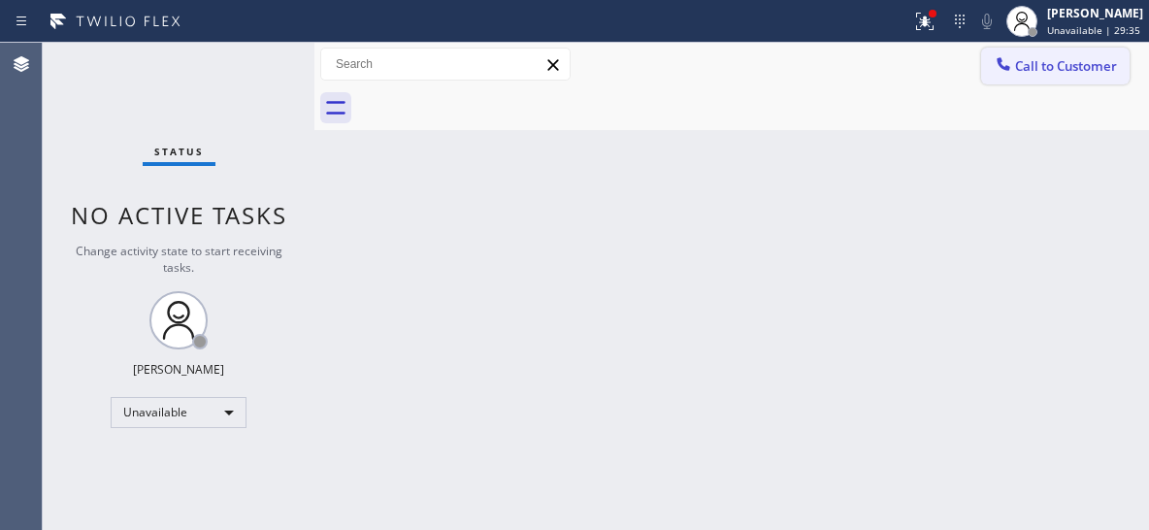
click at [1071, 56] on button "Call to Customer" at bounding box center [1055, 66] width 148 height 37
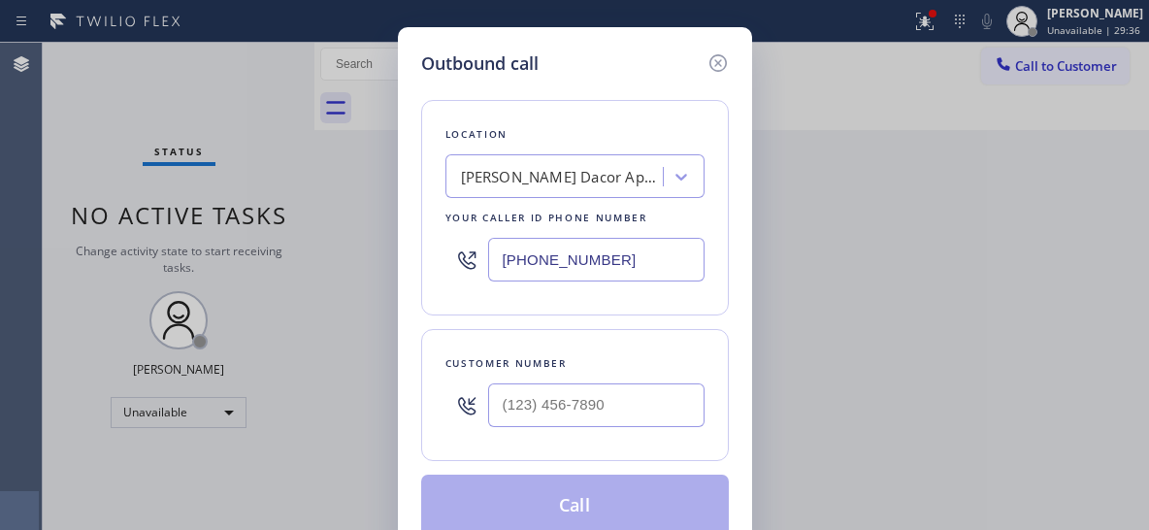
paste input "626) 802-5547"
drag, startPoint x: 443, startPoint y: 259, endPoint x: 406, endPoint y: 257, distance: 36.9
click at [403, 258] on div "Outbound call Location Briggs Dacor Appliance Repair Your caller id phone numbe…" at bounding box center [575, 293] width 354 height 533
type input "[PHONE_NUMBER]"
drag, startPoint x: 532, startPoint y: 402, endPoint x: 362, endPoint y: 393, distance: 170.1
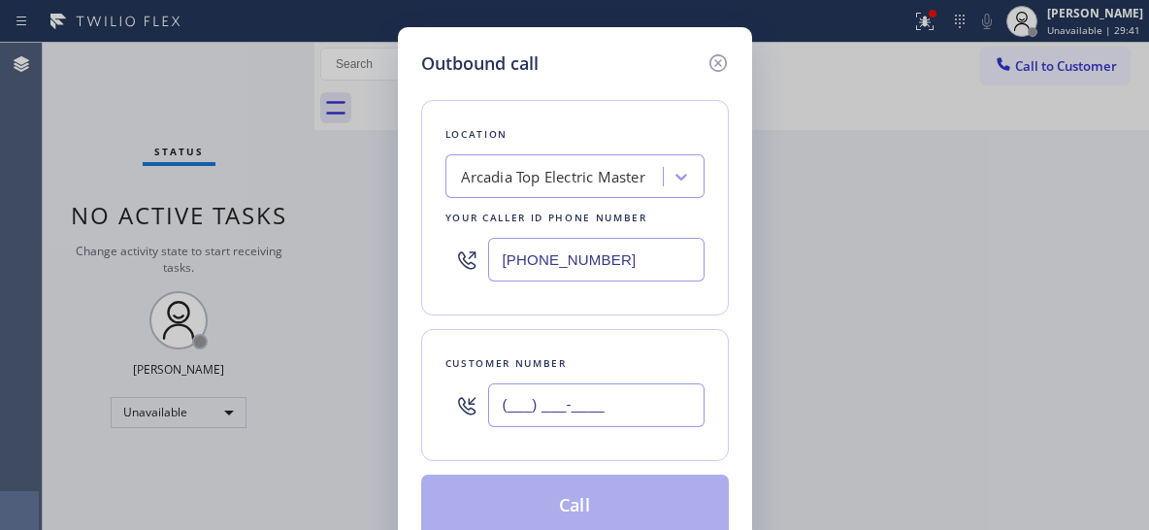
click at [362, 394] on div "Outbound call Location Arcadia Top Electric Master Your caller id phone number …" at bounding box center [574, 265] width 1149 height 530
paste input "626) 222-7645"
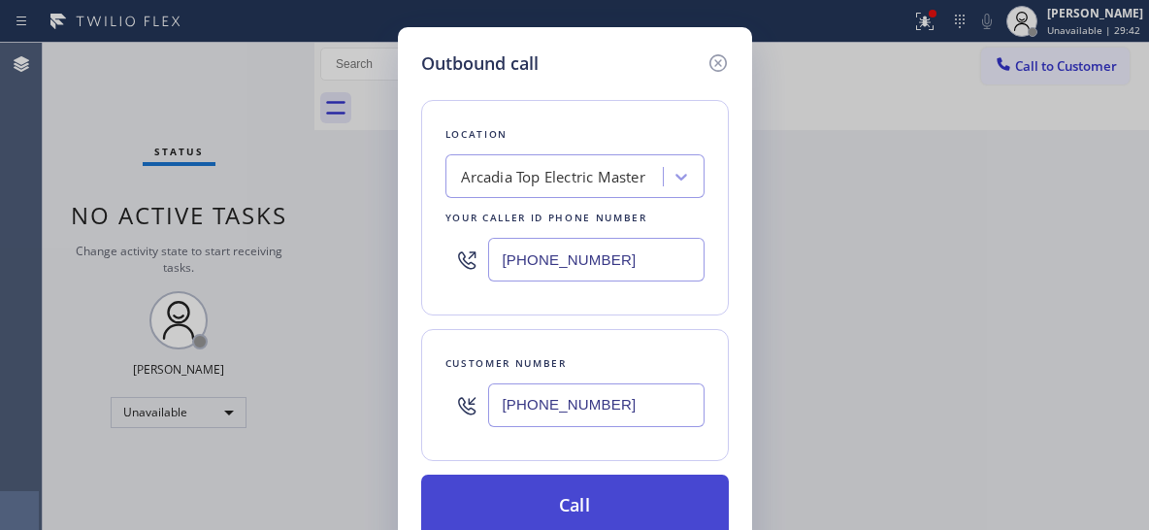
type input "[PHONE_NUMBER]"
click at [606, 489] on button "Call" at bounding box center [575, 506] width 308 height 62
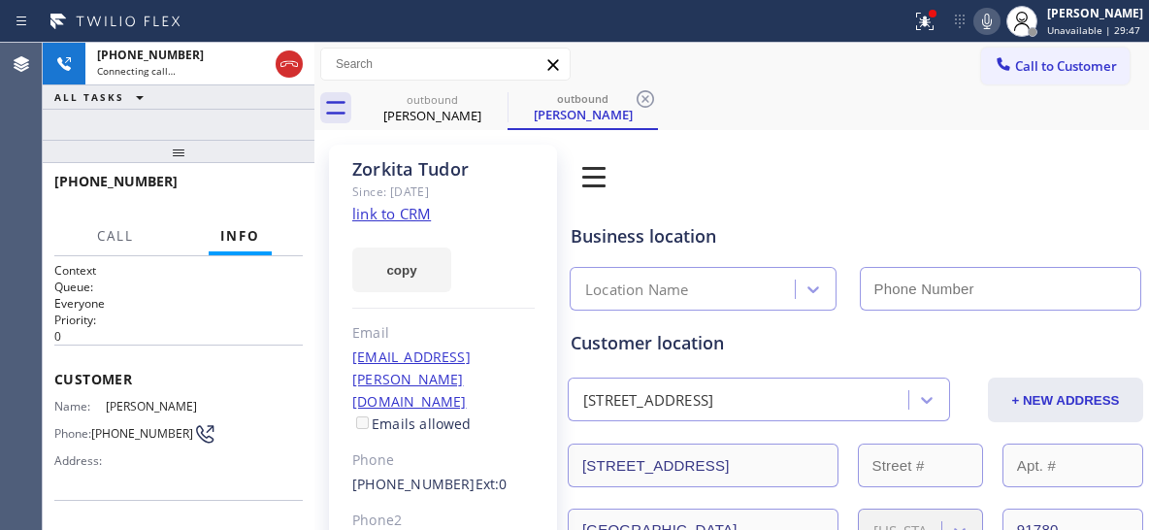
type input "[PHONE_NUMBER]"
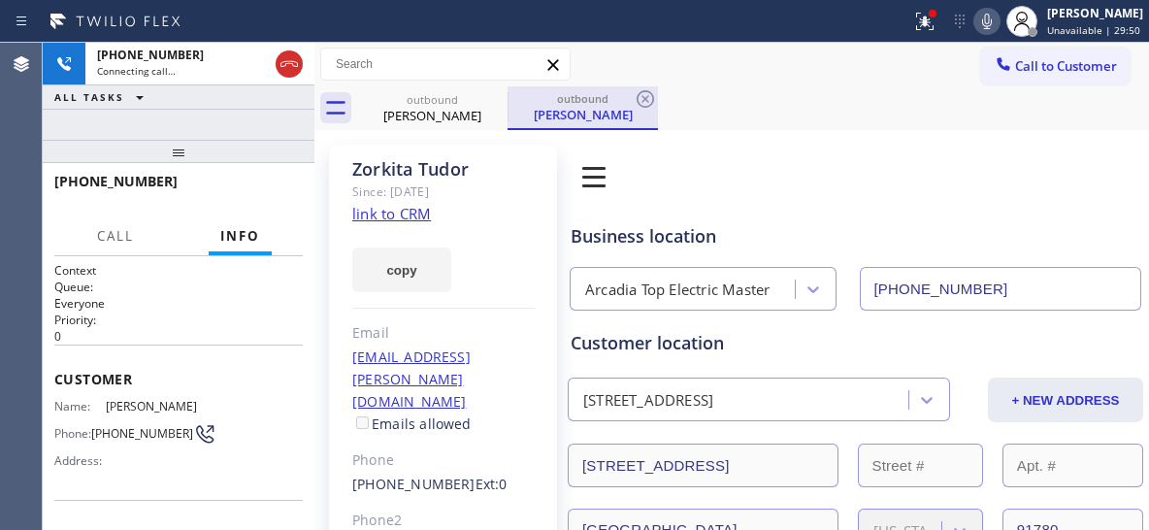
click at [561, 108] on div "Zorkita Tudor" at bounding box center [582, 114] width 147 height 17
click at [646, 98] on icon at bounding box center [645, 98] width 17 height 17
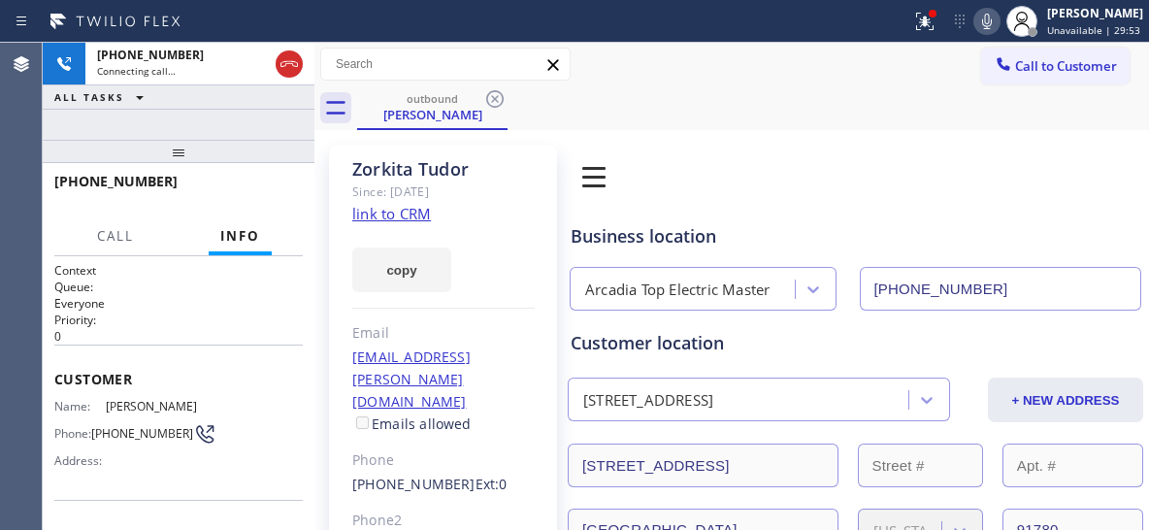
drag, startPoint x: 165, startPoint y: 161, endPoint x: 115, endPoint y: 89, distance: 87.2
click at [222, 57] on div "+16262227645 Connecting call… ALL TASKS ALL TASKS ACTIVE TASKS TASKS IN WRAP UP…" at bounding box center [179, 286] width 272 height 487
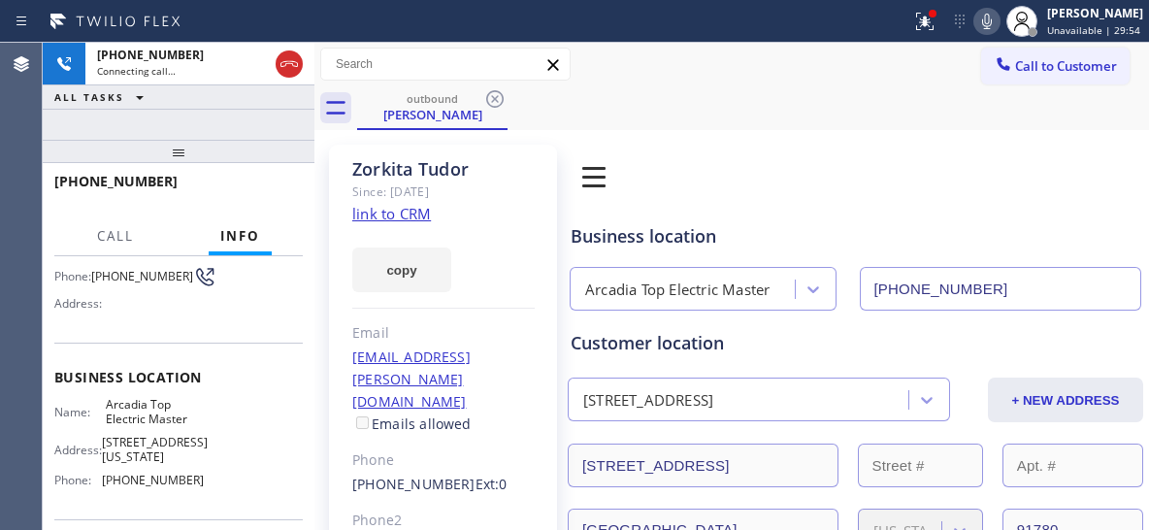
scroll to position [194, 0]
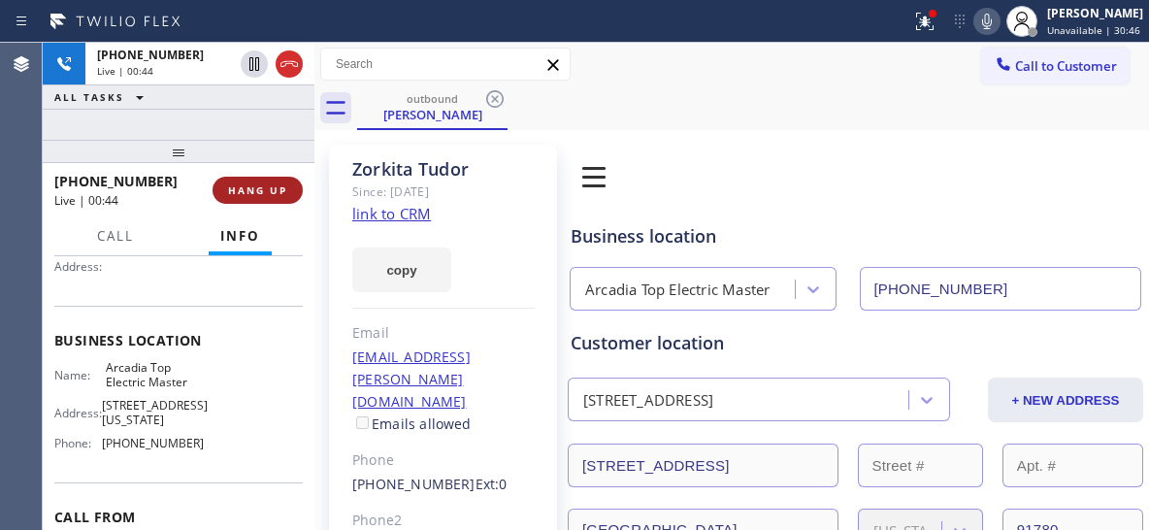
click at [279, 191] on span "HANG UP" at bounding box center [257, 190] width 59 height 14
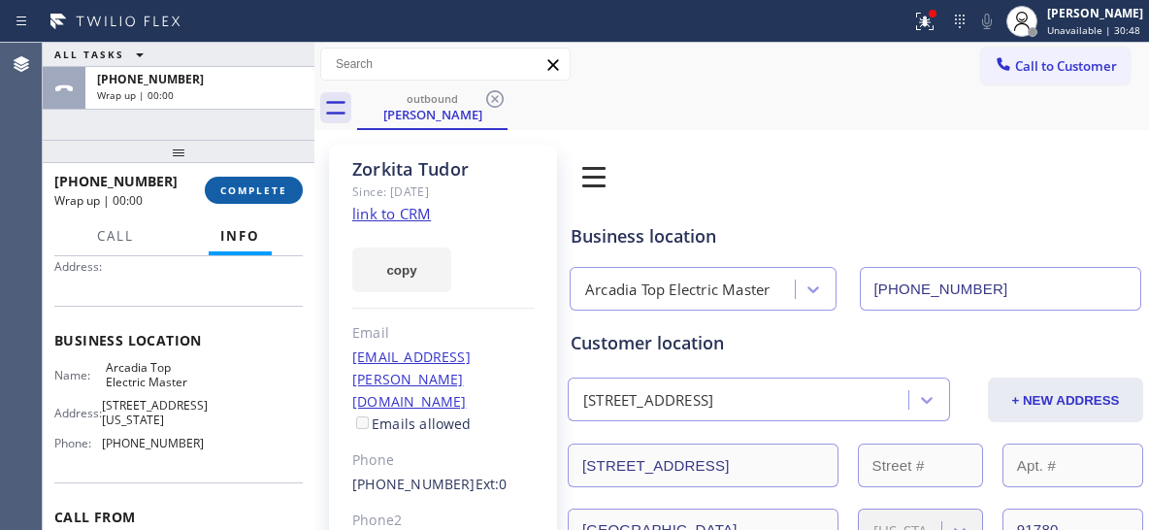
click at [271, 196] on span "COMPLETE" at bounding box center [253, 190] width 67 height 14
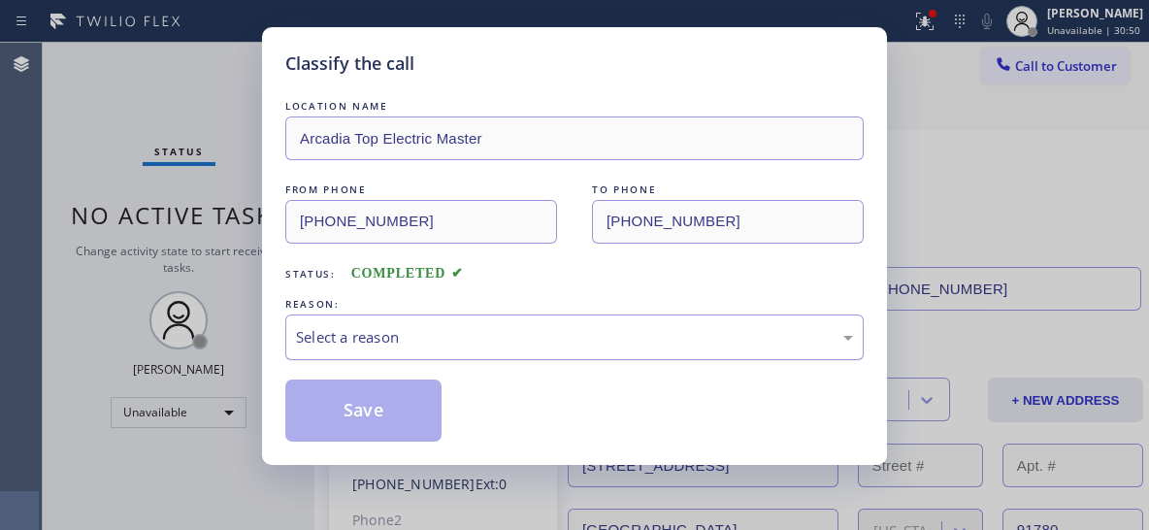
drag, startPoint x: 837, startPoint y: 326, endPoint x: 806, endPoint y: 342, distance: 34.7
click at [837, 326] on div "Select a reason" at bounding box center [574, 337] width 557 height 22
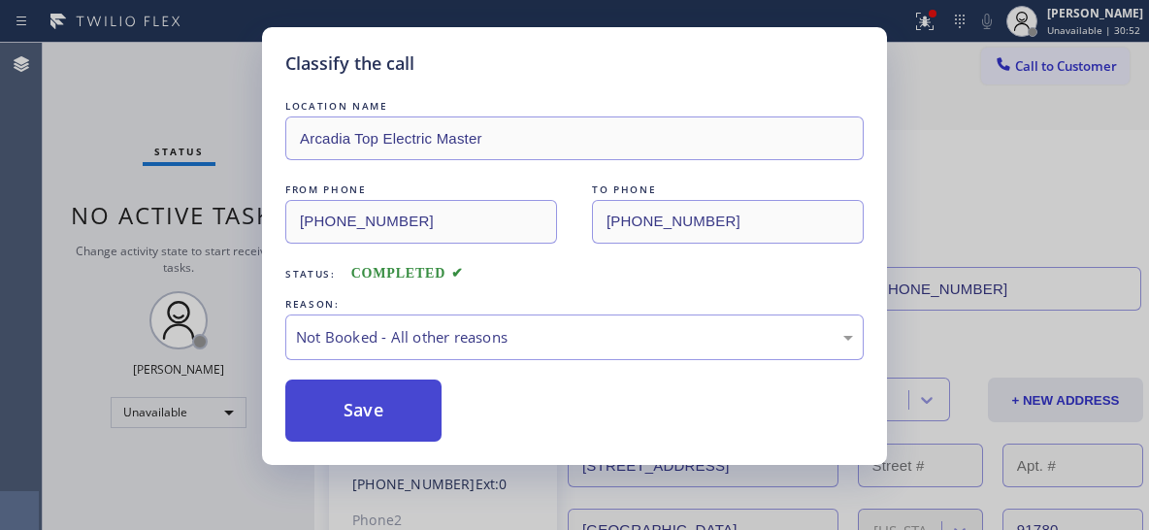
click at [427, 420] on button "Save" at bounding box center [363, 410] width 156 height 62
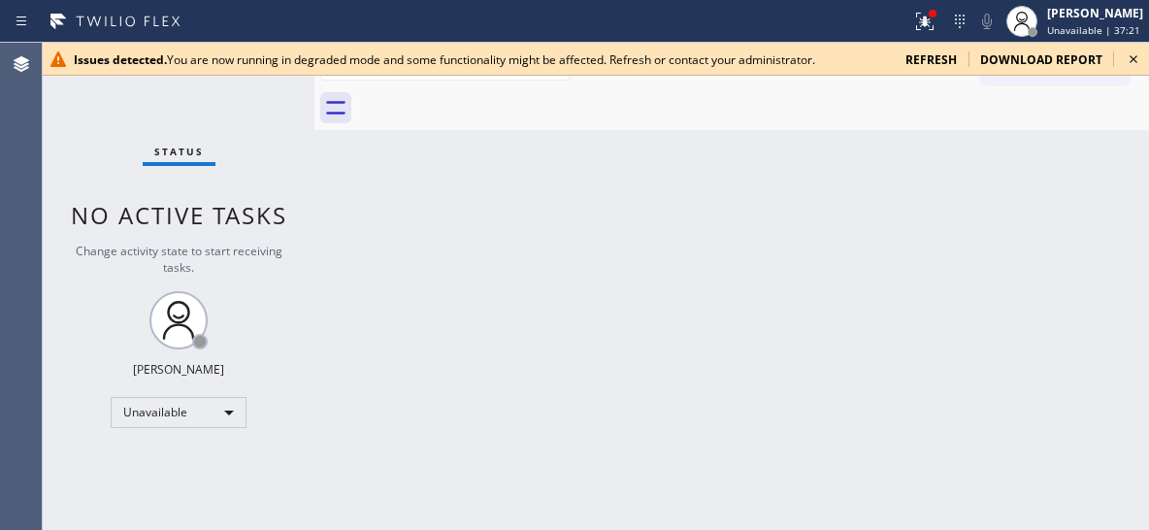
click at [1131, 54] on icon at bounding box center [1133, 59] width 23 height 23
click at [1133, 63] on icon at bounding box center [1133, 59] width 23 height 23
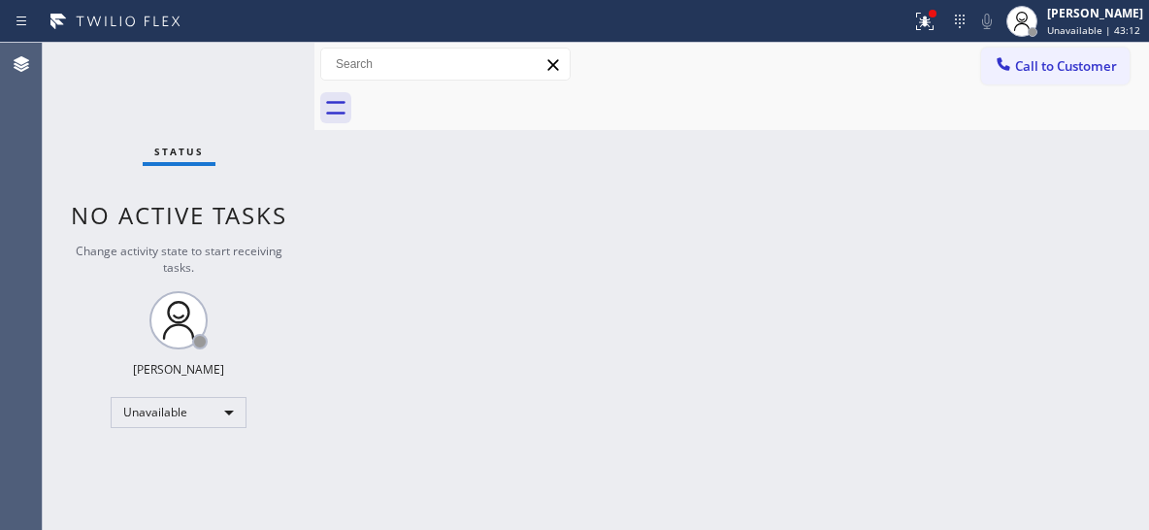
drag, startPoint x: 684, startPoint y: 278, endPoint x: 685, endPoint y: 296, distance: 18.5
click at [684, 276] on div "Back to Dashboard Change Sender ID Customers Technicians Select a contact Outbo…" at bounding box center [731, 286] width 835 height 487
click at [1059, 52] on button "Call to Customer" at bounding box center [1055, 66] width 148 height 37
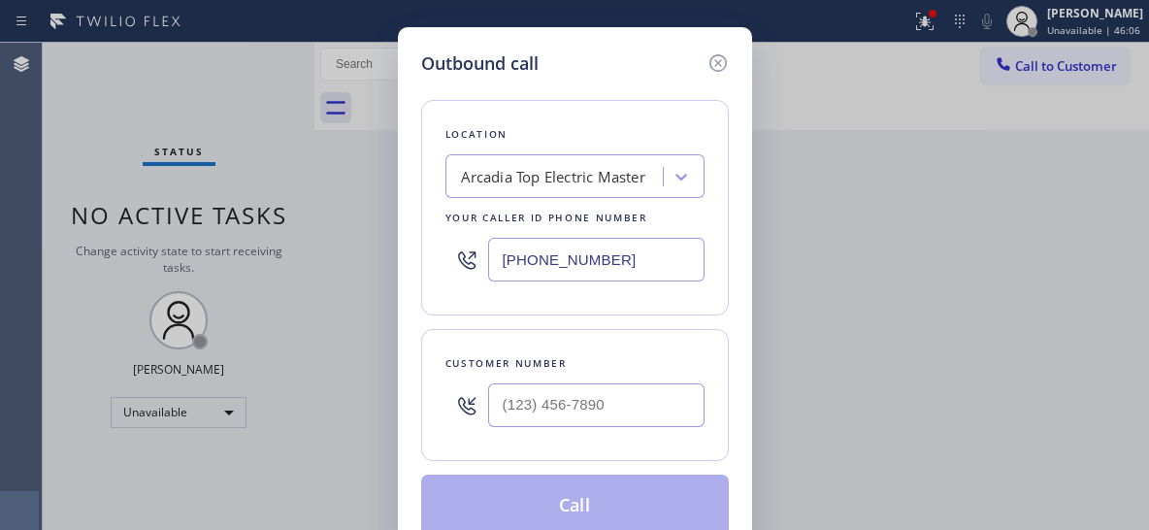
drag, startPoint x: 634, startPoint y: 262, endPoint x: 429, endPoint y: 238, distance: 206.2
click at [429, 238] on div "Location Arcadia Top Electric Master Your caller id phone number (626) 802-5547" at bounding box center [575, 207] width 308 height 215
paste input "424) 341-6673"
type input "(424) 341-6673"
drag, startPoint x: 605, startPoint y: 405, endPoint x: 588, endPoint y: 372, distance: 36.9
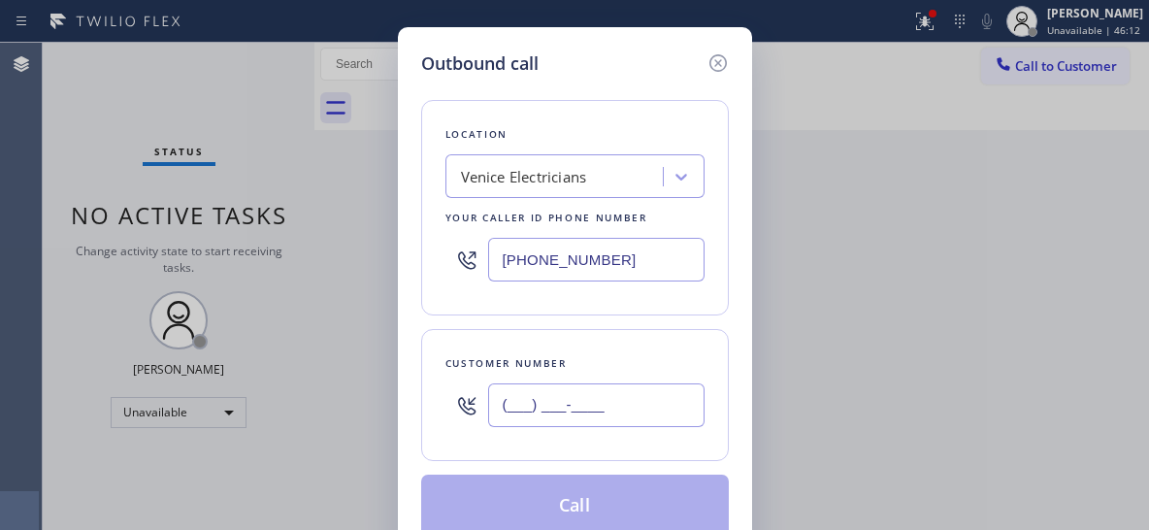
click at [605, 403] on input "(___) ___-____" at bounding box center [596, 405] width 216 height 44
paste input "612) 850-6601"
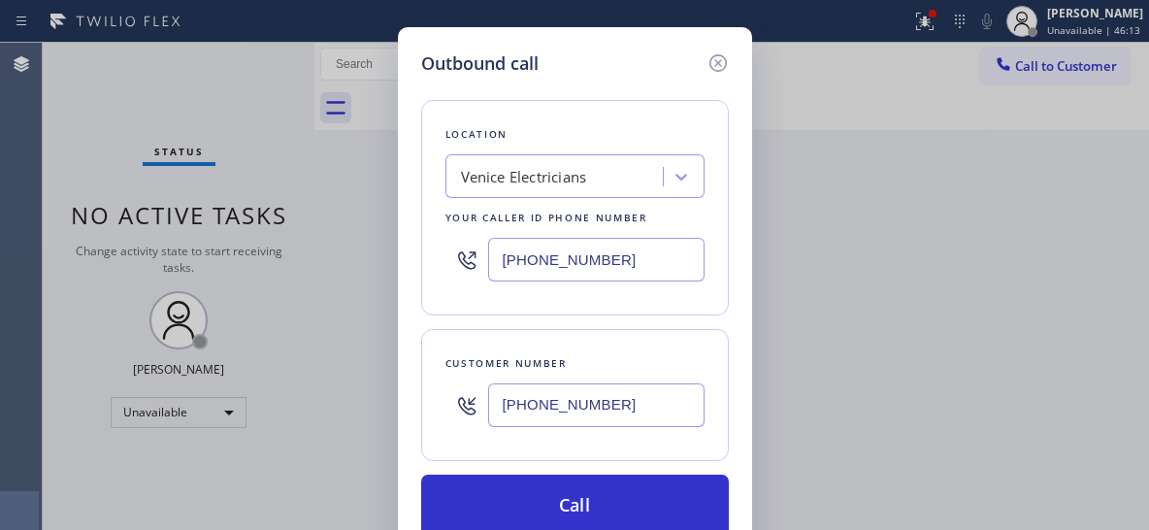
type input "(612) 850-6601"
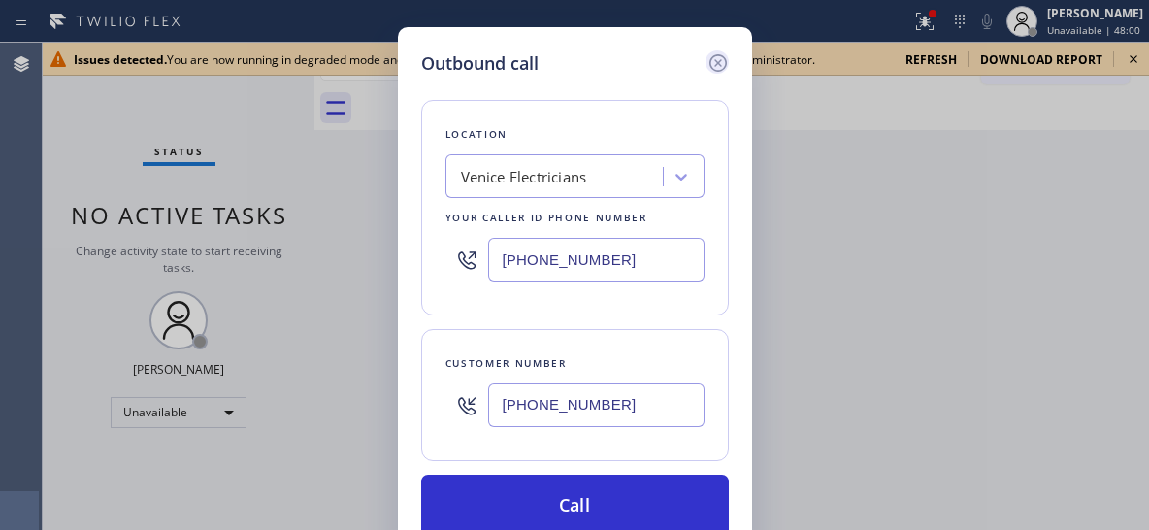
click at [719, 64] on icon at bounding box center [716, 62] width 17 height 17
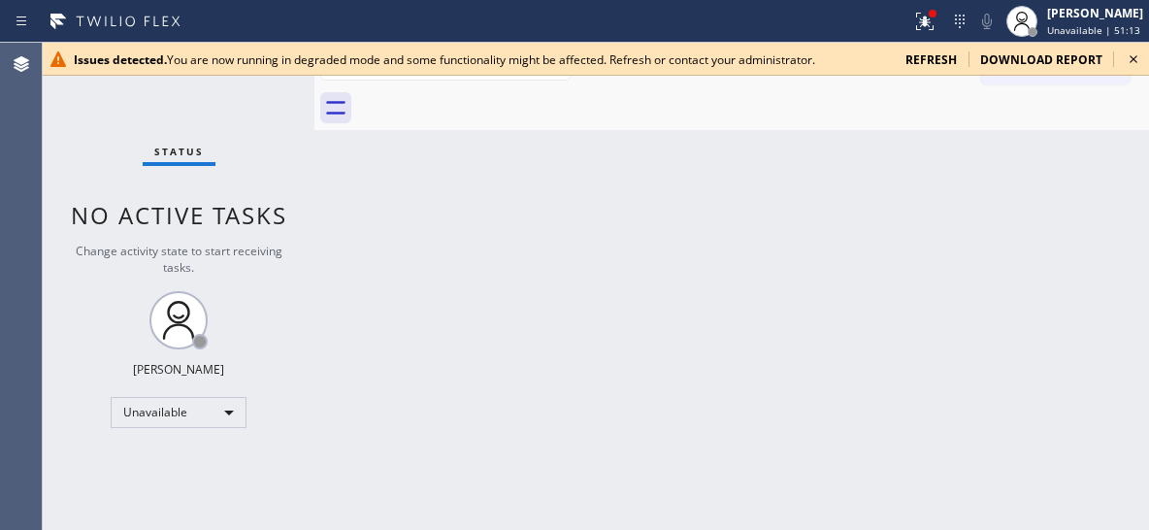
drag, startPoint x: 973, startPoint y: 348, endPoint x: 900, endPoint y: 386, distance: 82.9
click at [973, 347] on div "Back to Dashboard Change Sender ID Customers Technicians Select a contact Outbo…" at bounding box center [731, 286] width 835 height 487
drag, startPoint x: 473, startPoint y: 262, endPoint x: 875, endPoint y: 5, distance: 477.8
click at [473, 260] on div "Back to Dashboard Change Sender ID Customers Technicians Select a contact Outbo…" at bounding box center [731, 286] width 835 height 487
drag, startPoint x: 1132, startPoint y: 63, endPoint x: 1139, endPoint y: 32, distance: 32.0
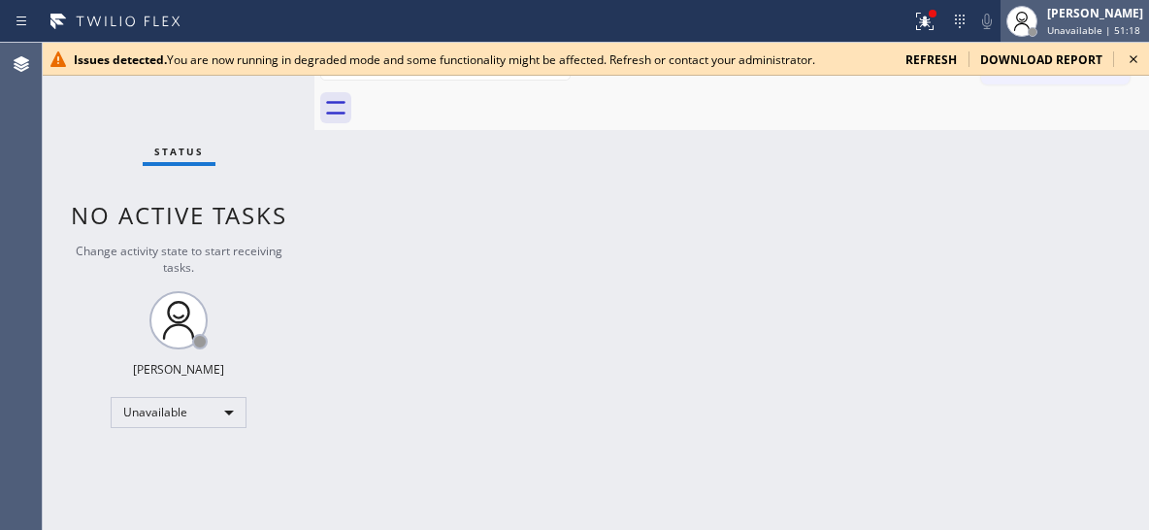
click at [1133, 61] on icon at bounding box center [1133, 59] width 23 height 23
click at [1146, 59] on div "Issues detected. You are now running in degraded mode and some functionality mi…" at bounding box center [596, 59] width 1106 height 33
click at [1133, 53] on icon at bounding box center [1133, 59] width 23 height 23
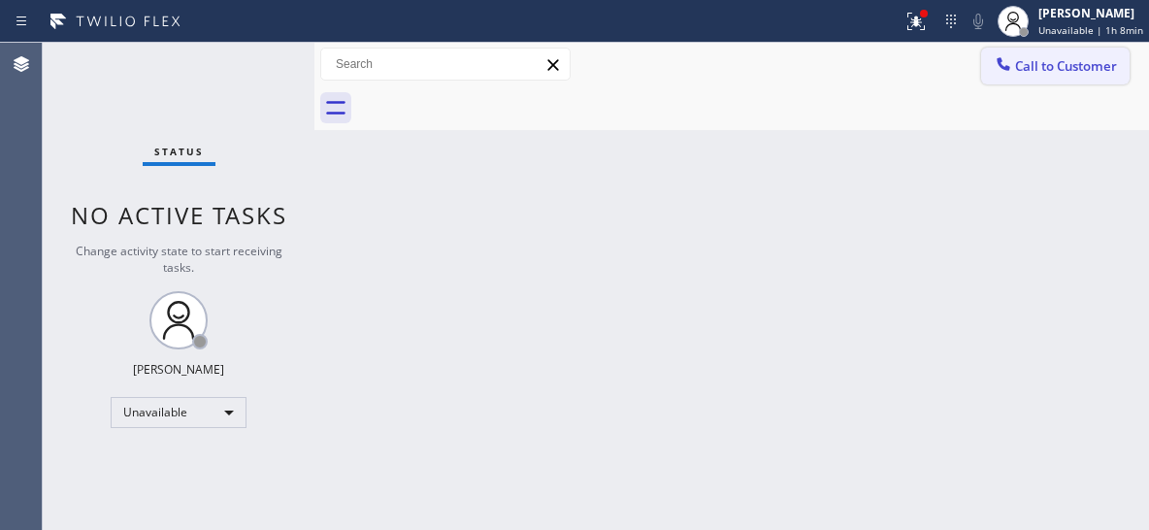
click at [1085, 73] on span "Call to Customer" at bounding box center [1066, 65] width 102 height 17
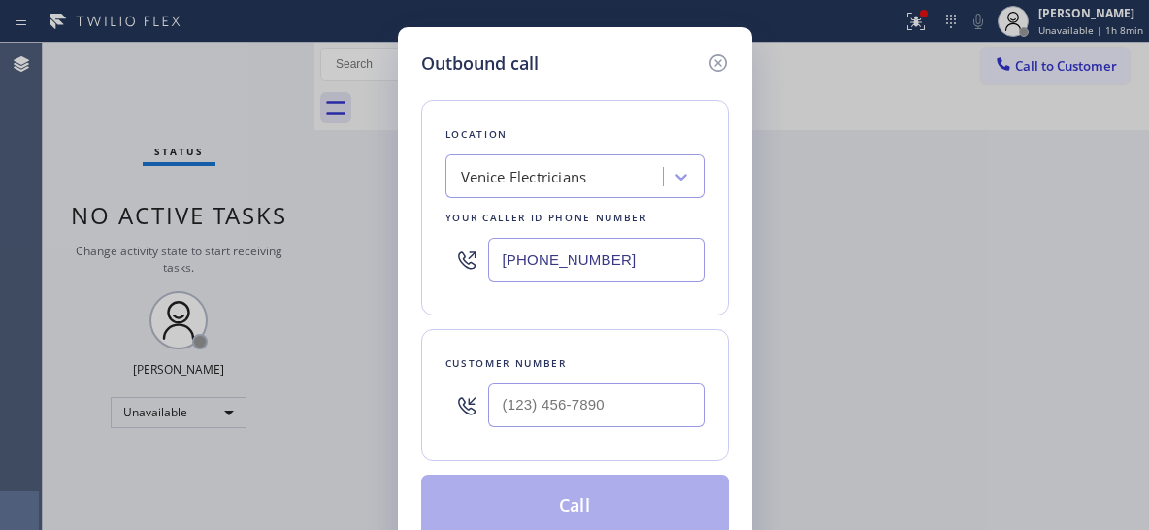
drag, startPoint x: 553, startPoint y: 274, endPoint x: 366, endPoint y: 156, distance: 221.1
click at [390, 214] on div "Outbound call Location Venice Electricians Your caller id phone number (424) 34…" at bounding box center [574, 265] width 1149 height 530
paste input "909) 546-498"
type input "[PHONE_NUMBER]"
click at [562, 424] on input "(___) ___-____" at bounding box center [596, 405] width 216 height 44
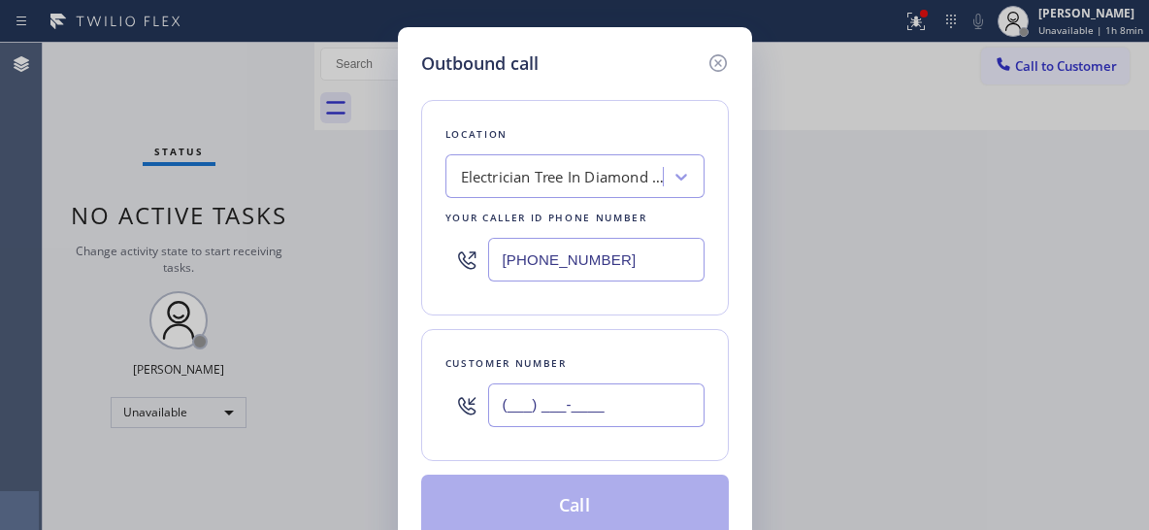
paste input "626) 827-9545"
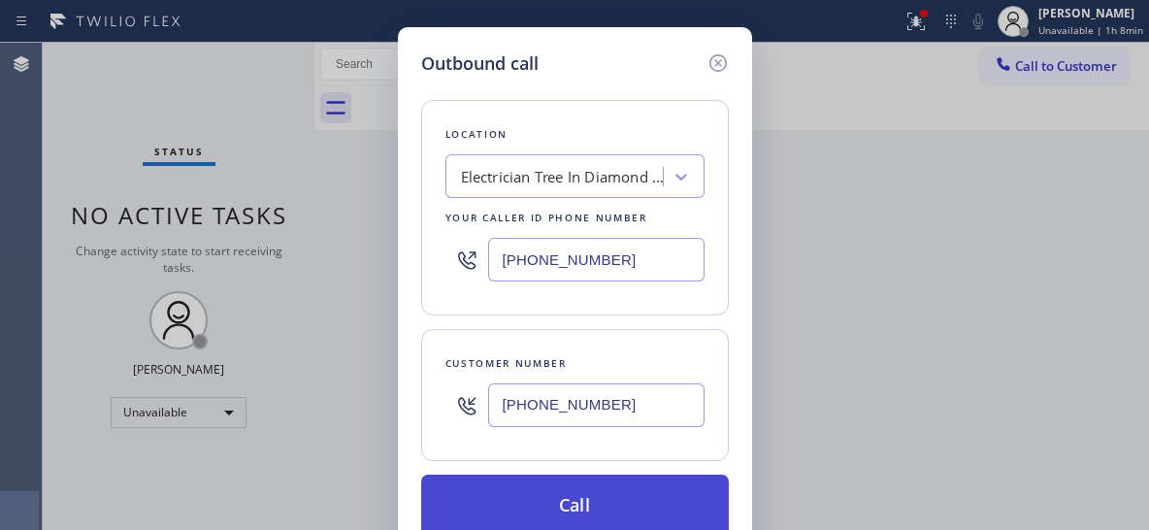
type input "[PHONE_NUMBER]"
click at [552, 512] on button "Call" at bounding box center [575, 506] width 308 height 62
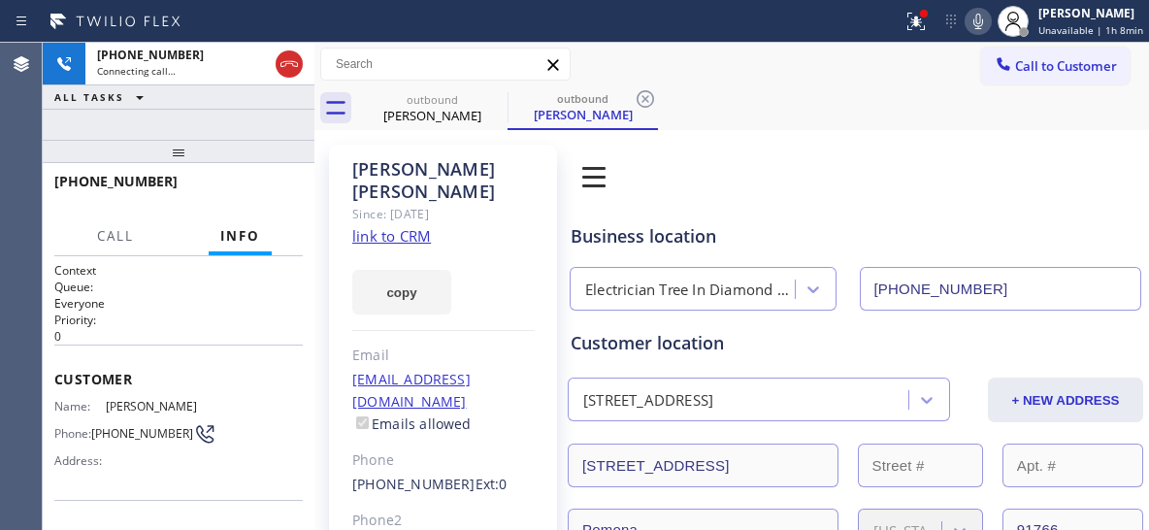
type input "[PHONE_NUMBER]"
drag, startPoint x: 581, startPoint y: 113, endPoint x: 636, endPoint y: 94, distance: 57.4
click at [584, 113] on div "[PERSON_NAME]" at bounding box center [582, 114] width 147 height 17
click at [643, 107] on icon at bounding box center [645, 98] width 17 height 17
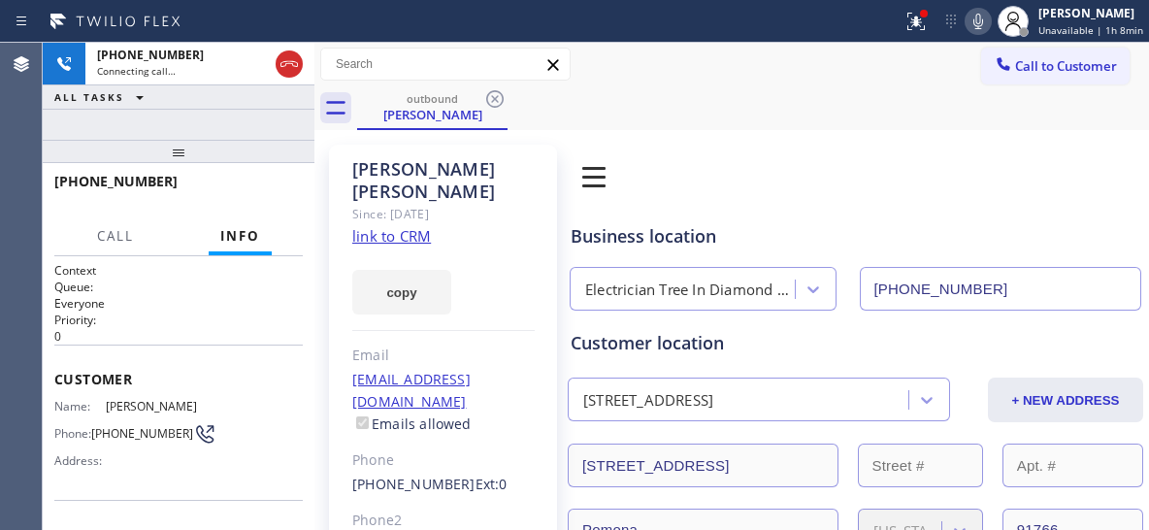
drag, startPoint x: 180, startPoint y: 165, endPoint x: 192, endPoint y: 120, distance: 46.4
click at [192, 120] on div "+16268279545 Connecting call… ALL TASKS ALL TASKS ACTIVE TASKS TASKS IN WRAP UP…" at bounding box center [179, 286] width 272 height 487
drag, startPoint x: 173, startPoint y: 159, endPoint x: 256, endPoint y: 109, distance: 97.5
click at [191, 104] on div "+16268279545 Connecting call… ALL TASKS ALL TASKS ACTIVE TASKS TASKS IN WRAP UP…" at bounding box center [179, 286] width 272 height 487
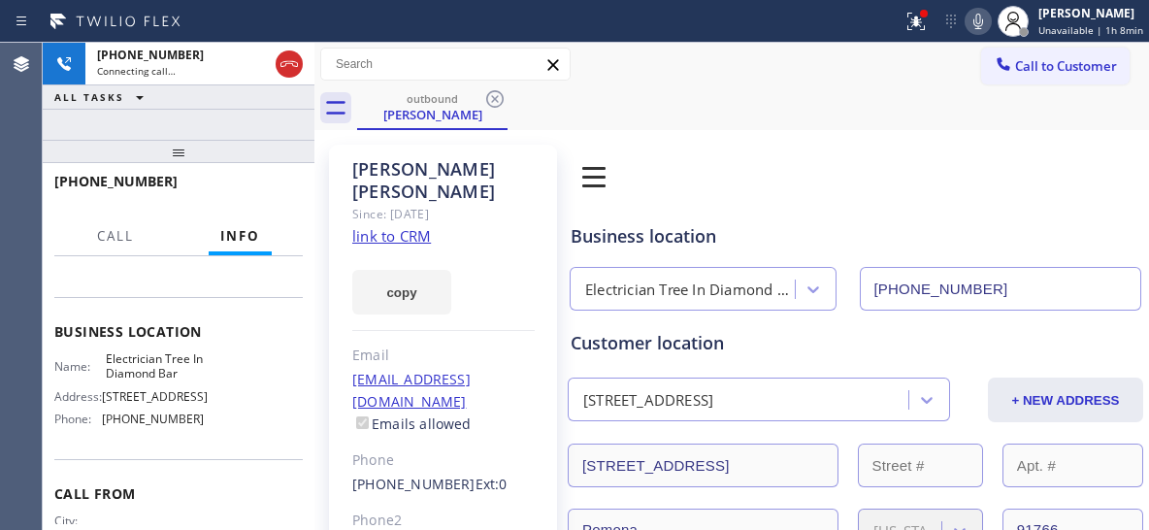
scroll to position [194, 0]
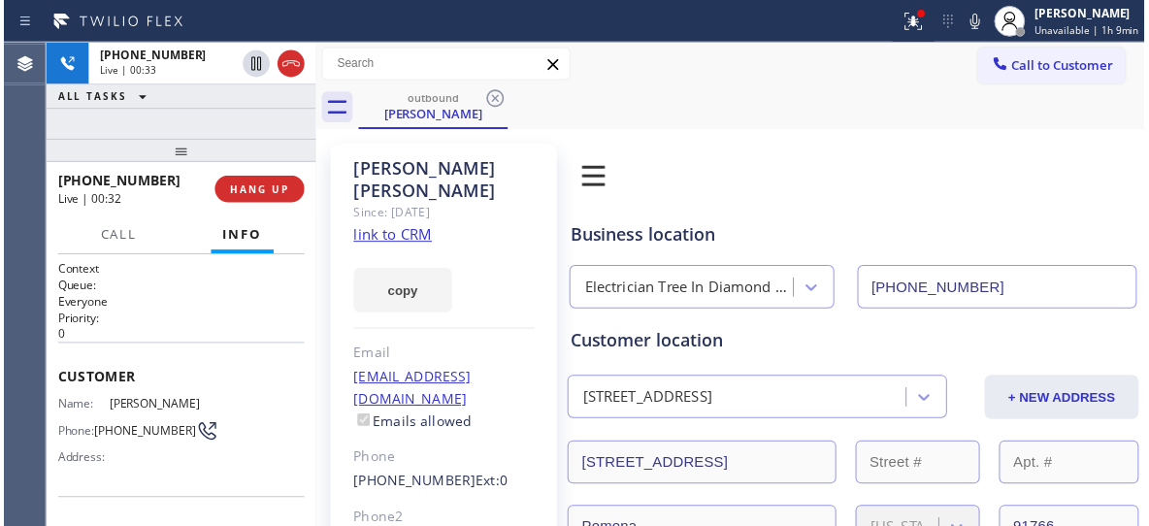
scroll to position [194, 0]
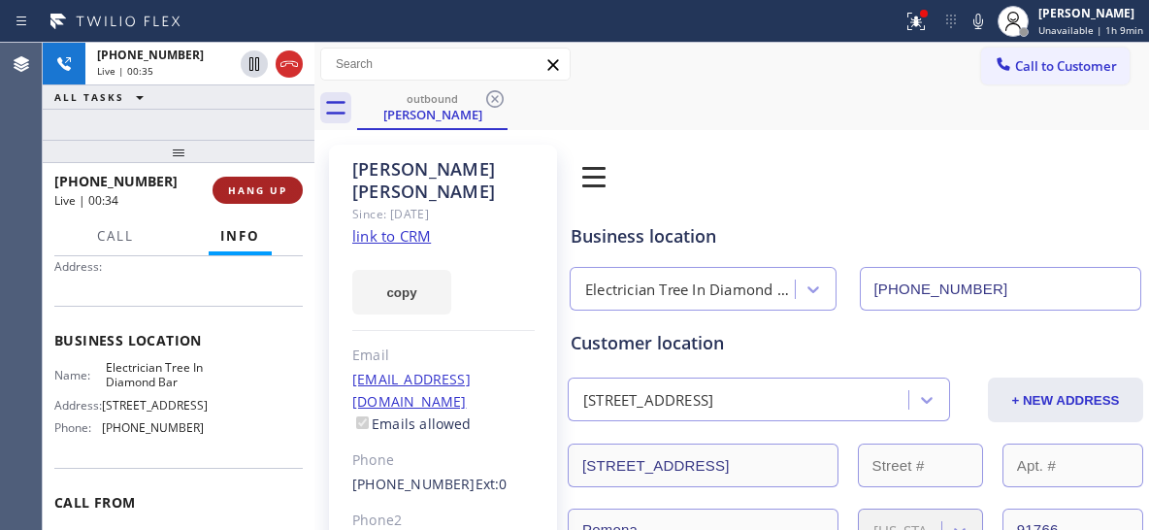
click at [258, 191] on span "HANG UP" at bounding box center [257, 190] width 59 height 14
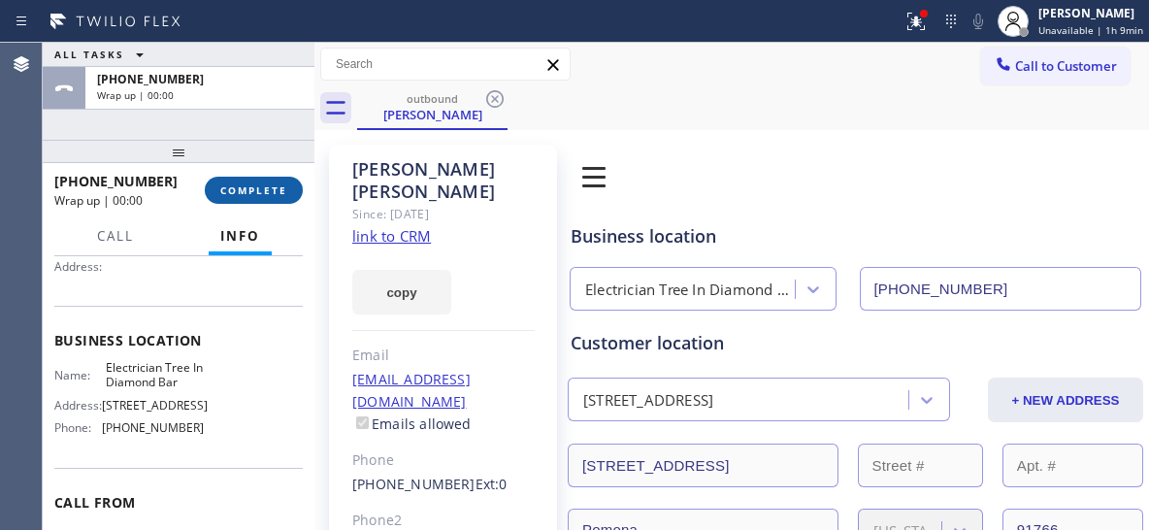
click at [252, 192] on span "COMPLETE" at bounding box center [253, 190] width 67 height 14
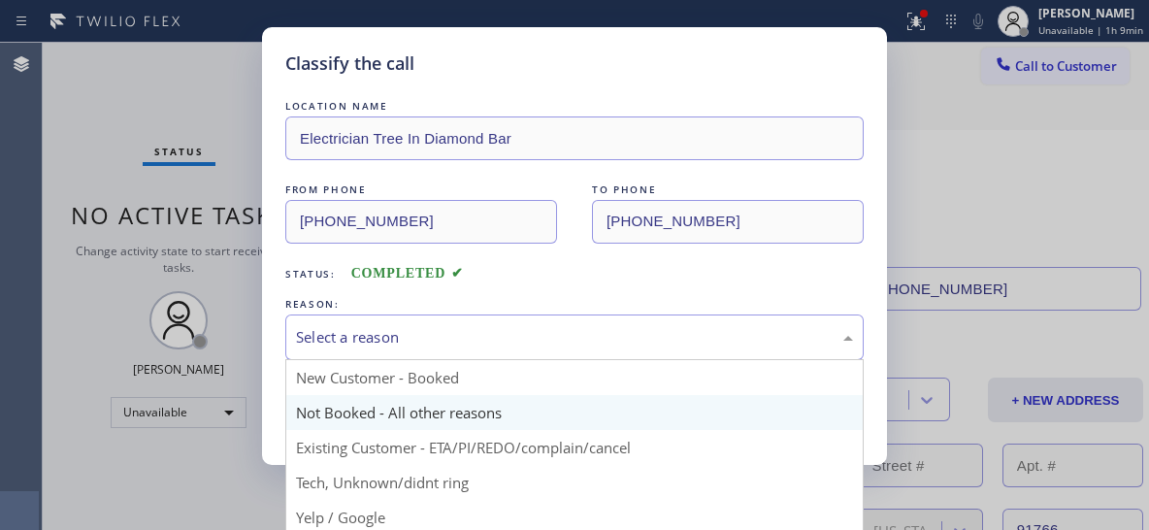
drag, startPoint x: 375, startPoint y: 337, endPoint x: 370, endPoint y: 424, distance: 87.5
click at [376, 338] on div "Select a reason" at bounding box center [574, 337] width 557 height 22
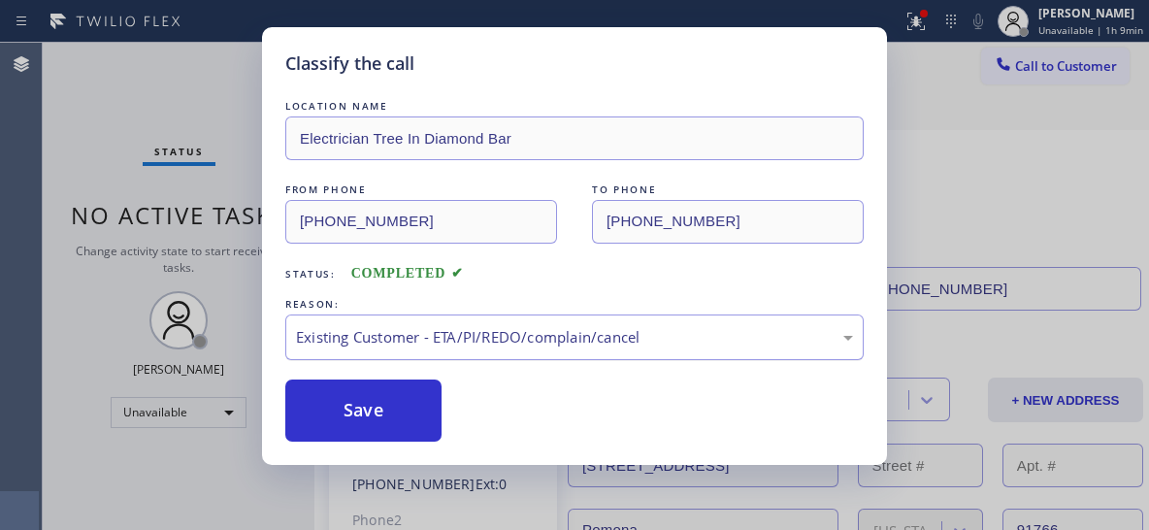
click at [379, 345] on div "Existing Customer - ETA/PI/REDO/complain/cancel" at bounding box center [574, 337] width 557 height 22
click at [377, 414] on button "Save" at bounding box center [363, 410] width 156 height 62
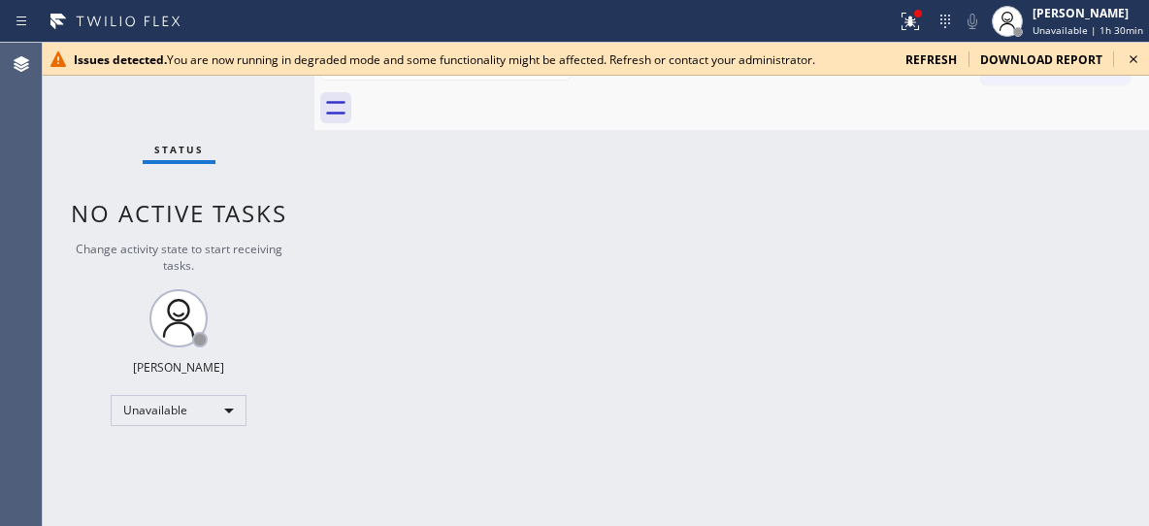
click at [1133, 63] on icon at bounding box center [1133, 59] width 23 height 23
click at [1126, 57] on icon at bounding box center [1133, 59] width 23 height 23
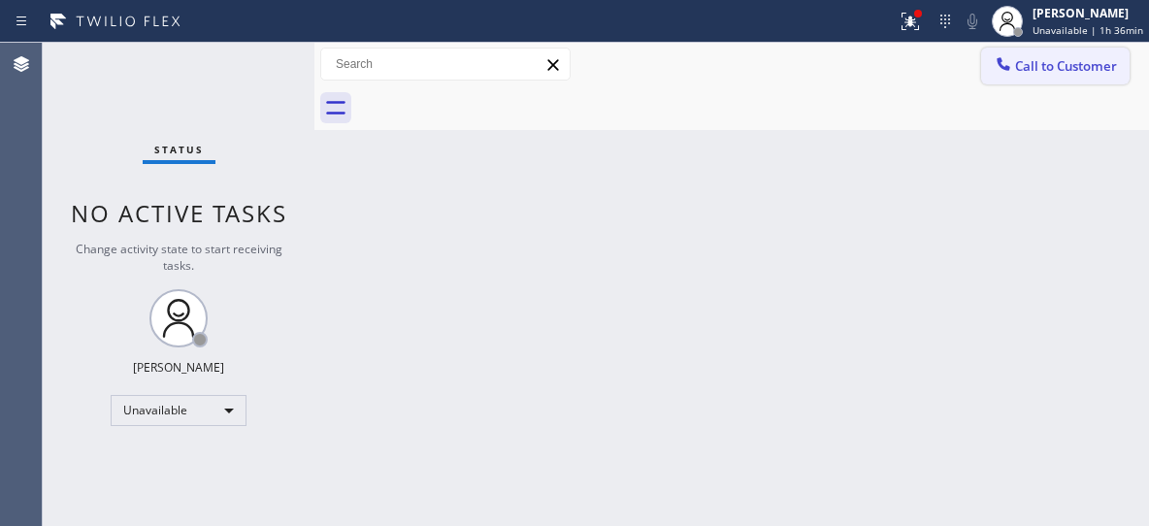
click at [1080, 66] on span "Call to Customer" at bounding box center [1066, 65] width 102 height 17
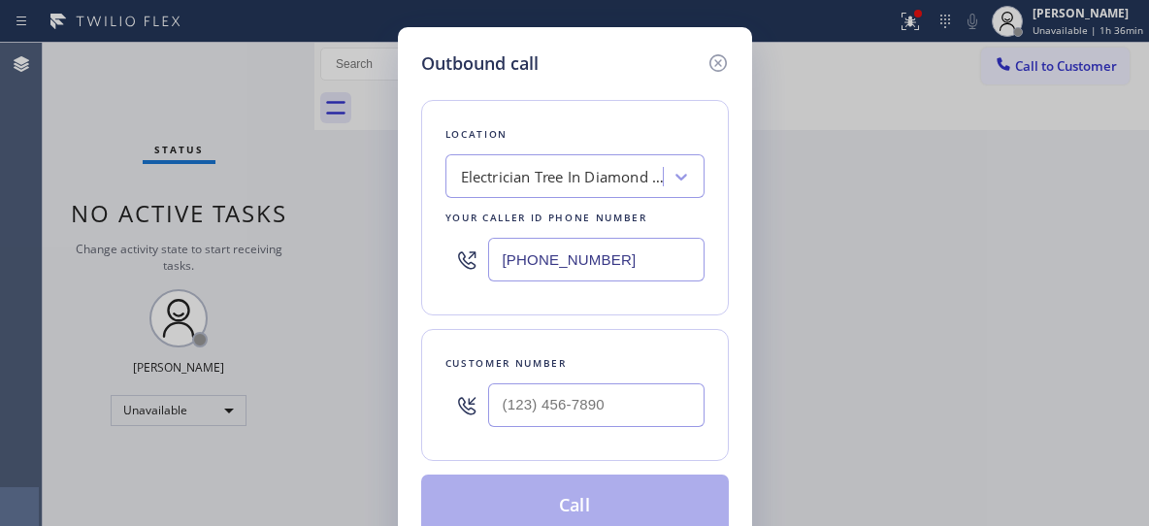
drag, startPoint x: 673, startPoint y: 246, endPoint x: 362, endPoint y: 226, distance: 312.1
click at [390, 257] on div "Outbound call Location Electrician Tree In [GEOGRAPHIC_DATA] Your caller id pho…" at bounding box center [574, 263] width 1149 height 526
paste input "310) 361-3966"
type input "[PHONE_NUMBER]"
drag, startPoint x: 465, startPoint y: 422, endPoint x: 411, endPoint y: 346, distance: 93.2
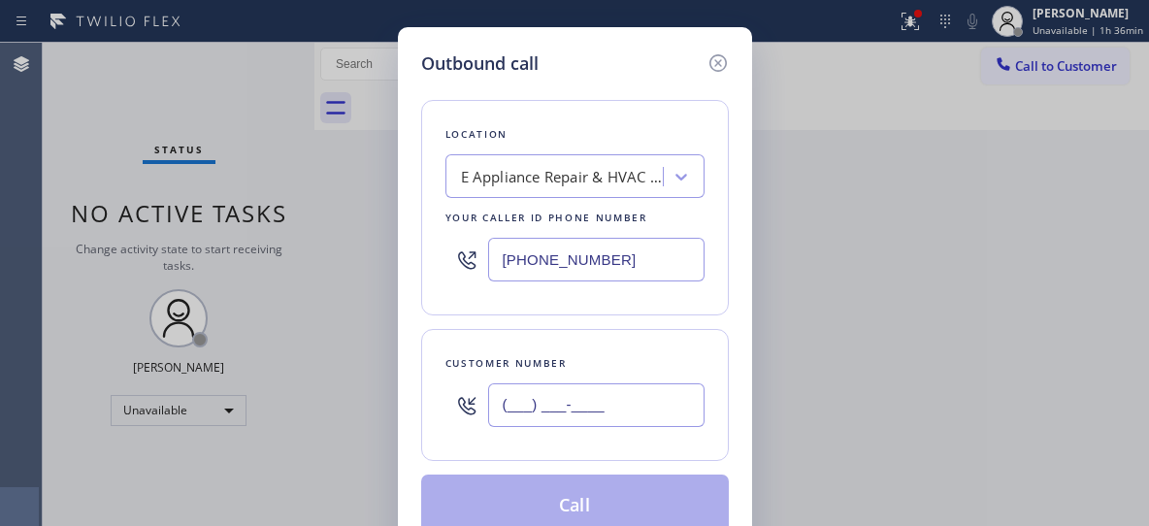
click at [385, 410] on div "Outbound call Location E Appliance Repair & HVAC [GEOGRAPHIC_DATA][PERSON_NAME]…" at bounding box center [574, 263] width 1149 height 526
paste input "760) 567-8303"
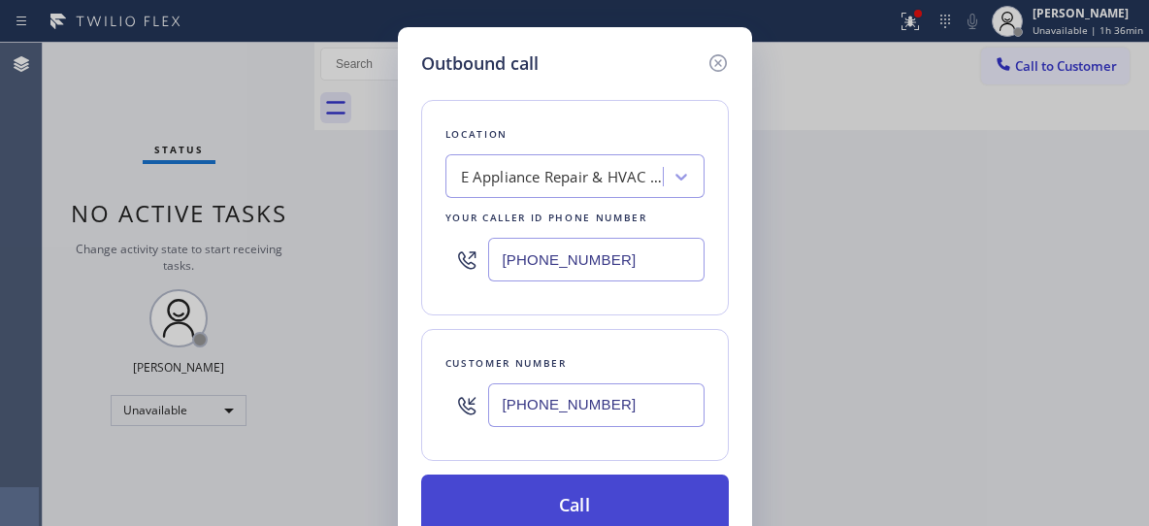
type input "[PHONE_NUMBER]"
click at [563, 486] on button "Call" at bounding box center [575, 506] width 308 height 62
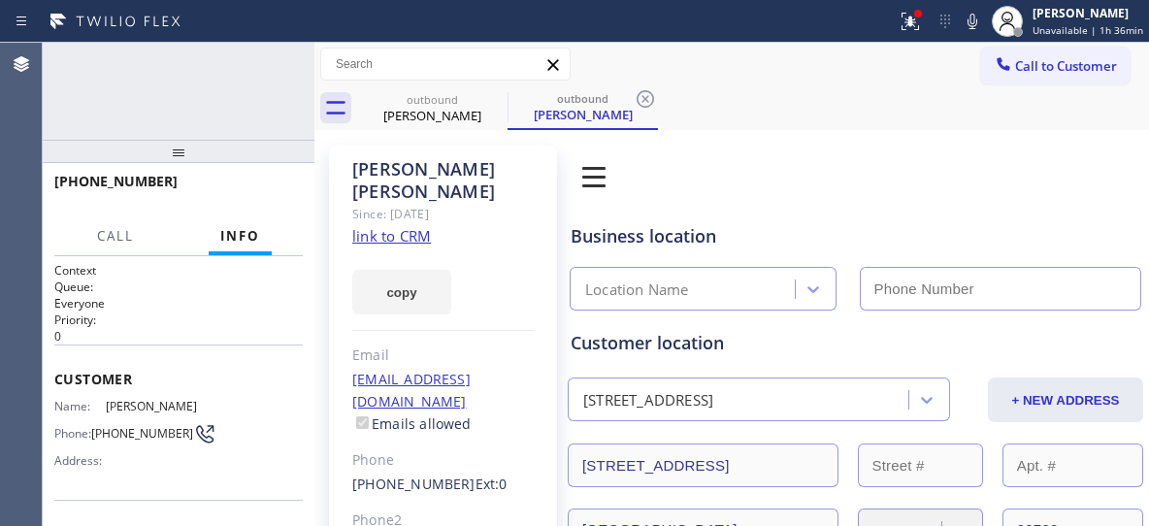
type input "[PHONE_NUMBER]"
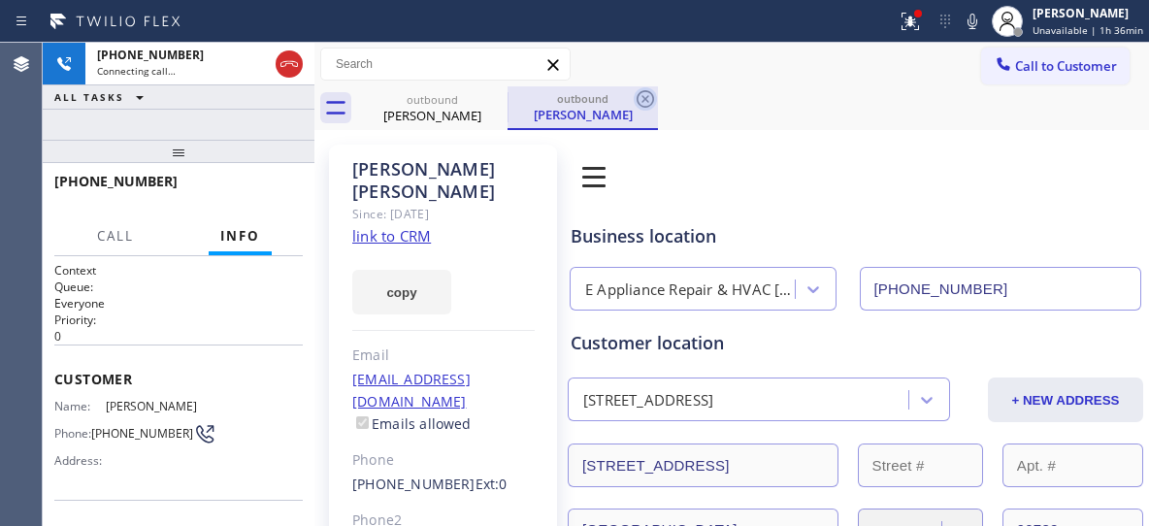
click at [644, 97] on icon at bounding box center [645, 98] width 17 height 17
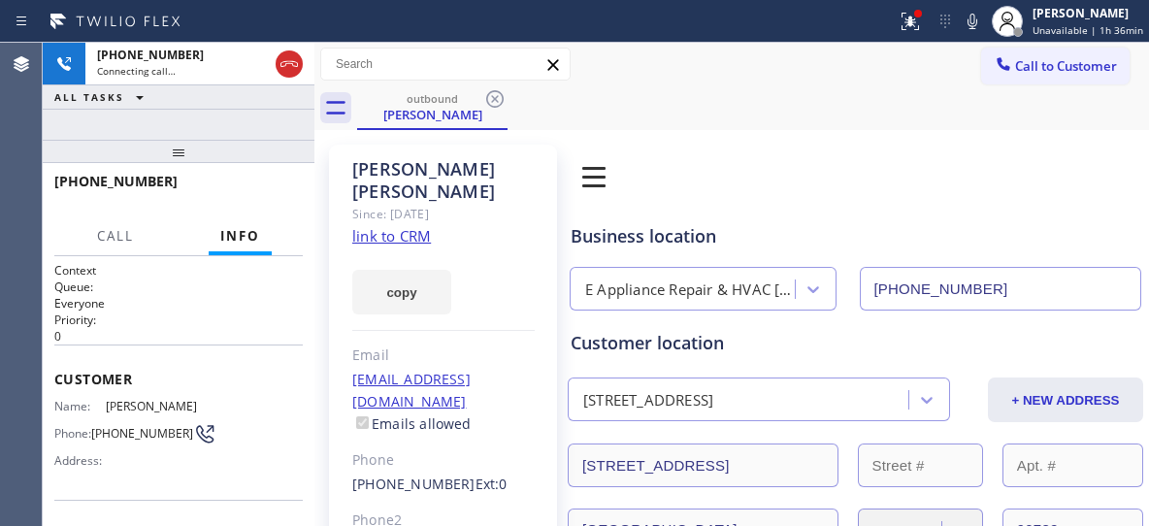
drag, startPoint x: 178, startPoint y: 160, endPoint x: 185, endPoint y: 127, distance: 33.9
click at [185, 127] on div "[PHONE_NUMBER] Connecting call… ALL TASKS ALL TASKS ACTIVE TASKS TASKS IN WRAP …" at bounding box center [179, 284] width 272 height 483
drag, startPoint x: 282, startPoint y: 70, endPoint x: 571, endPoint y: 3, distance: 295.9
click at [282, 71] on icon at bounding box center [289, 63] width 23 height 23
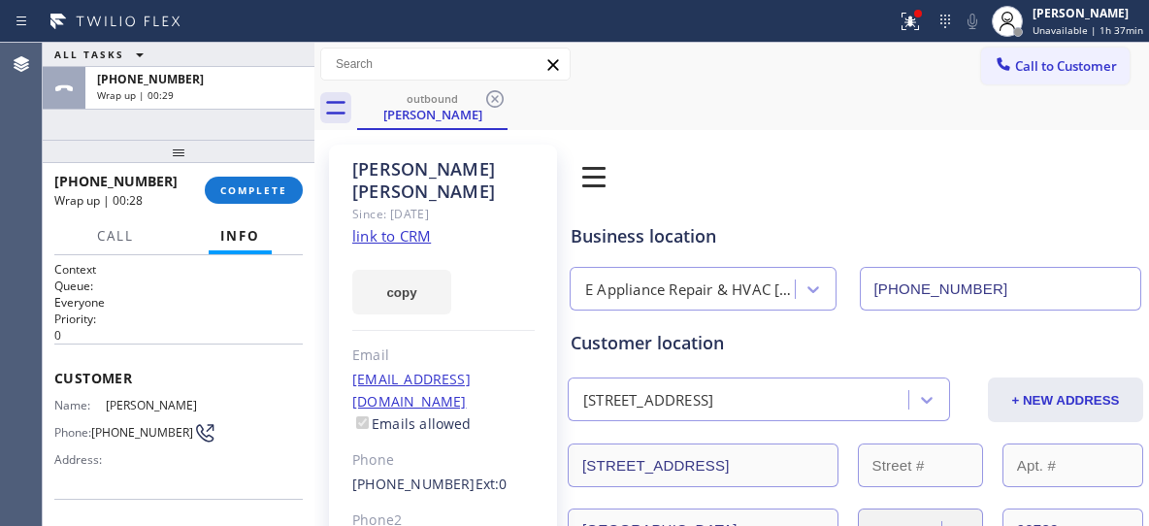
click at [270, 191] on span "COMPLETE" at bounding box center [253, 190] width 67 height 14
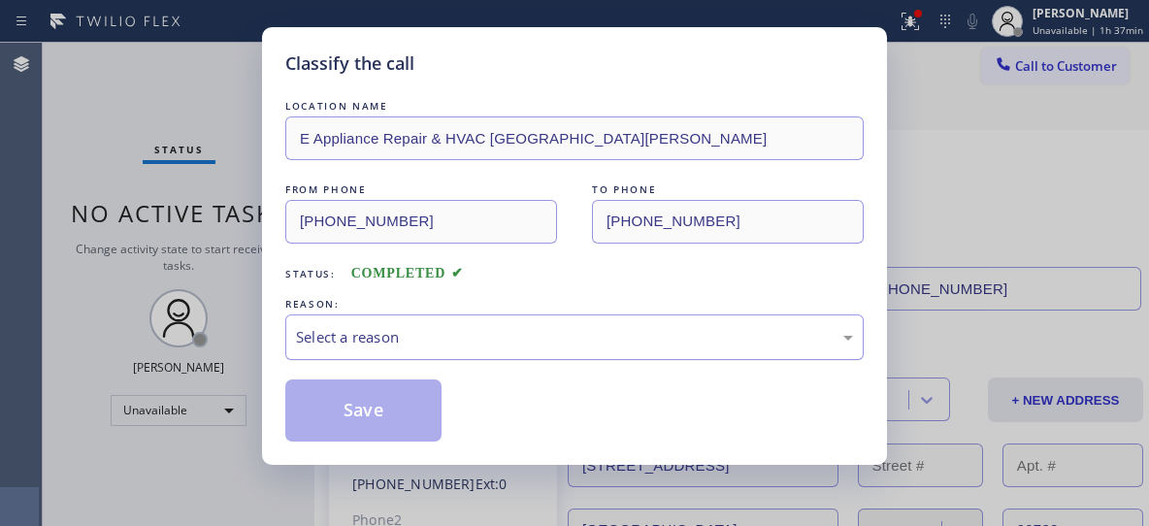
click at [723, 343] on div "Select a reason" at bounding box center [574, 337] width 557 height 22
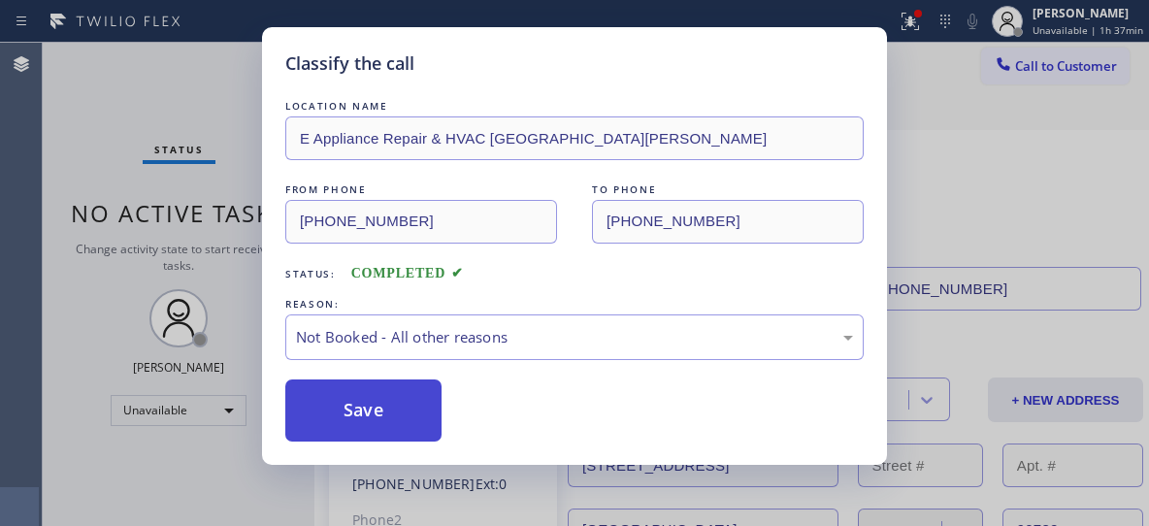
click at [389, 409] on button "Save" at bounding box center [363, 410] width 156 height 62
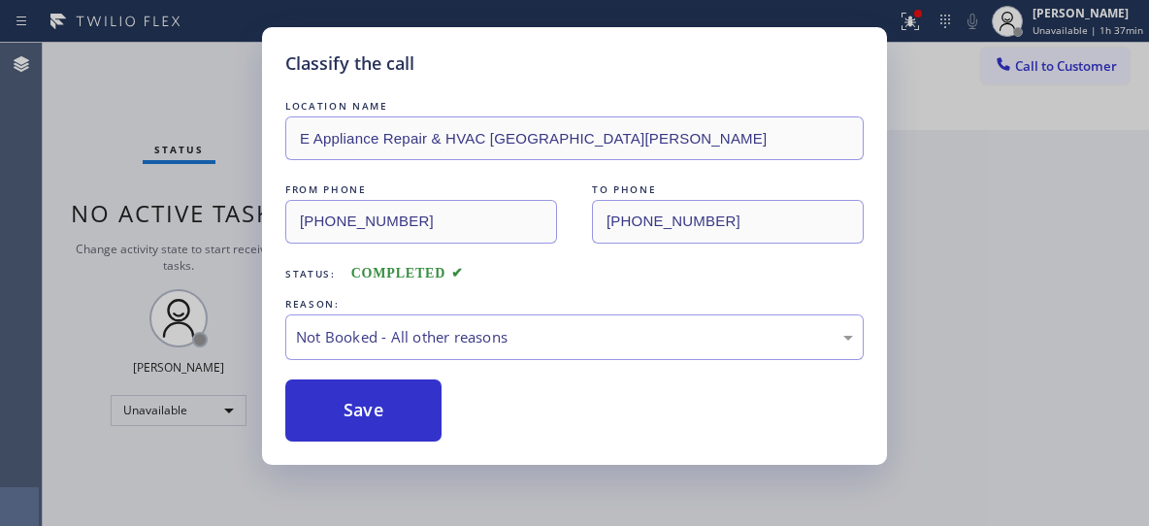
click at [1085, 65] on div "Classify the call LOCATION NAME E Appliance Repair & HVAC San [PERSON_NAME] FRO…" at bounding box center [574, 263] width 1149 height 526
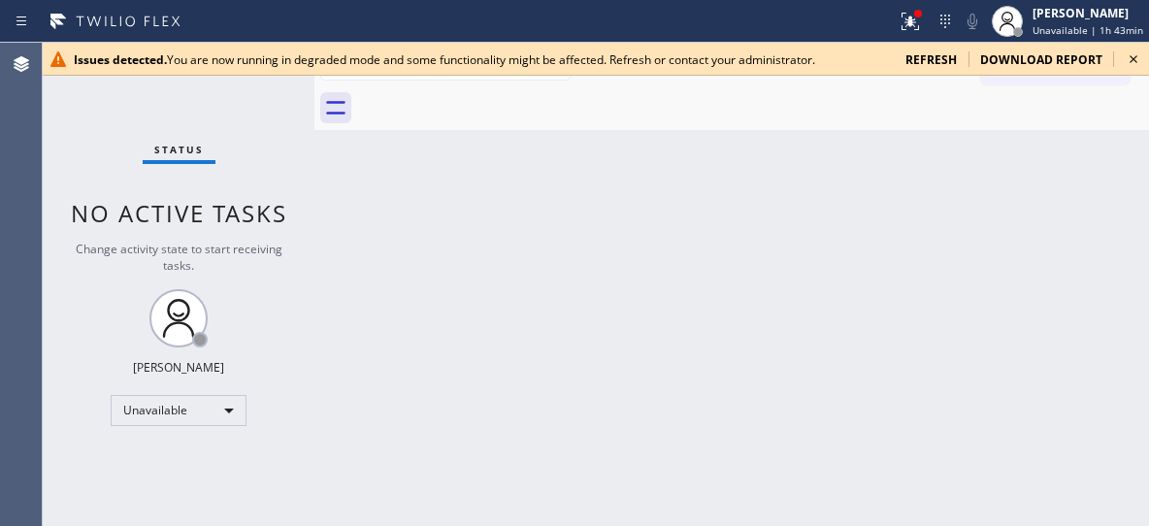
click at [1133, 55] on icon at bounding box center [1133, 59] width 23 height 23
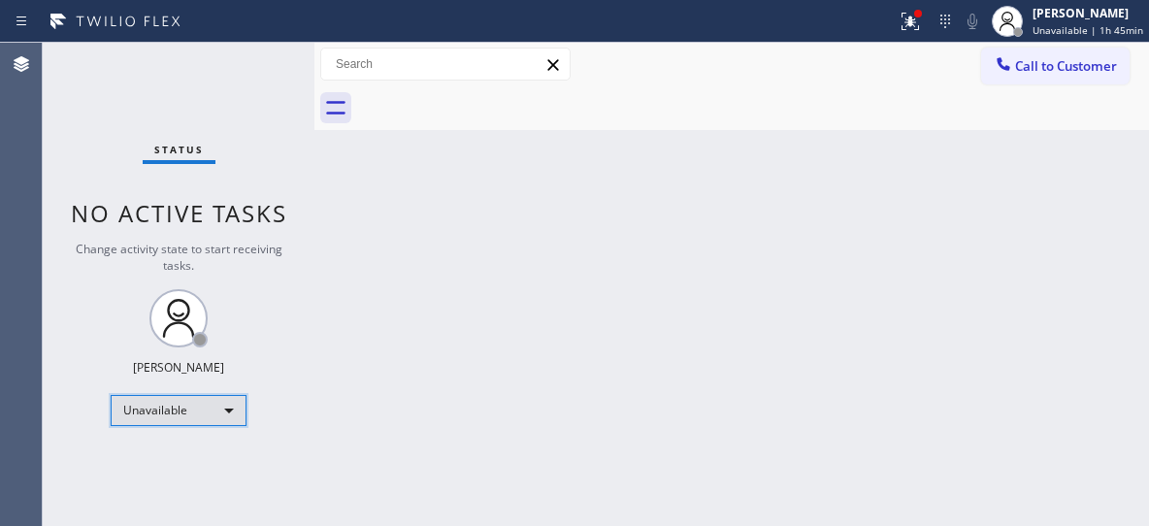
click at [217, 413] on div "Unavailable" at bounding box center [179, 410] width 136 height 31
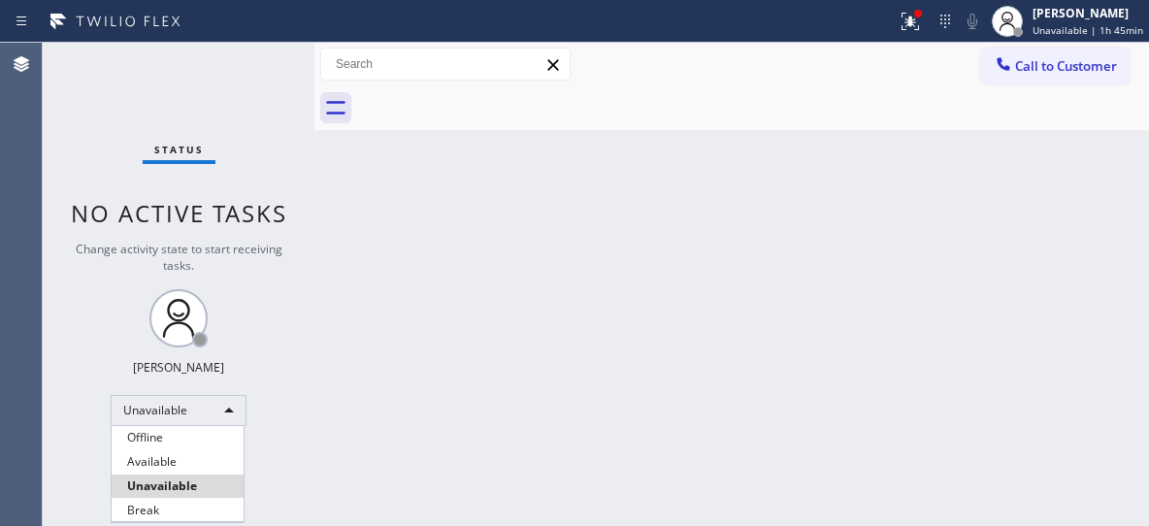
drag, startPoint x: 152, startPoint y: 509, endPoint x: 151, endPoint y: 490, distance: 19.4
click at [155, 509] on li "Break" at bounding box center [178, 510] width 132 height 23
drag, startPoint x: 1010, startPoint y: 250, endPoint x: 1062, endPoint y: 120, distance: 139.8
click at [1010, 246] on div "Back to Dashboard Change Sender ID Customers Technicians Select a contact Outbo…" at bounding box center [731, 284] width 835 height 483
click at [196, 402] on div "Status No active tasks Change activity state to start receiving tasks. [PERSON_…" at bounding box center [179, 284] width 272 height 483
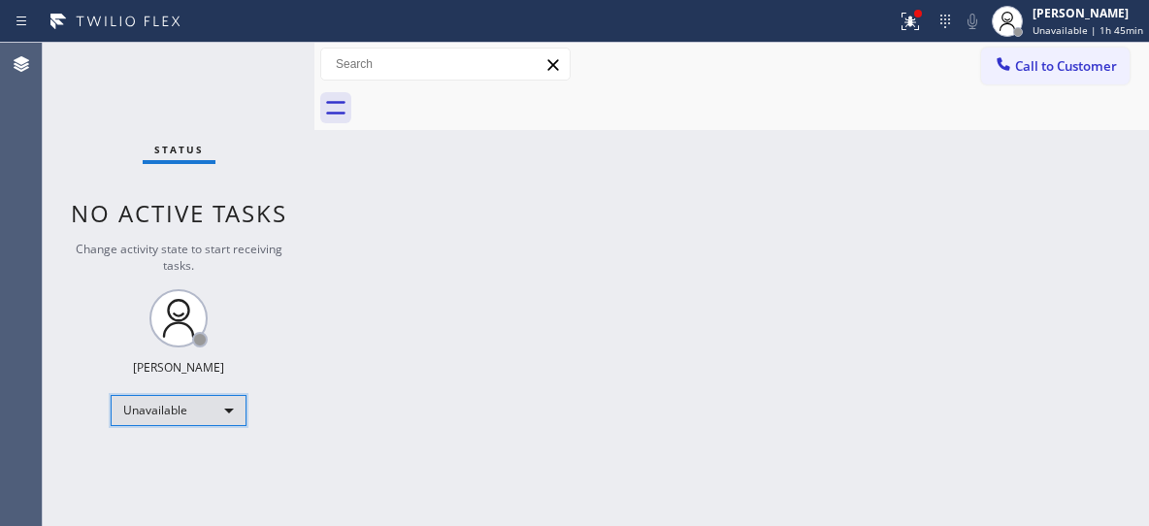
click at [193, 414] on div "Unavailable" at bounding box center [179, 410] width 136 height 31
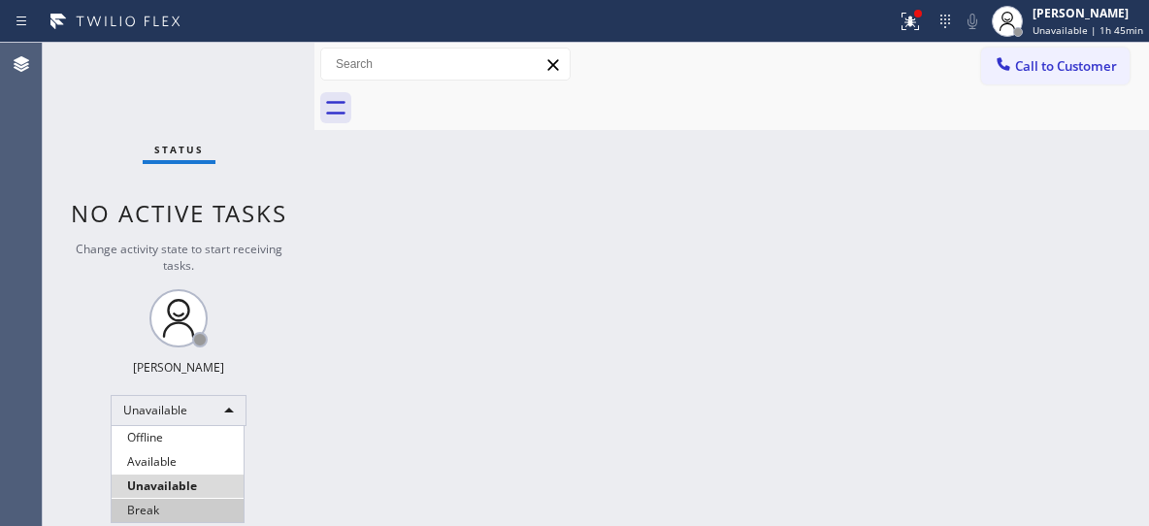
click at [148, 511] on li "Break" at bounding box center [178, 510] width 132 height 23
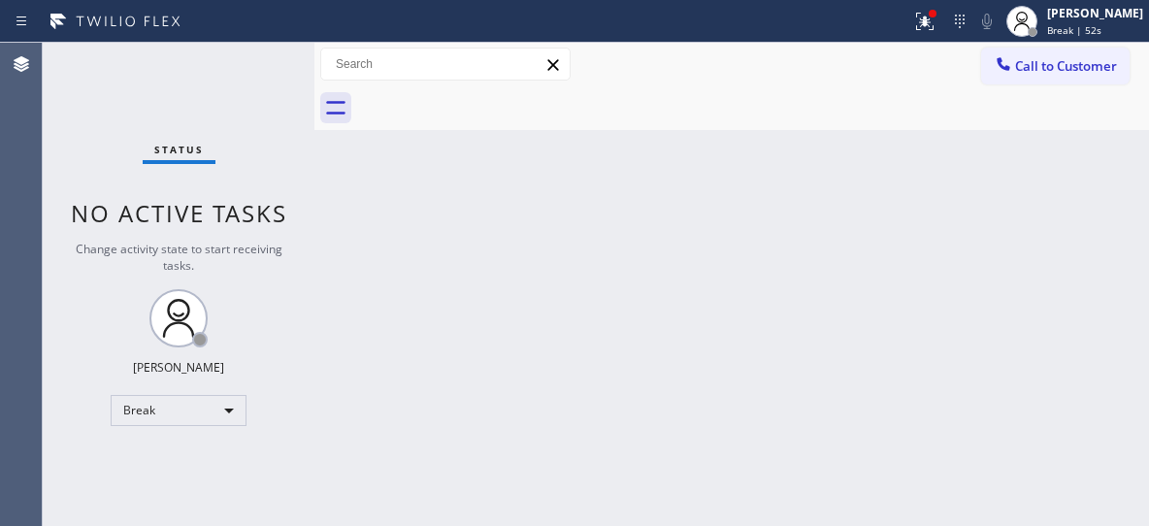
click at [1020, 347] on div "Back to Dashboard Change Sender ID Customers Technicians Select a contact Outbo…" at bounding box center [731, 284] width 835 height 483
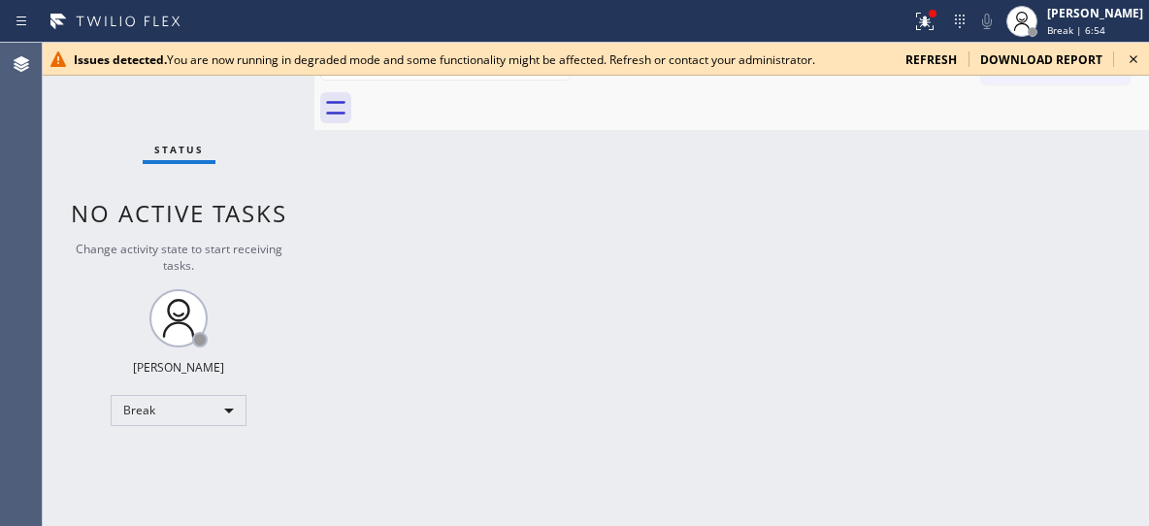
click at [1133, 65] on icon at bounding box center [1133, 59] width 23 height 23
click at [1095, 45] on div "Issues detected. You are now running in degraded mode and some functionality mi…" at bounding box center [596, 59] width 1106 height 33
click at [1100, 36] on span "Break | 14:20" at bounding box center [1079, 30] width 64 height 14
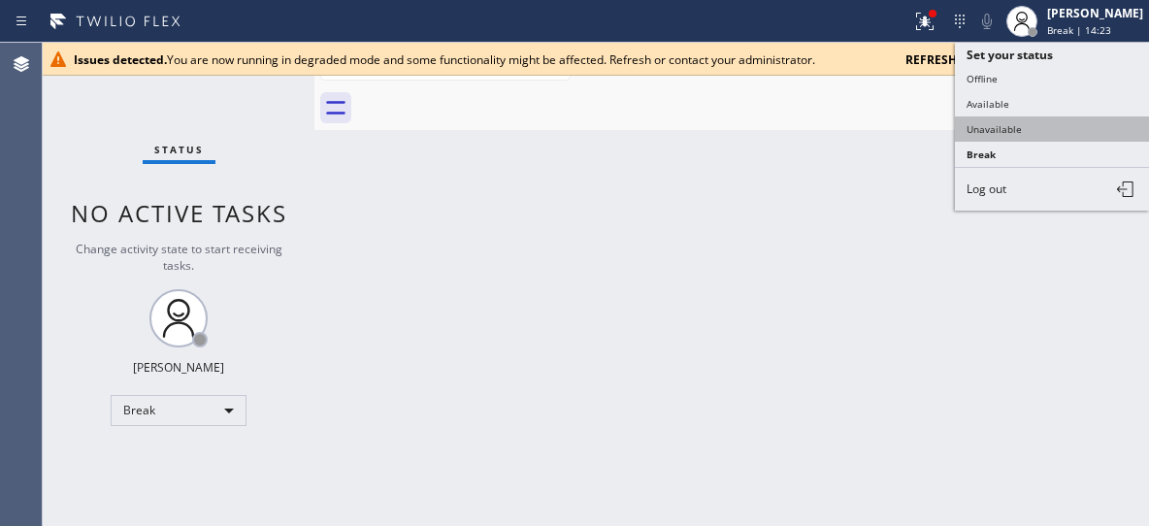
click at [1000, 124] on button "Unavailable" at bounding box center [1052, 128] width 194 height 25
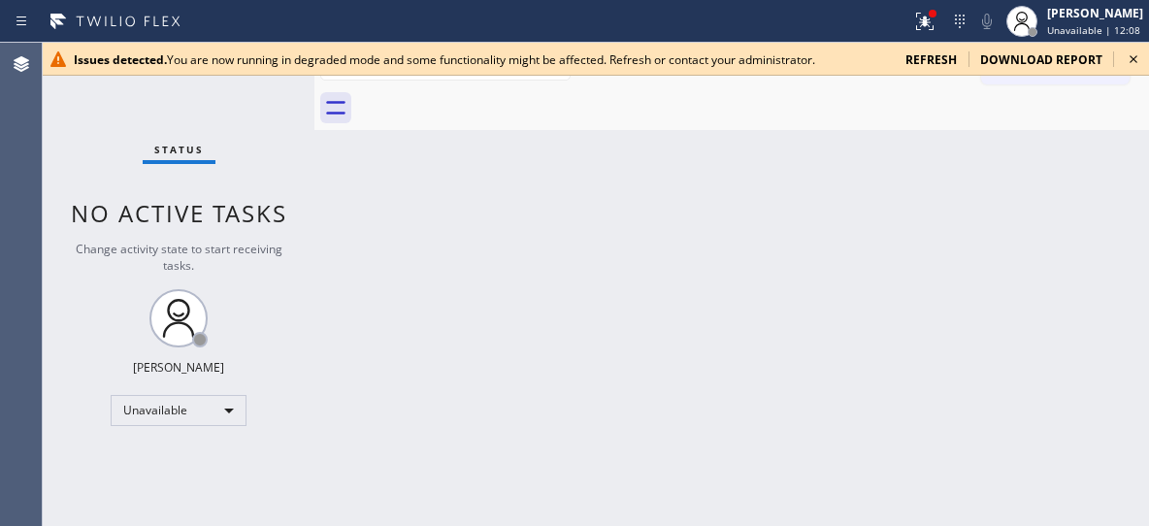
click at [1125, 51] on icon at bounding box center [1133, 59] width 23 height 23
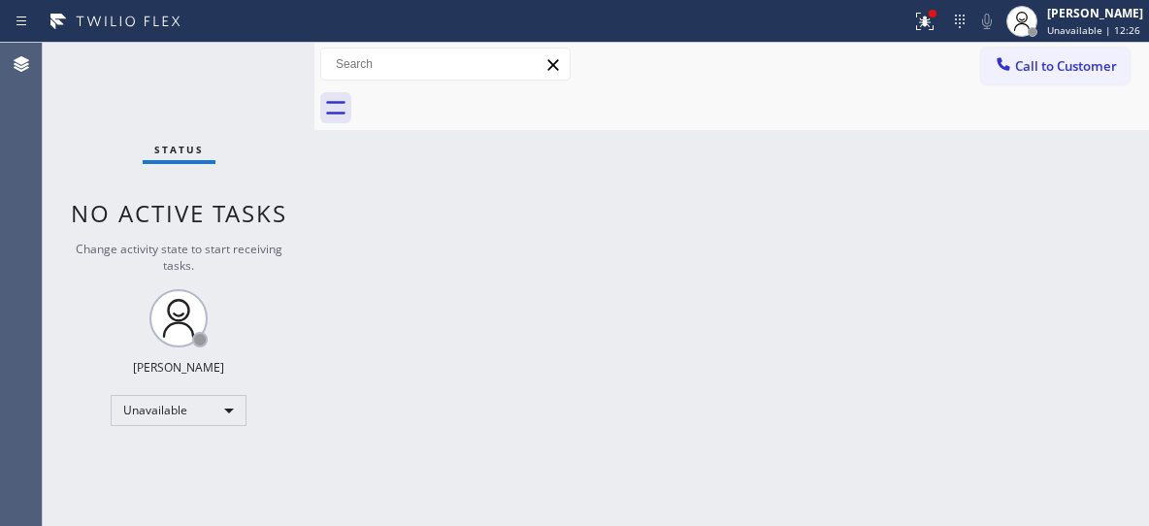
click at [1089, 58] on span "Call to Customer" at bounding box center [1066, 65] width 102 height 17
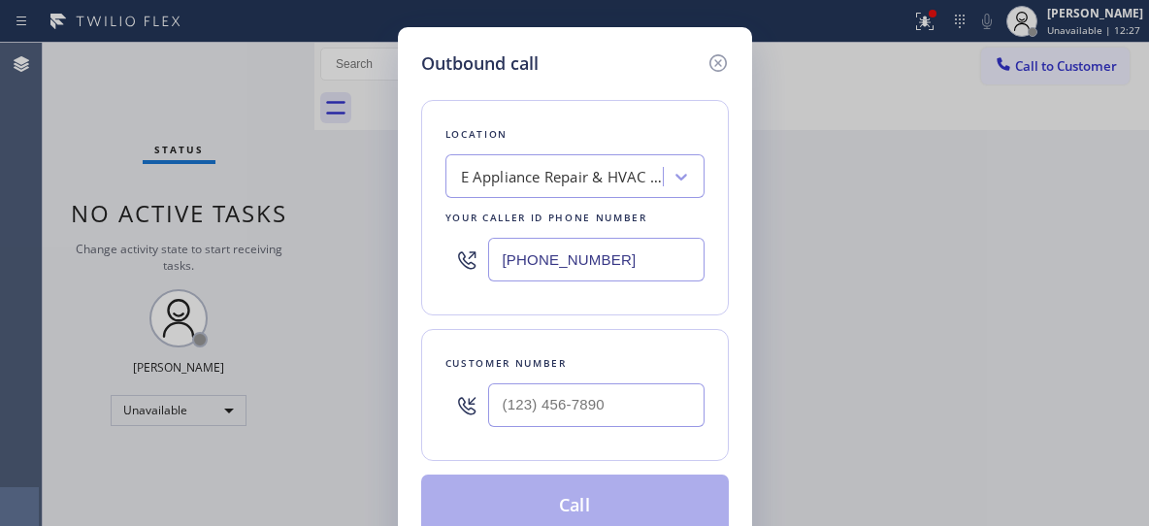
drag, startPoint x: 417, startPoint y: 259, endPoint x: 391, endPoint y: 245, distance: 30.0
click at [391, 247] on div "Outbound call Location E Appliance Repair & HVAC [GEOGRAPHIC_DATA][PERSON_NAME]…" at bounding box center [574, 263] width 1149 height 526
paste input "657) 312-3323"
type input "[PHONE_NUMBER]"
drag, startPoint x: 598, startPoint y: 432, endPoint x: 590, endPoint y: 400, distance: 33.0
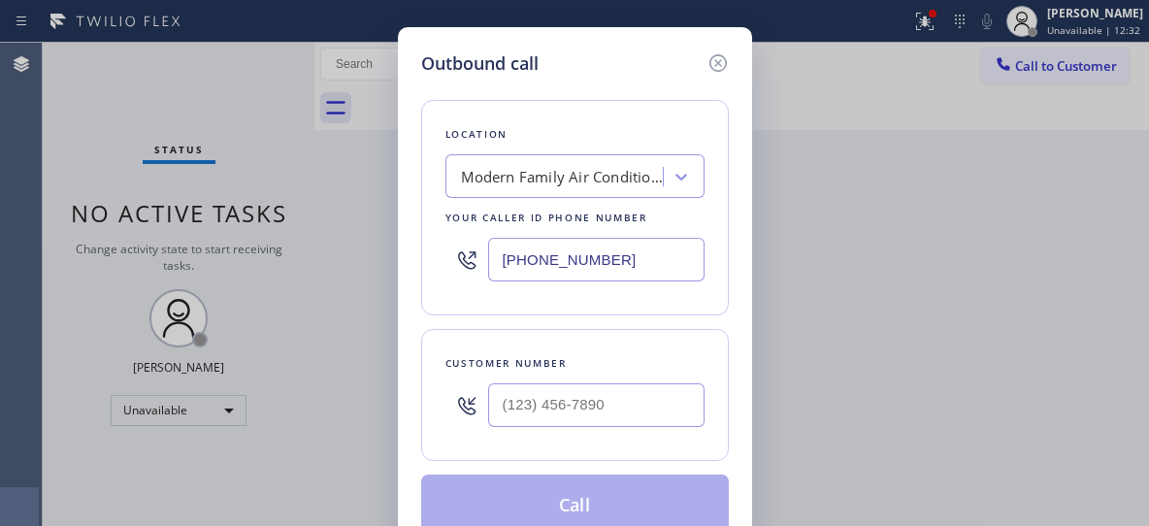
click at [598, 428] on div at bounding box center [596, 405] width 216 height 63
click at [590, 400] on input "(___) ___-____" at bounding box center [596, 405] width 216 height 44
paste input "760) 680-1174"
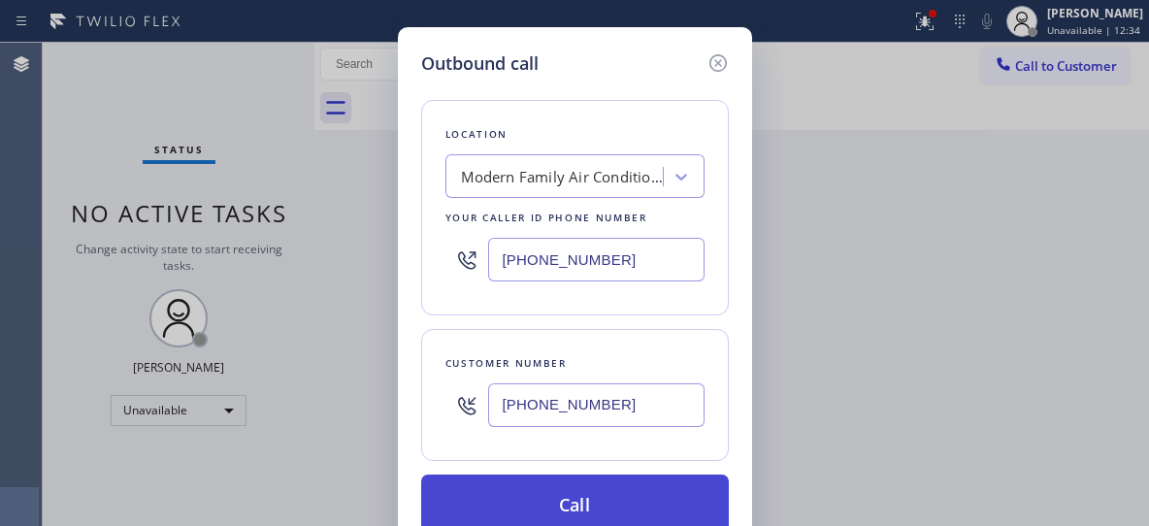
type input "[PHONE_NUMBER]"
click at [559, 492] on button "Call" at bounding box center [575, 506] width 308 height 62
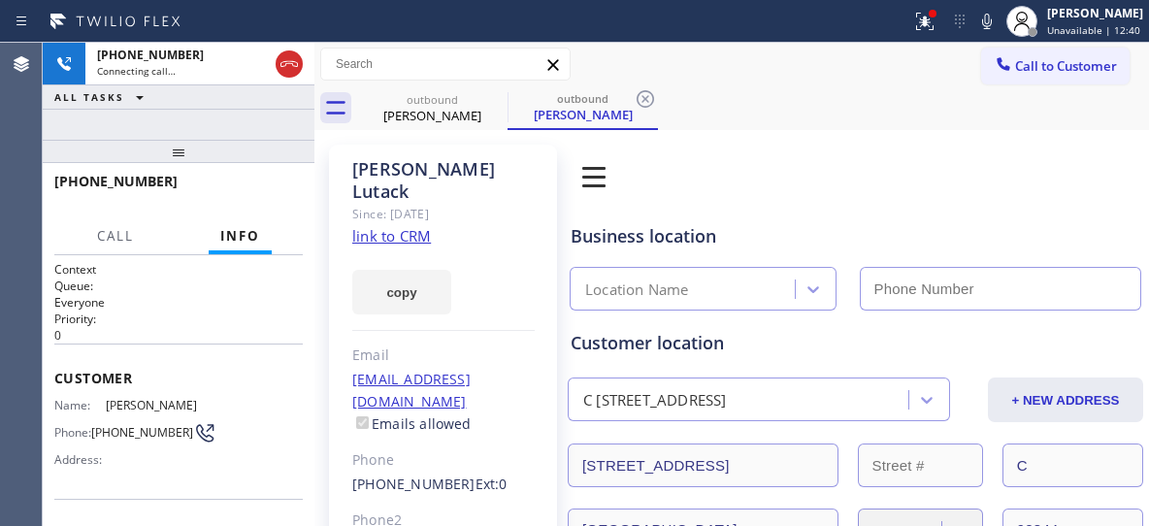
click at [593, 114] on div "[PERSON_NAME]" at bounding box center [582, 114] width 147 height 17
click at [641, 100] on icon at bounding box center [645, 98] width 23 height 23
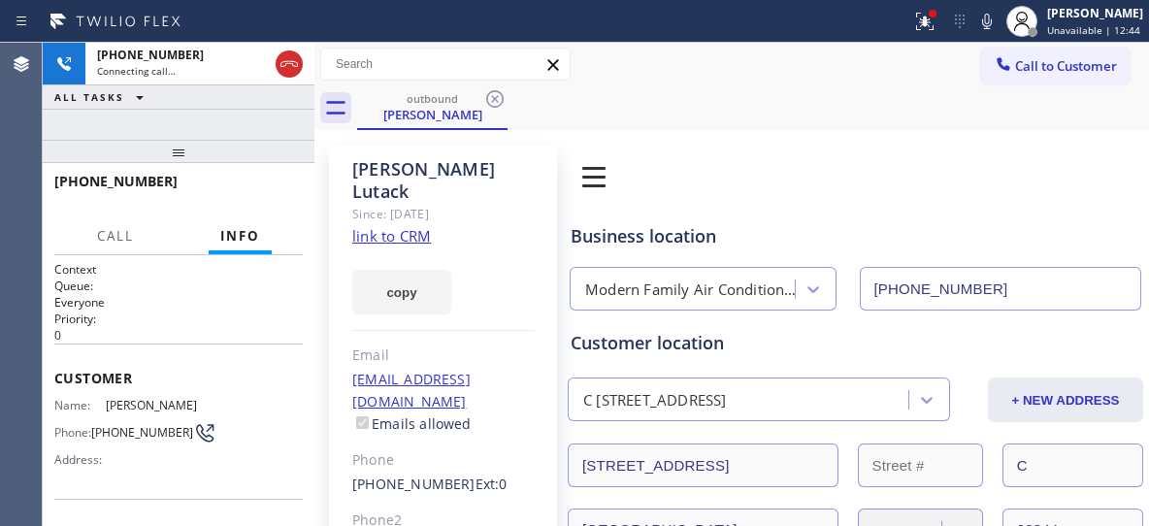
drag, startPoint x: 220, startPoint y: 159, endPoint x: 300, endPoint y: 239, distance: 112.5
click at [223, 148] on div at bounding box center [179, 151] width 272 height 23
click at [993, 27] on icon at bounding box center [986, 21] width 23 height 23
drag, startPoint x: 993, startPoint y: 27, endPoint x: 861, endPoint y: 97, distance: 149.3
click at [993, 29] on icon at bounding box center [986, 21] width 23 height 23
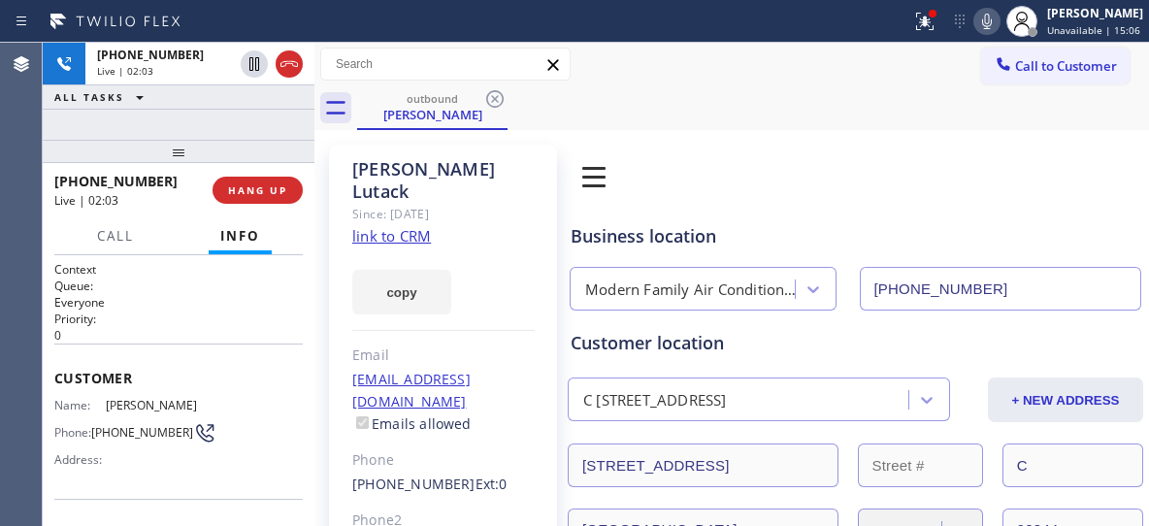
click at [727, 85] on div "Call to Customer Outbound call Location Modern Family Air Conditioning & Heatin…" at bounding box center [731, 65] width 835 height 44
click at [268, 190] on span "HANG UP" at bounding box center [257, 190] width 59 height 14
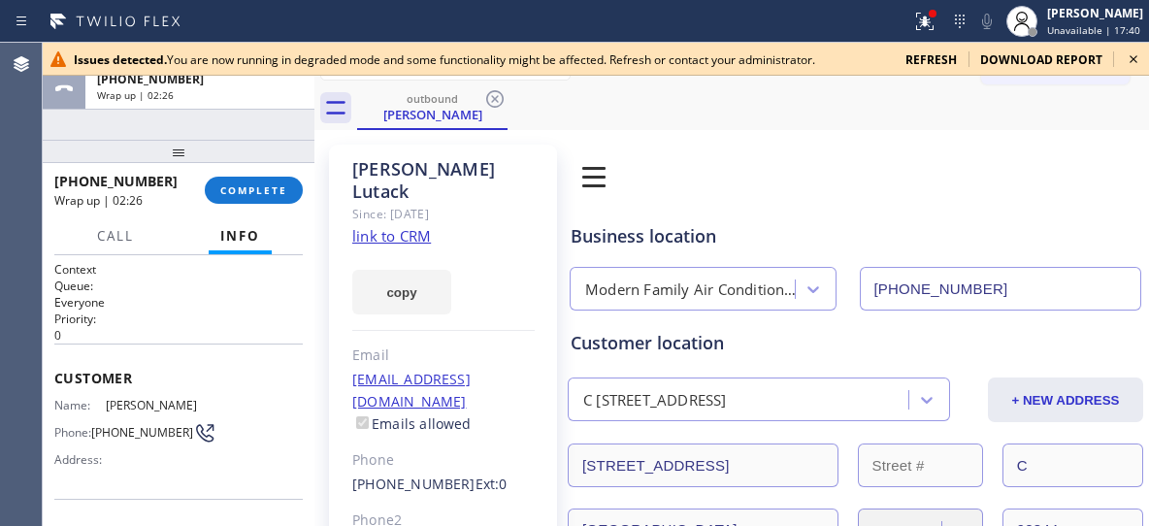
click at [1045, 200] on div "Business location Modern Family Air Conditioning & Heating [GEOGRAPHIC_DATA] [P…" at bounding box center [855, 253] width 577 height 115
click at [256, 181] on button "COMPLETE" at bounding box center [254, 190] width 98 height 27
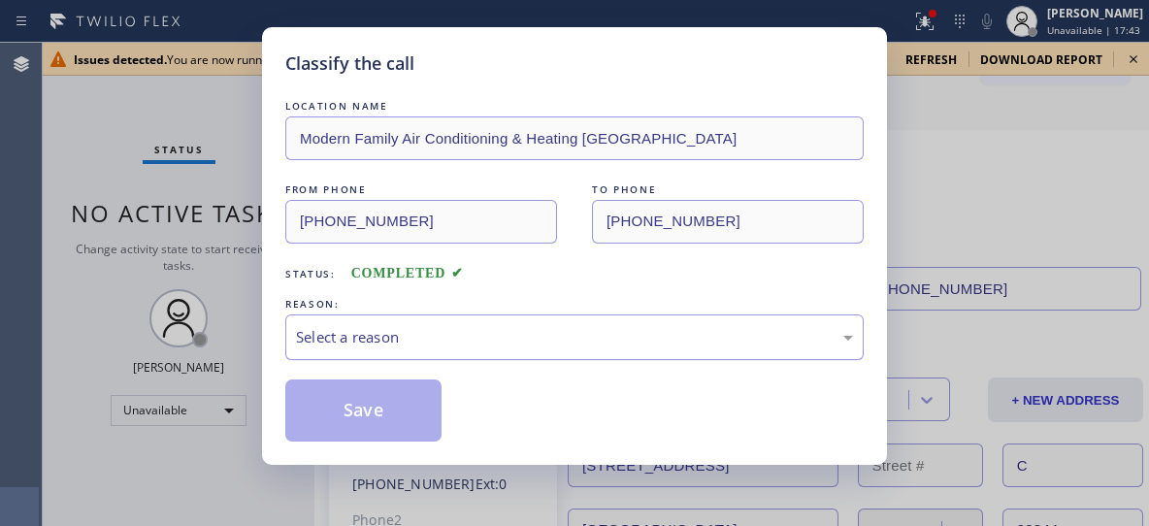
drag, startPoint x: 538, startPoint y: 374, endPoint x: 541, endPoint y: 356, distance: 17.7
click at [538, 369] on div "LOCATION NAME Modern Family Air Conditioning & Heating [GEOGRAPHIC_DATA] FROM P…" at bounding box center [574, 268] width 578 height 345
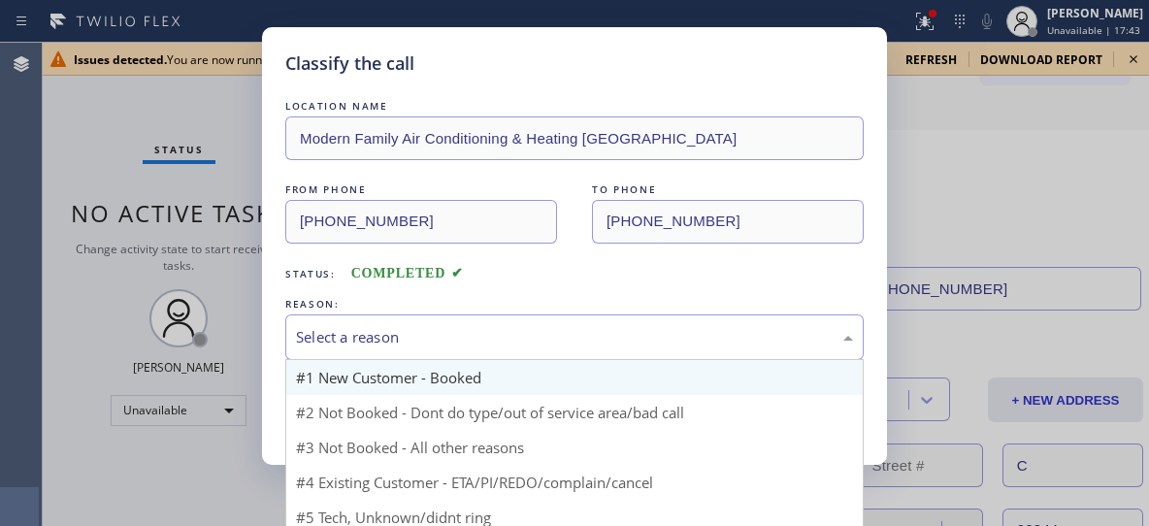
drag, startPoint x: 541, startPoint y: 346, endPoint x: 427, endPoint y: 378, distance: 118.0
click at [540, 346] on div "Select a reason" at bounding box center [574, 337] width 557 height 22
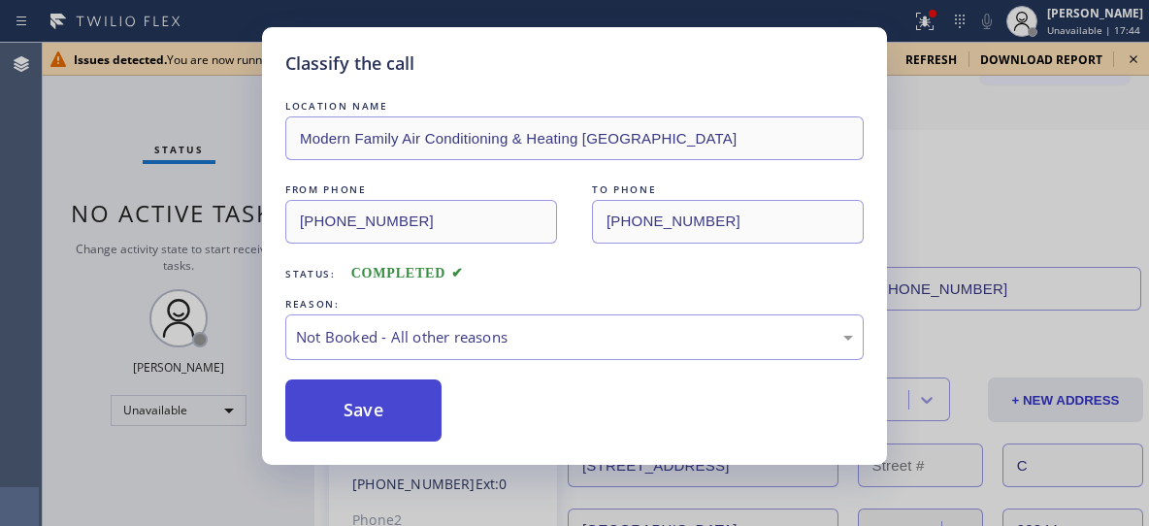
click at [386, 420] on button "Save" at bounding box center [363, 410] width 156 height 62
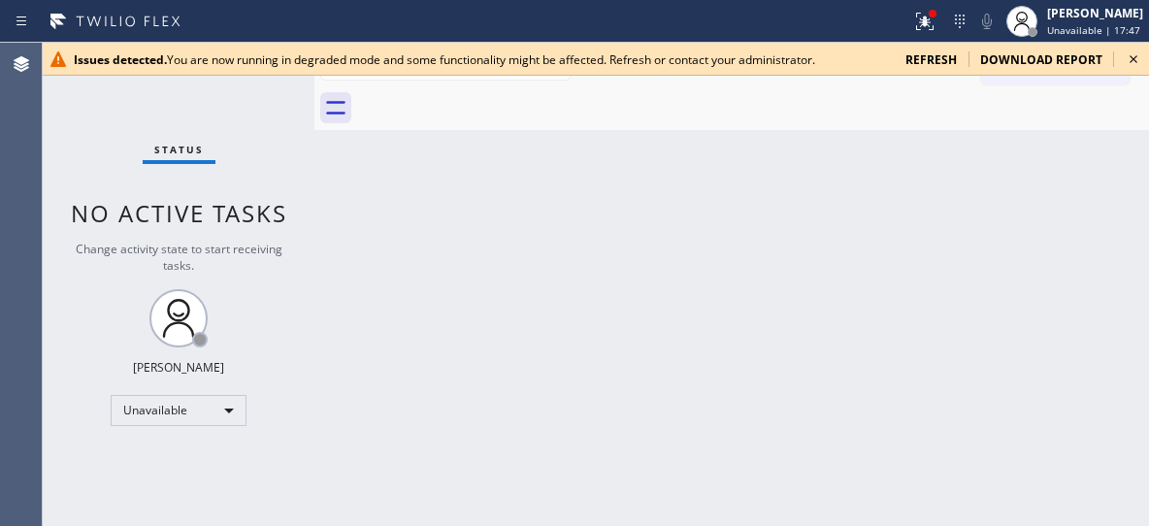
click at [1132, 58] on icon at bounding box center [1133, 59] width 23 height 23
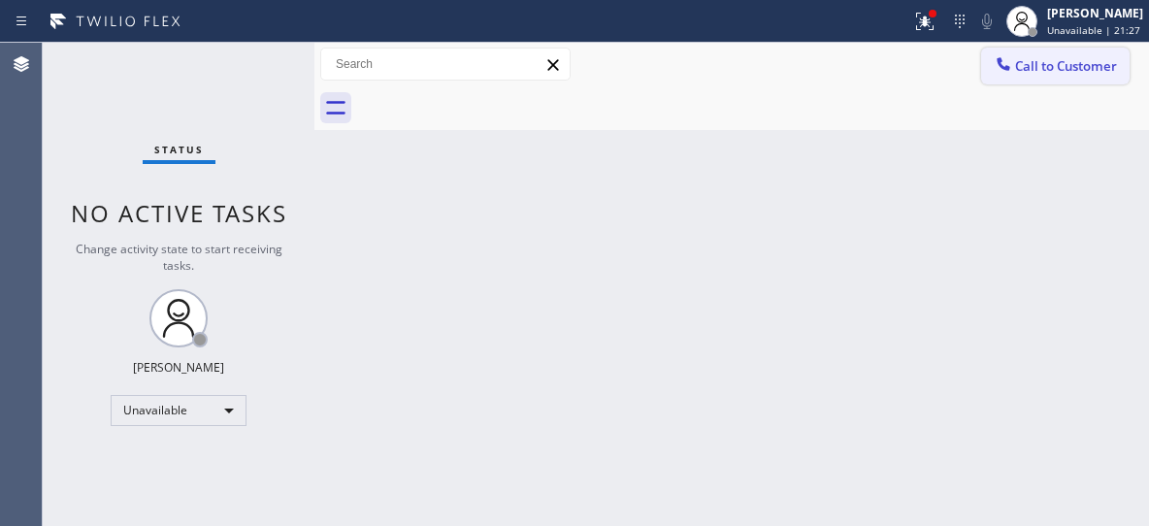
click at [1071, 58] on span "Call to Customer" at bounding box center [1066, 65] width 102 height 17
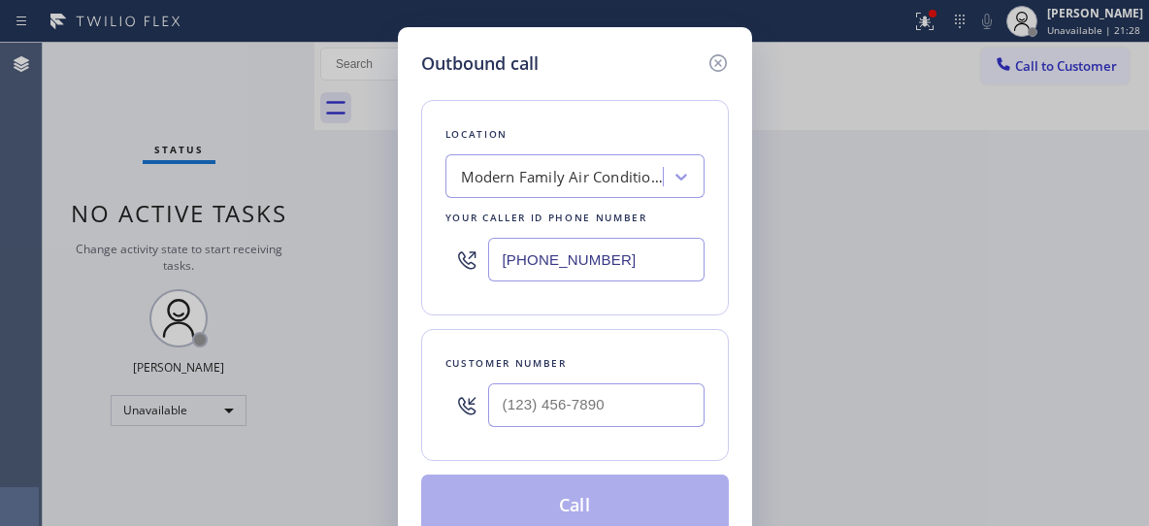
drag, startPoint x: 608, startPoint y: 267, endPoint x: 422, endPoint y: 199, distance: 197.4
click at [407, 258] on div "Outbound call Location Modern Family Air Conditioning & Heating [GEOGRAPHIC_DAT…" at bounding box center [575, 293] width 354 height 533
paste input "714) 462-1901"
type input "[PHONE_NUMBER]"
click at [595, 407] on input "(___) ___-____" at bounding box center [596, 405] width 216 height 44
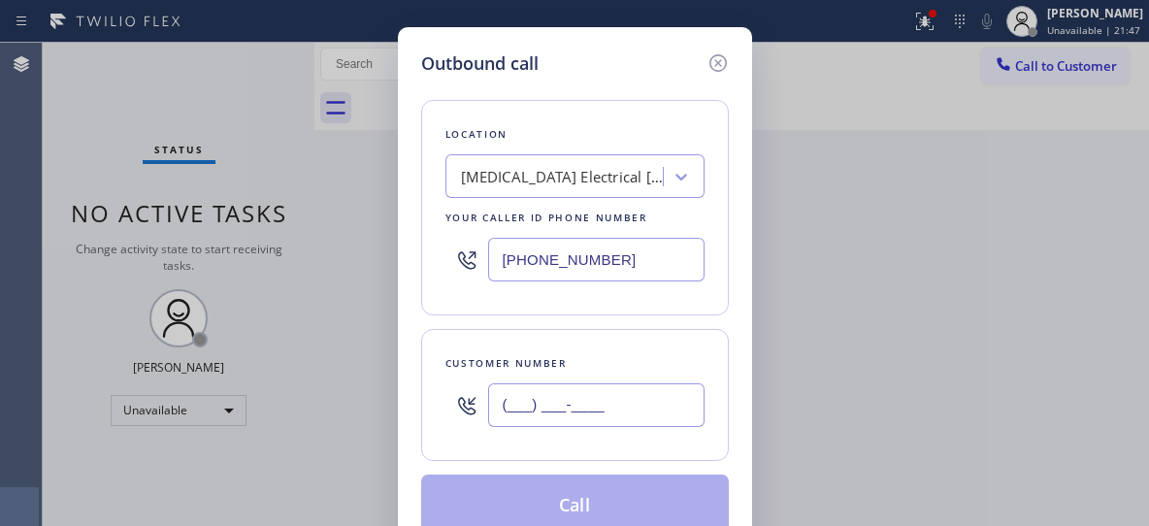
paste input "949) 521-1454"
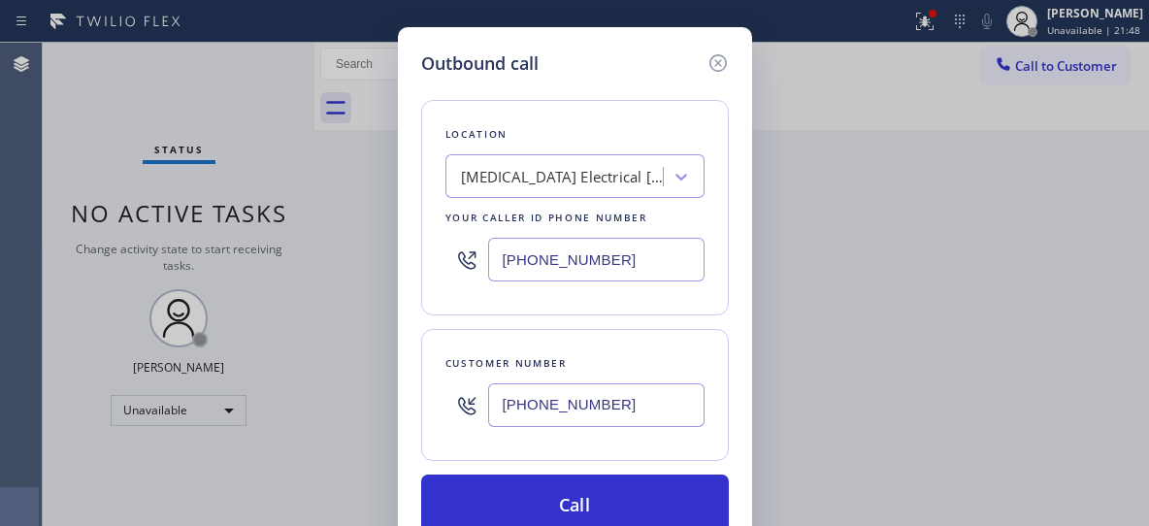
type input "[PHONE_NUMBER]"
click at [611, 507] on button "Call" at bounding box center [575, 506] width 308 height 62
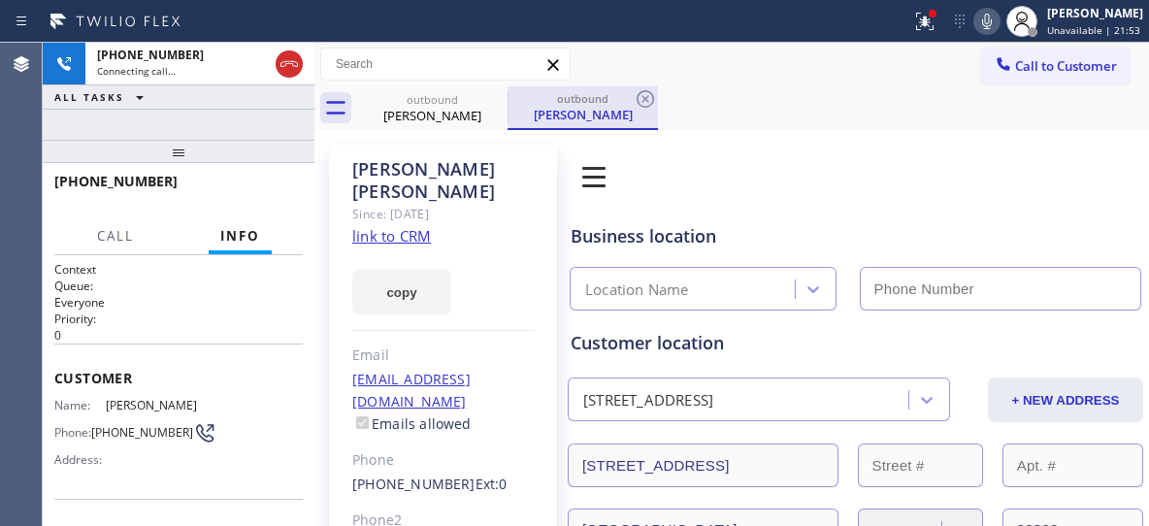
type input "[PHONE_NUMBER]"
click at [607, 105] on div "outbound [PERSON_NAME]" at bounding box center [582, 107] width 147 height 42
click at [643, 100] on icon at bounding box center [645, 98] width 17 height 17
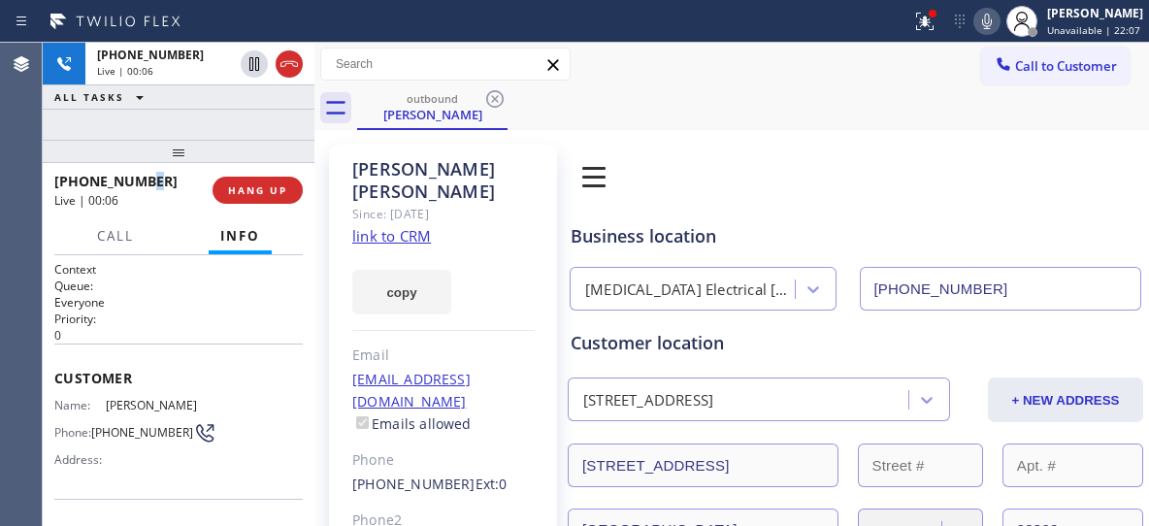
click at [141, 173] on span "[PHONE_NUMBER]" at bounding box center [115, 181] width 123 height 18
drag, startPoint x: 245, startPoint y: 182, endPoint x: 181, endPoint y: 175, distance: 63.6
click at [246, 183] on span "HANG UP" at bounding box center [257, 190] width 59 height 14
click at [185, 184] on div "[PHONE_NUMBER]" at bounding box center [126, 181] width 145 height 18
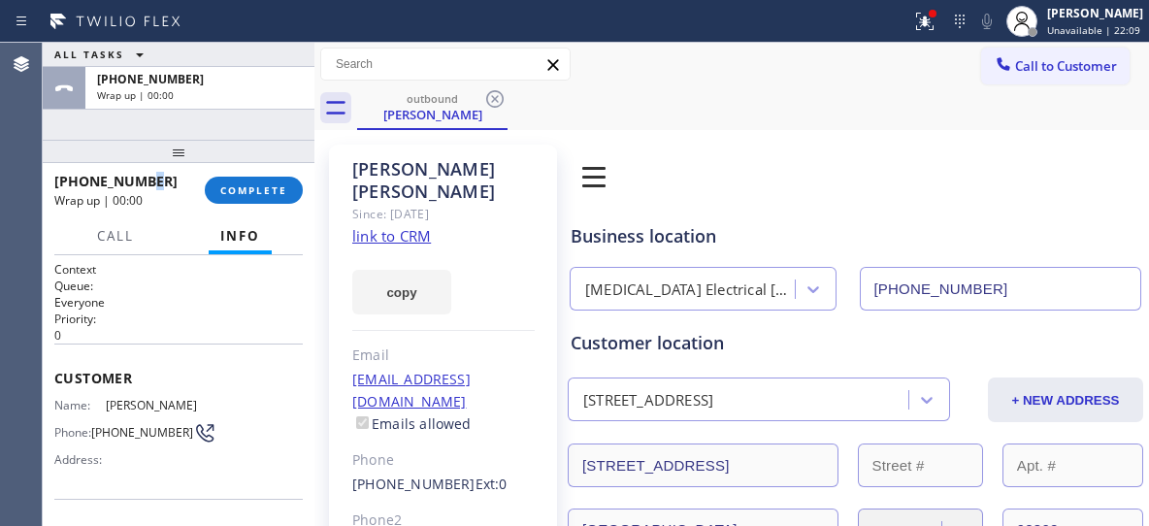
click at [165, 181] on div "[PHONE_NUMBER]" at bounding box center [122, 181] width 137 height 18
drag, startPoint x: 78, startPoint y: 179, endPoint x: 183, endPoint y: 179, distance: 105.8
click at [183, 181] on div "[PHONE_NUMBER]" at bounding box center [122, 181] width 137 height 18
copy span "9495211454"
click at [238, 184] on span "COMPLETE" at bounding box center [253, 190] width 67 height 14
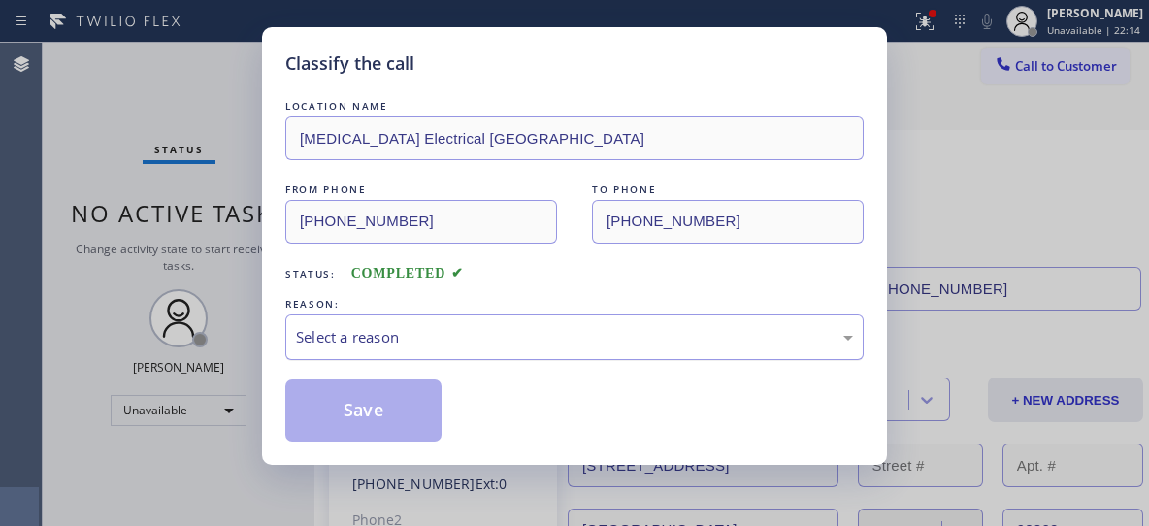
click at [572, 340] on div "Select a reason" at bounding box center [574, 337] width 557 height 22
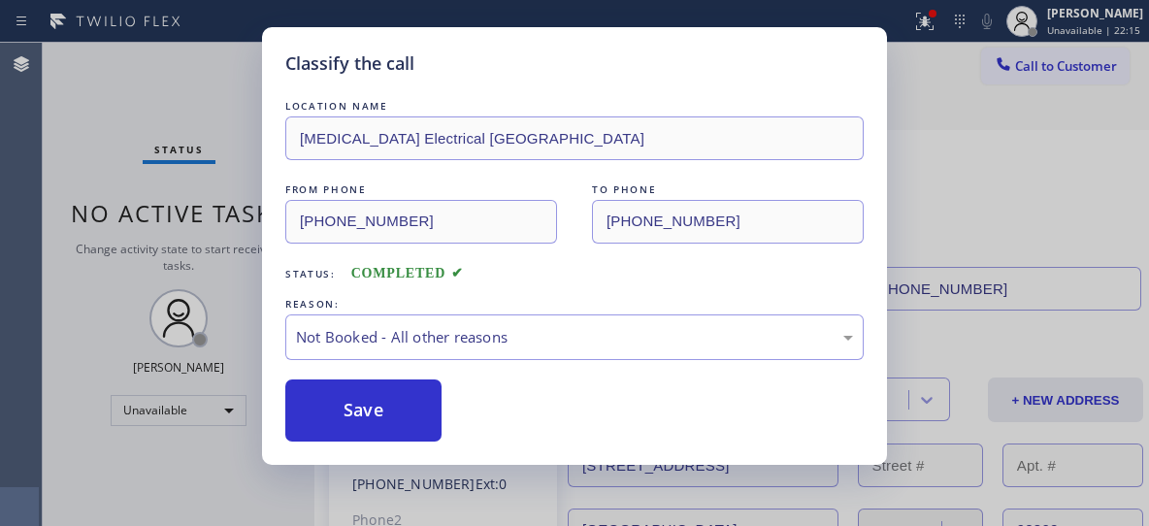
click at [370, 407] on button "Save" at bounding box center [363, 410] width 156 height 62
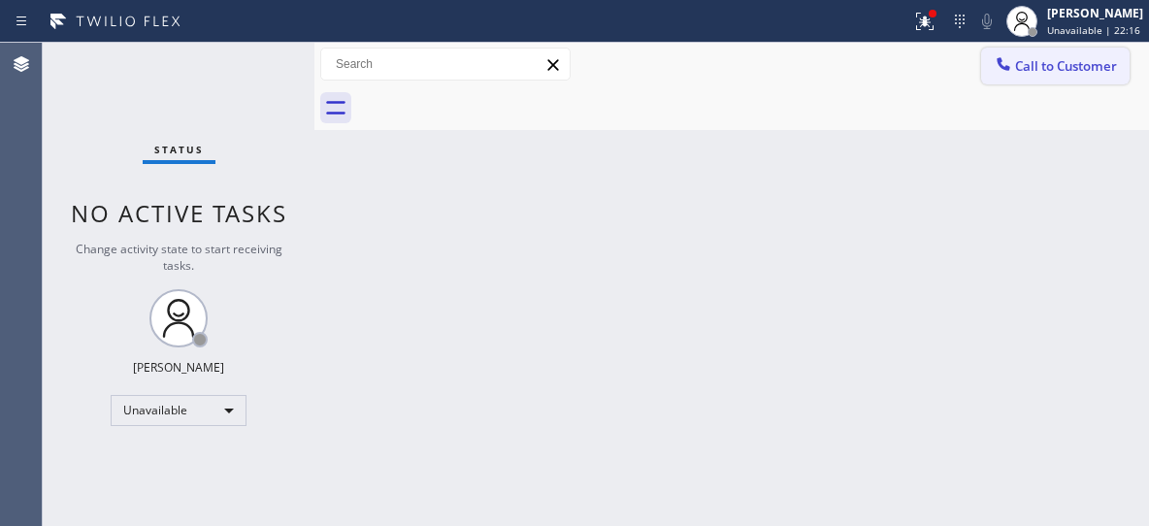
click at [1025, 65] on span "Call to Customer" at bounding box center [1066, 65] width 102 height 17
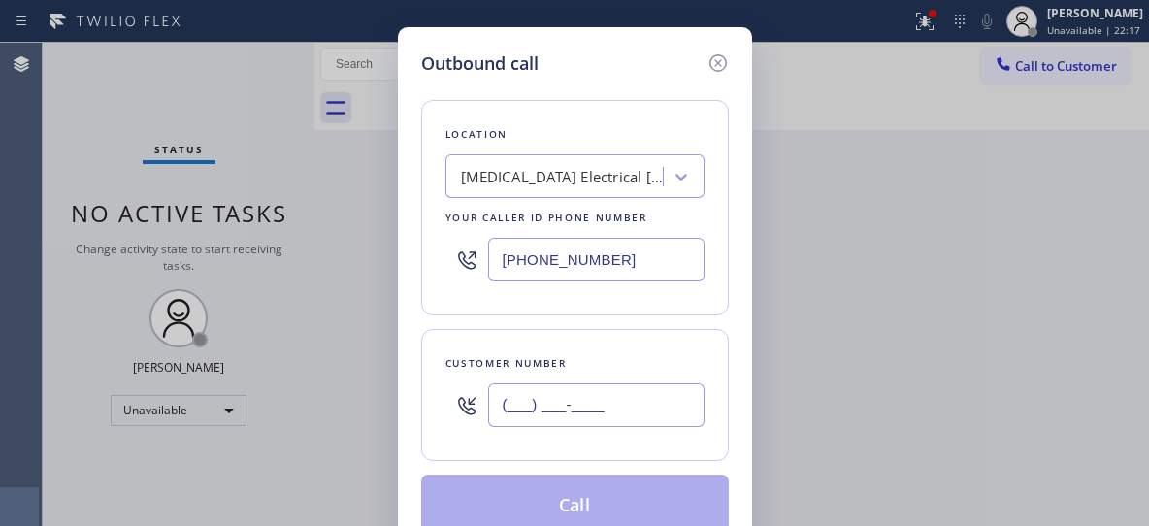
drag, startPoint x: 619, startPoint y: 412, endPoint x: 287, endPoint y: 410, distance: 331.9
click at [287, 419] on div "Outbound call Location [MEDICAL_DATA] Electrical [GEOGRAPHIC_DATA] Your caller …" at bounding box center [574, 263] width 1149 height 526
paste input "949) 521-1454"
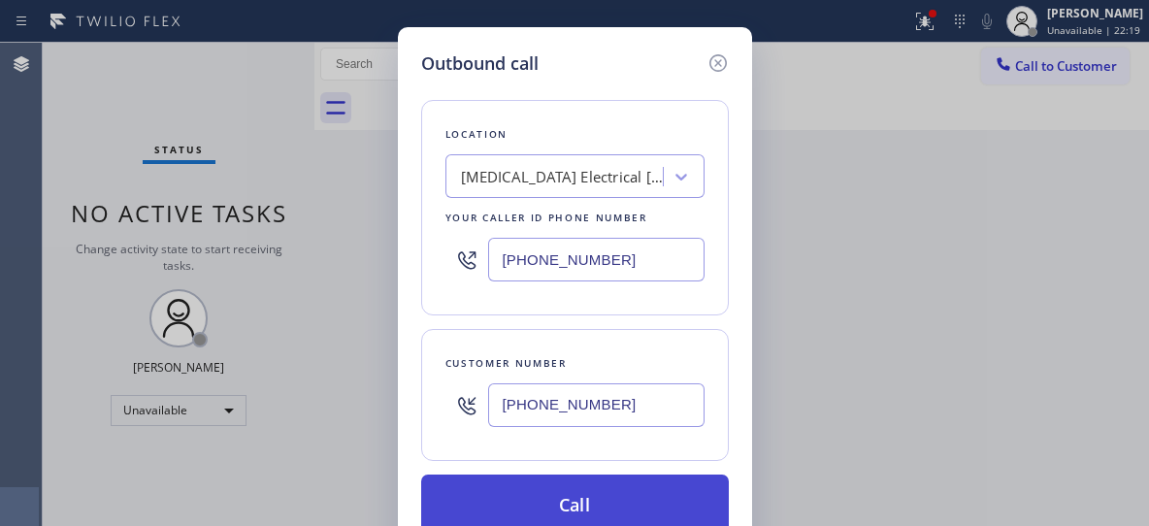
type input "[PHONE_NUMBER]"
click at [587, 488] on button "Call" at bounding box center [575, 506] width 308 height 62
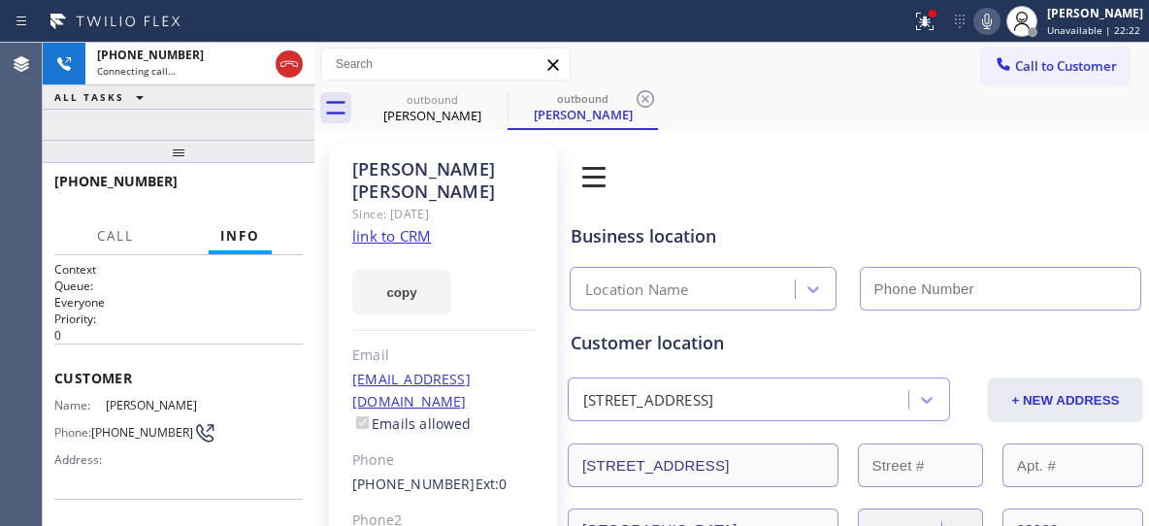
type input "[PHONE_NUMBER]"
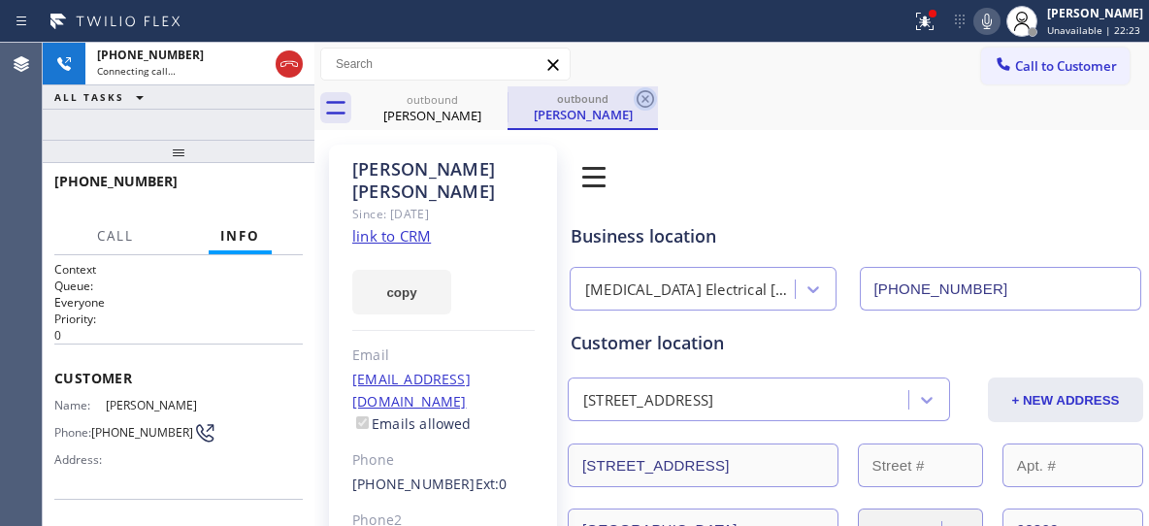
click at [601, 114] on div "[PERSON_NAME]" at bounding box center [582, 114] width 147 height 17
drag, startPoint x: 654, startPoint y: 88, endPoint x: 651, endPoint y: 98, distance: 10.1
click at [655, 91] on icon at bounding box center [645, 98] width 23 height 23
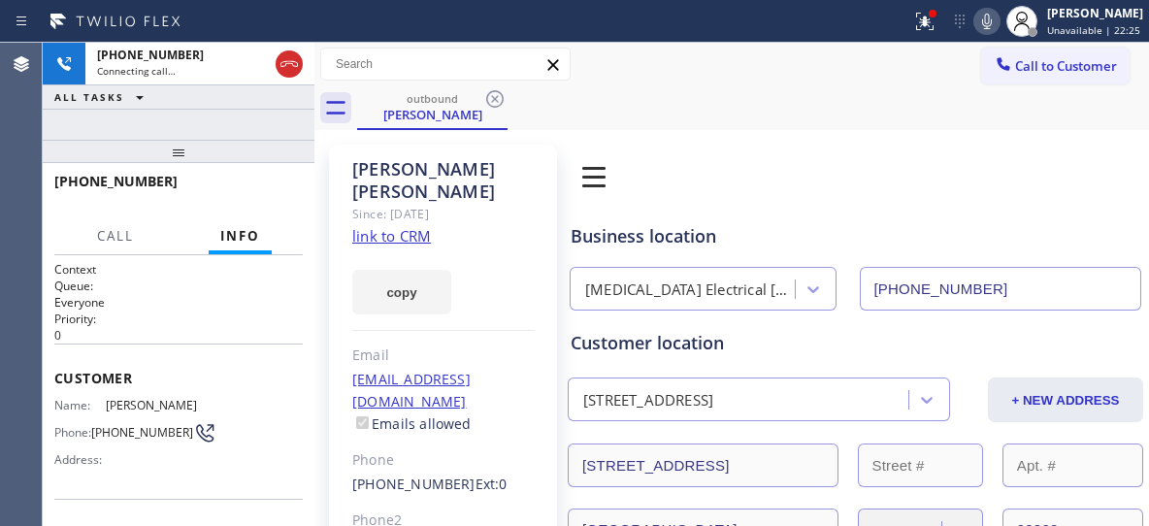
click at [640, 93] on div "outbound [PERSON_NAME]" at bounding box center [753, 108] width 792 height 44
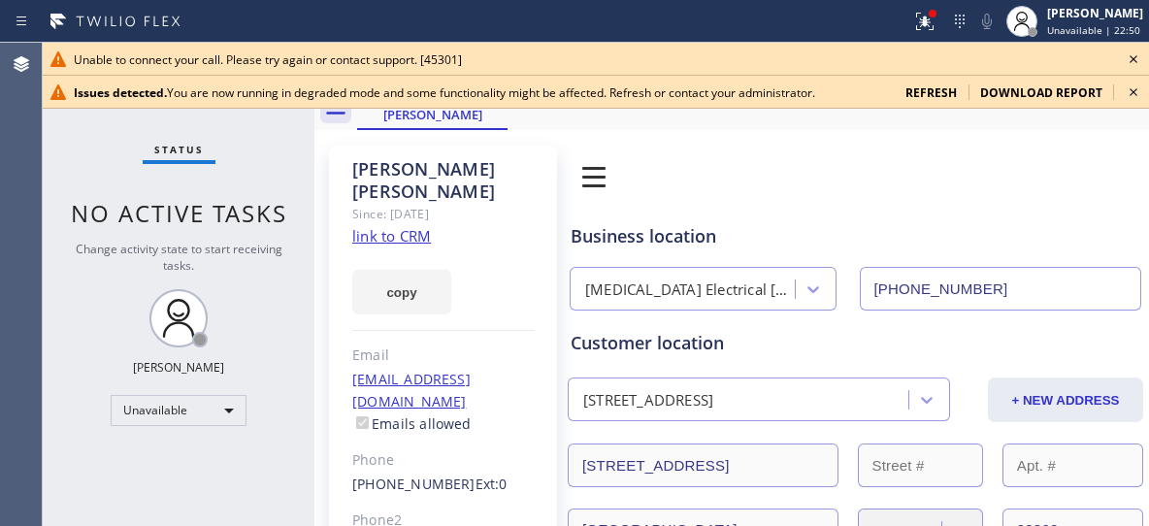
click at [790, 176] on div "Book Appointment Addresses Leads Membership" at bounding box center [769, 176] width 405 height 54
click at [1133, 91] on icon at bounding box center [1134, 92] width 8 height 8
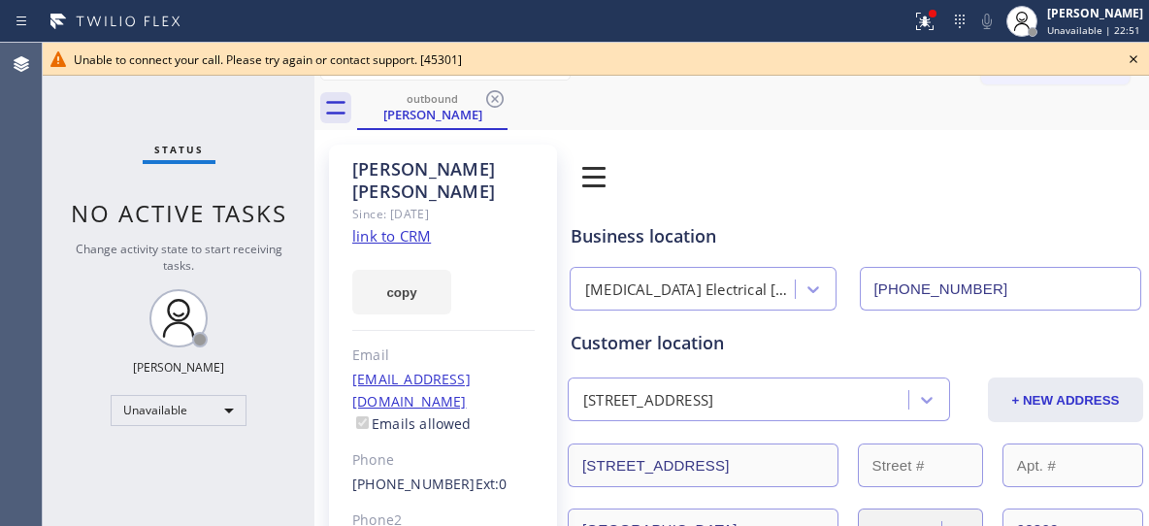
click at [1129, 54] on icon at bounding box center [1133, 59] width 23 height 23
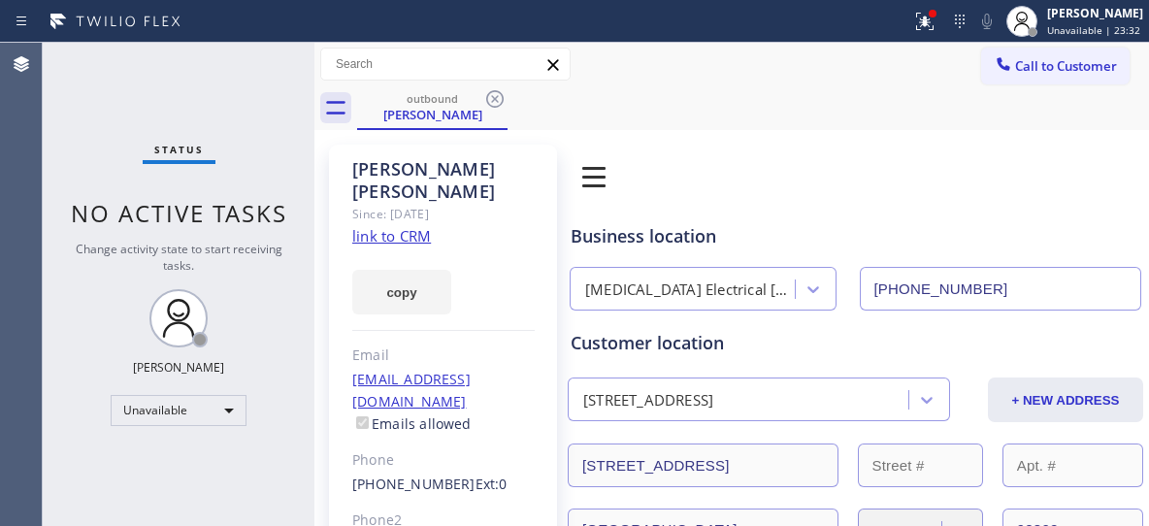
click at [1020, 63] on span "Call to Customer" at bounding box center [1066, 65] width 102 height 17
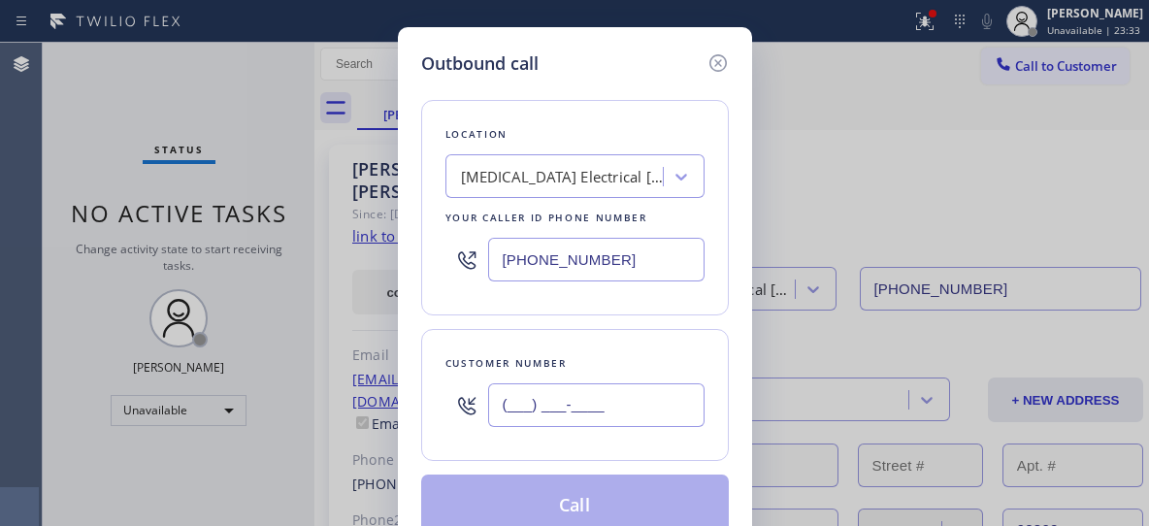
drag, startPoint x: 565, startPoint y: 411, endPoint x: 418, endPoint y: 382, distance: 149.2
click at [435, 408] on div "Customer number (___) ___-____" at bounding box center [575, 395] width 308 height 132
paste input "949) 521-1454"
type input "[PHONE_NUMBER]"
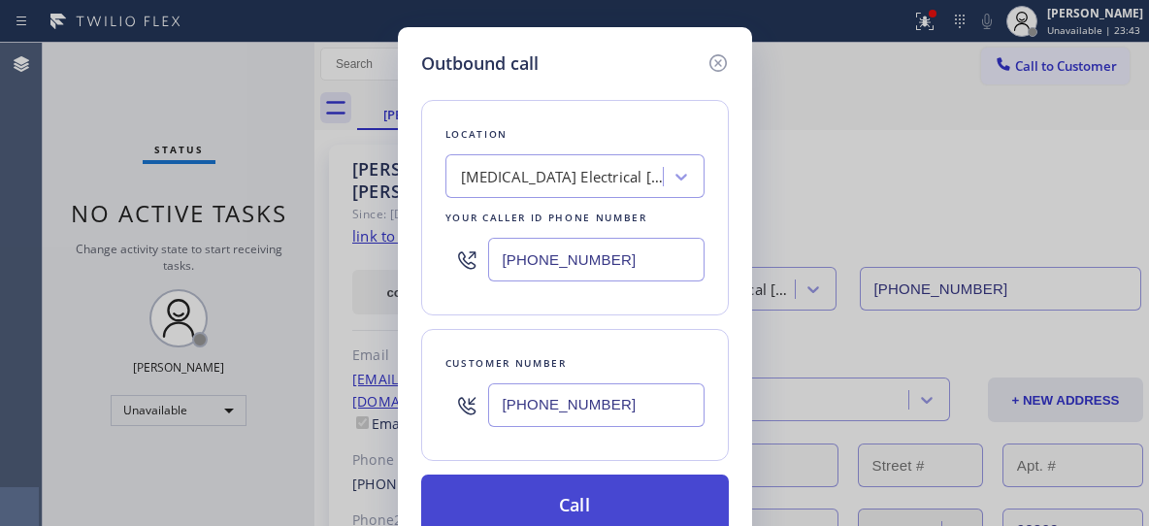
click at [590, 493] on button "Call" at bounding box center [575, 506] width 308 height 62
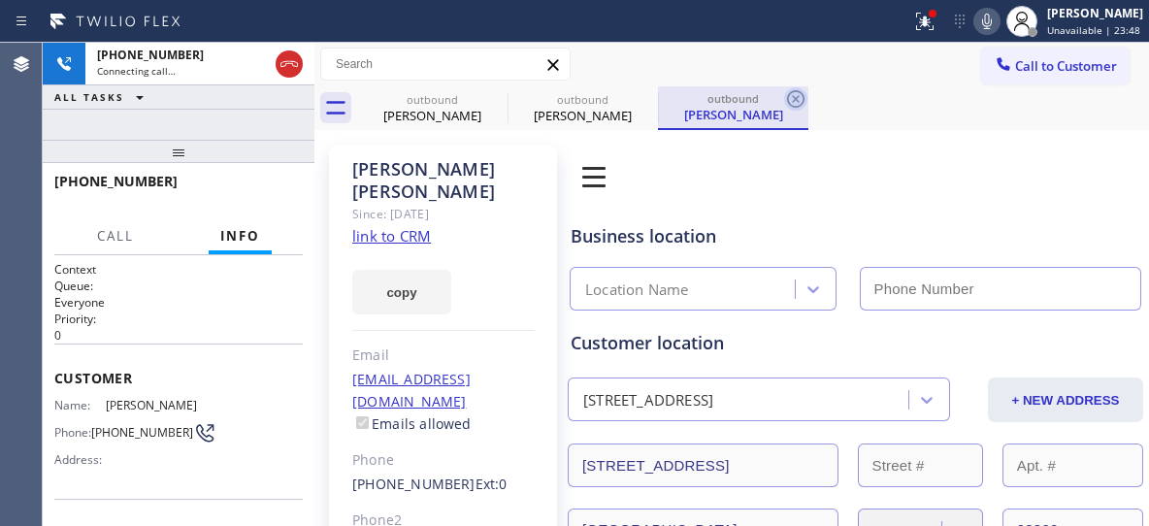
click at [594, 107] on div "[PERSON_NAME]" at bounding box center [582, 115] width 147 height 17
click at [0, 0] on icon at bounding box center [0, 0] width 0 height 0
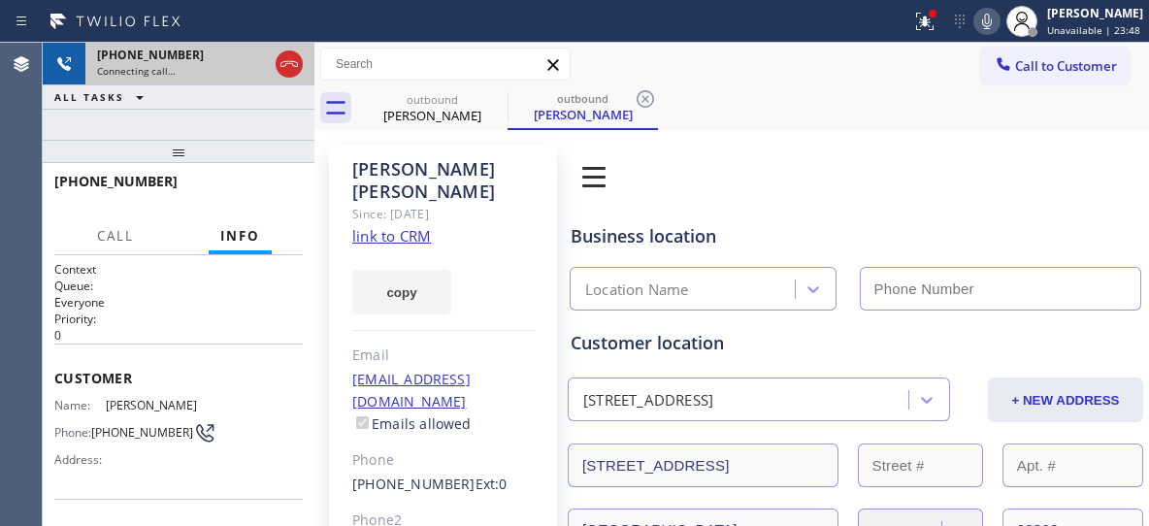
click at [643, 98] on icon at bounding box center [645, 98] width 17 height 17
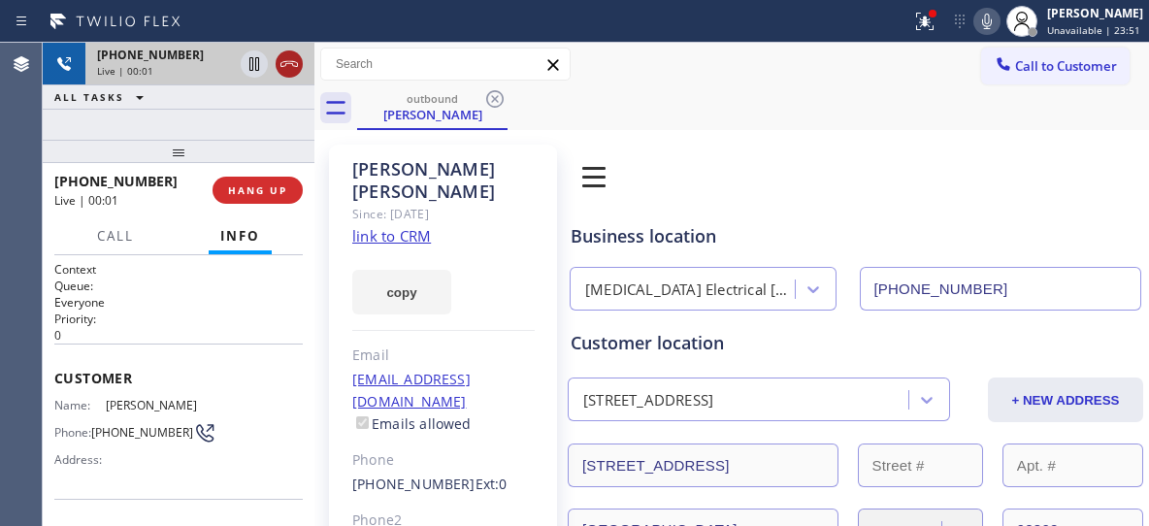
click at [292, 70] on icon at bounding box center [289, 63] width 23 height 23
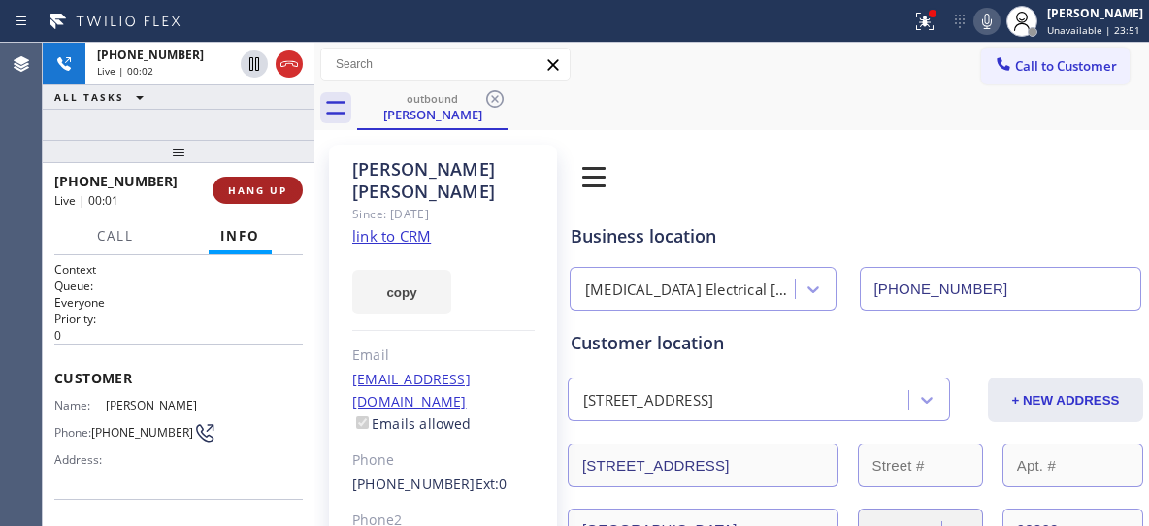
click at [247, 184] on span "HANG UP" at bounding box center [257, 190] width 59 height 14
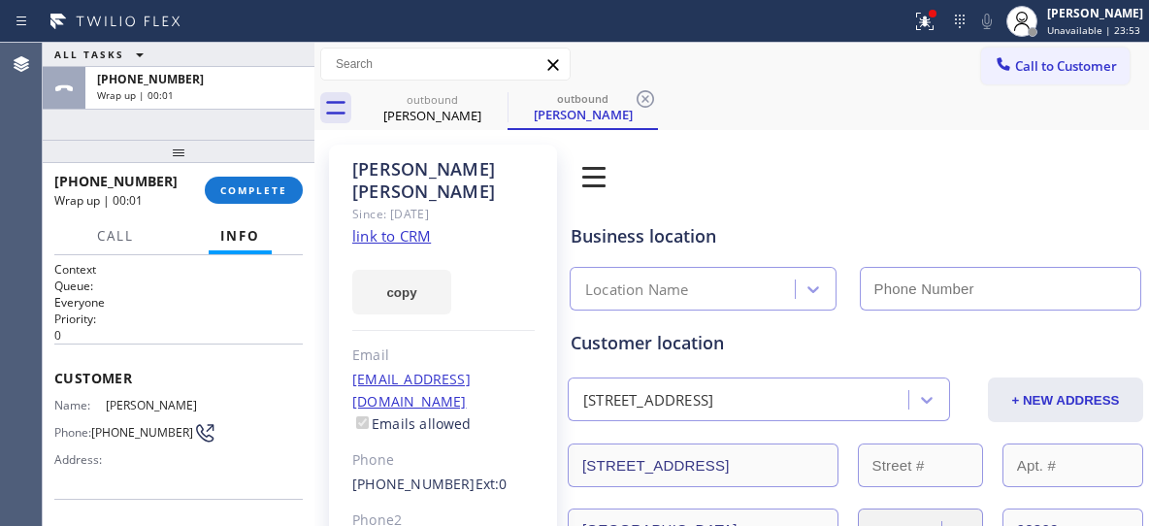
type input "[PHONE_NUMBER]"
click at [640, 110] on icon at bounding box center [645, 98] width 23 height 23
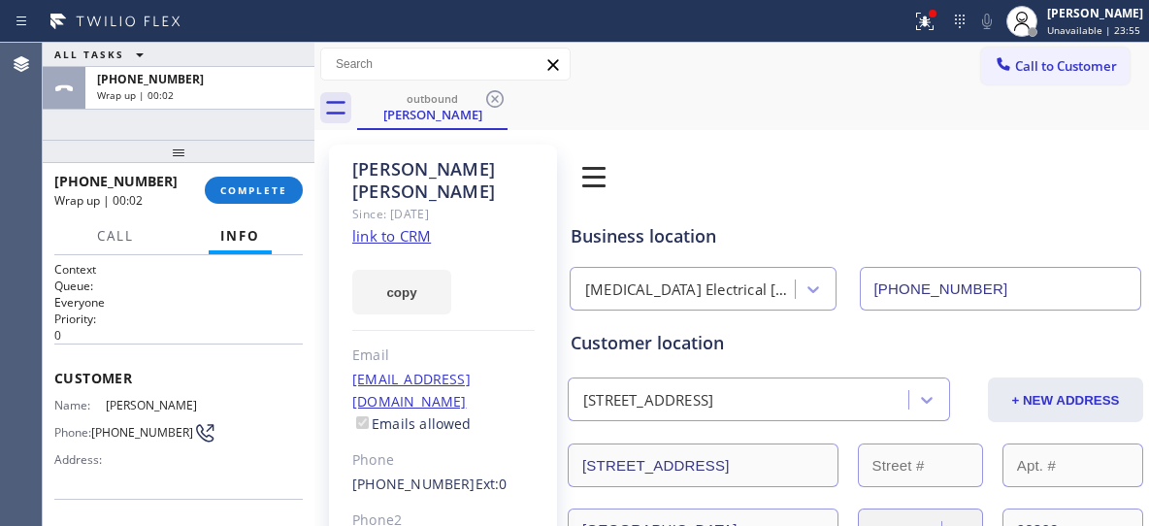
click at [643, 103] on div "outbound [PERSON_NAME]" at bounding box center [753, 108] width 792 height 44
click at [267, 187] on span "COMPLETE" at bounding box center [253, 190] width 67 height 14
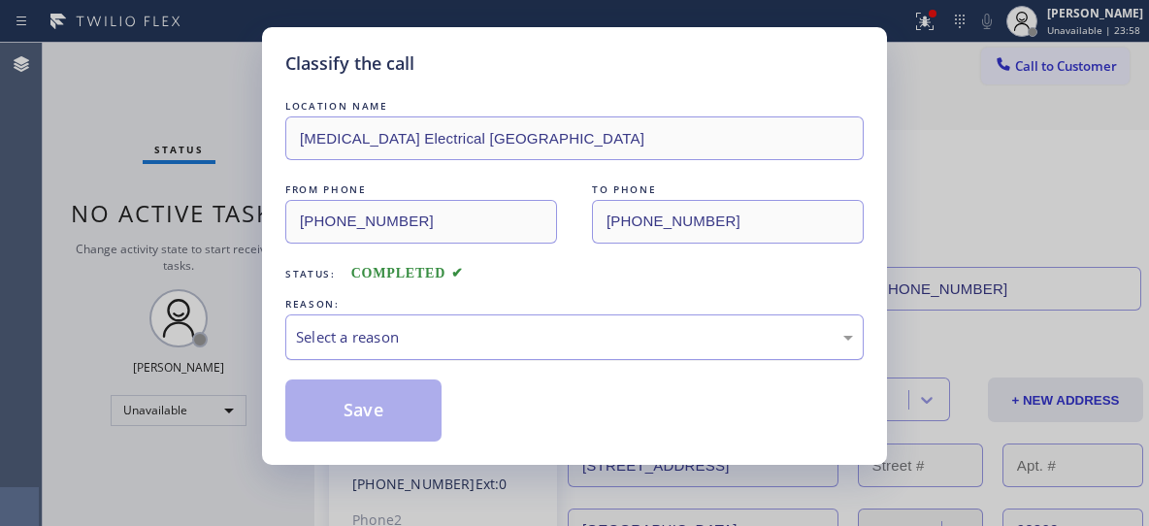
click at [513, 345] on div "Select a reason" at bounding box center [574, 337] width 557 height 22
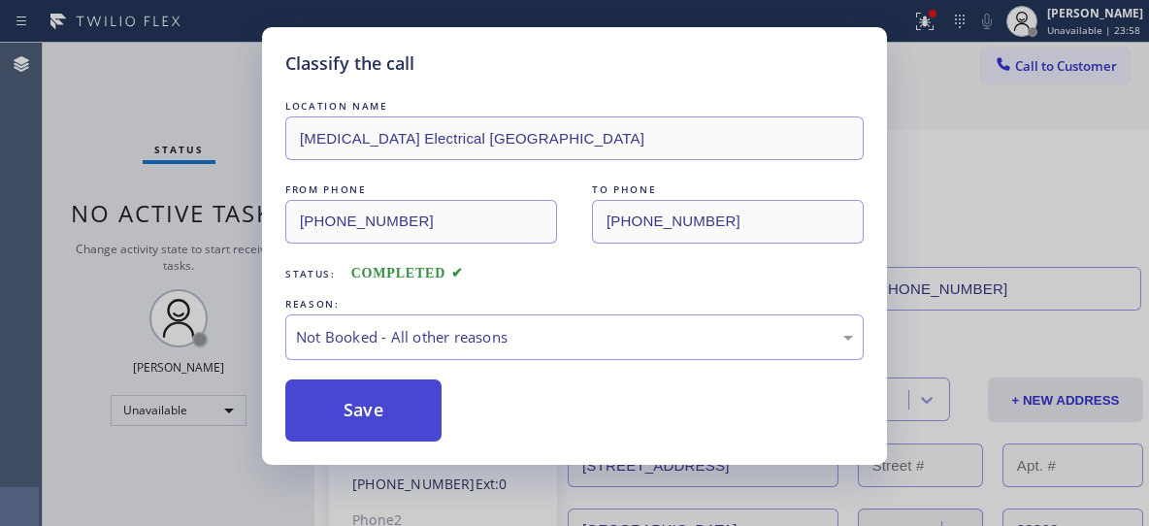
click at [375, 418] on button "Save" at bounding box center [363, 410] width 156 height 62
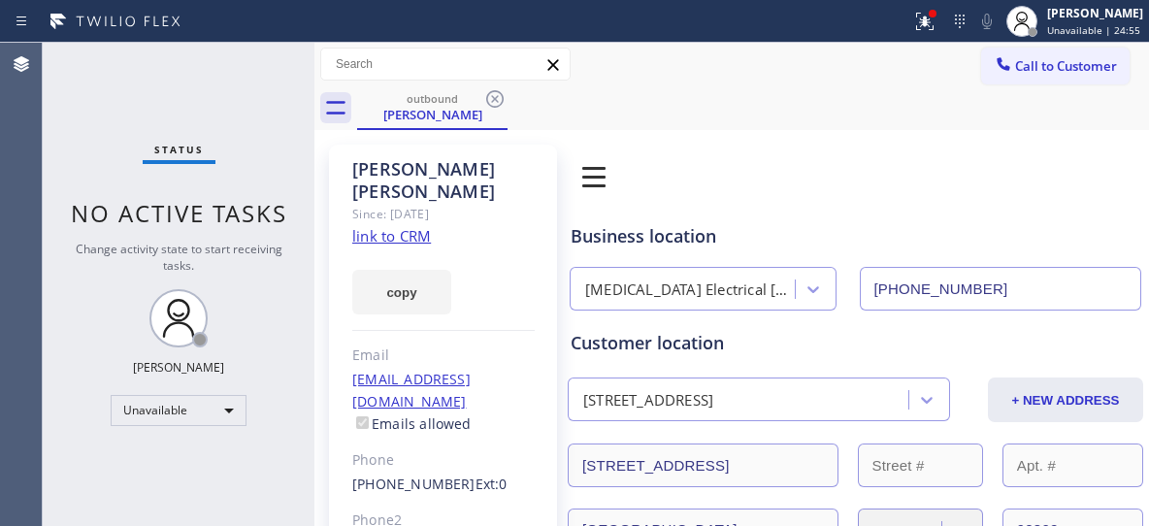
click at [493, 98] on icon at bounding box center [494, 98] width 23 height 23
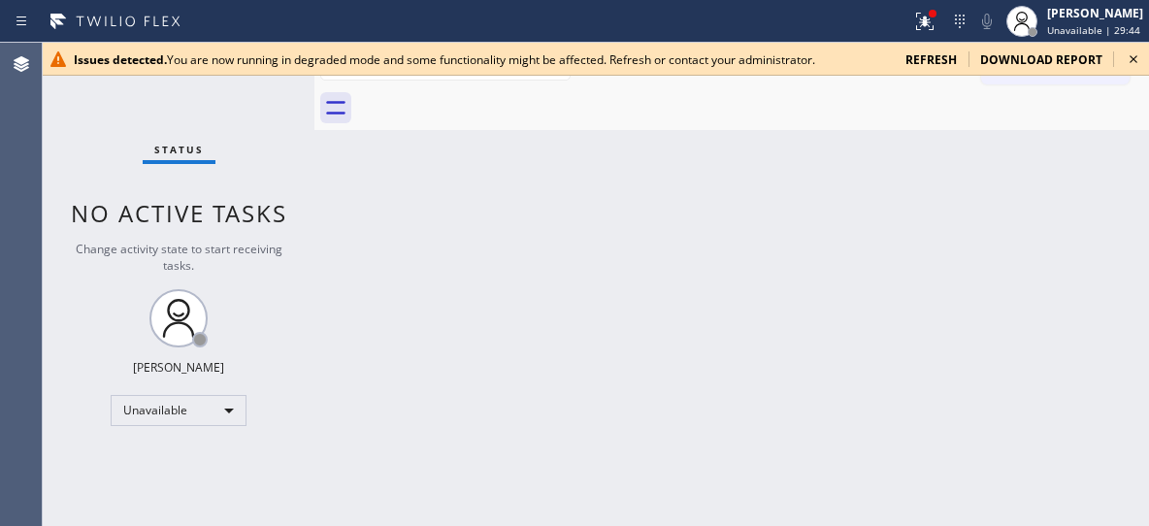
drag, startPoint x: 1075, startPoint y: 319, endPoint x: 1067, endPoint y: 312, distance: 10.3
click at [1072, 315] on div "Back to Dashboard Change Sender ID Customers Technicians Select a contact Outbo…" at bounding box center [731, 284] width 835 height 483
click at [1130, 53] on icon at bounding box center [1133, 59] width 23 height 23
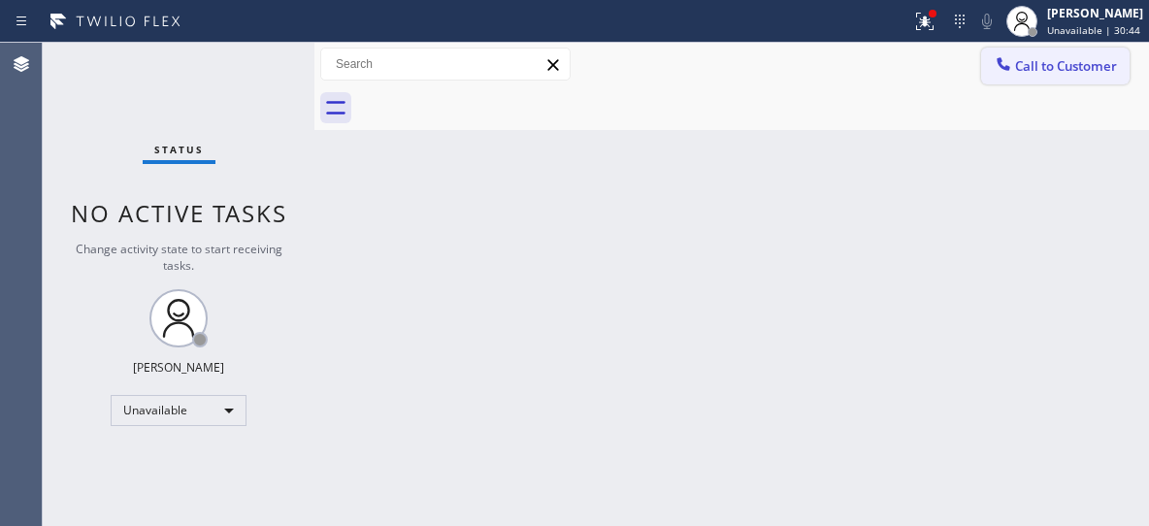
click at [1091, 64] on span "Call to Customer" at bounding box center [1066, 65] width 102 height 17
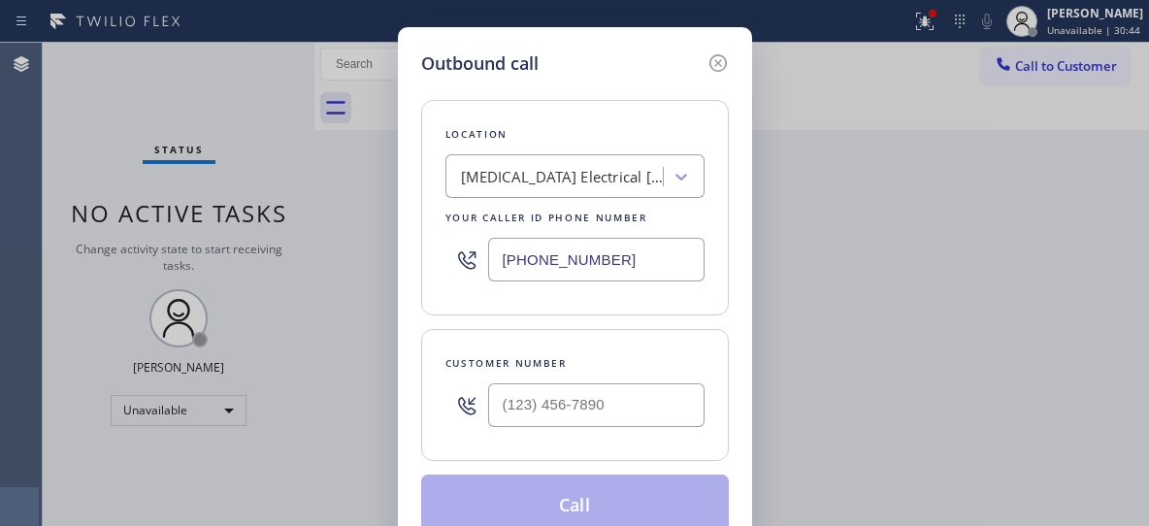
click at [577, 164] on div "[MEDICAL_DATA] Electrical [GEOGRAPHIC_DATA]" at bounding box center [557, 177] width 212 height 34
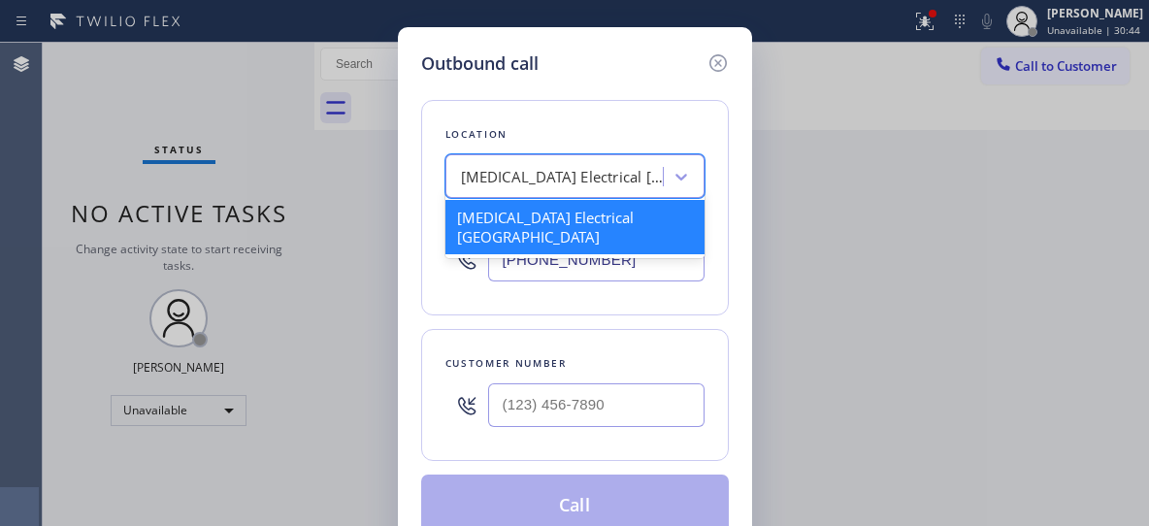
paste input "All Appliance Repair [GEOGRAPHIC_DATA]"
type input "All Appliance Repair [GEOGRAPHIC_DATA]"
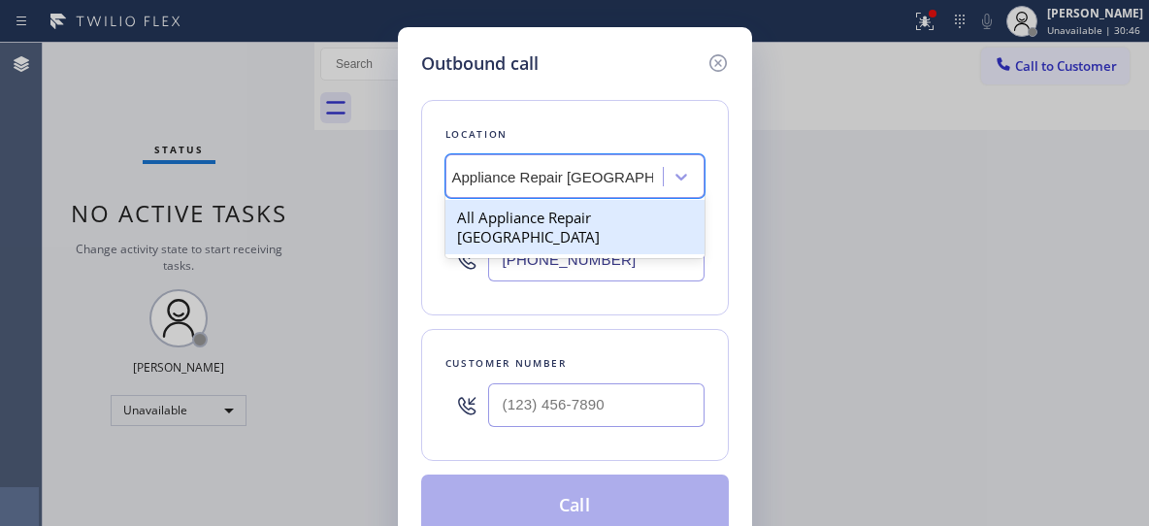
click at [604, 227] on div "All Appliance Repair [GEOGRAPHIC_DATA]" at bounding box center [574, 227] width 259 height 54
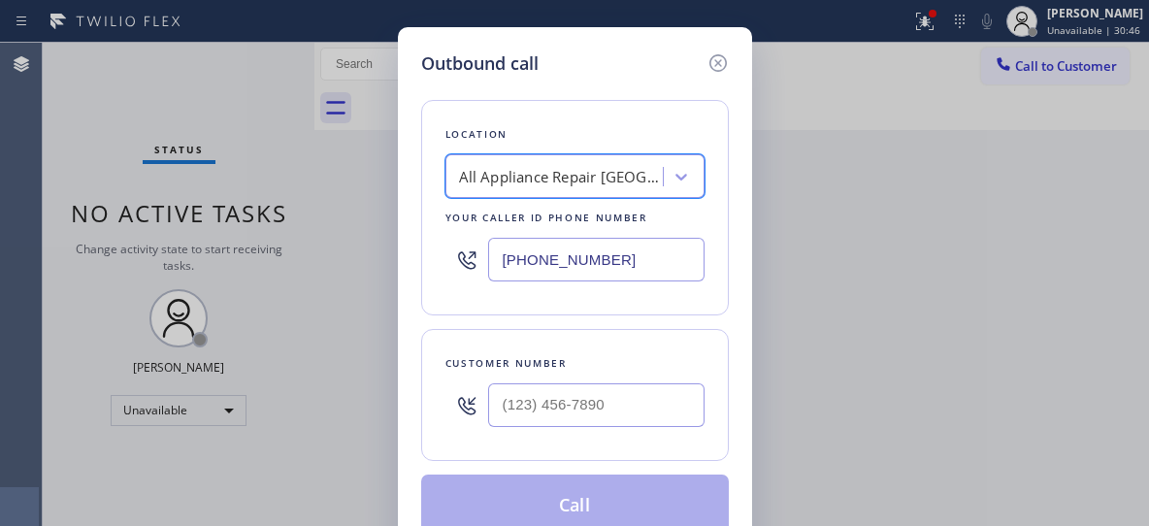
type input "[PHONE_NUMBER]"
click at [619, 398] on input "(___) ___-____" at bounding box center [596, 405] width 216 height 44
paste input "213) 300-7279"
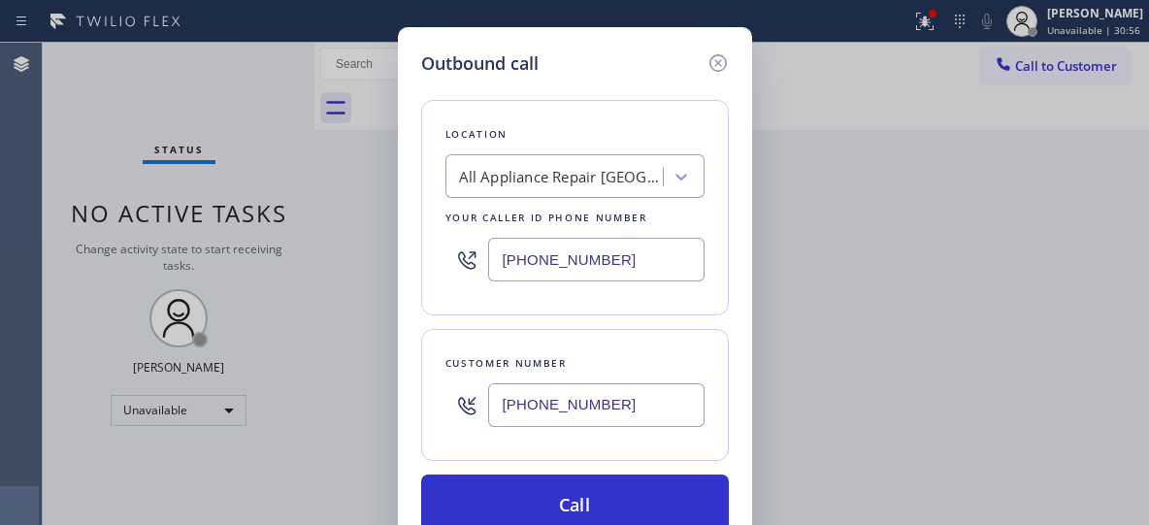
type input "[PHONE_NUMBER]"
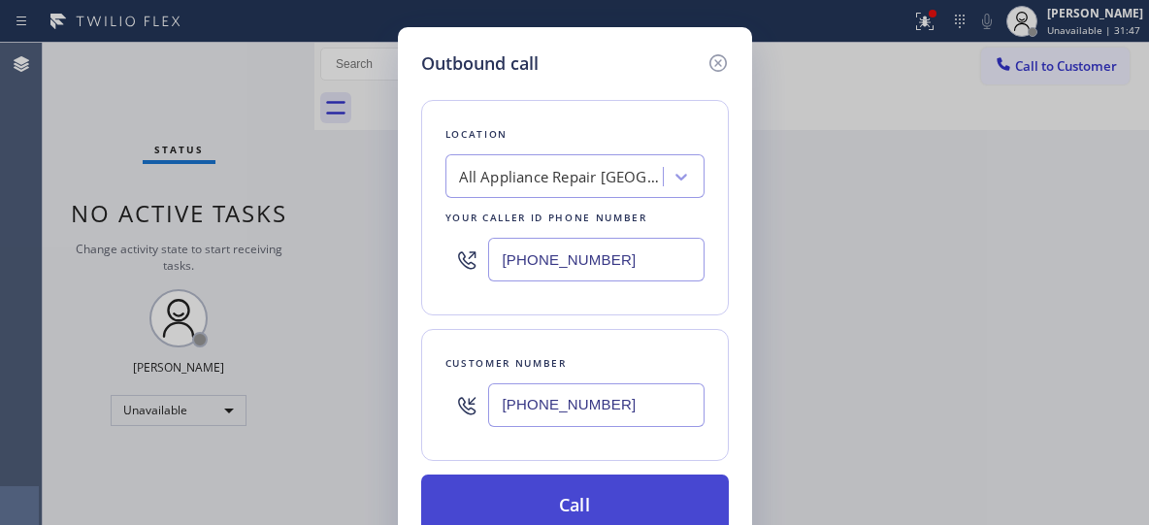
click at [617, 496] on button "Call" at bounding box center [575, 506] width 308 height 62
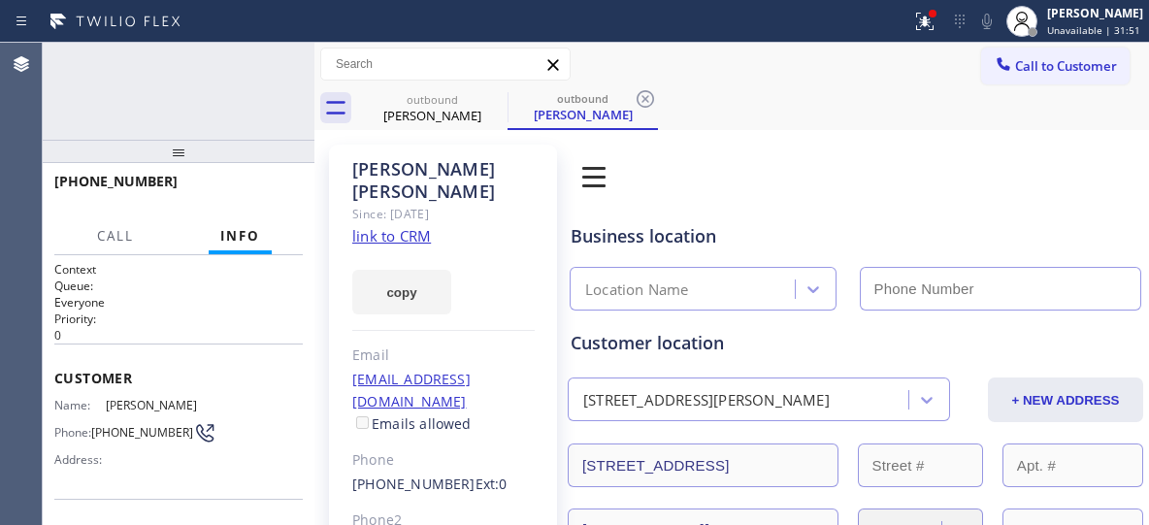
type input "[PHONE_NUMBER]"
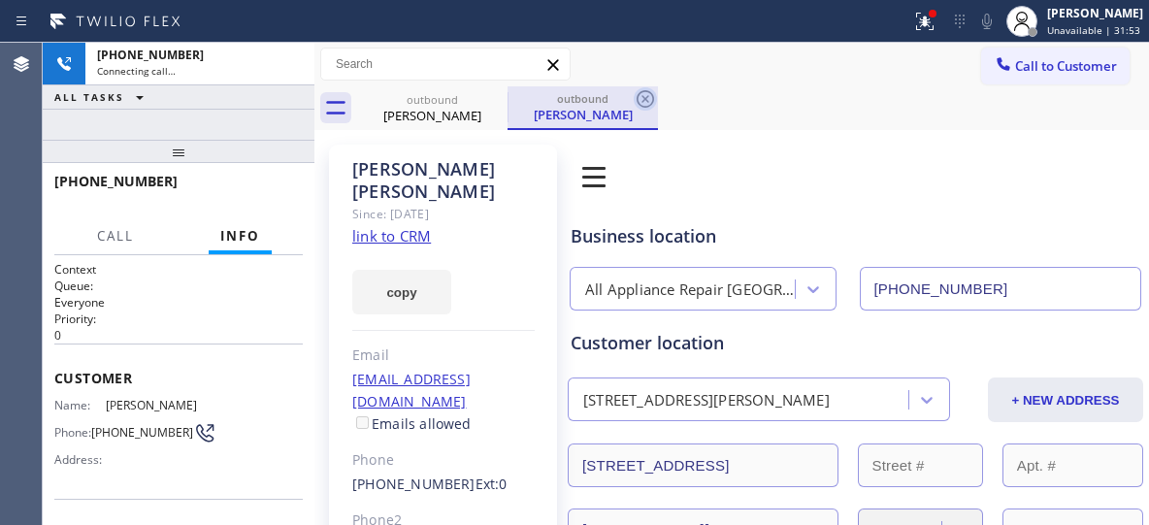
click at [648, 94] on icon at bounding box center [645, 98] width 23 height 23
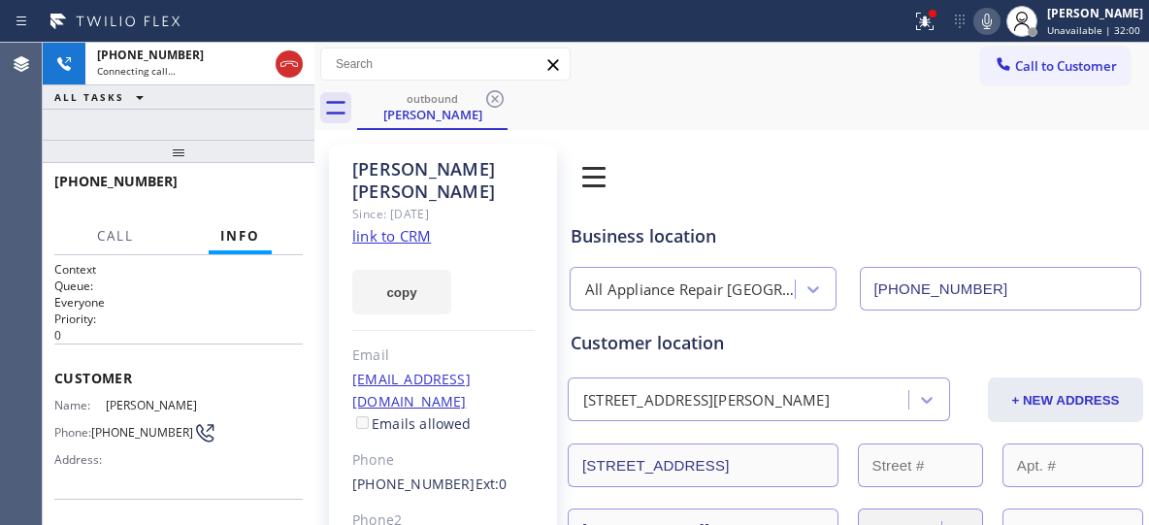
click at [153, 124] on div "[PHONE_NUMBER] Connecting call… ALL TASKS ALL TASKS ACTIVE TASKS TASKS IN WRAP …" at bounding box center [179, 91] width 272 height 97
click at [814, 98] on div "outbound [PERSON_NAME]" at bounding box center [753, 108] width 792 height 44
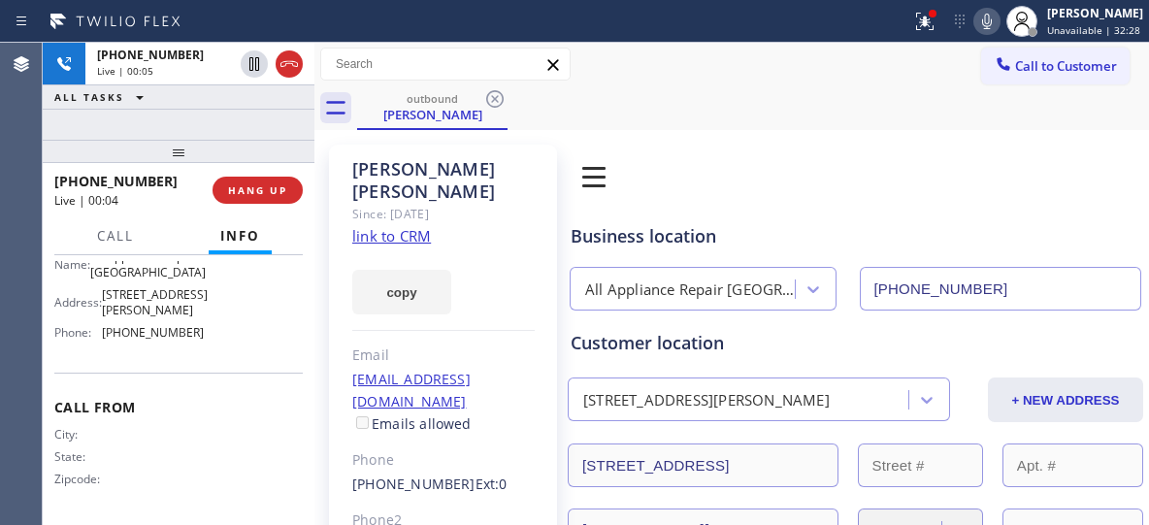
scroll to position [213, 0]
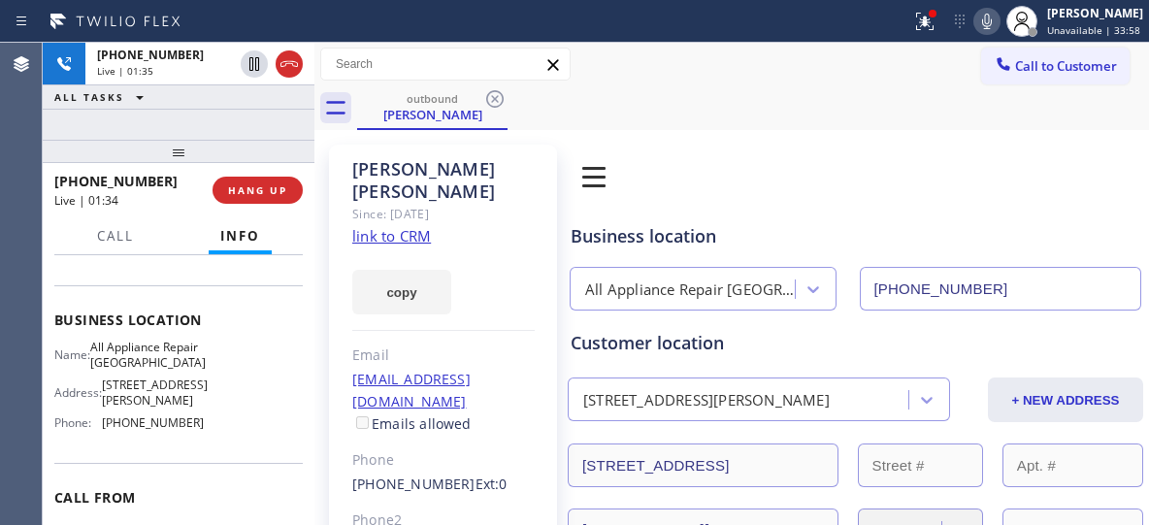
click at [988, 31] on icon at bounding box center [986, 21] width 23 height 23
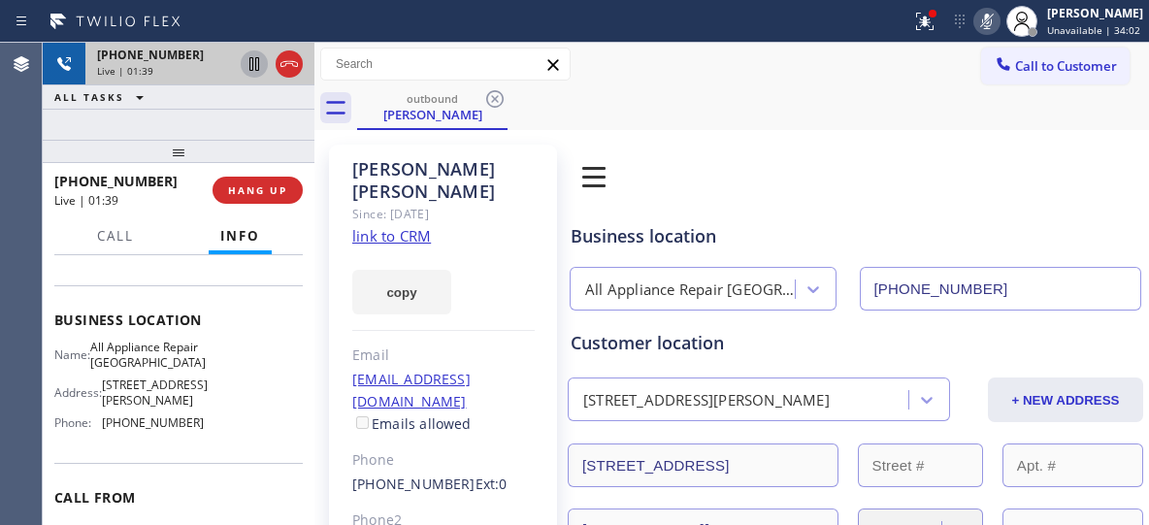
click at [254, 68] on icon at bounding box center [254, 63] width 23 height 23
click at [254, 69] on icon at bounding box center [254, 63] width 23 height 23
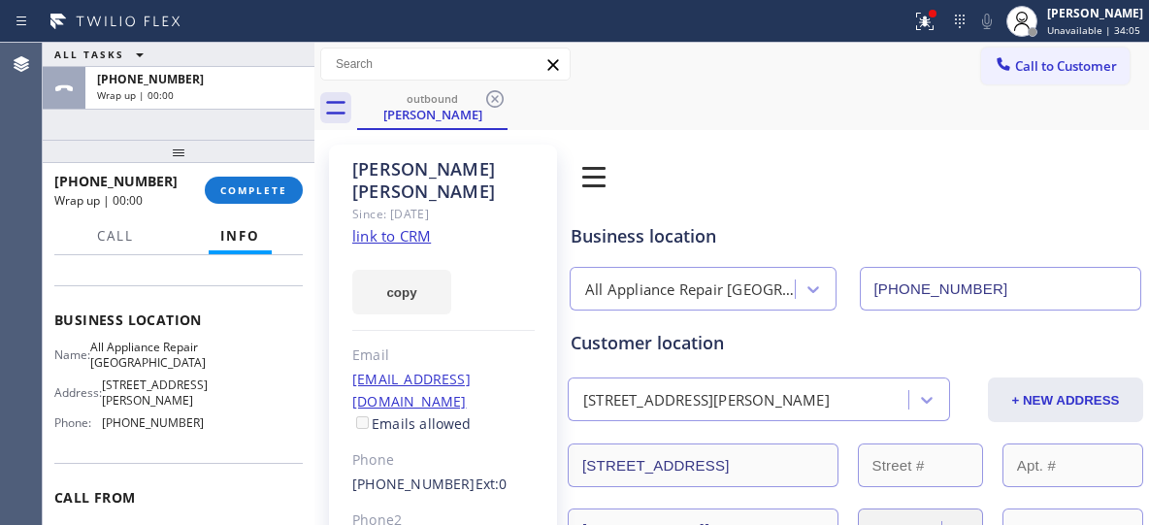
drag, startPoint x: 270, startPoint y: 187, endPoint x: 616, endPoint y: 11, distance: 388.9
click at [624, 50] on div "ALL TASKS ALL TASKS ACTIVE TASKS TASKS IN WRAP UP [PHONE_NUMBER] Wrap up | 00:0…" at bounding box center [596, 284] width 1106 height 482
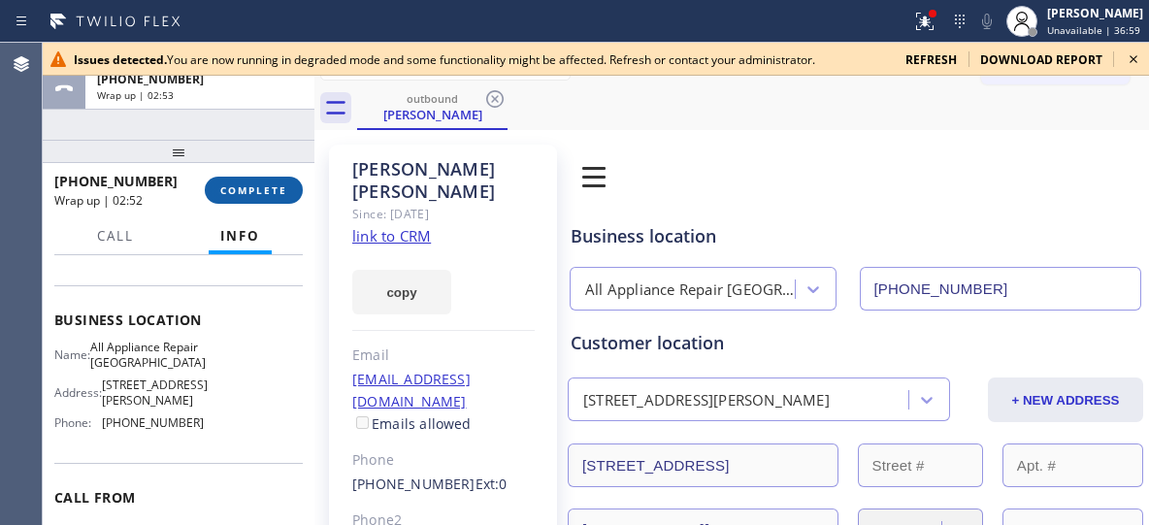
click at [268, 195] on span "COMPLETE" at bounding box center [253, 190] width 67 height 14
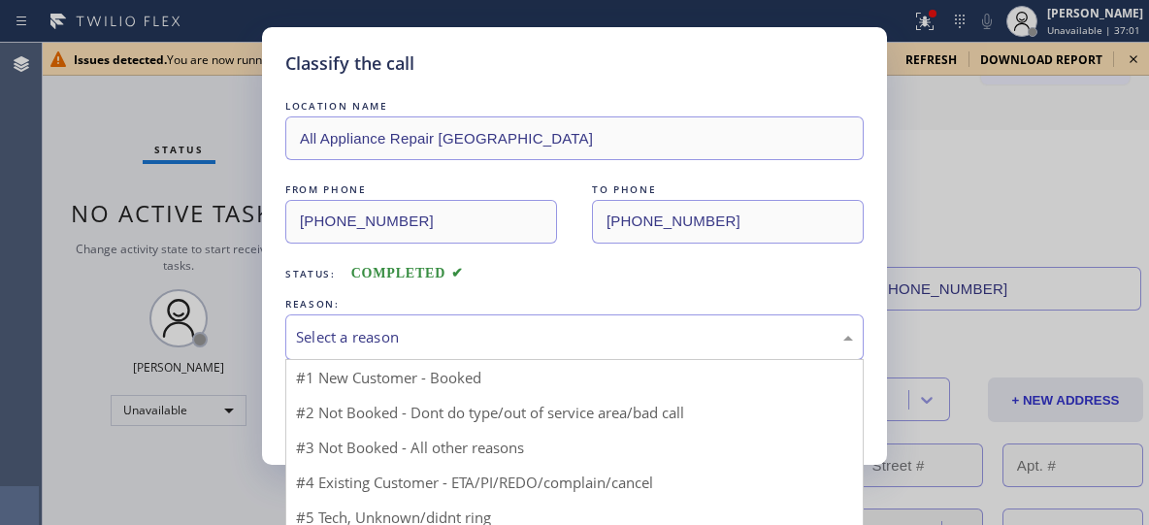
click at [488, 352] on div "Select a reason" at bounding box center [574, 337] width 578 height 46
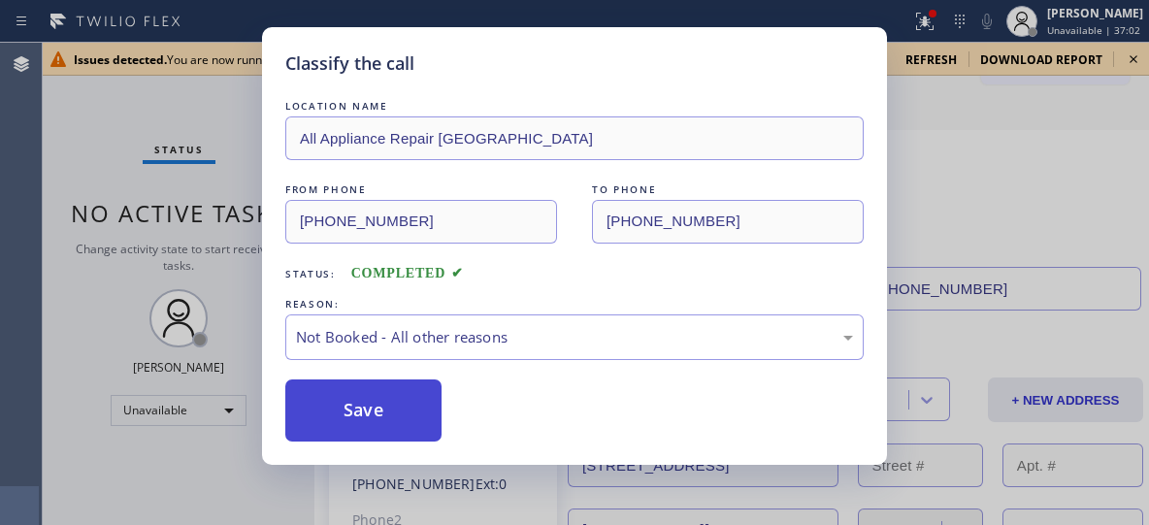
click at [347, 411] on button "Save" at bounding box center [363, 410] width 156 height 62
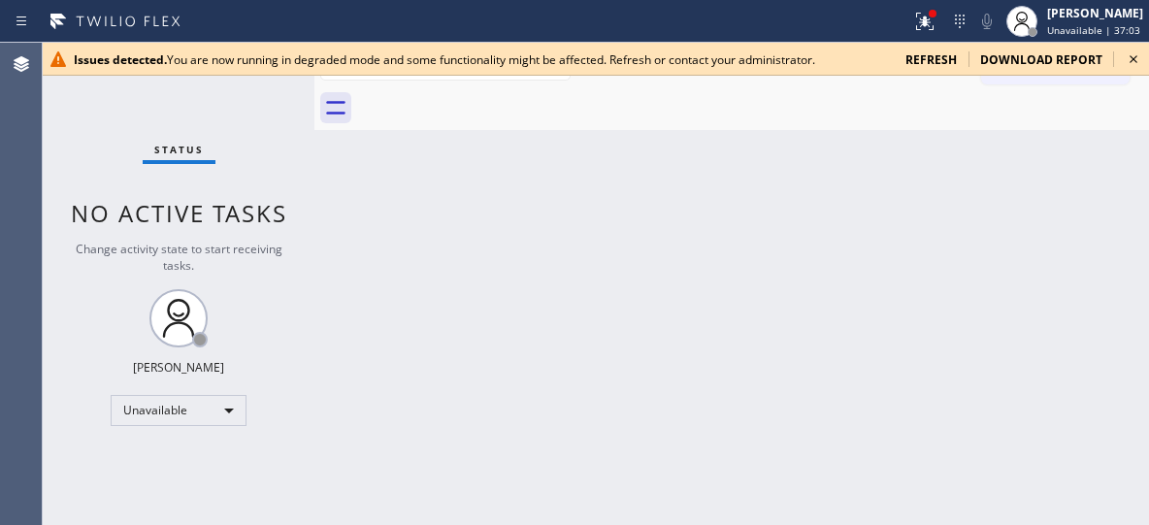
click at [1141, 53] on icon at bounding box center [1133, 59] width 23 height 23
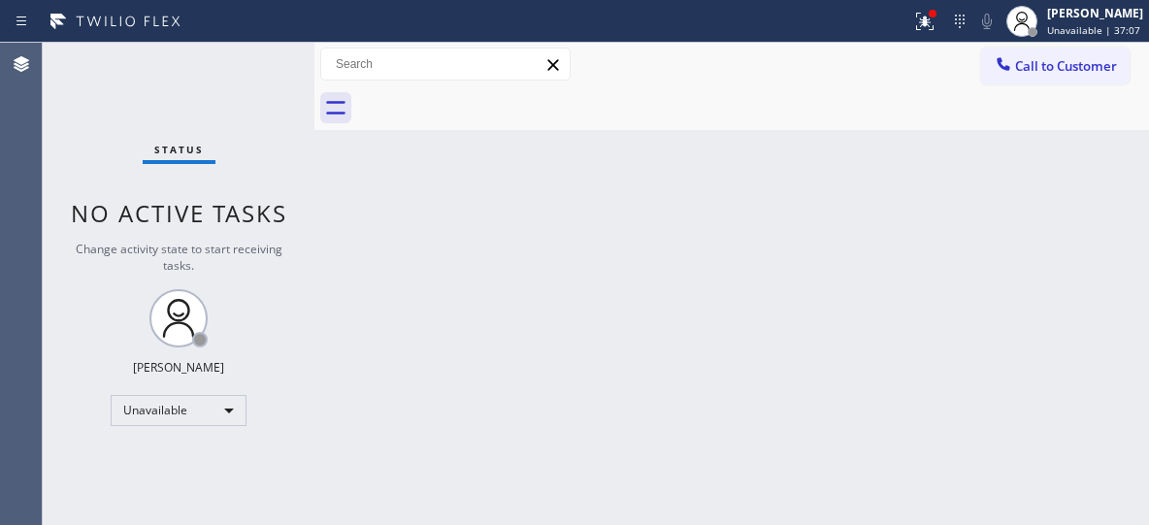
click at [507, 231] on div "Back to Dashboard Change Sender ID Customers Technicians Select a contact Outbo…" at bounding box center [731, 284] width 835 height 482
drag, startPoint x: 1049, startPoint y: 64, endPoint x: 912, endPoint y: 164, distance: 169.5
click at [1049, 63] on span "Call to Customer" at bounding box center [1066, 65] width 102 height 17
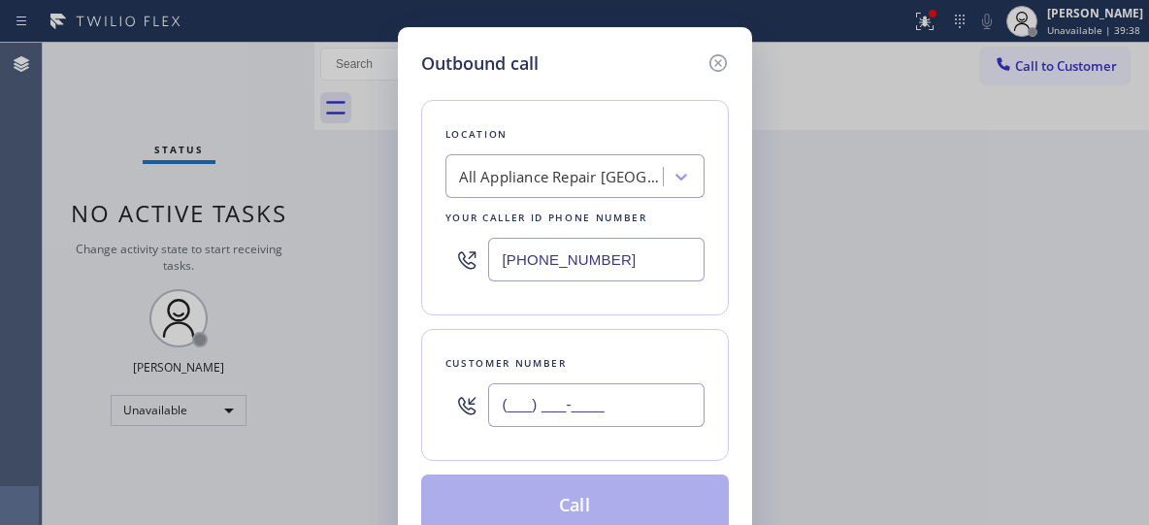
drag, startPoint x: 584, startPoint y: 410, endPoint x: 428, endPoint y: 408, distance: 156.3
click at [433, 418] on div "Customer number (___) ___-____" at bounding box center [575, 395] width 308 height 132
paste input "213) 255-1418"
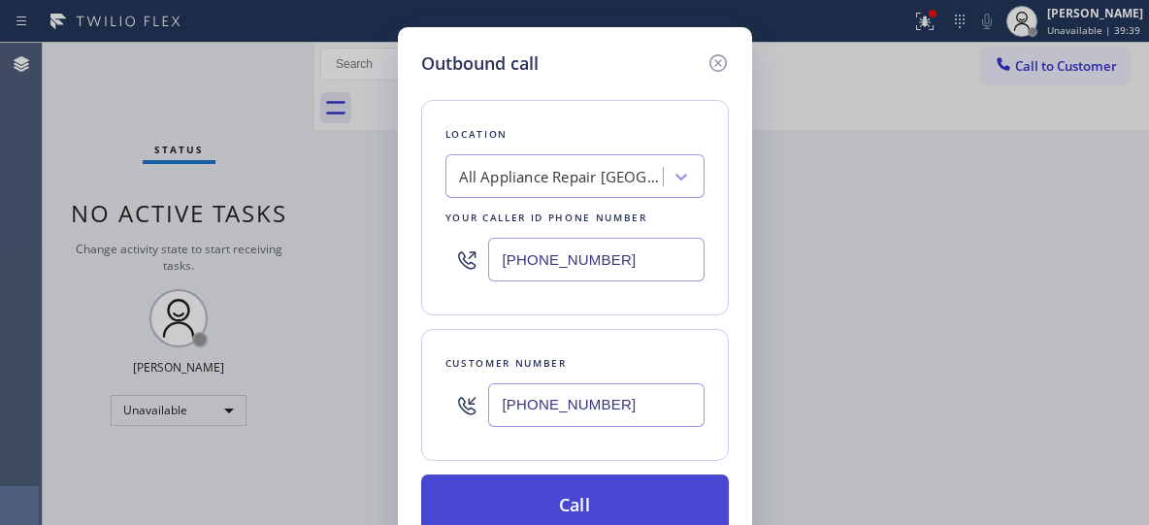
type input "[PHONE_NUMBER]"
click at [554, 496] on button "Call" at bounding box center [575, 506] width 308 height 62
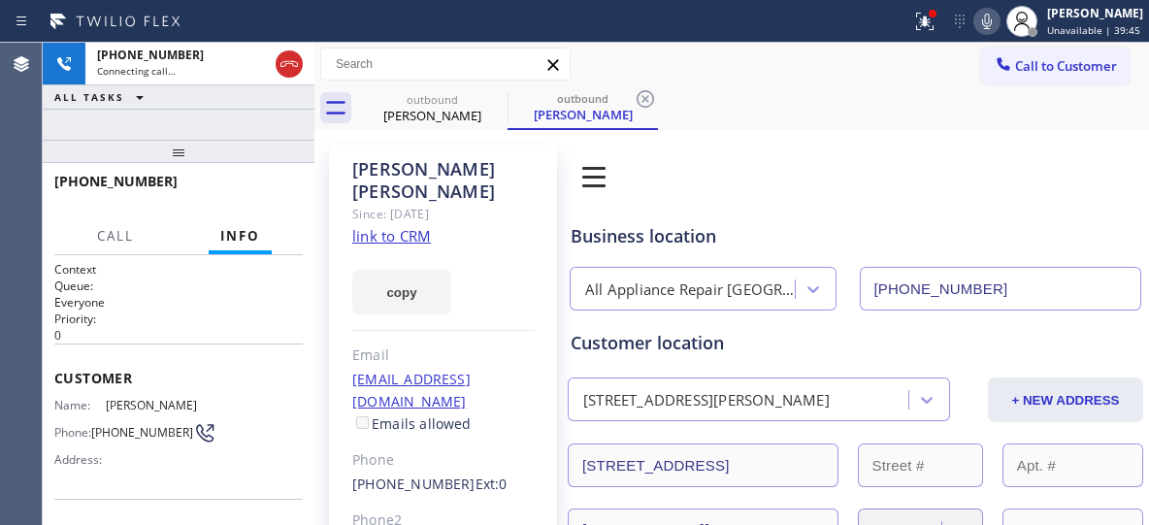
type input "[PHONE_NUMBER]"
click at [645, 95] on icon at bounding box center [645, 98] width 23 height 23
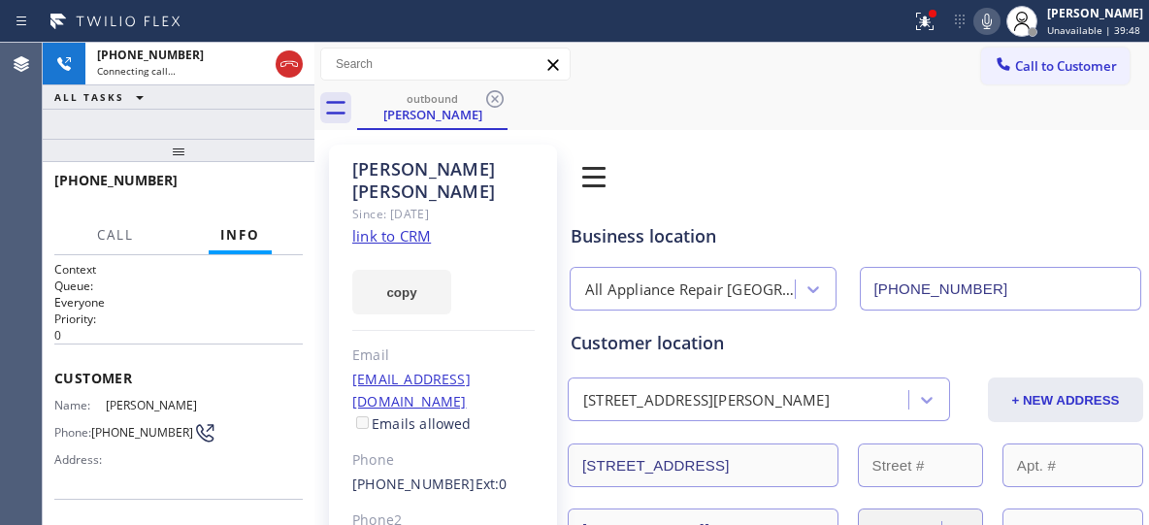
drag, startPoint x: 182, startPoint y: 160, endPoint x: 195, endPoint y: 120, distance: 41.7
click at [195, 121] on div "[PHONE_NUMBER] Connecting call… ALL TASKS ALL TASKS ACTIVE TASKS TASKS IN WRAP …" at bounding box center [179, 284] width 272 height 482
click at [591, 102] on div "outbound [PERSON_NAME]" at bounding box center [753, 108] width 792 height 44
click at [267, 192] on span "HANG UP" at bounding box center [257, 189] width 59 height 14
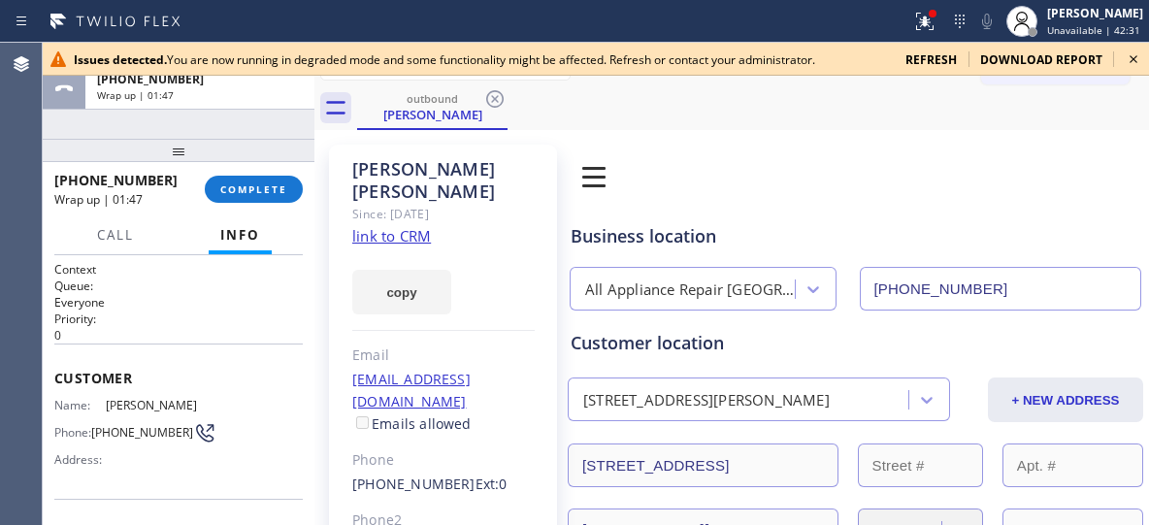
drag, startPoint x: 263, startPoint y: 183, endPoint x: 289, endPoint y: 143, distance: 48.5
click at [263, 186] on span "COMPLETE" at bounding box center [253, 189] width 67 height 14
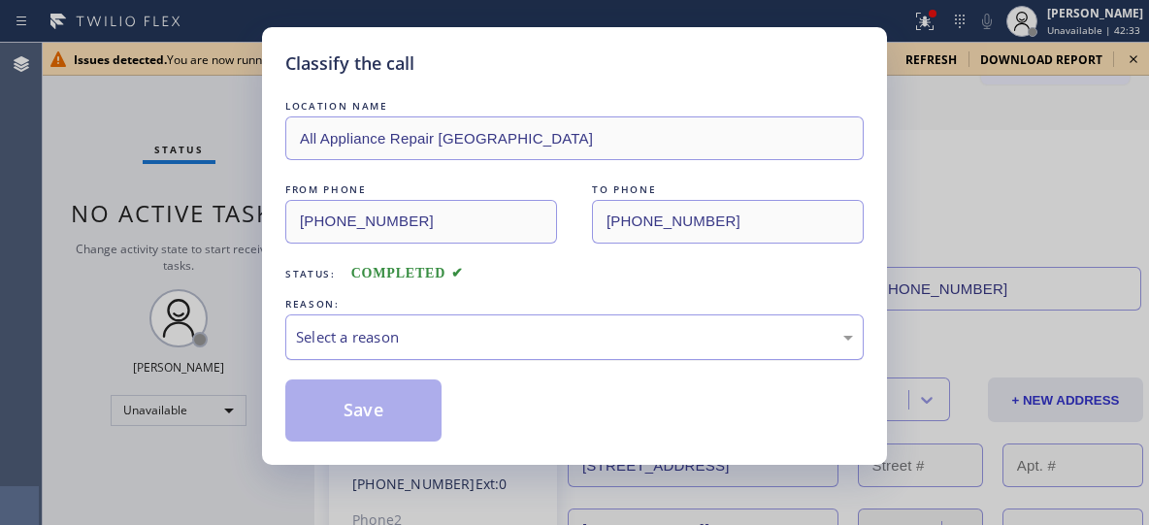
click at [559, 337] on div "Select a reason" at bounding box center [574, 337] width 557 height 22
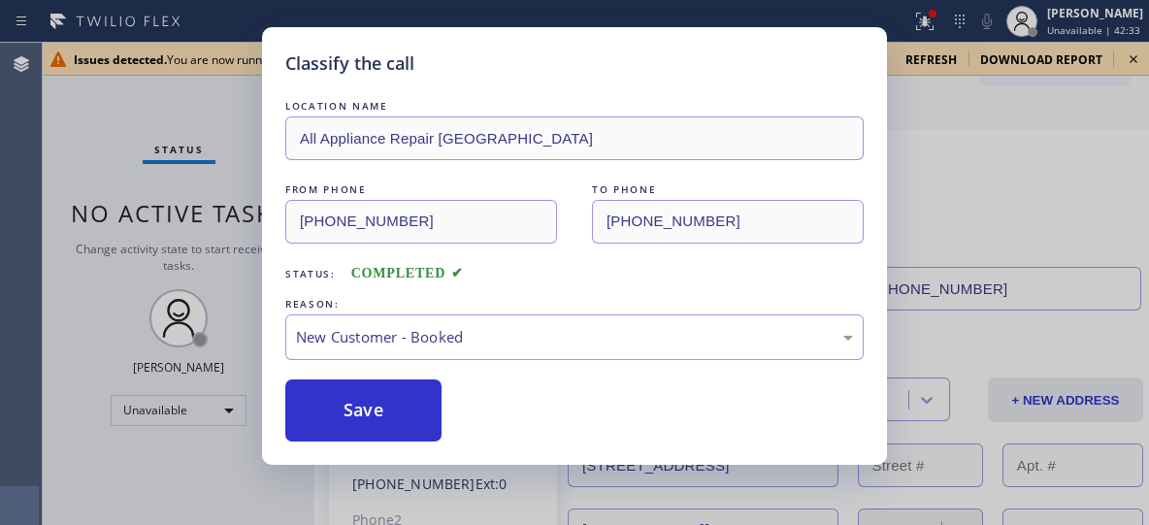
drag, startPoint x: 353, startPoint y: 397, endPoint x: 439, endPoint y: 185, distance: 228.1
click at [352, 396] on button "Save" at bounding box center [363, 410] width 156 height 62
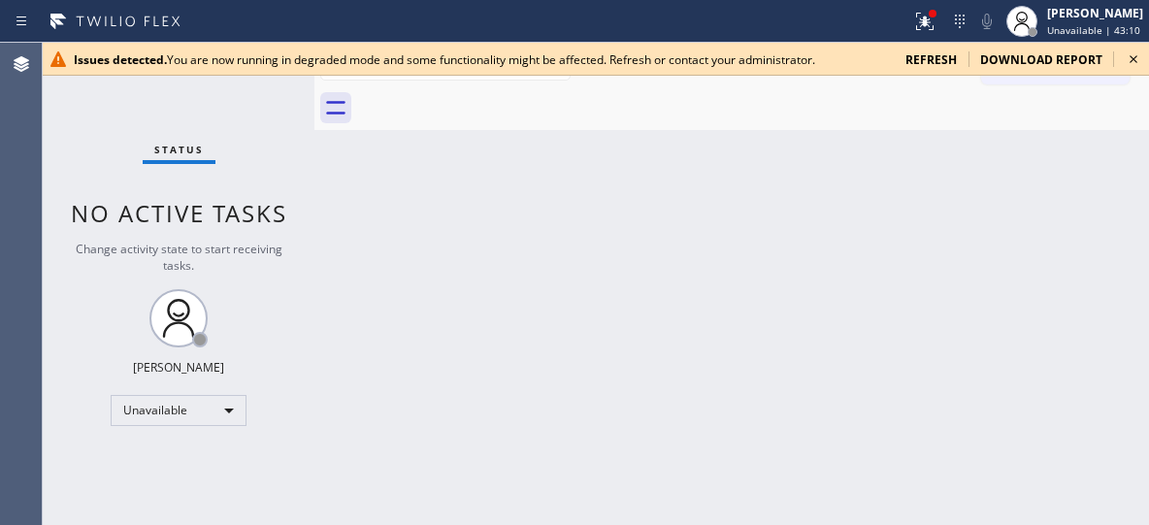
click at [1128, 60] on icon at bounding box center [1133, 59] width 23 height 23
click at [1135, 59] on icon at bounding box center [1133, 59] width 23 height 23
click at [1133, 57] on icon at bounding box center [1133, 59] width 23 height 23
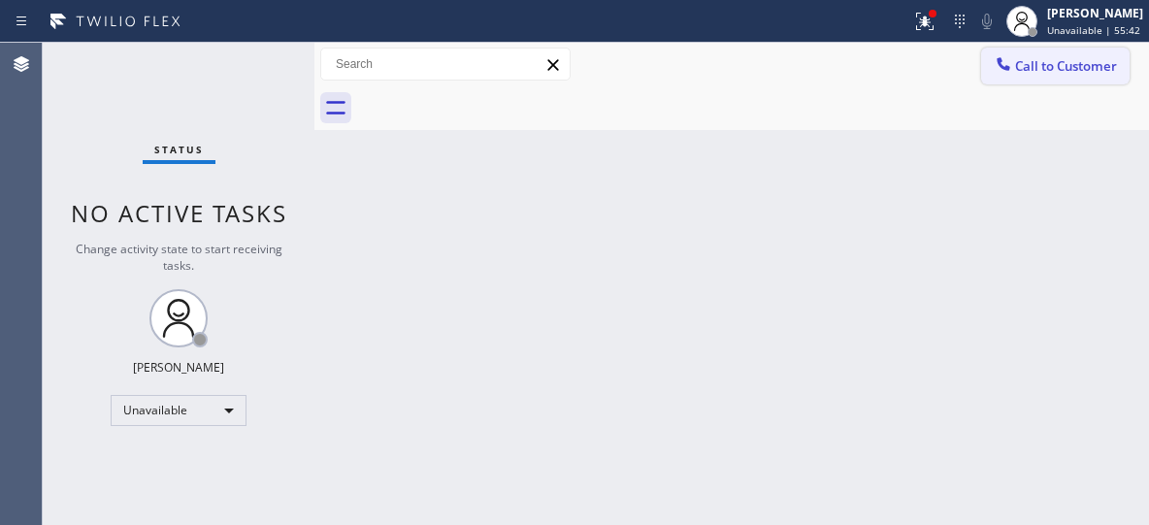
click at [1063, 56] on button "Call to Customer" at bounding box center [1055, 66] width 148 height 37
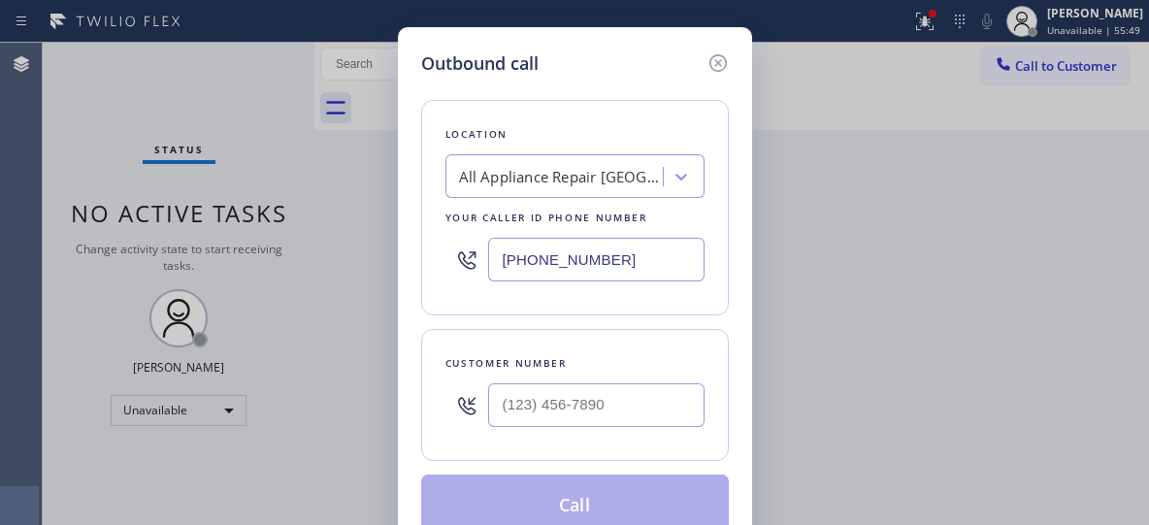
click at [713, 61] on icon at bounding box center [717, 62] width 23 height 23
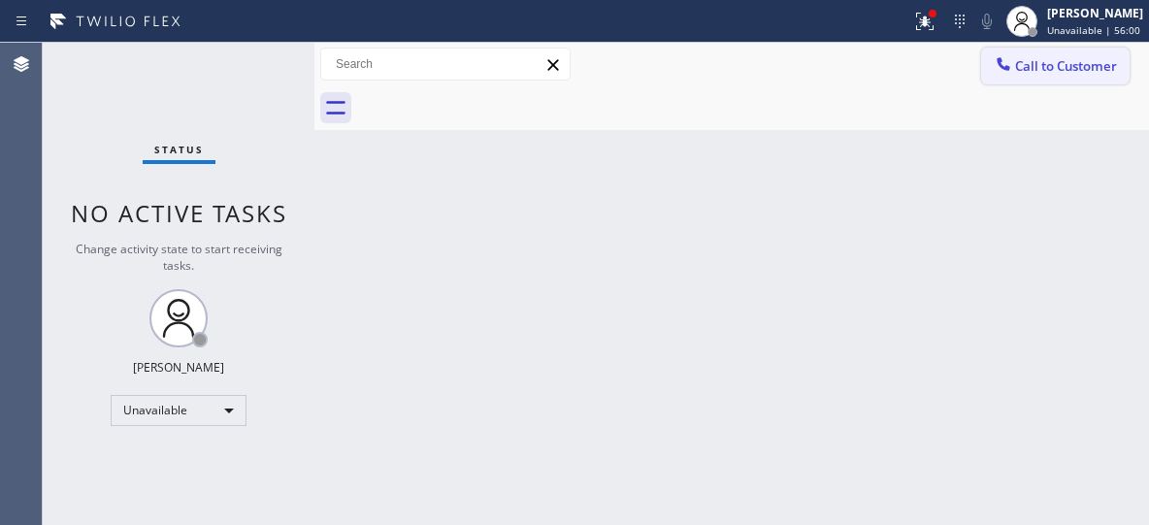
click at [1042, 59] on span "Call to Customer" at bounding box center [1066, 65] width 102 height 17
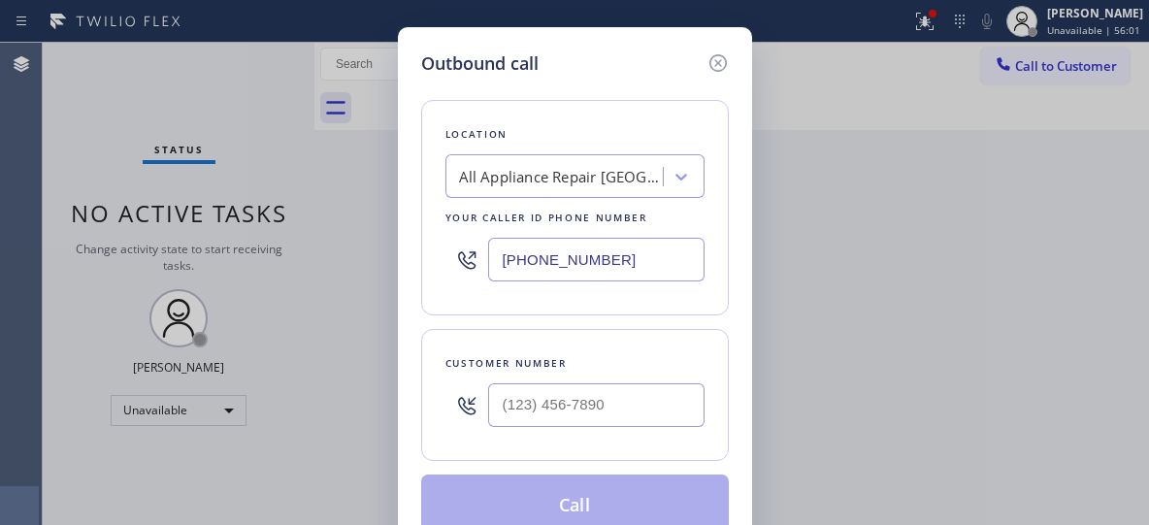
drag, startPoint x: 619, startPoint y: 260, endPoint x: 382, endPoint y: 207, distance: 242.7
click at [387, 208] on div "Outbound call Location All Appliance Repair [GEOGRAPHIC_DATA] Your caller id ph…" at bounding box center [574, 262] width 1149 height 525
paste input "805) 464-3703"
type input "[PHONE_NUMBER]"
drag, startPoint x: 578, startPoint y: 417, endPoint x: 398, endPoint y: 402, distance: 181.2
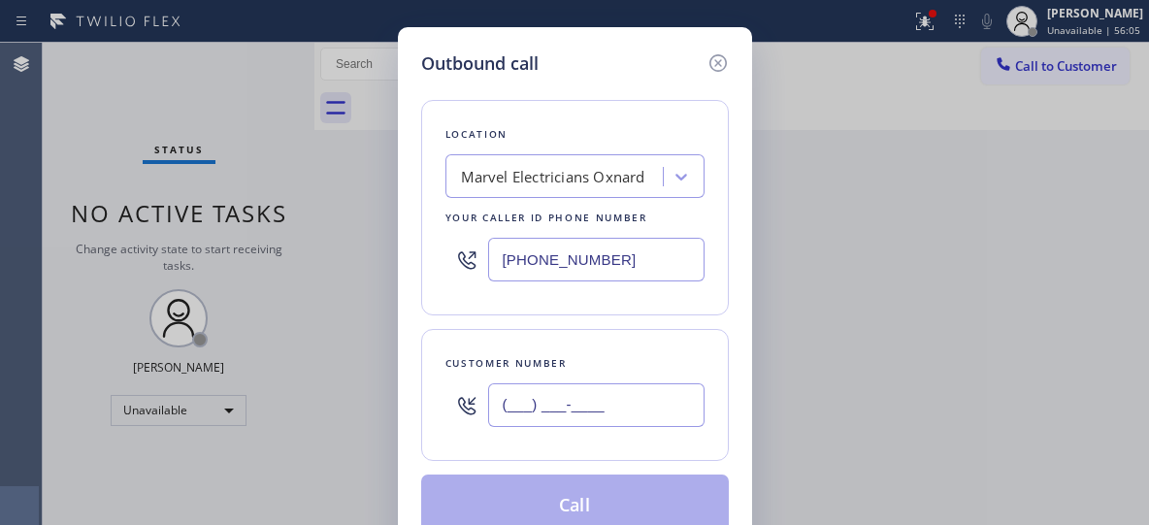
click at [389, 403] on div "Outbound call Location Marvel Electricians Oxnard Your caller id phone number […" at bounding box center [574, 262] width 1149 height 525
paste input "415) 246-6138"
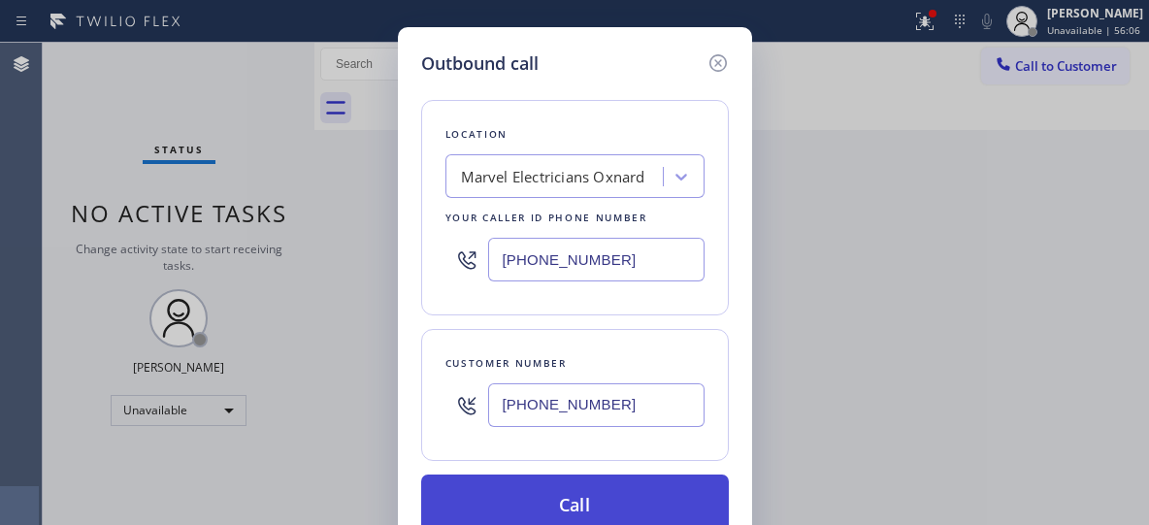
type input "[PHONE_NUMBER]"
click at [582, 512] on button "Call" at bounding box center [575, 506] width 308 height 62
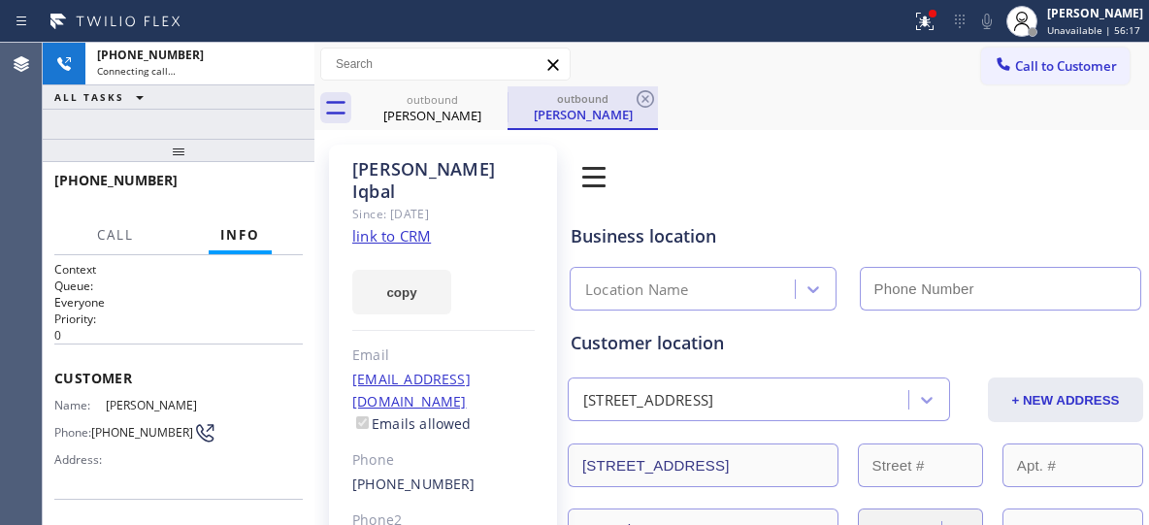
type input "[PHONE_NUMBER]"
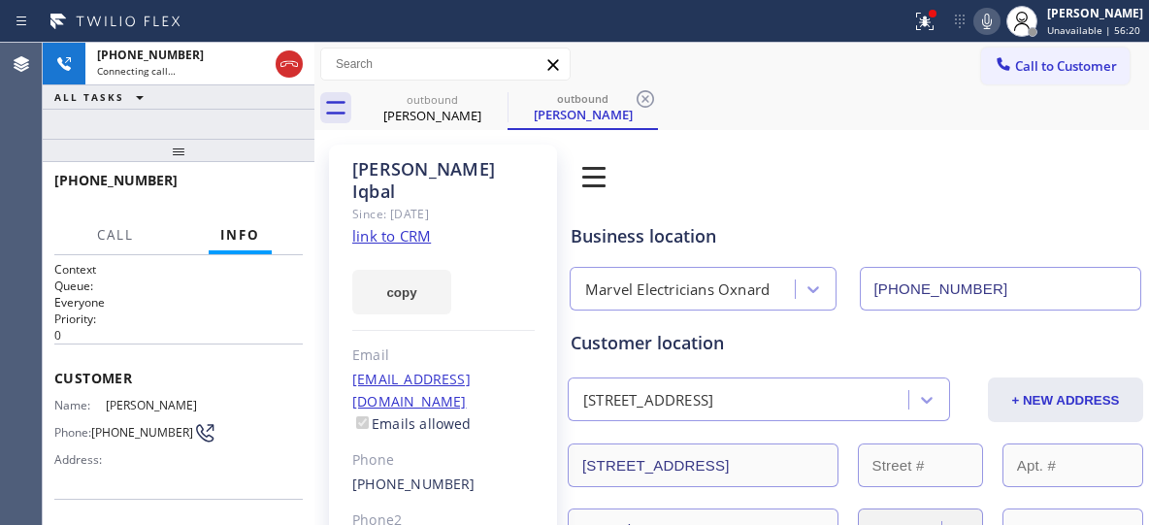
drag, startPoint x: 184, startPoint y: 157, endPoint x: 262, endPoint y: 134, distance: 81.1
click at [181, 133] on div "[PHONE_NUMBER] Connecting call… ALL TASKS ALL TASKS ACTIVE TASKS TASKS IN WRAP …" at bounding box center [179, 284] width 272 height 482
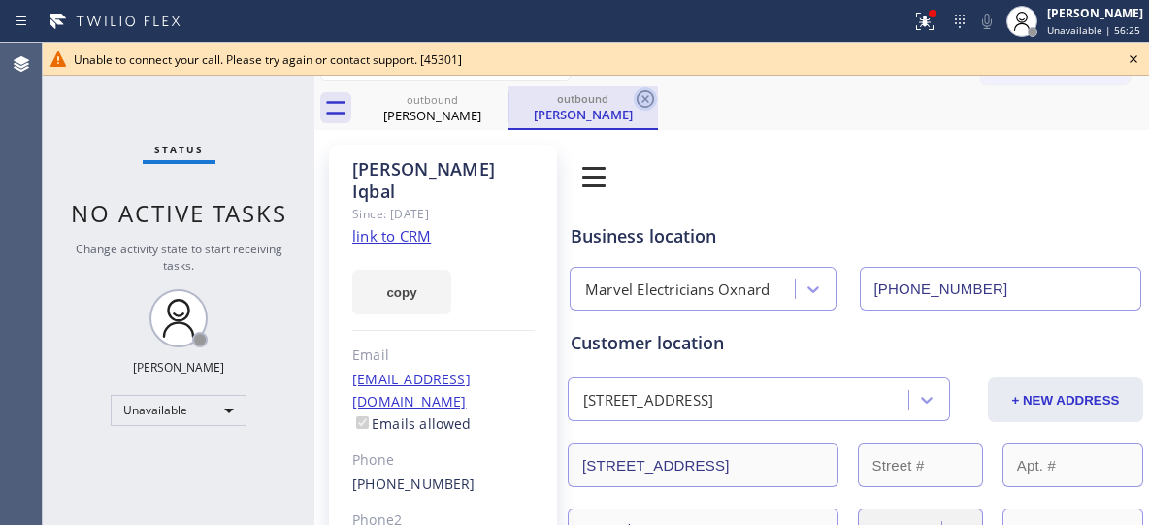
click at [643, 95] on icon at bounding box center [645, 98] width 23 height 23
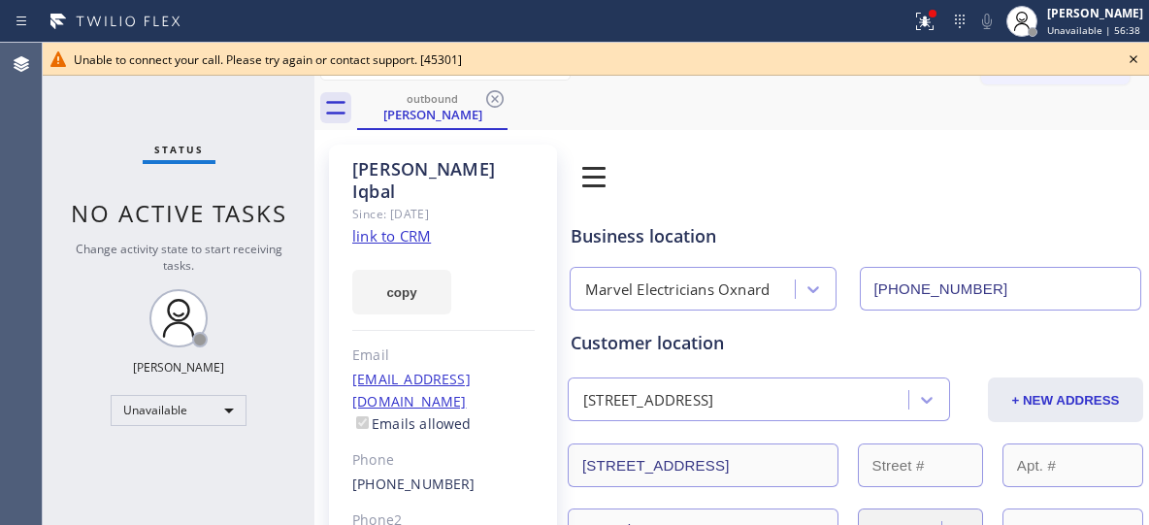
drag, startPoint x: 489, startPoint y: 102, endPoint x: 470, endPoint y: 109, distance: 20.6
click at [489, 104] on icon at bounding box center [494, 98] width 23 height 23
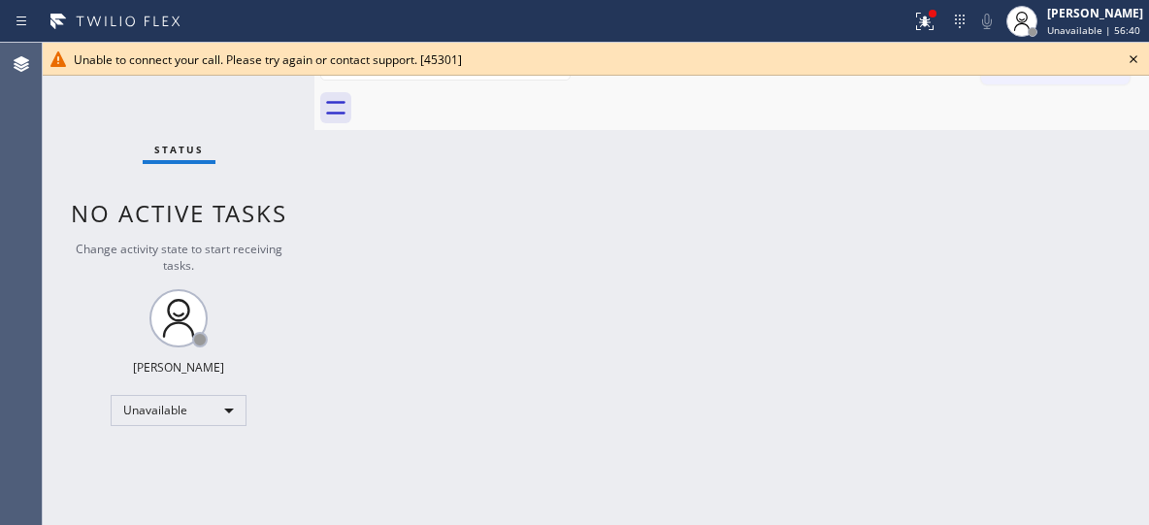
click at [1130, 56] on icon at bounding box center [1133, 59] width 23 height 23
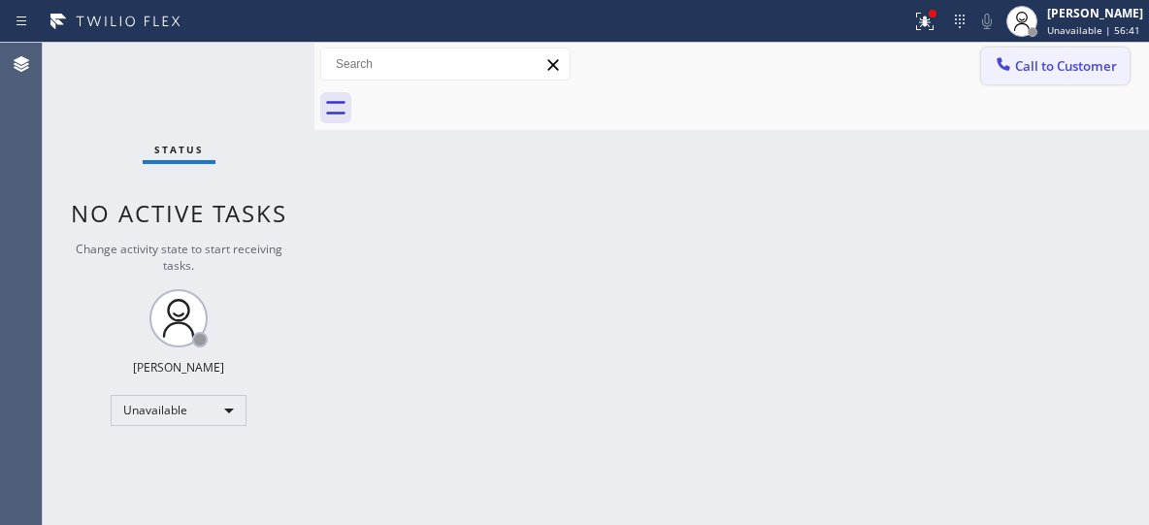
click at [1069, 75] on button "Call to Customer" at bounding box center [1055, 66] width 148 height 37
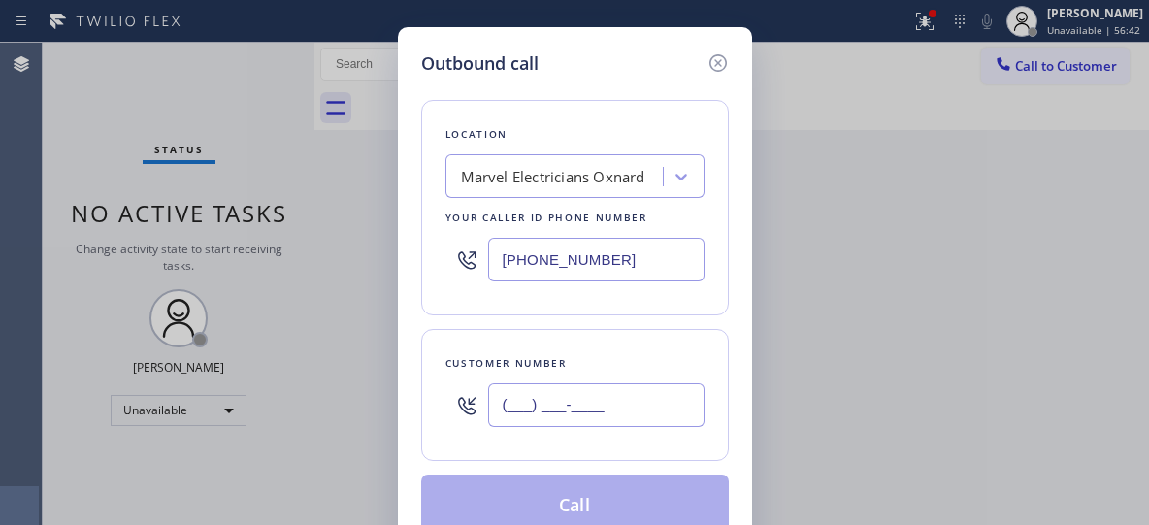
drag, startPoint x: 589, startPoint y: 401, endPoint x: 426, endPoint y: 397, distance: 163.1
click at [425, 398] on div "Customer number (___) ___-____" at bounding box center [575, 395] width 308 height 132
paste input "415) 246-6138"
type input "[PHONE_NUMBER]"
click at [626, 262] on input "[PHONE_NUMBER]" at bounding box center [596, 260] width 216 height 44
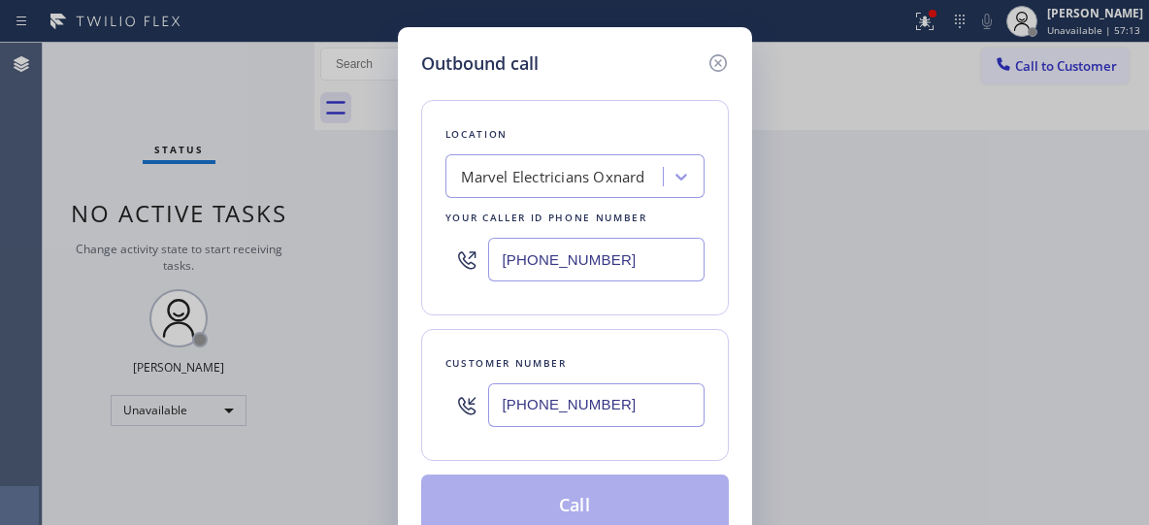
click at [633, 400] on input "[PHONE_NUMBER]" at bounding box center [596, 405] width 216 height 44
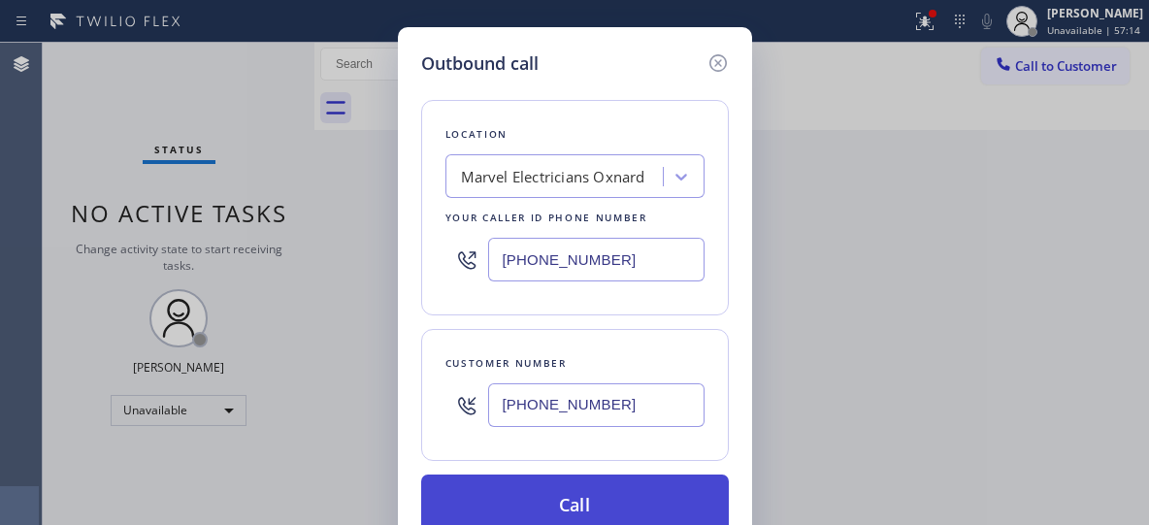
click at [609, 497] on button "Call" at bounding box center [575, 506] width 308 height 62
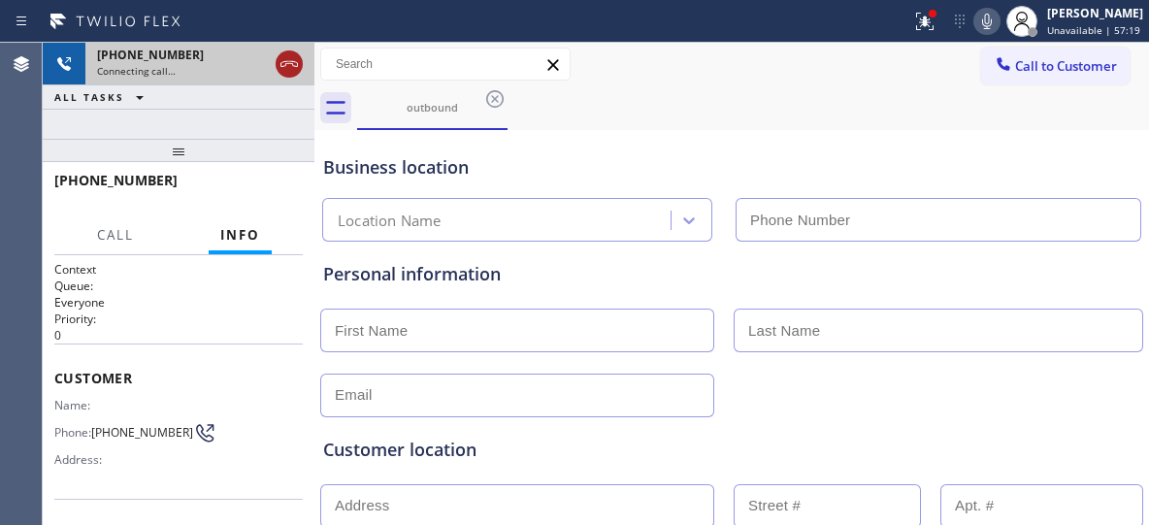
type input "[PHONE_NUMBER]"
click at [290, 67] on icon at bounding box center [289, 63] width 23 height 23
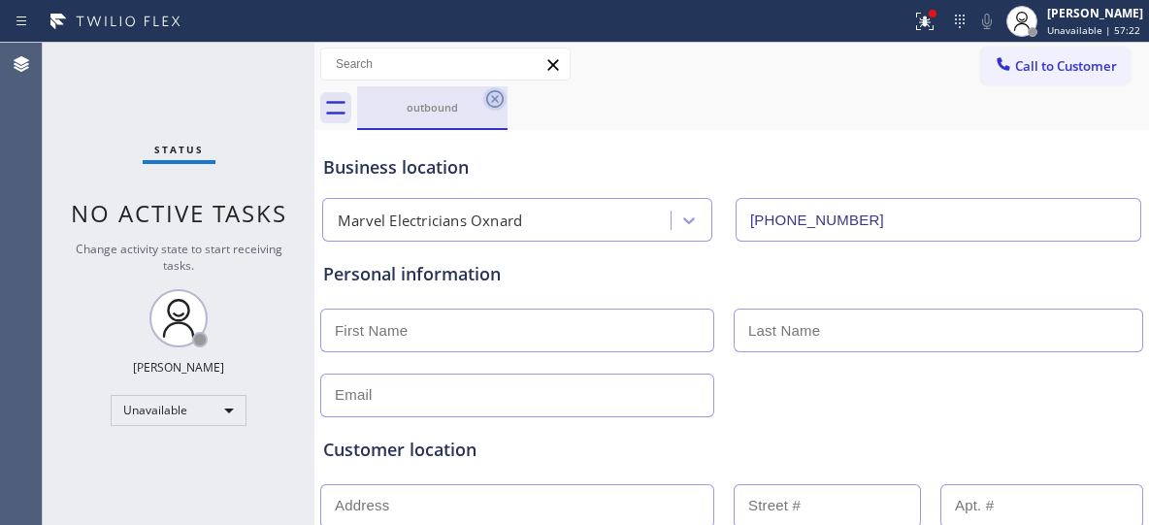
click at [498, 104] on icon at bounding box center [494, 98] width 23 height 23
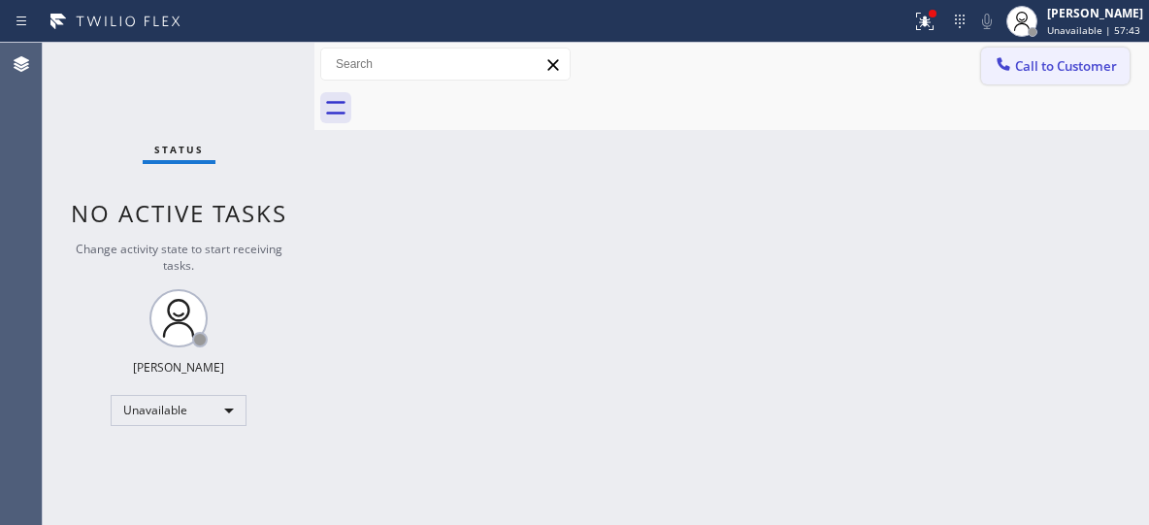
click at [1030, 73] on span "Call to Customer" at bounding box center [1066, 65] width 102 height 17
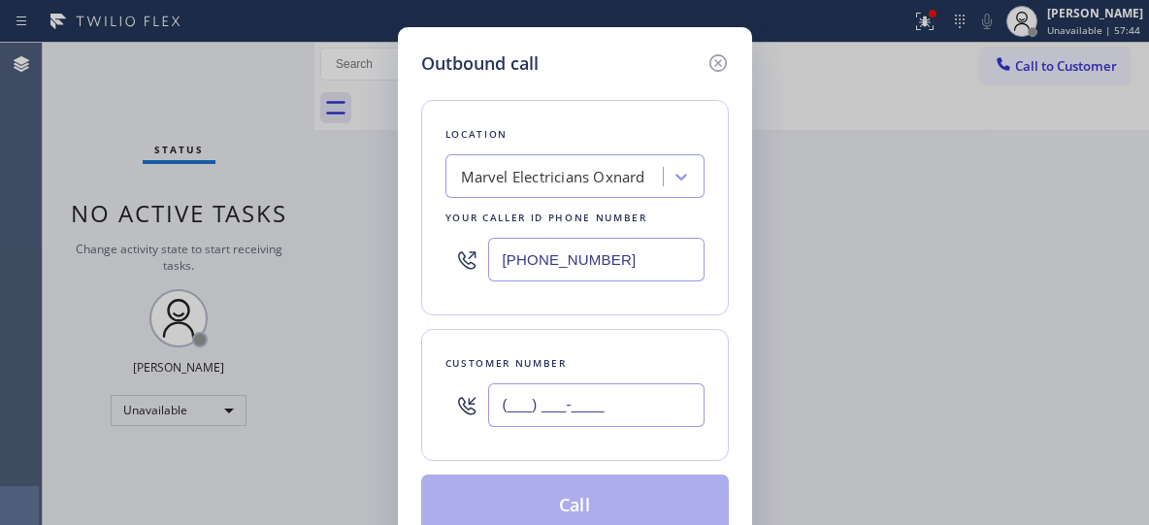
drag, startPoint x: 623, startPoint y: 420, endPoint x: 377, endPoint y: 431, distance: 246.7
click at [376, 431] on div "Outbound call Location Marvel Electricians Oxnard Your caller id phone number […" at bounding box center [574, 262] width 1149 height 525
paste input "415) 246-6138"
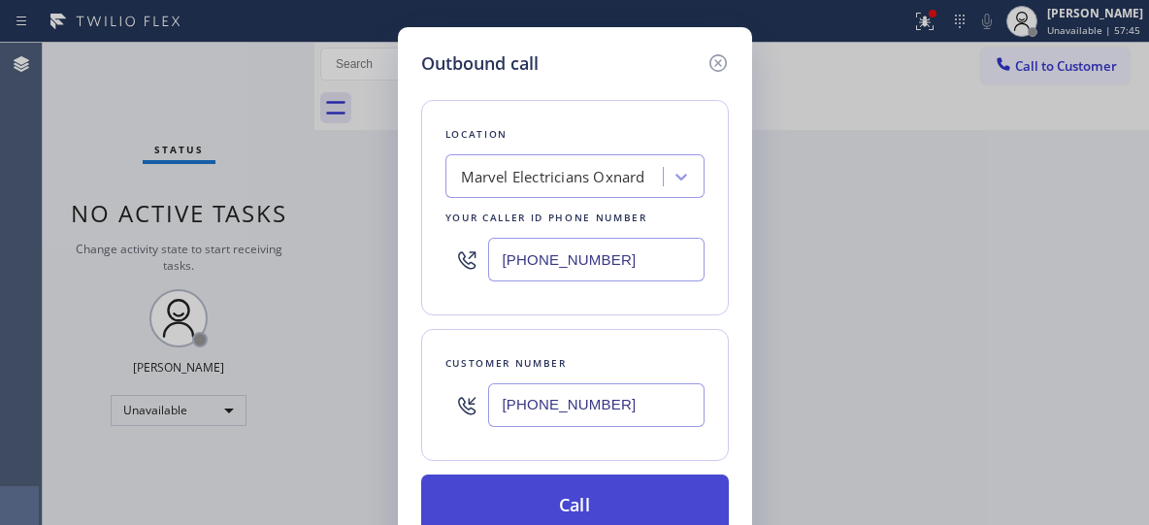
type input "[PHONE_NUMBER]"
click at [599, 494] on button "Call" at bounding box center [575, 506] width 308 height 62
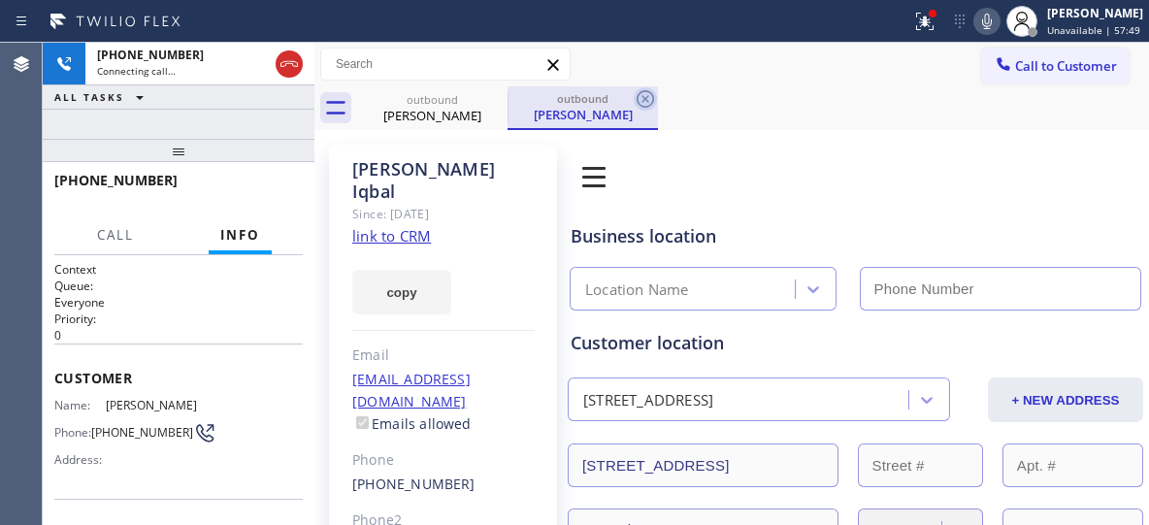
click at [566, 113] on div "[PERSON_NAME]" at bounding box center [582, 114] width 147 height 17
type input "[PHONE_NUMBER]"
click at [646, 103] on icon at bounding box center [645, 98] width 23 height 23
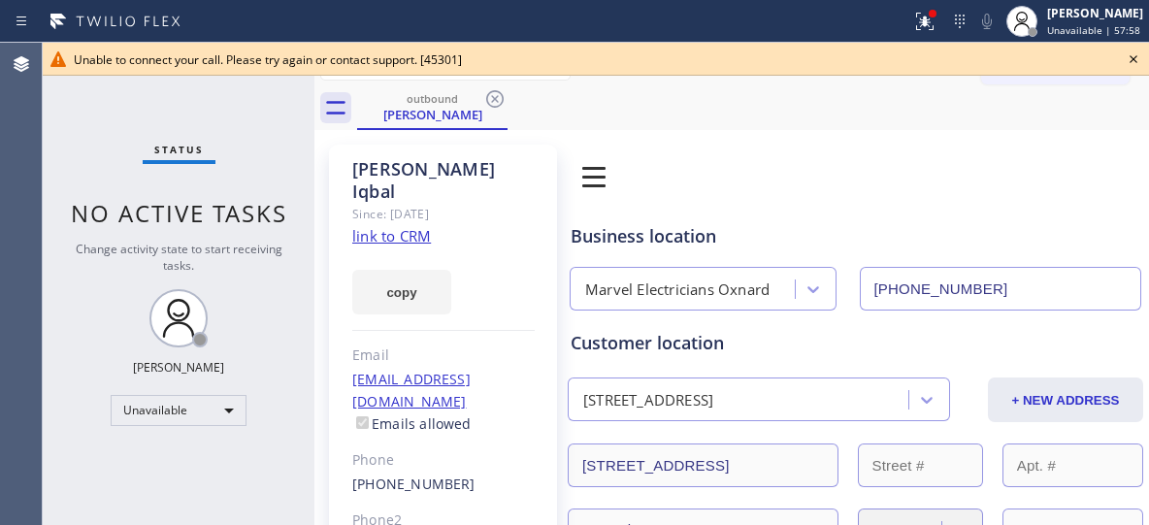
click at [493, 102] on icon at bounding box center [494, 98] width 17 height 17
click at [499, 152] on div "Back to Dashboard Change Sender ID Customers Technicians Select a contact Outbo…" at bounding box center [731, 284] width 835 height 482
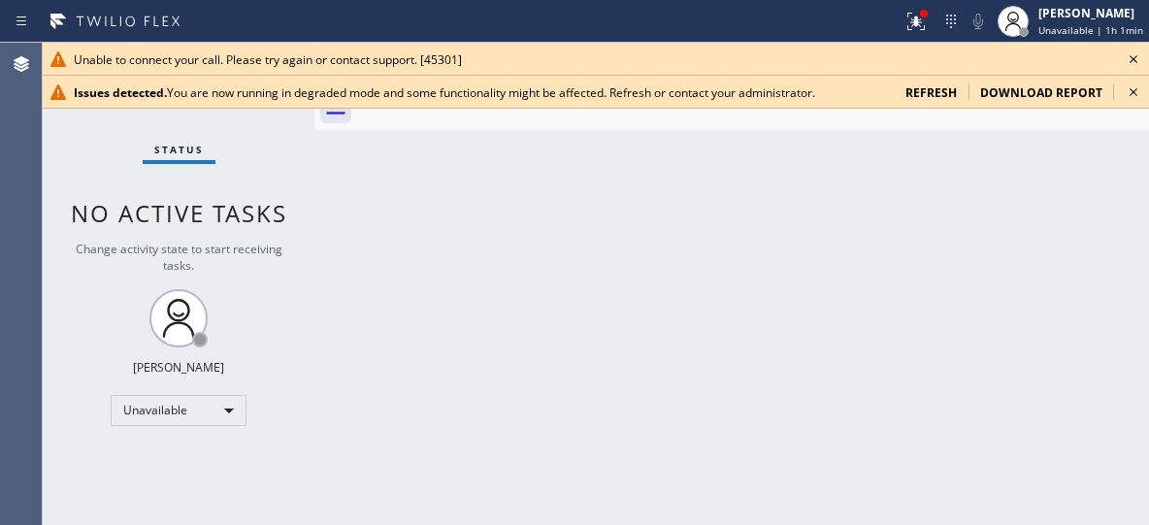
click at [1133, 88] on icon at bounding box center [1133, 92] width 23 height 23
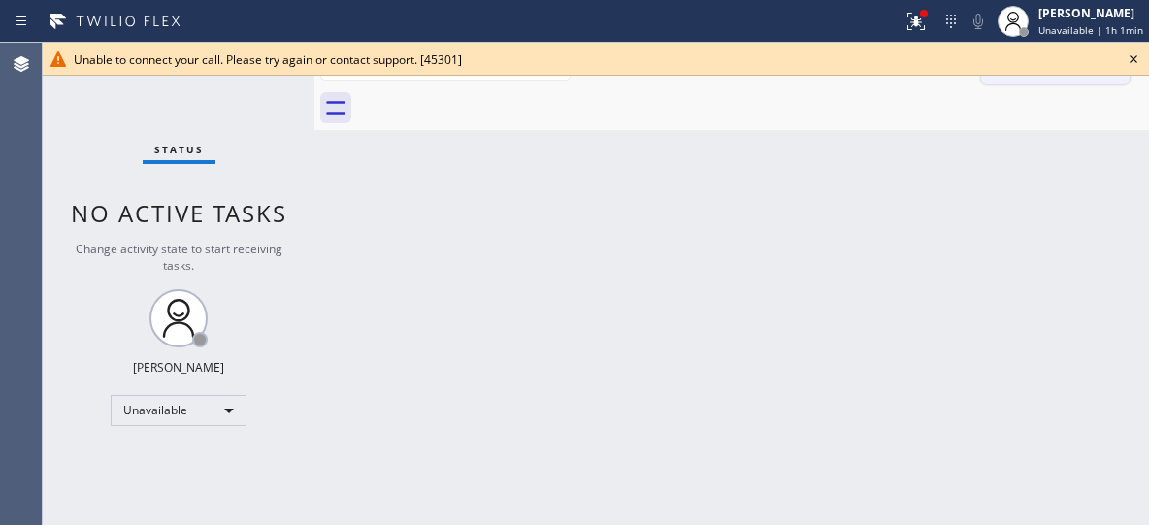
click at [1131, 58] on icon at bounding box center [1133, 59] width 23 height 23
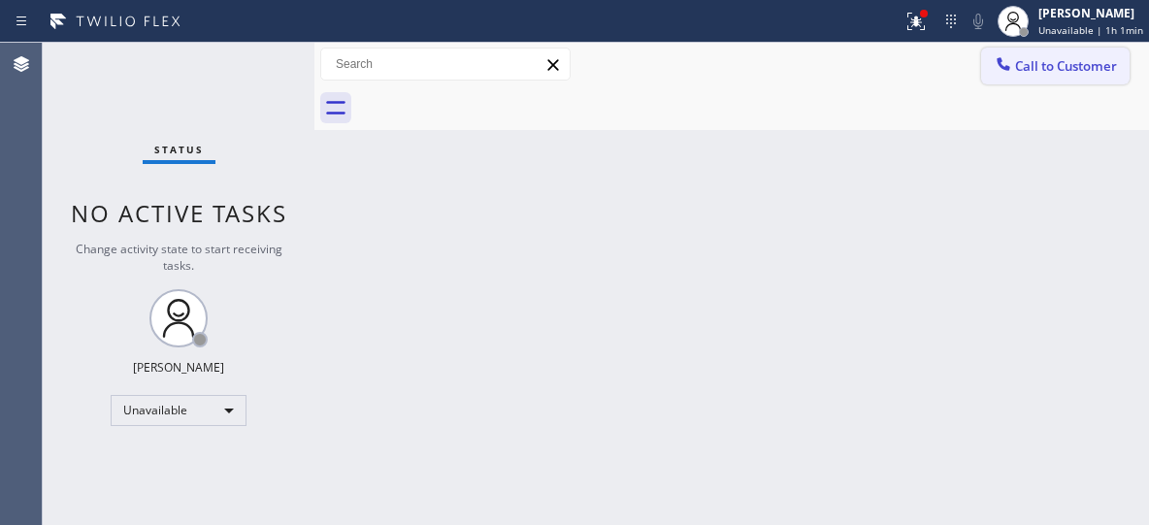
click at [1092, 57] on button "Call to Customer" at bounding box center [1055, 66] width 148 height 37
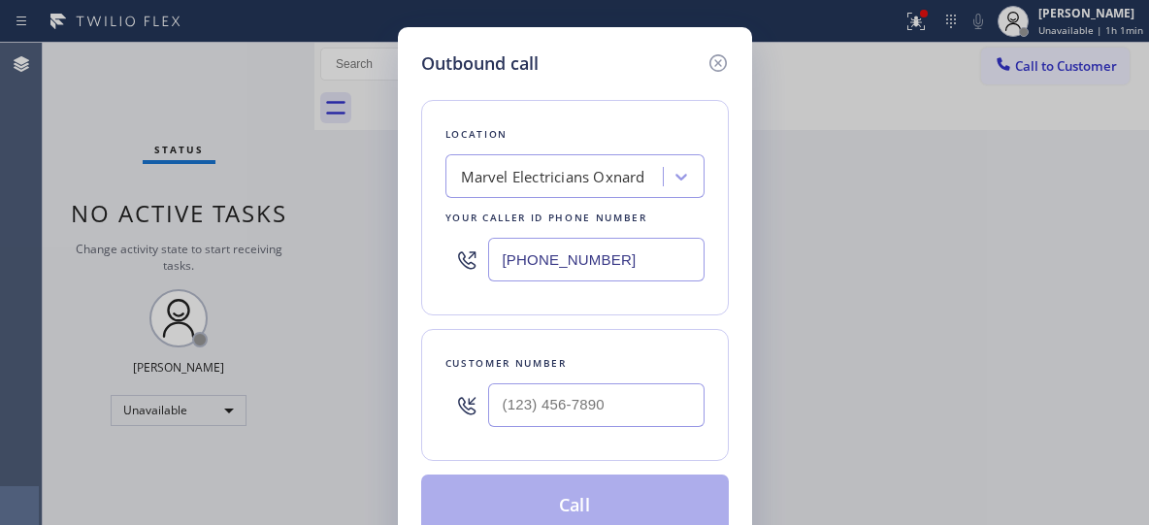
drag, startPoint x: 603, startPoint y: 246, endPoint x: 372, endPoint y: 195, distance: 236.4
click at [378, 212] on div "Outbound call Location Marvel Electricians Oxnard Your caller id phone number […" at bounding box center [574, 262] width 1149 height 525
paste input "661) 367-8981"
type input "[PHONE_NUMBER]"
drag, startPoint x: 625, startPoint y: 423, endPoint x: 619, endPoint y: 411, distance: 13.9
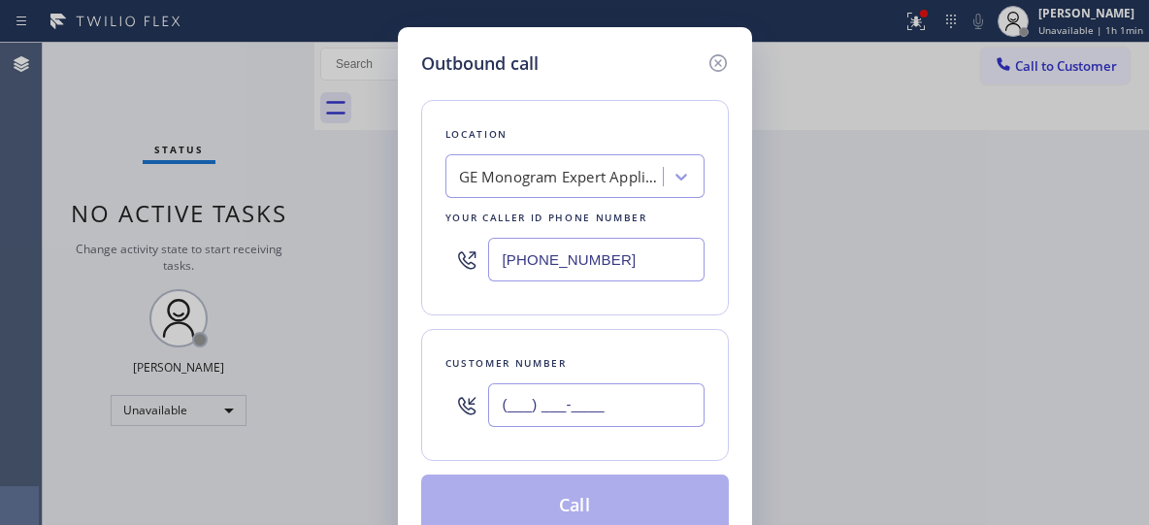
click at [621, 418] on input "(___) ___-____" at bounding box center [596, 405] width 216 height 44
paste input "510) 909-3242"
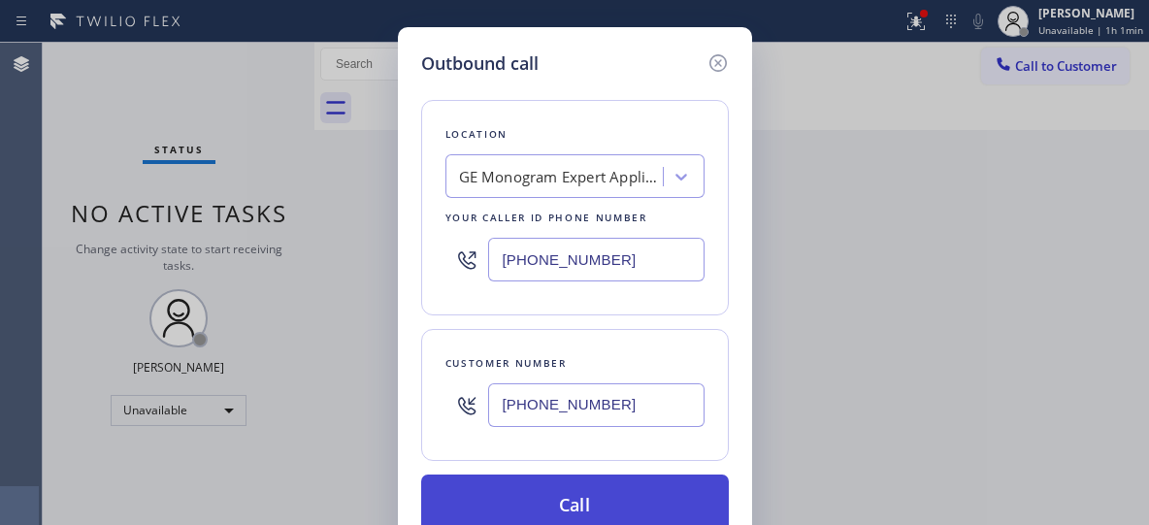
type input "[PHONE_NUMBER]"
click at [606, 504] on button "Call" at bounding box center [575, 506] width 308 height 62
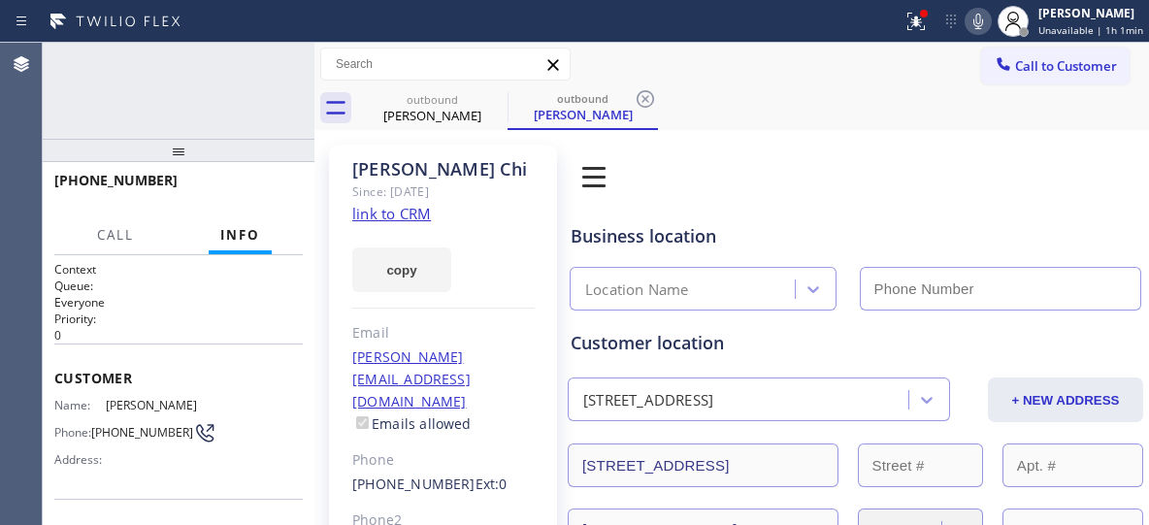
type input "[PHONE_NUMBER]"
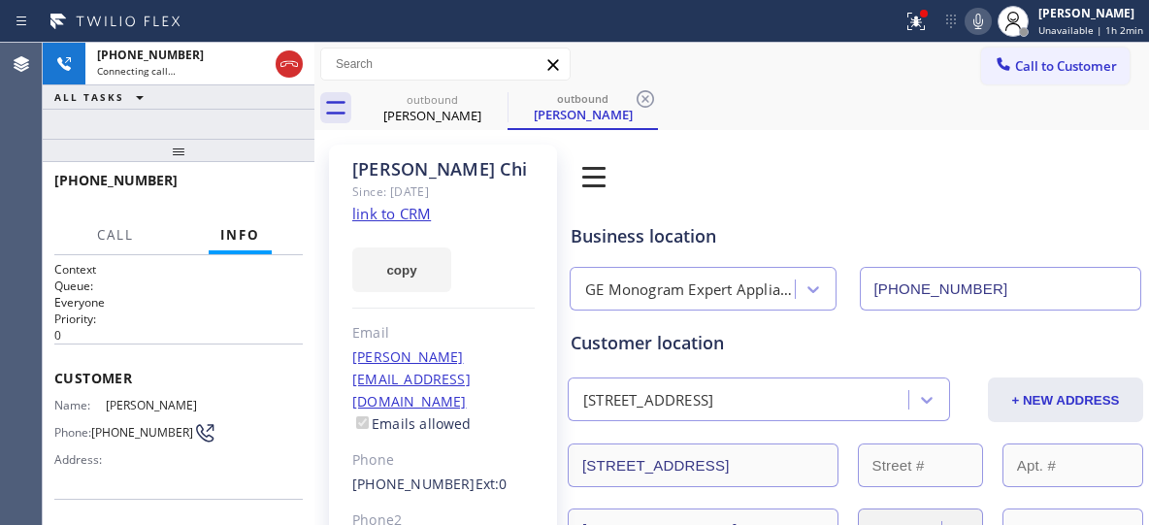
drag, startPoint x: 642, startPoint y: 98, endPoint x: 611, endPoint y: 37, distance: 68.6
click at [642, 101] on icon at bounding box center [645, 98] width 23 height 23
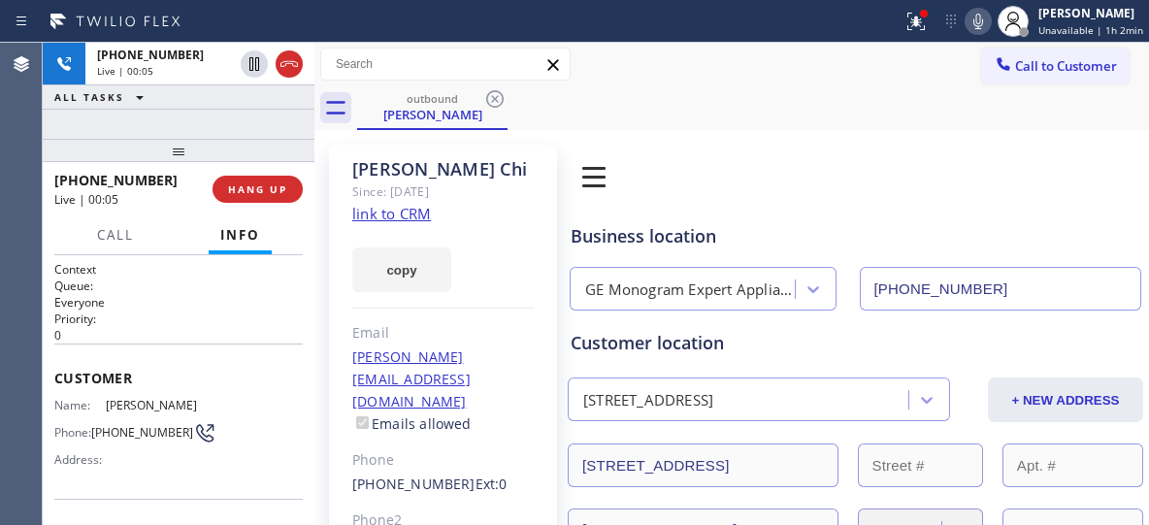
click at [820, 92] on div "outbound [PERSON_NAME]" at bounding box center [753, 108] width 792 height 44
click at [290, 193] on button "HANG UP" at bounding box center [258, 189] width 90 height 27
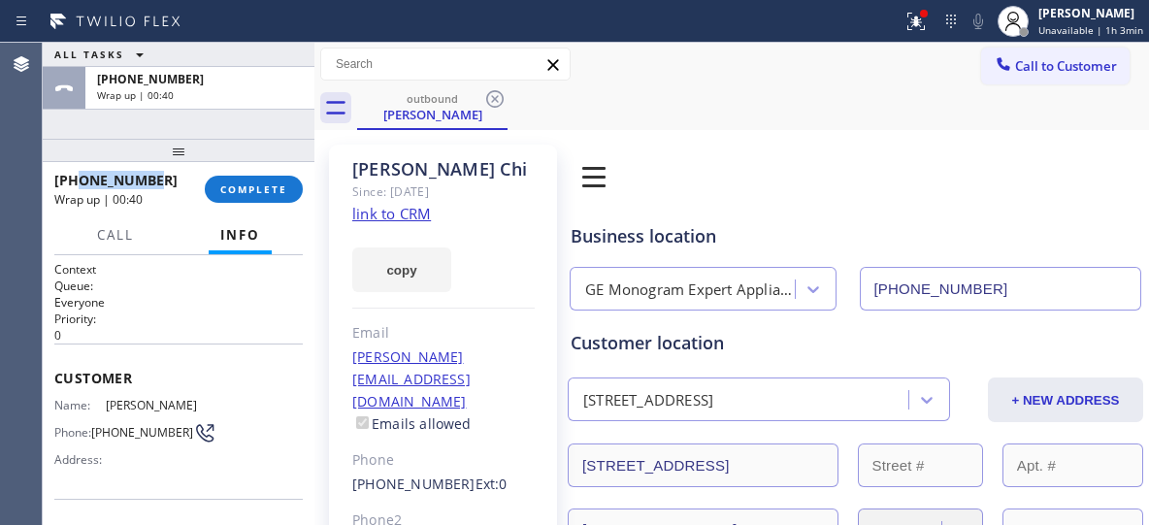
drag, startPoint x: 140, startPoint y: 184, endPoint x: 135, endPoint y: 130, distance: 54.6
click at [75, 181] on div "[PHONE_NUMBER]" at bounding box center [122, 180] width 137 height 18
click at [160, 182] on div "[PHONE_NUMBER]" at bounding box center [122, 180] width 137 height 18
click at [155, 180] on div "[PHONE_NUMBER]" at bounding box center [122, 180] width 137 height 18
drag, startPoint x: 163, startPoint y: 180, endPoint x: 73, endPoint y: 184, distance: 90.4
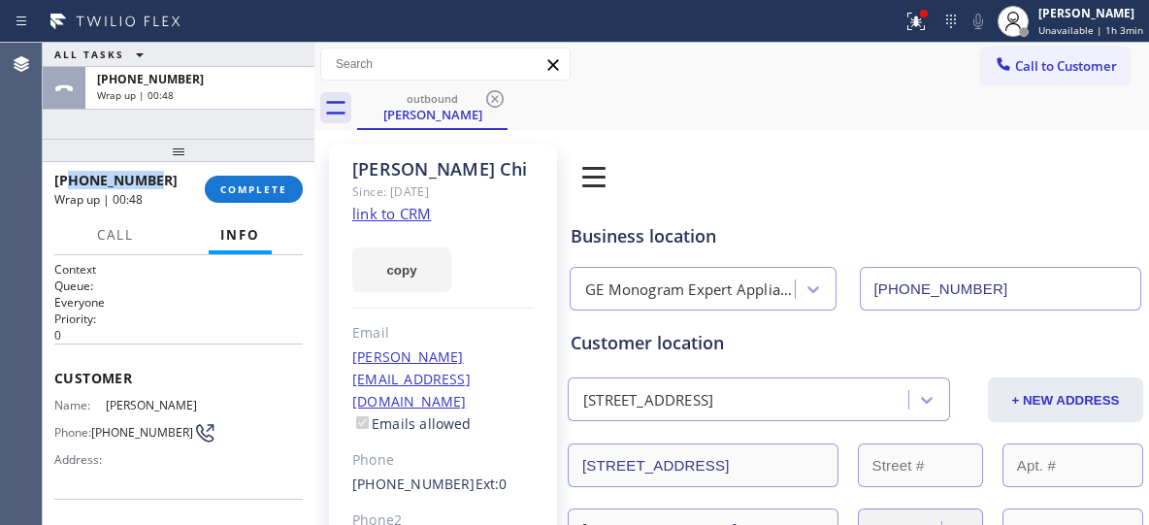
click at [73, 184] on div "[PHONE_NUMBER]" at bounding box center [122, 180] width 137 height 18
click at [255, 187] on span "COMPLETE" at bounding box center [253, 189] width 67 height 14
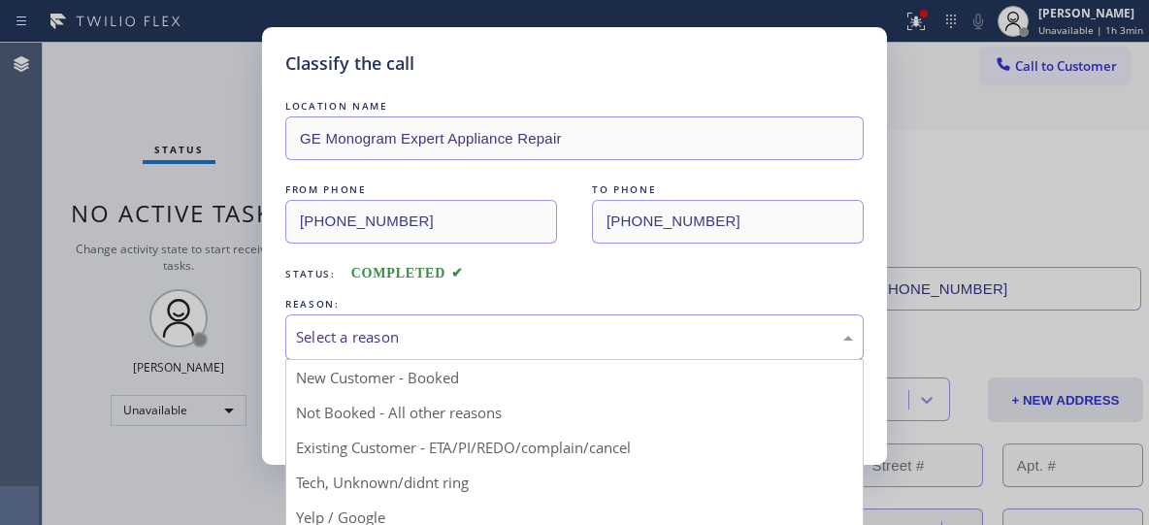
click at [519, 352] on div "Select a reason" at bounding box center [574, 337] width 578 height 46
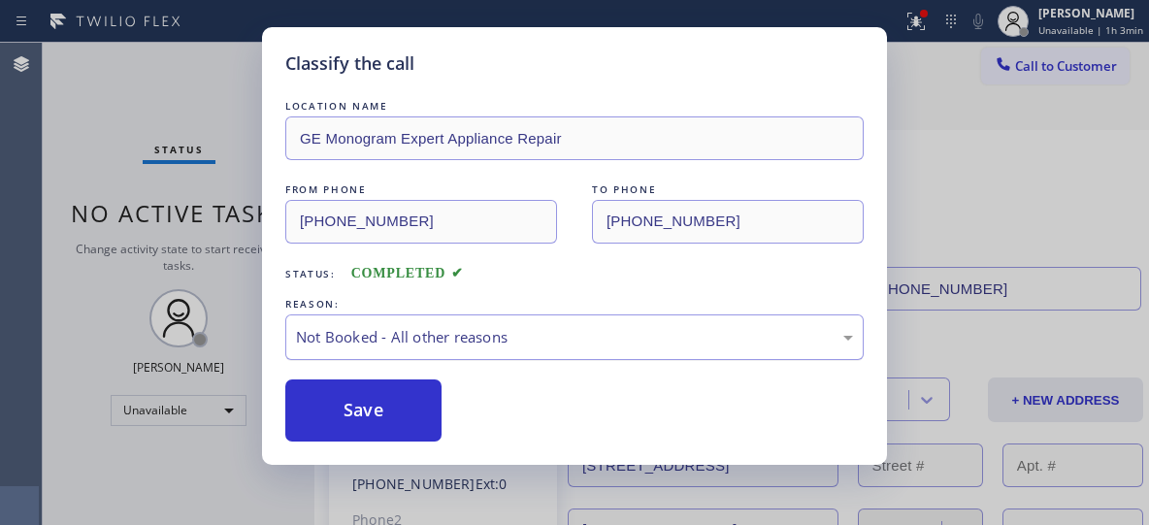
click at [403, 329] on div "Not Booked - All other reasons" at bounding box center [574, 337] width 557 height 22
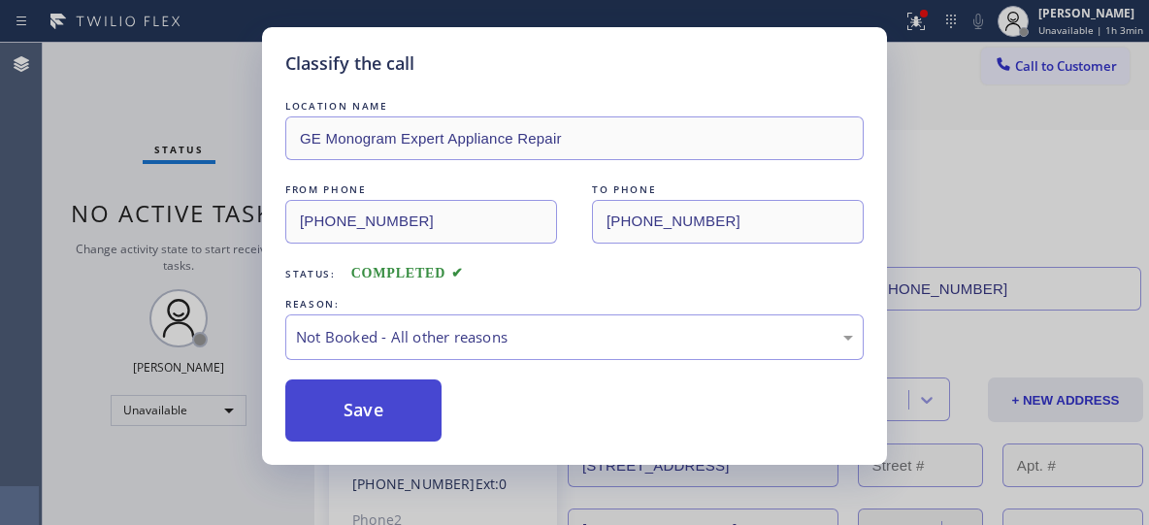
click at [373, 411] on button "Save" at bounding box center [363, 410] width 156 height 62
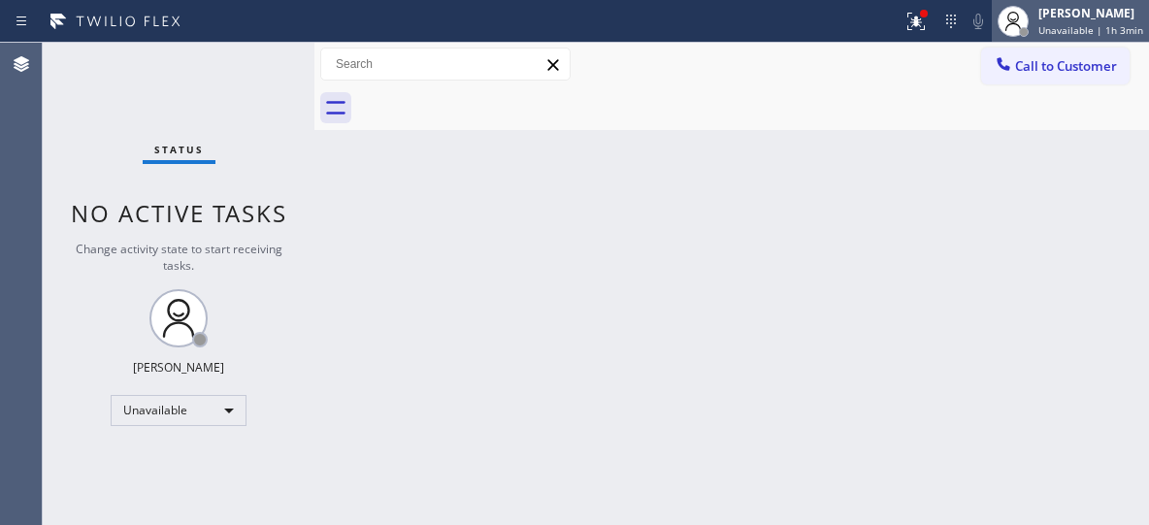
click at [1091, 33] on span "Unavailable | 1h 3min" at bounding box center [1090, 30] width 105 height 14
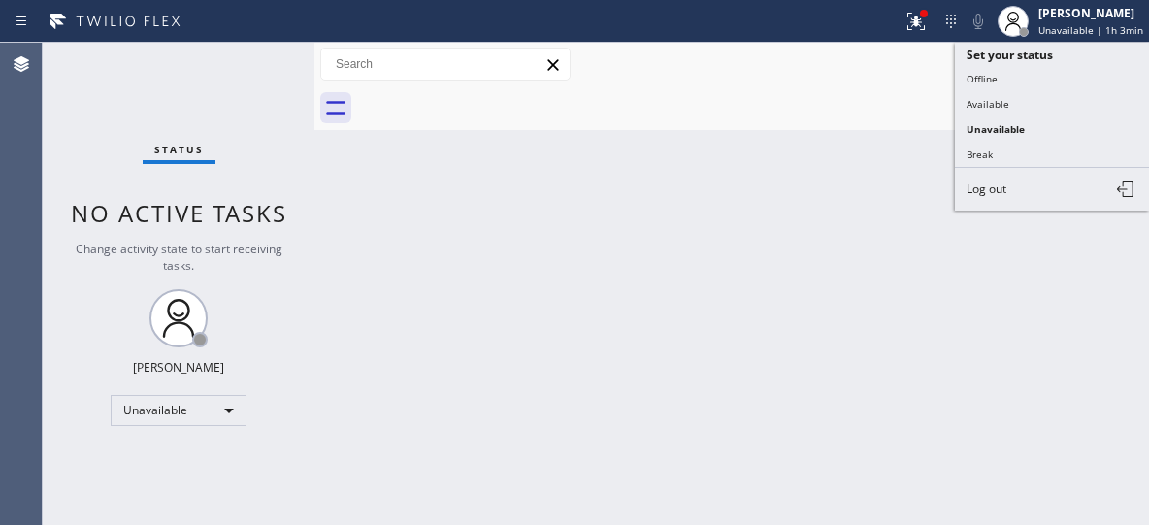
click at [867, 149] on div "Back to Dashboard Change Sender ID Customers Technicians Select a contact Outbo…" at bounding box center [731, 284] width 835 height 482
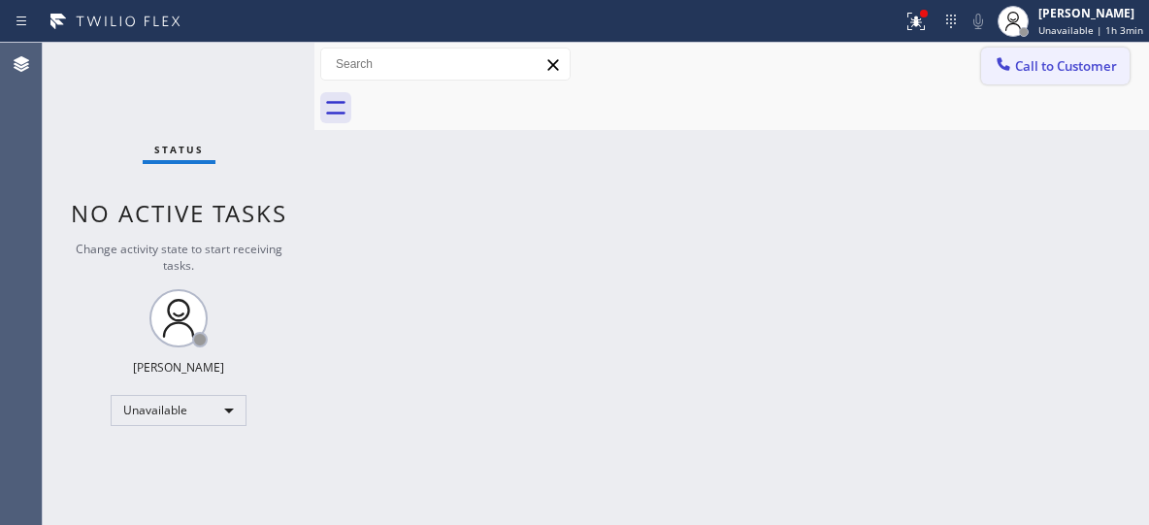
click at [1072, 68] on span "Call to Customer" at bounding box center [1066, 65] width 102 height 17
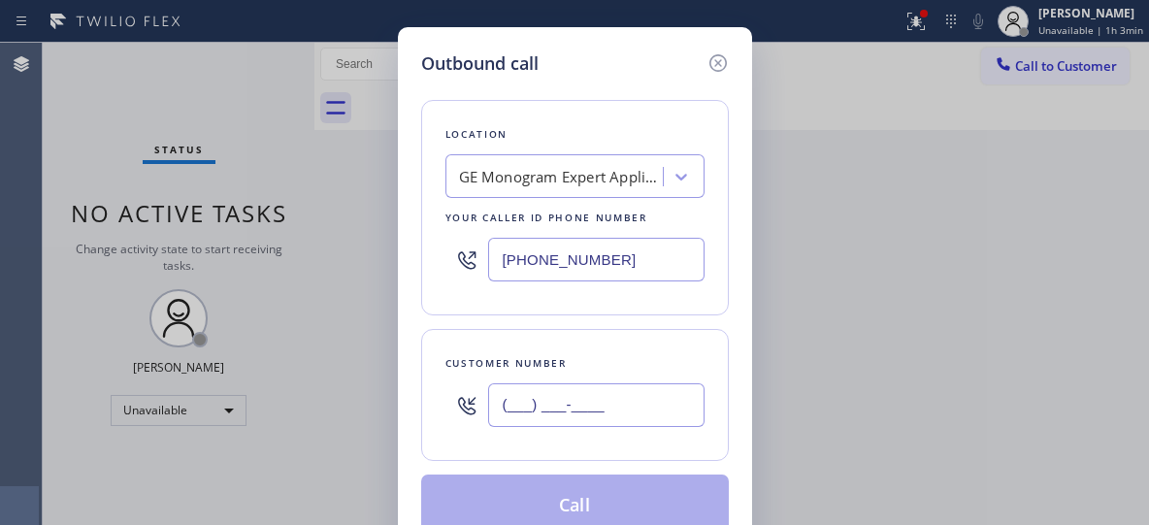
click at [596, 408] on input "(___) ___-____" at bounding box center [596, 405] width 216 height 44
paste input "510) 909-3242"
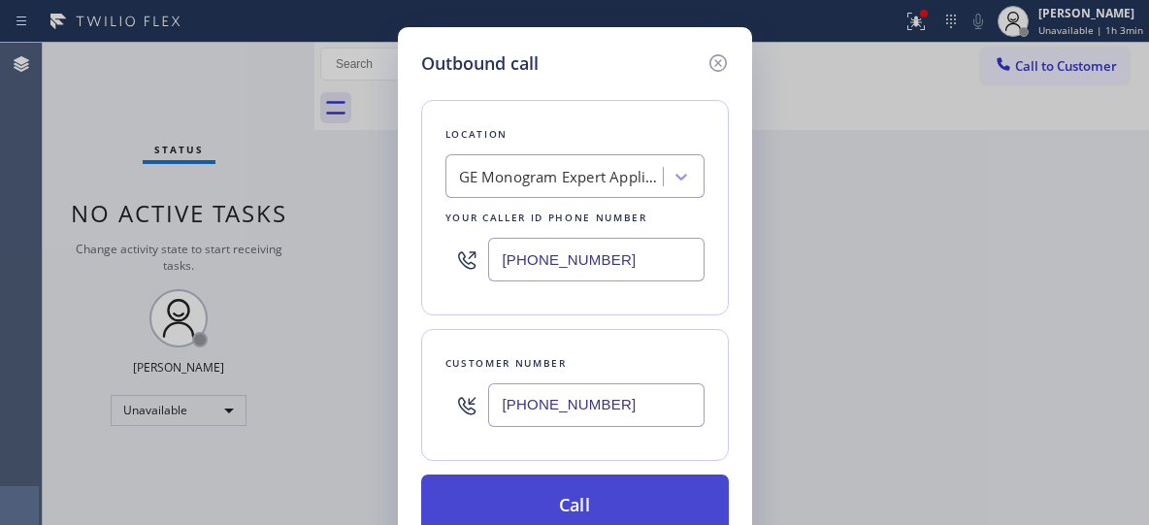
type input "[PHONE_NUMBER]"
click at [554, 503] on button "Call" at bounding box center [575, 506] width 308 height 62
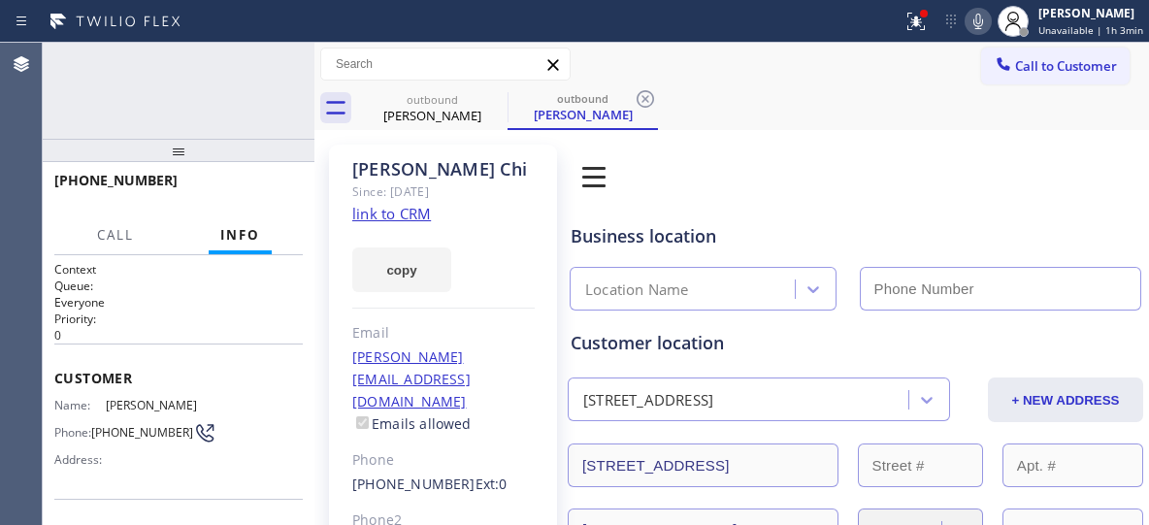
type input "[PHONE_NUMBER]"
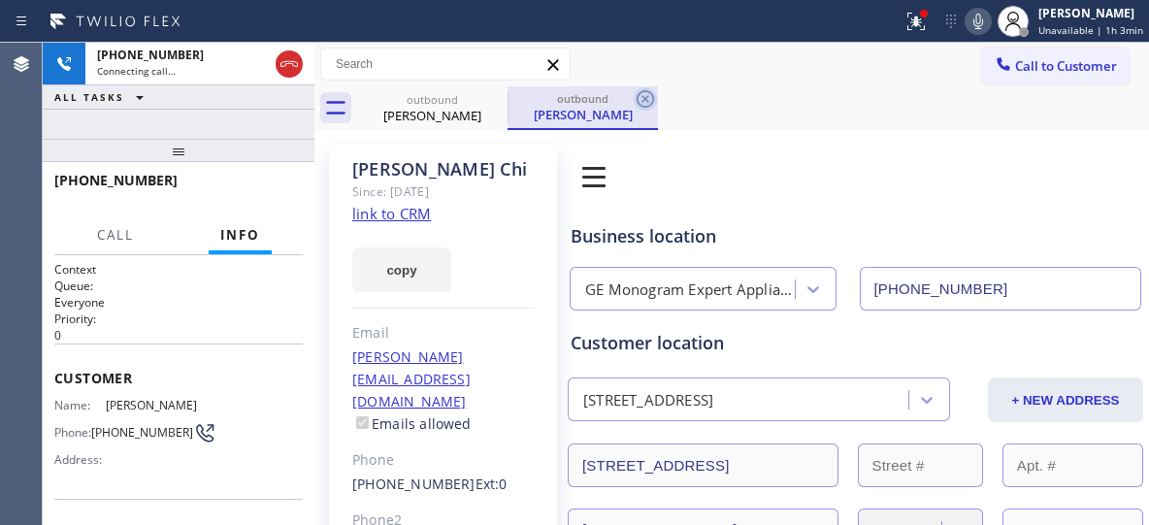
click at [644, 104] on icon at bounding box center [645, 98] width 23 height 23
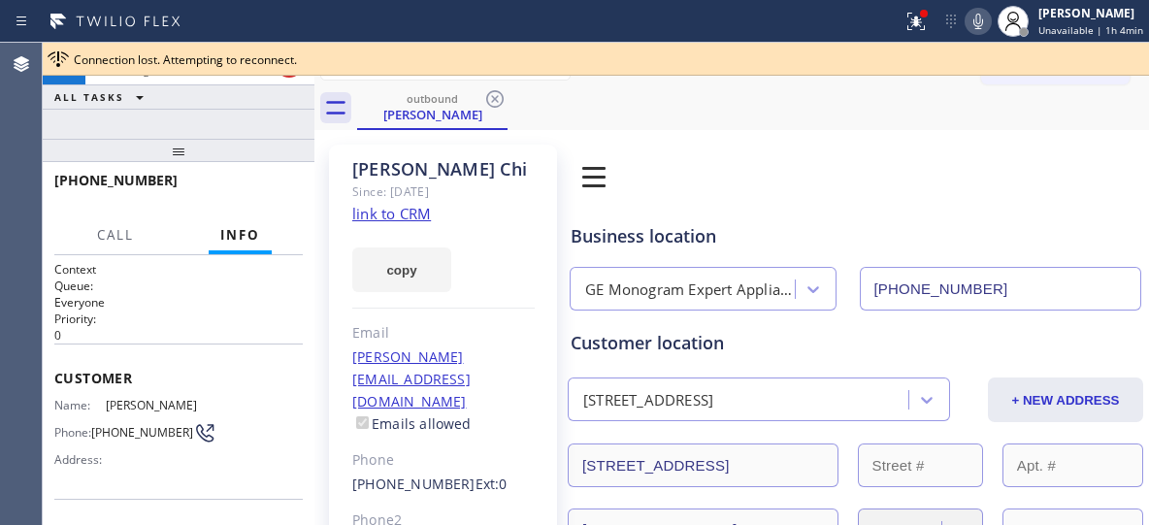
click at [592, 88] on div "outbound [PERSON_NAME]" at bounding box center [753, 108] width 792 height 44
click at [268, 195] on span "HANG UP" at bounding box center [257, 189] width 59 height 14
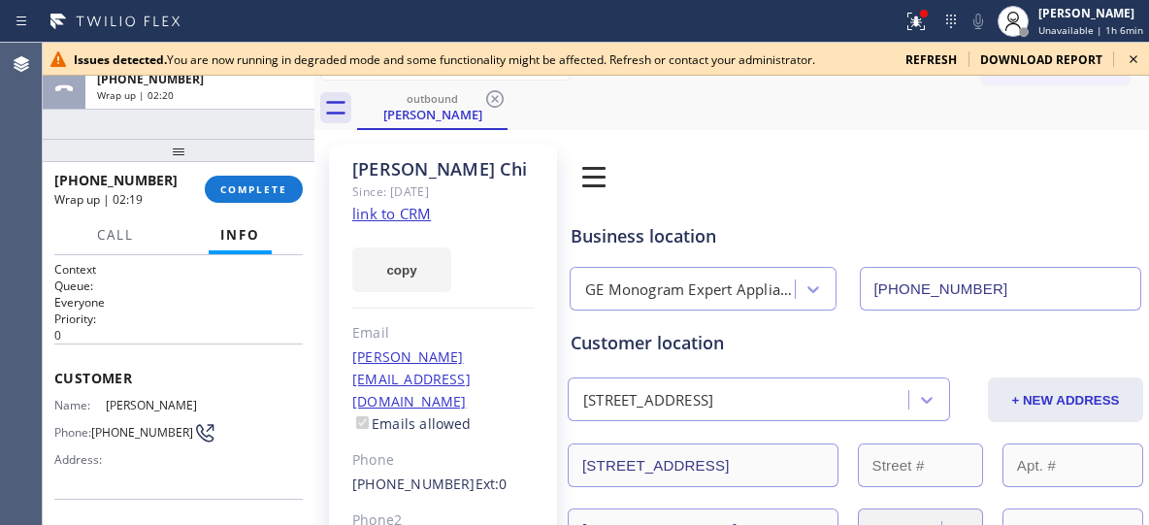
click at [1133, 56] on icon at bounding box center [1133, 59] width 23 height 23
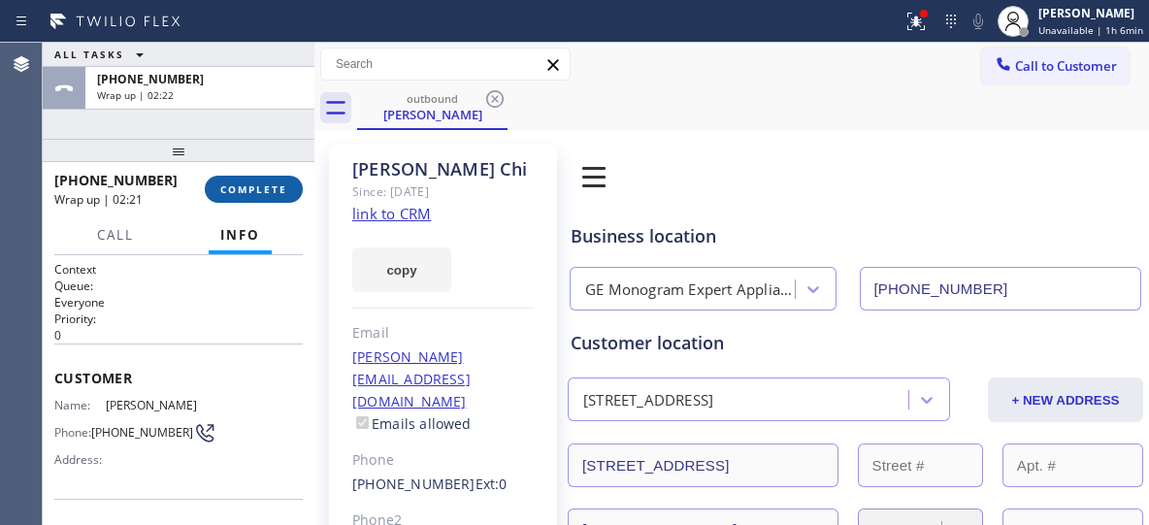
click at [253, 190] on span "COMPLETE" at bounding box center [253, 189] width 67 height 14
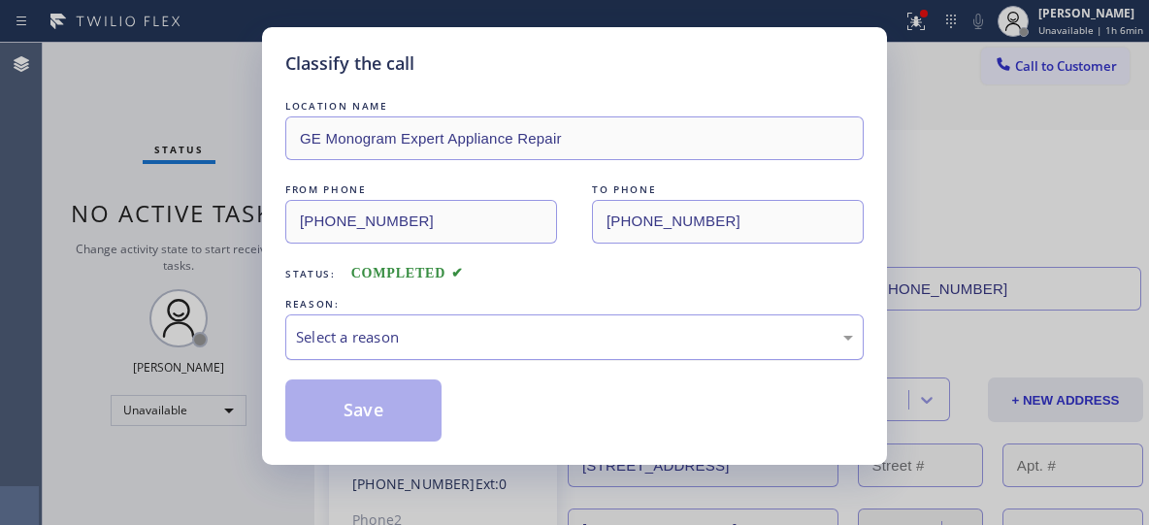
click at [463, 335] on div "Select a reason" at bounding box center [574, 337] width 557 height 22
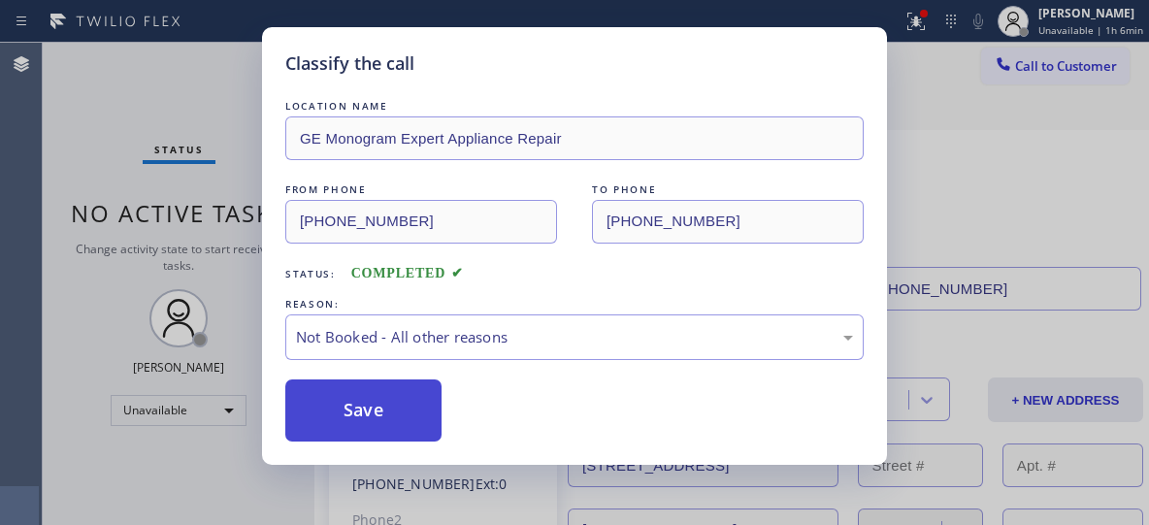
click at [384, 405] on button "Save" at bounding box center [363, 410] width 156 height 62
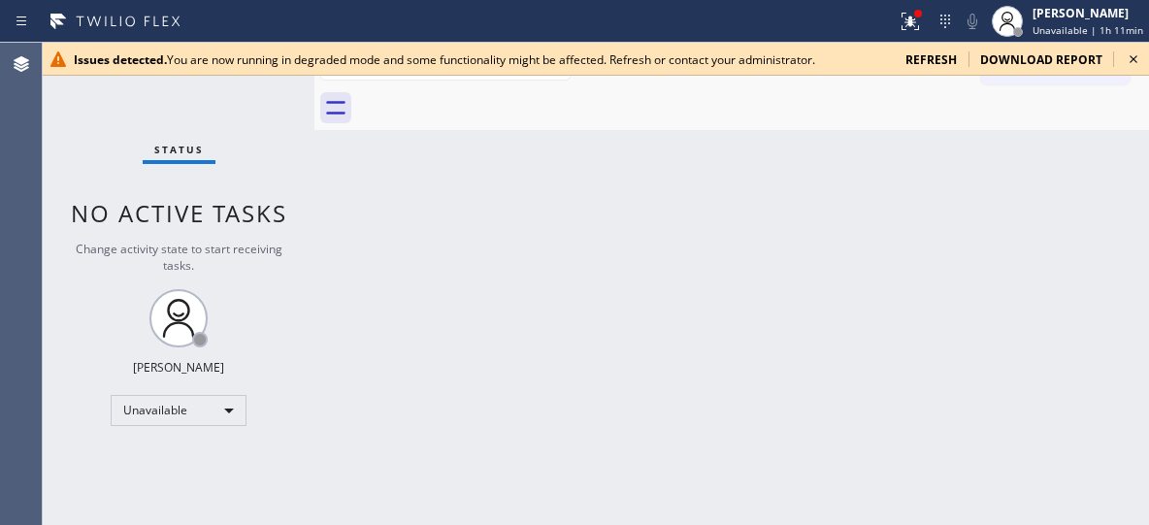
click at [873, 278] on div "Back to Dashboard Change Sender ID Customers Technicians Select a contact Outbo…" at bounding box center [731, 284] width 835 height 482
click at [1115, 60] on div "Issues detected. You are now running in degraded mode and some functionality mi…" at bounding box center [596, 59] width 1106 height 33
click at [1132, 60] on icon at bounding box center [1133, 59] width 23 height 23
click at [1133, 54] on icon at bounding box center [1133, 59] width 23 height 23
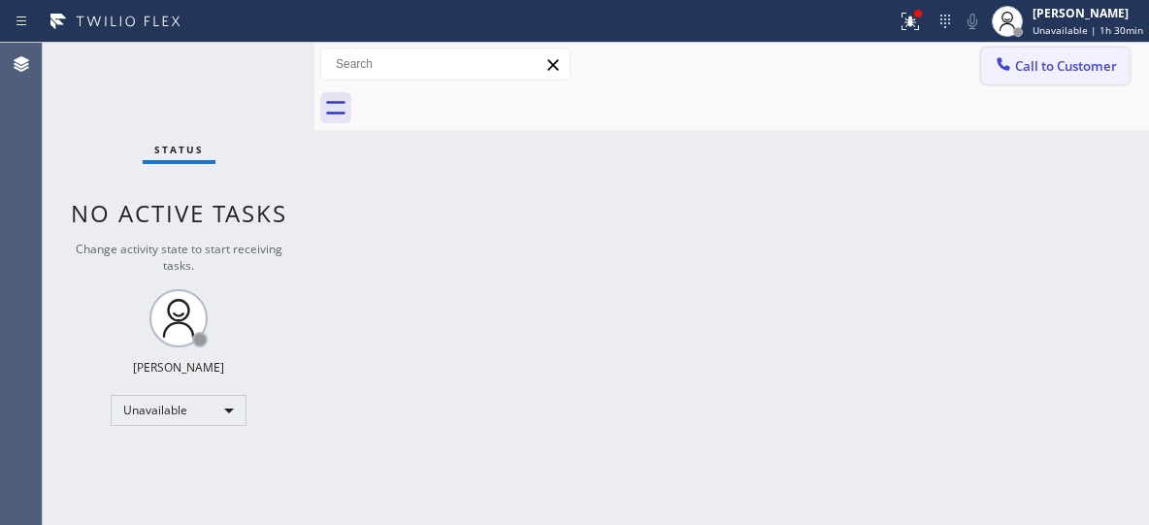
click at [1099, 59] on span "Call to Customer" at bounding box center [1066, 65] width 102 height 17
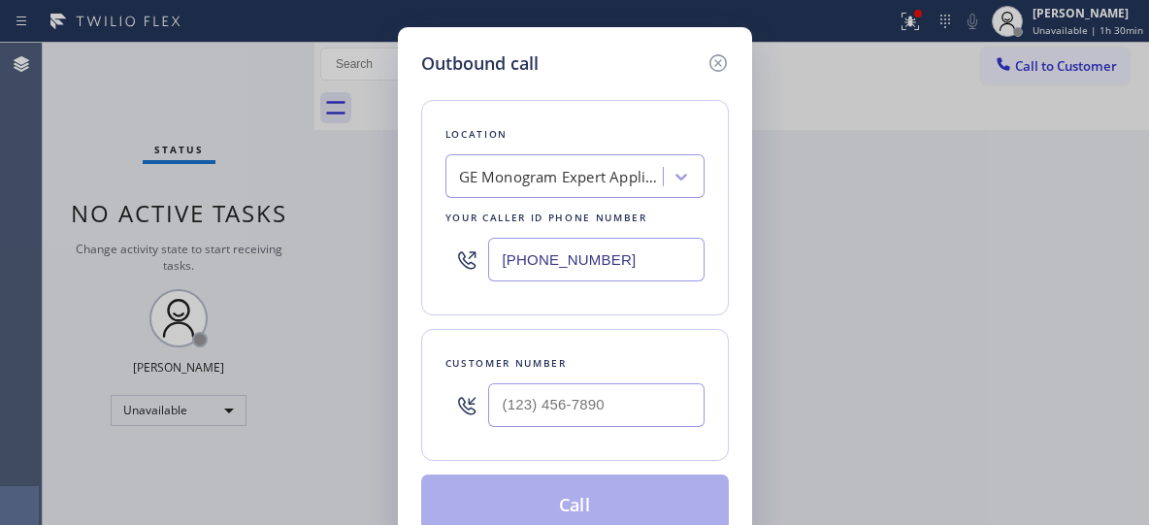
drag, startPoint x: 658, startPoint y: 251, endPoint x: 346, endPoint y: 250, distance: 311.5
click at [349, 253] on div "Outbound call Location GE Monogram Expert Appliance Repair Your caller id phone…" at bounding box center [574, 262] width 1149 height 525
paste input "760) 388-7919"
type input "[PHONE_NUMBER]"
drag, startPoint x: 683, startPoint y: 410, endPoint x: 361, endPoint y: 397, distance: 322.4
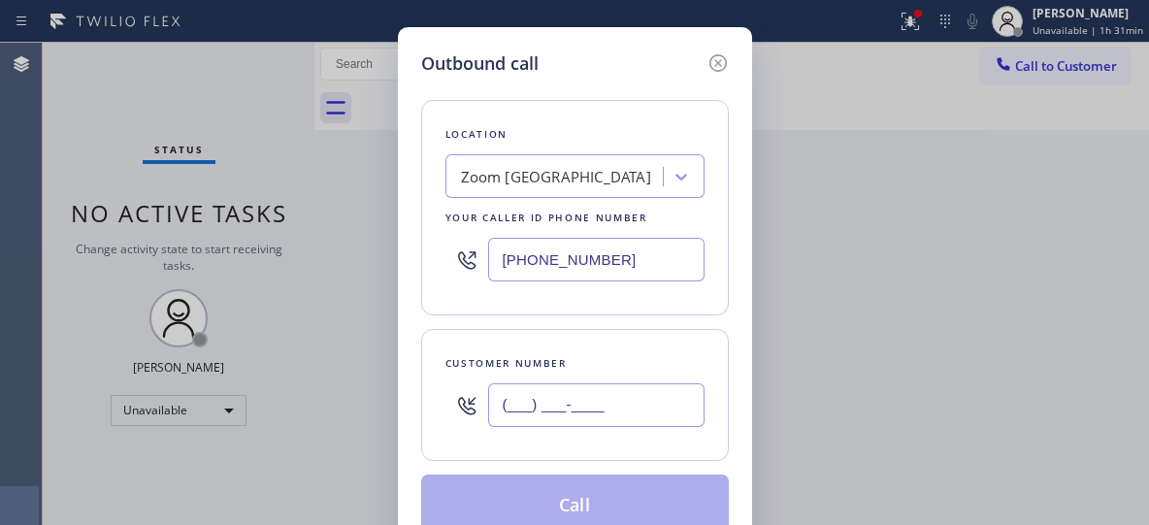
click at [361, 397] on div "Outbound call Location Zoom [GEOGRAPHIC_DATA] Your caller id phone number [PHON…" at bounding box center [574, 262] width 1149 height 525
paste input "760) 219-7031"
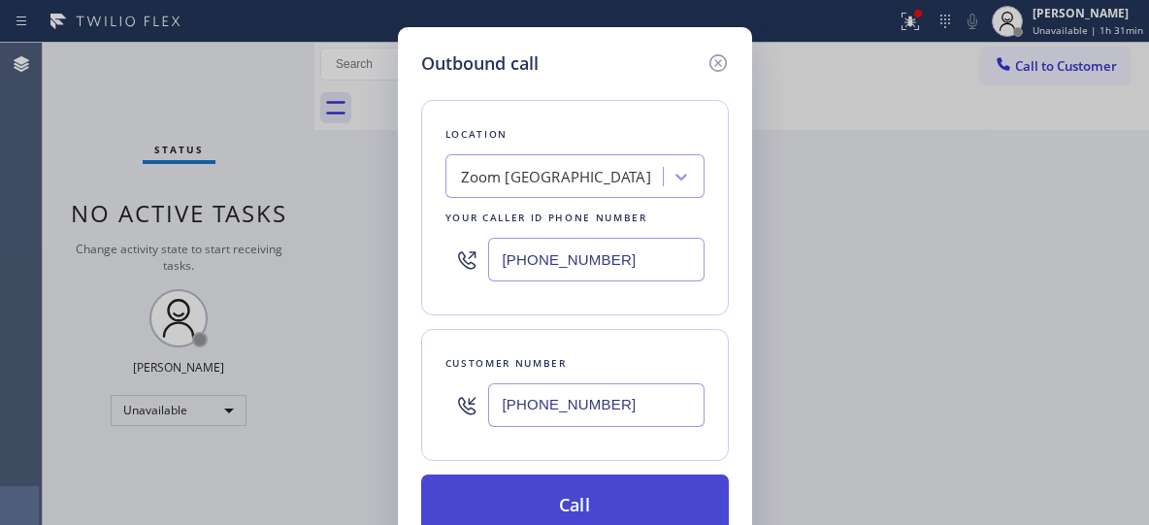
type input "[PHONE_NUMBER]"
click at [588, 488] on button "Call" at bounding box center [575, 506] width 308 height 62
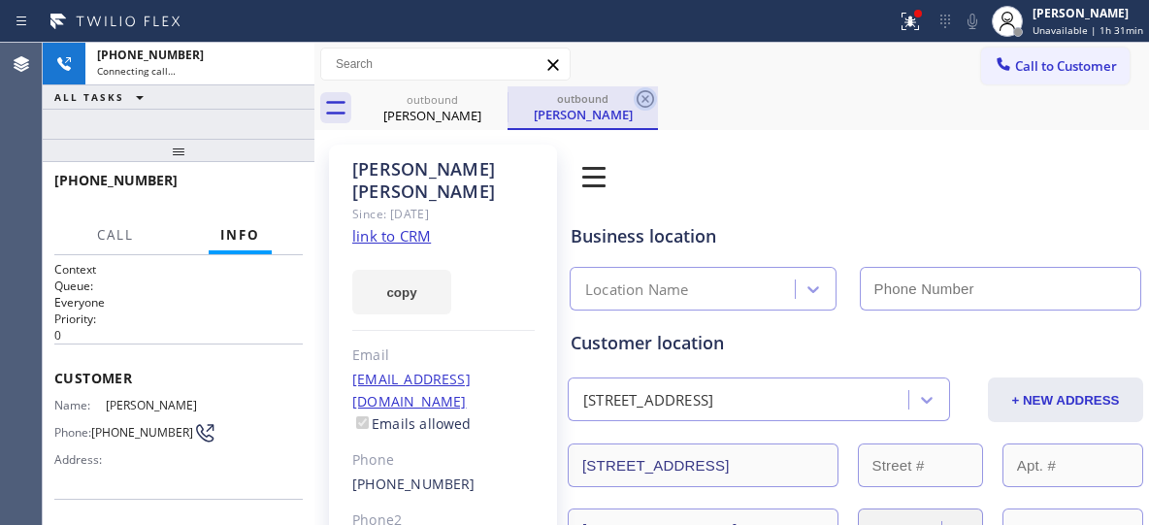
click at [569, 109] on div "[PERSON_NAME]" at bounding box center [582, 114] width 147 height 17
type input "[PHONE_NUMBER]"
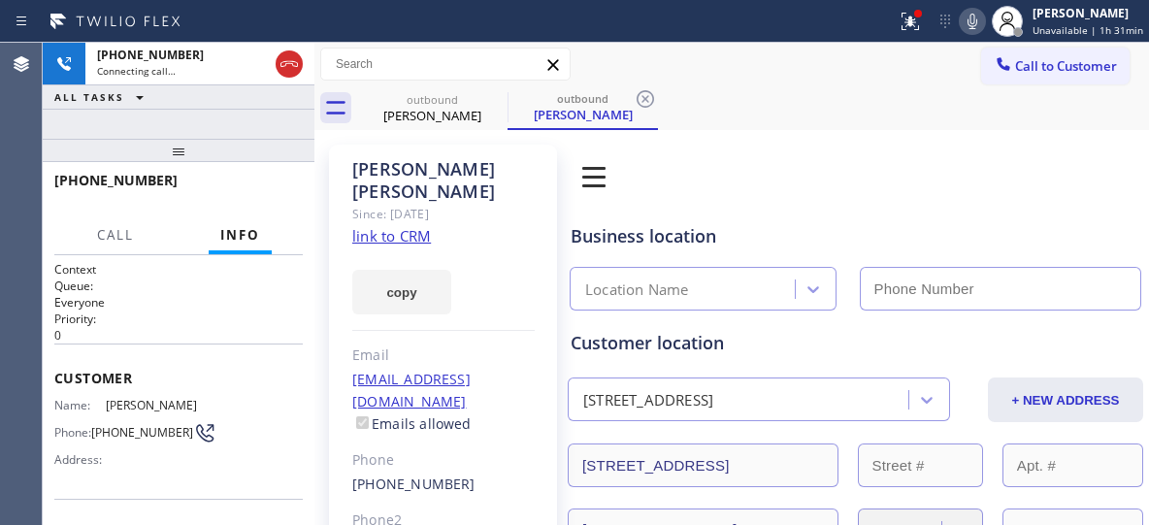
click at [642, 107] on icon at bounding box center [645, 98] width 17 height 17
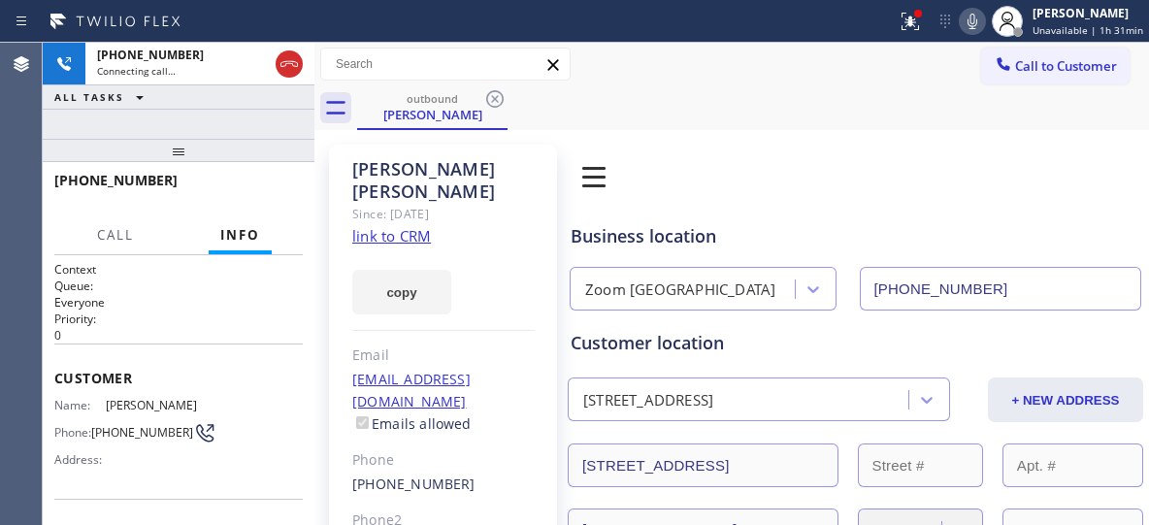
click at [646, 97] on div "outbound [PERSON_NAME]" at bounding box center [753, 108] width 792 height 44
click at [189, 114] on div "[PHONE_NUMBER] Connecting call… ALL TASKS ALL TASKS ACTIVE TASKS TASKS IN WRAP …" at bounding box center [179, 284] width 272 height 482
click at [828, 87] on div "outbound [PERSON_NAME]" at bounding box center [753, 108] width 792 height 44
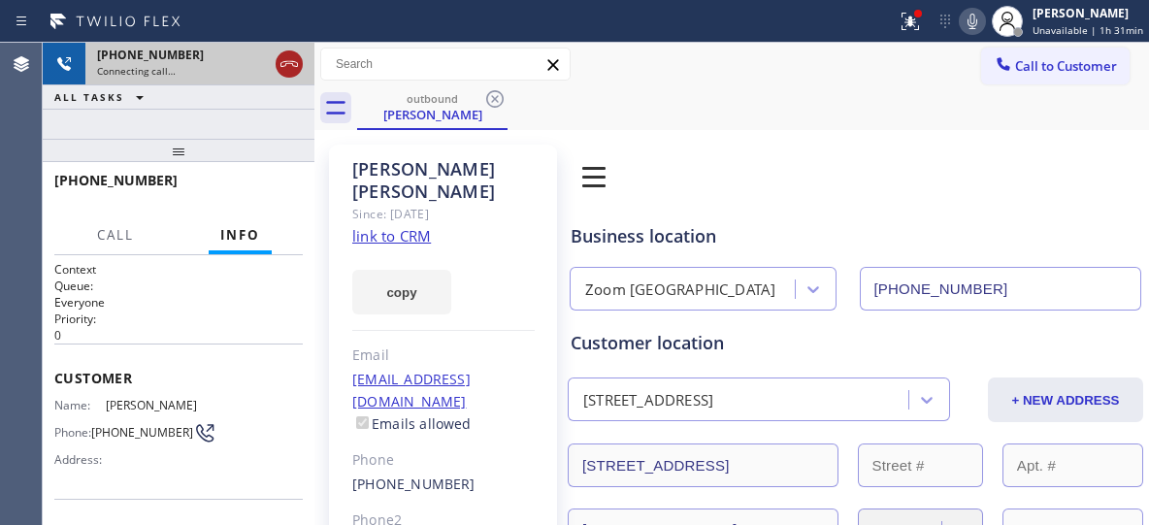
click at [286, 65] on icon at bounding box center [289, 63] width 23 height 23
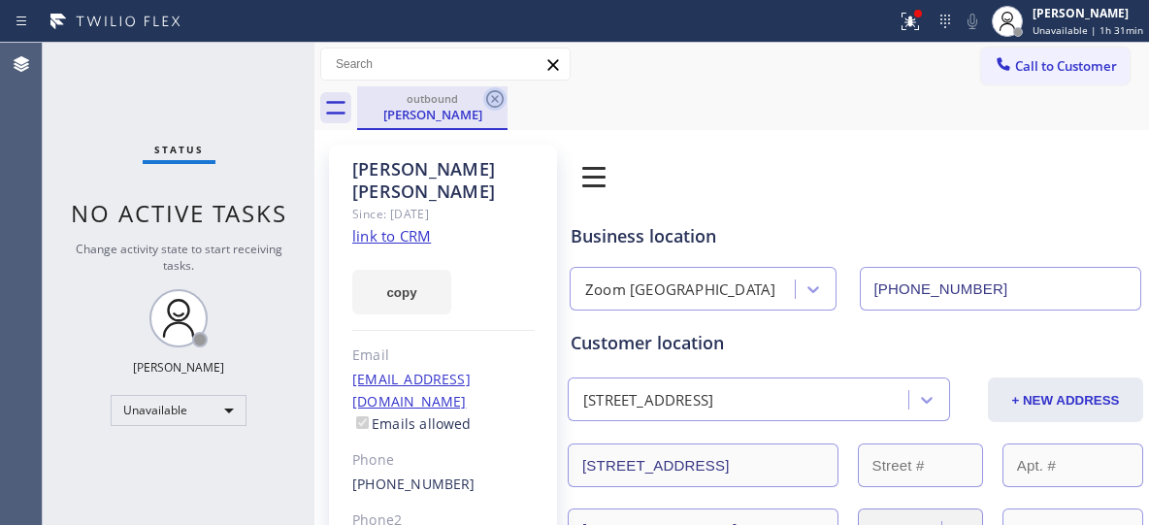
click at [498, 99] on icon at bounding box center [494, 98] width 23 height 23
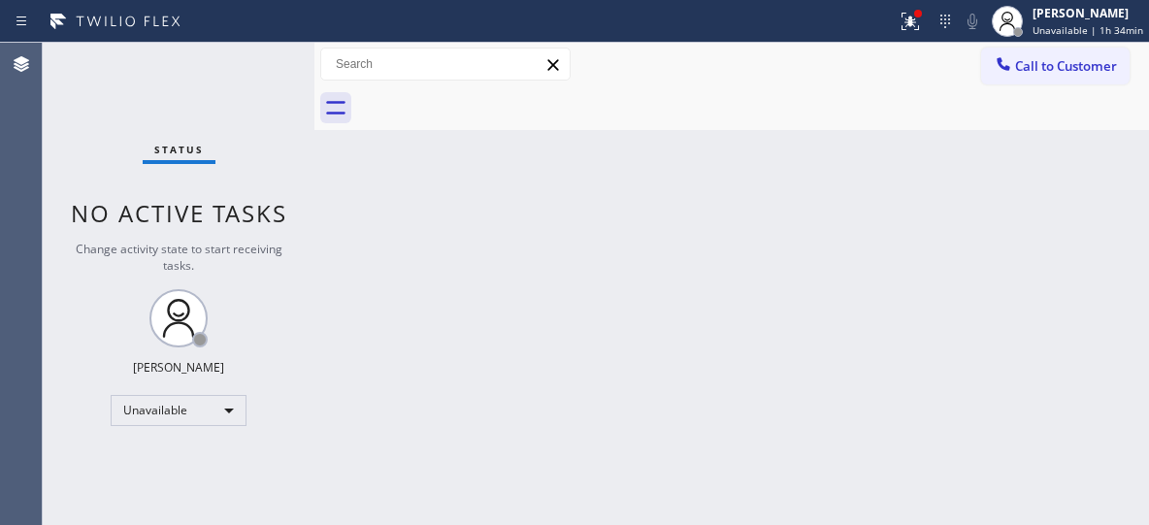
click at [450, 148] on div "Back to Dashboard Change Sender ID Customers Technicians Select a contact Outbo…" at bounding box center [731, 284] width 835 height 482
drag, startPoint x: 1057, startPoint y: 60, endPoint x: 892, endPoint y: 81, distance: 166.2
click at [1055, 59] on span "Call to Customer" at bounding box center [1066, 65] width 102 height 17
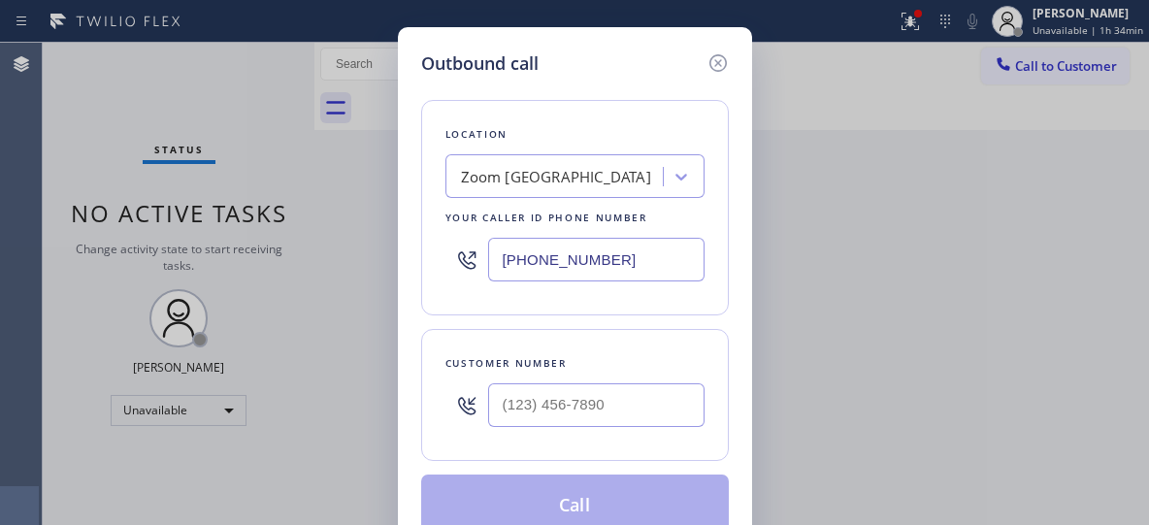
drag, startPoint x: 611, startPoint y: 250, endPoint x: 419, endPoint y: 226, distance: 193.7
click at [421, 227] on div "Location Zoom [GEOGRAPHIC_DATA] Your caller id phone number [PHONE_NUMBER]" at bounding box center [575, 207] width 308 height 215
paste input "323) 416-2342"
type input "[PHONE_NUMBER]"
drag, startPoint x: 556, startPoint y: 408, endPoint x: 547, endPoint y: 397, distance: 13.8
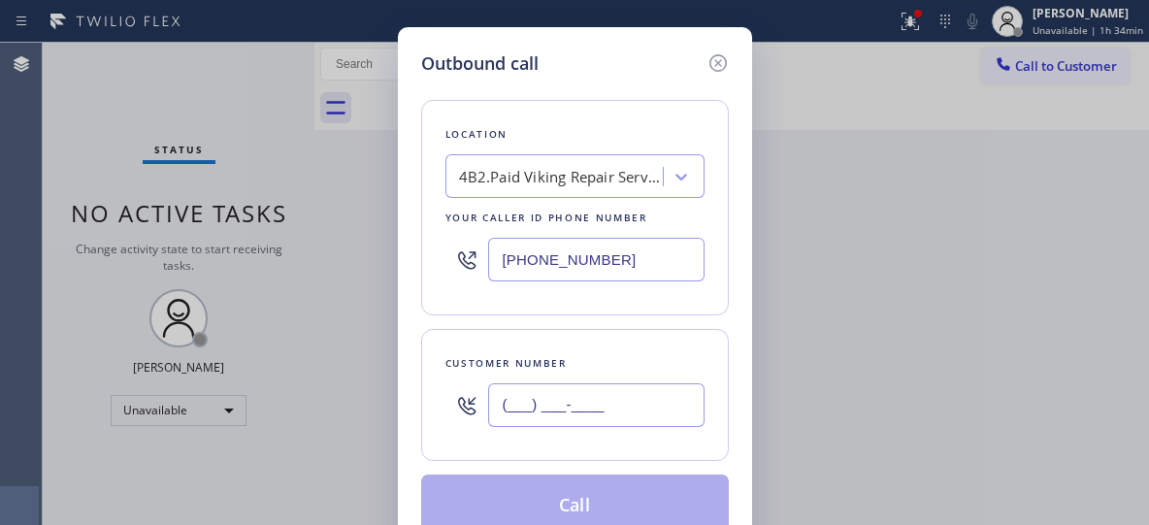
click at [554, 404] on input "(___) ___-____" at bounding box center [596, 405] width 216 height 44
paste input "213) 820-0842"
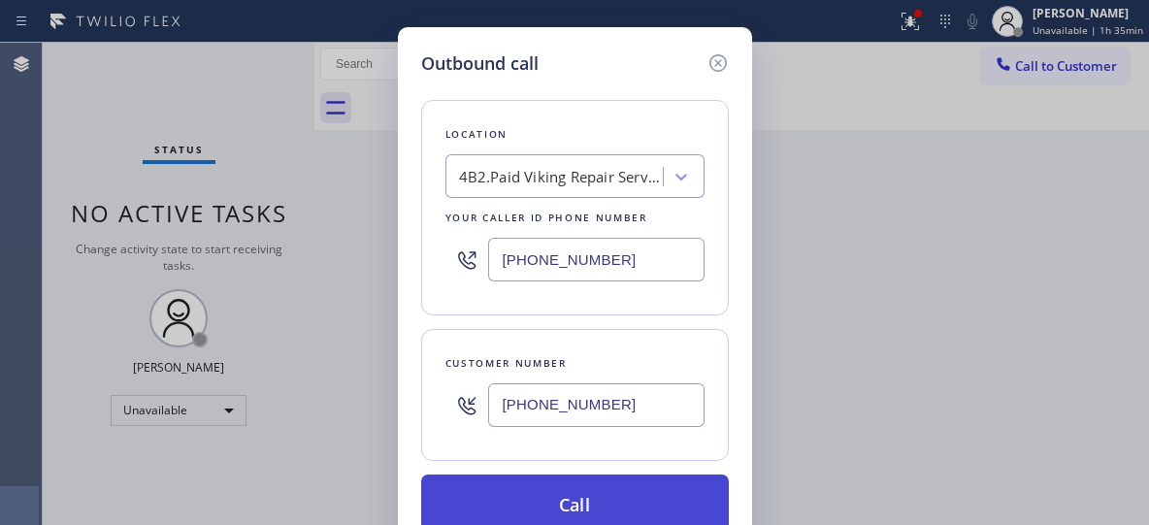
type input "[PHONE_NUMBER]"
click at [568, 495] on button "Call" at bounding box center [575, 506] width 308 height 62
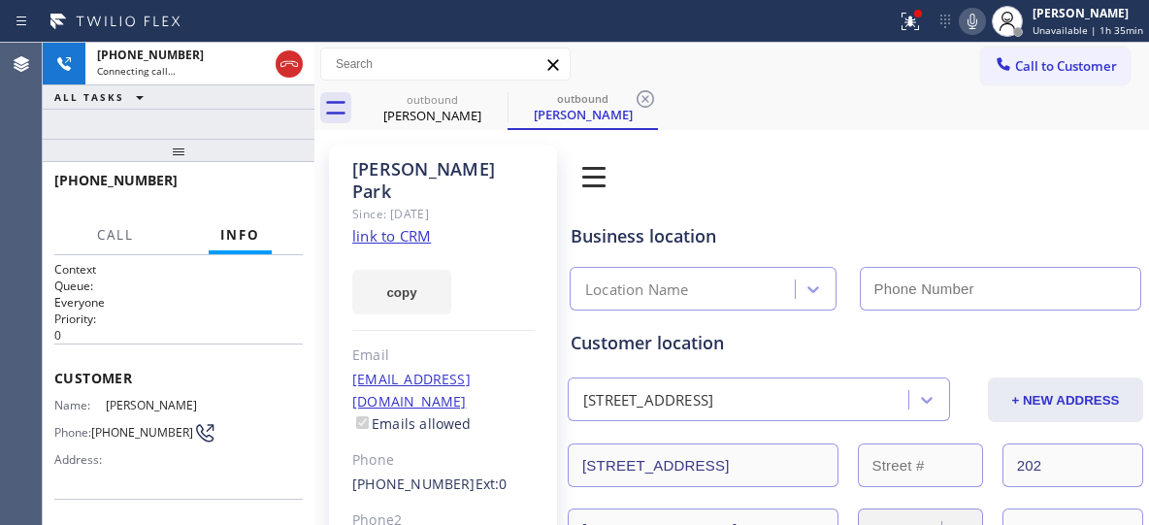
type input "[PHONE_NUMBER]"
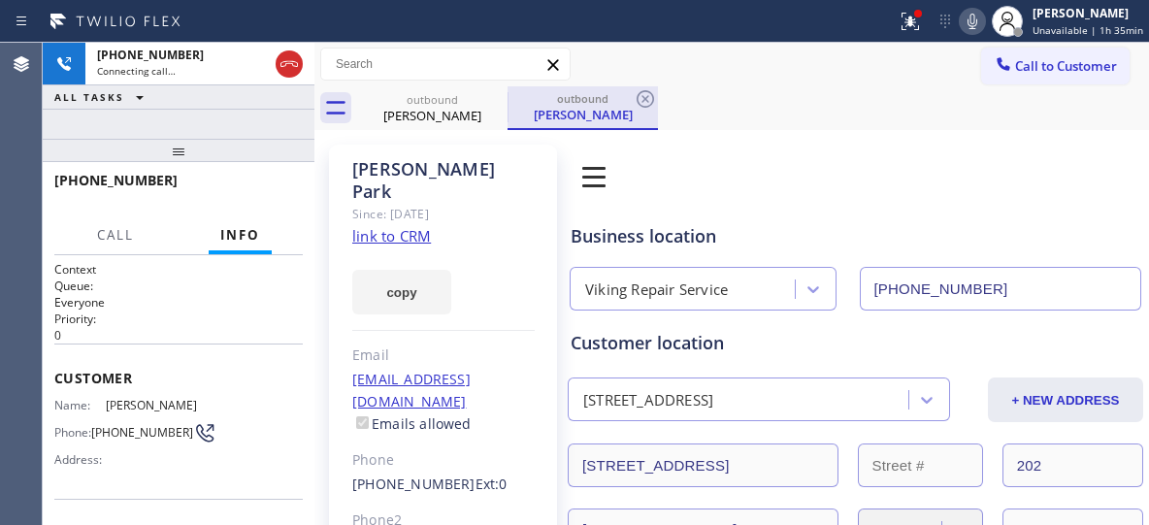
click at [614, 103] on div "outbound" at bounding box center [582, 98] width 147 height 15
click at [646, 100] on icon at bounding box center [645, 98] width 17 height 17
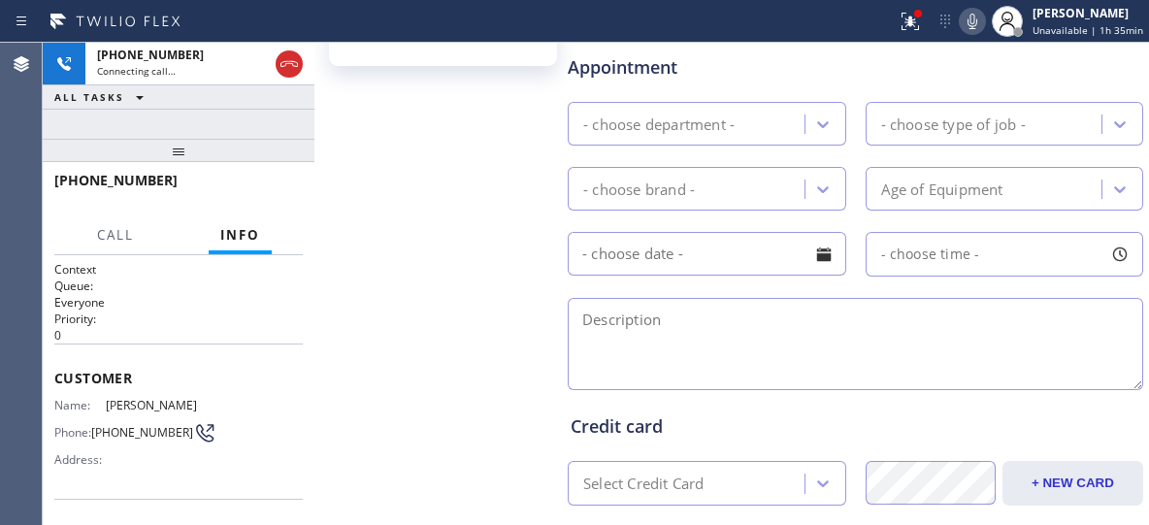
scroll to position [900, 0]
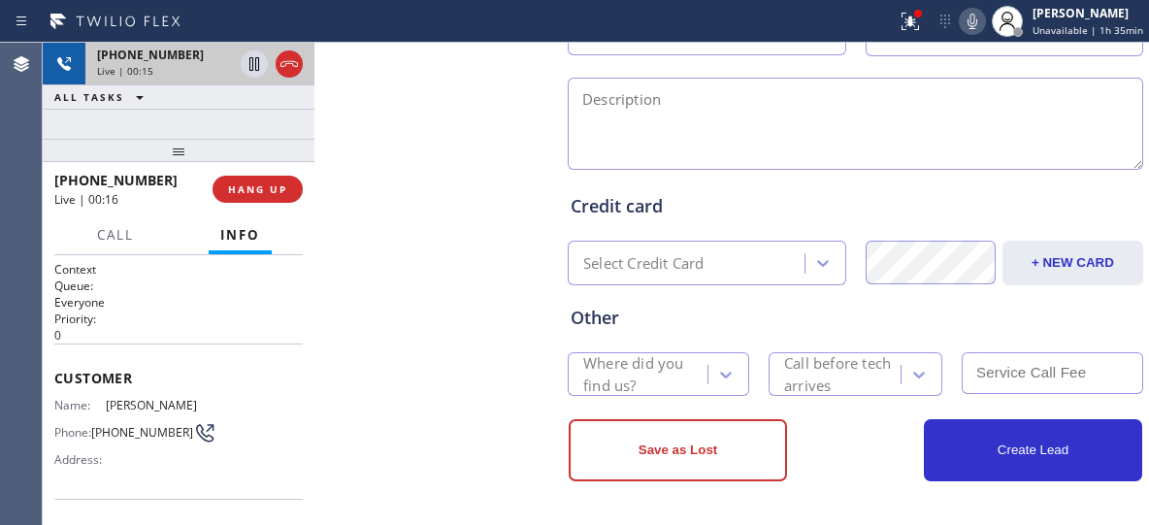
click at [304, 65] on div at bounding box center [272, 64] width 70 height 43
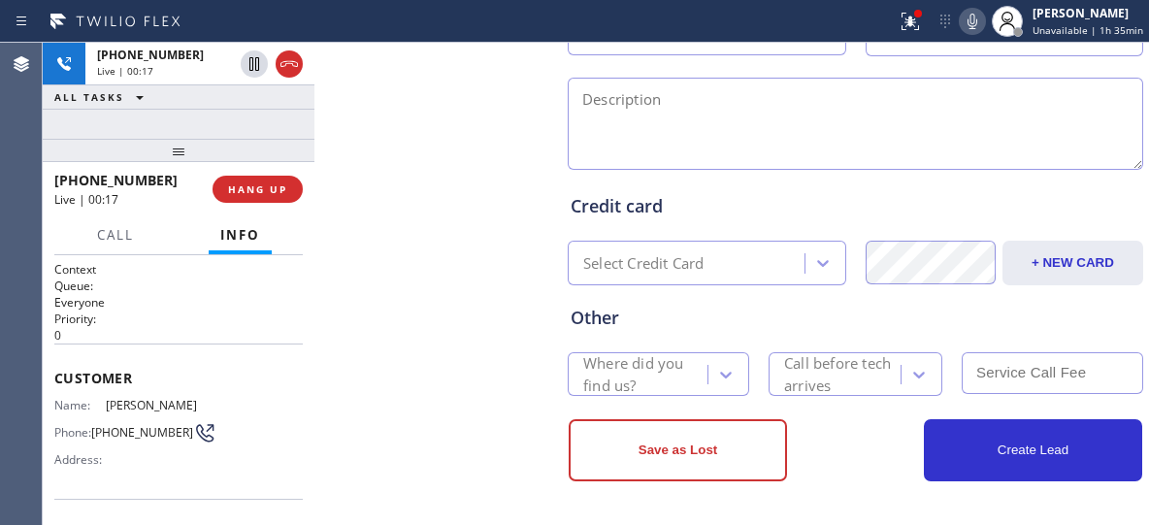
click at [291, 67] on icon at bounding box center [289, 63] width 23 height 23
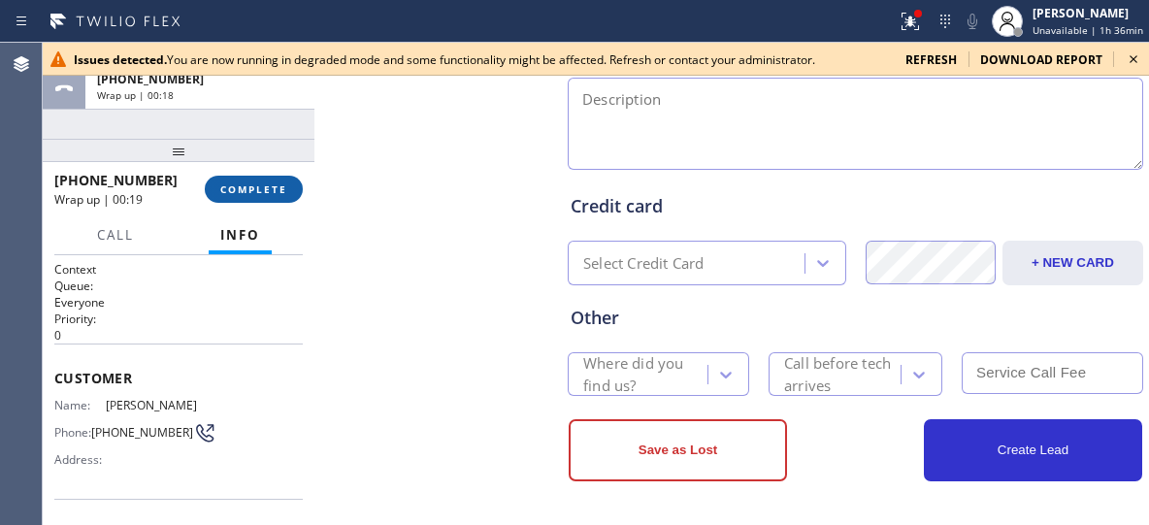
click at [257, 202] on button "COMPLETE" at bounding box center [254, 189] width 98 height 27
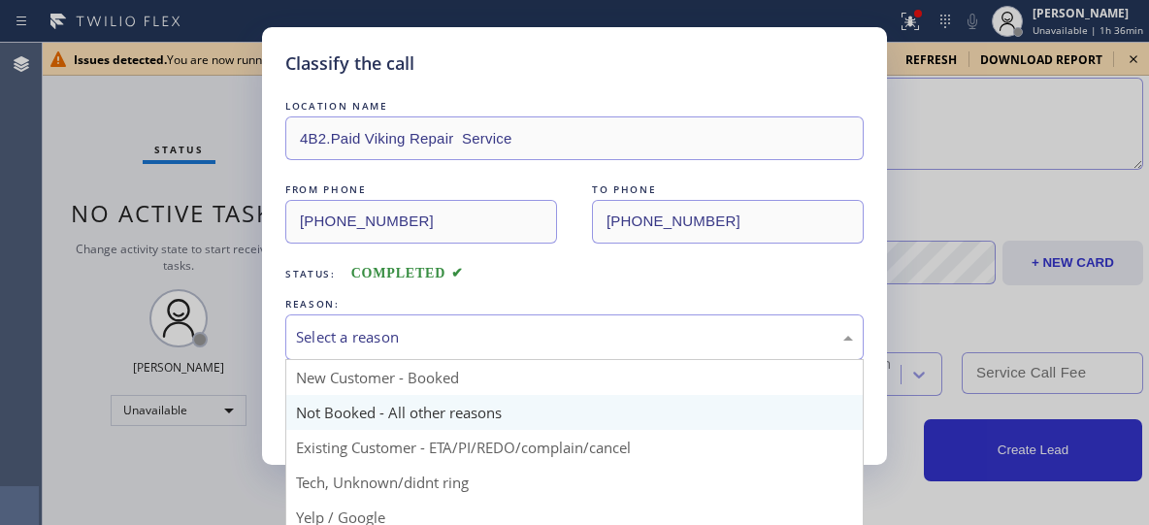
drag, startPoint x: 638, startPoint y: 331, endPoint x: 448, endPoint y: 411, distance: 205.7
click at [637, 331] on div "Select a reason" at bounding box center [574, 337] width 557 height 22
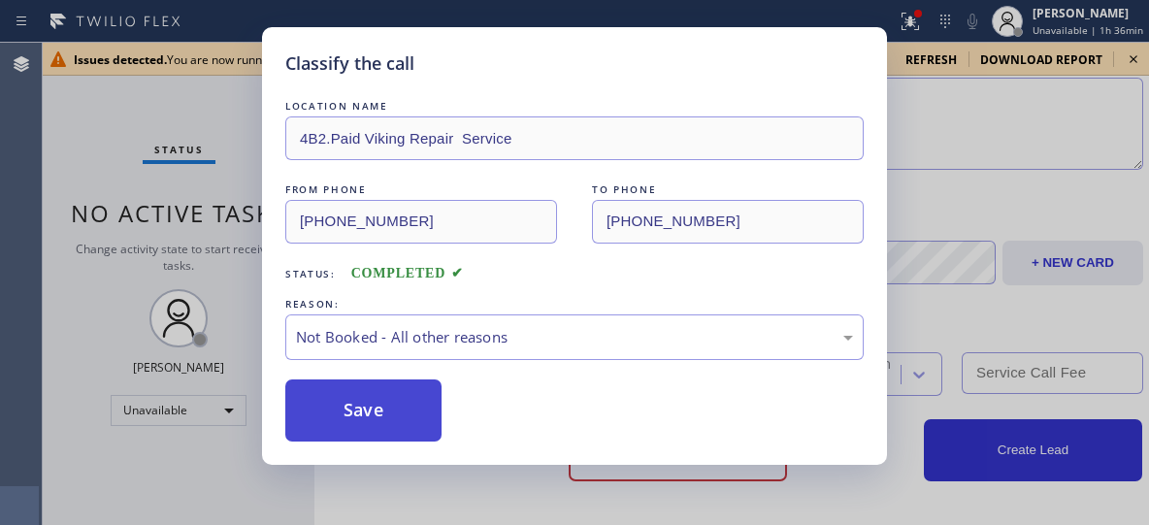
click at [386, 411] on button "Save" at bounding box center [363, 410] width 156 height 62
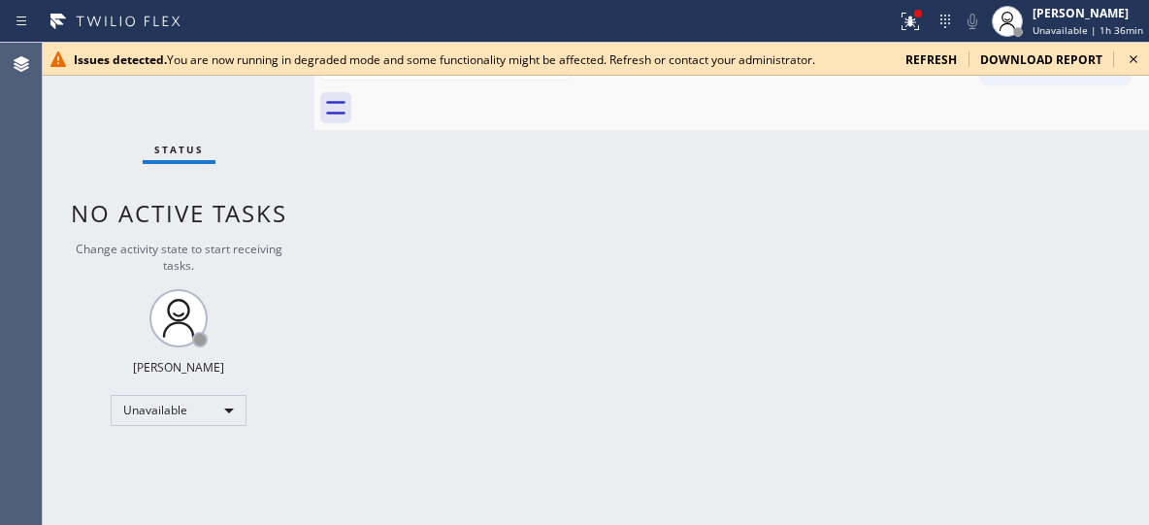
click at [1129, 59] on icon at bounding box center [1133, 59] width 23 height 23
click at [1128, 60] on icon at bounding box center [1133, 59] width 23 height 23
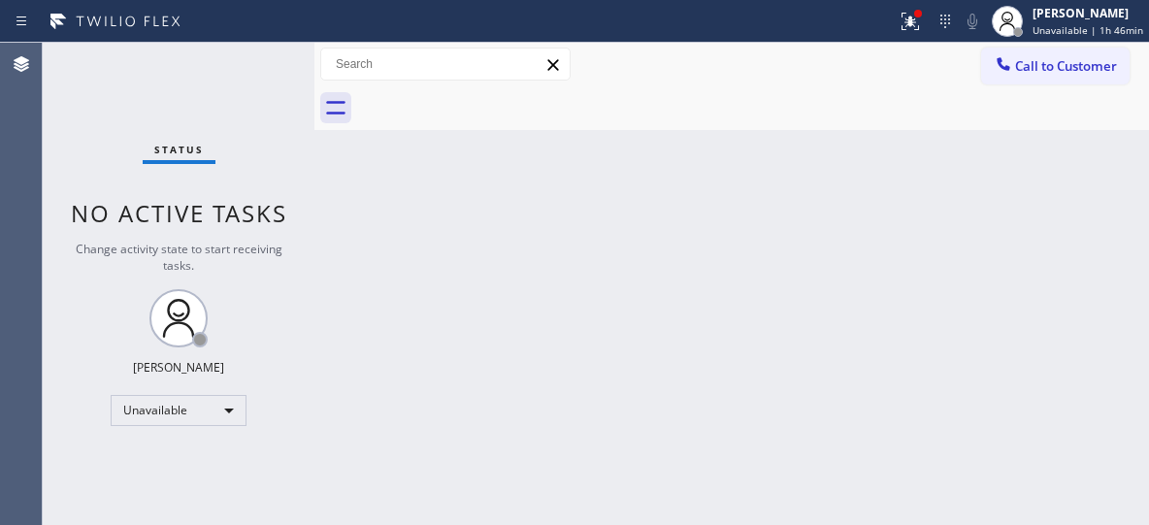
click at [764, 123] on div at bounding box center [753, 108] width 792 height 44
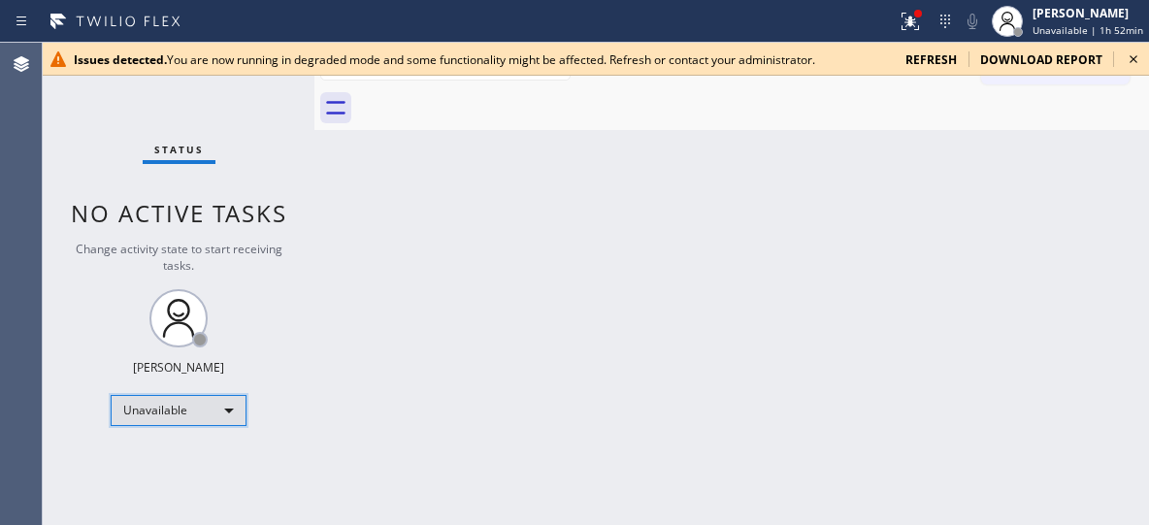
click at [217, 402] on div "Unavailable" at bounding box center [179, 410] width 136 height 31
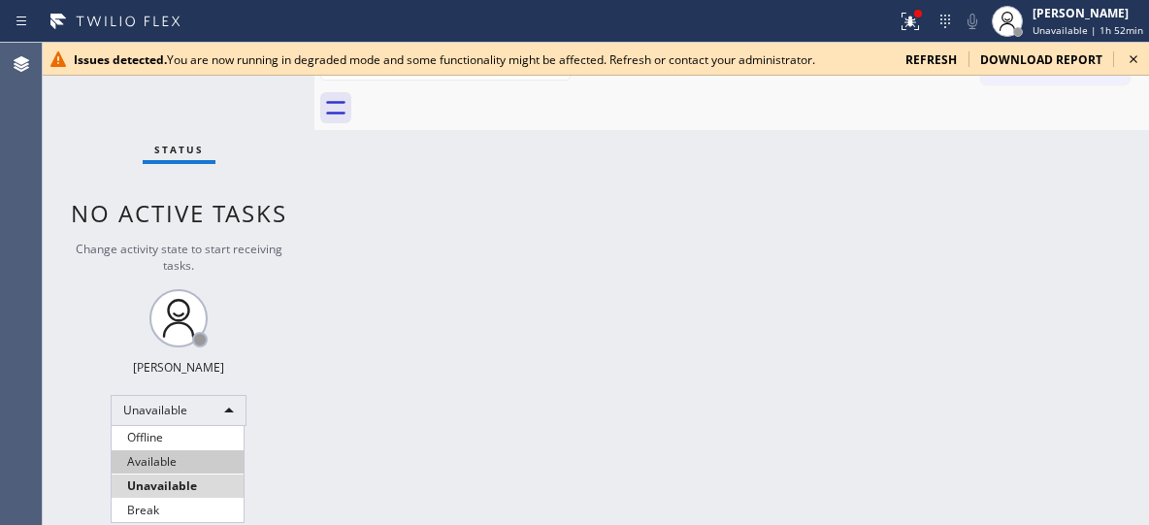
click at [192, 443] on li "Offline" at bounding box center [178, 437] width 132 height 23
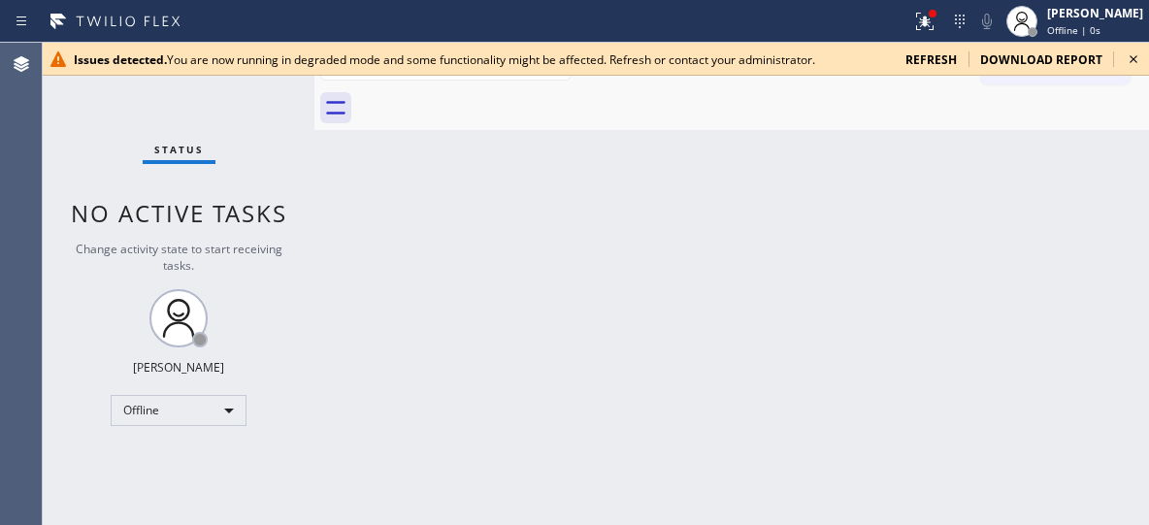
click at [1133, 60] on icon at bounding box center [1133, 59] width 23 height 23
